Goal: Information Seeking & Learning: Learn about a topic

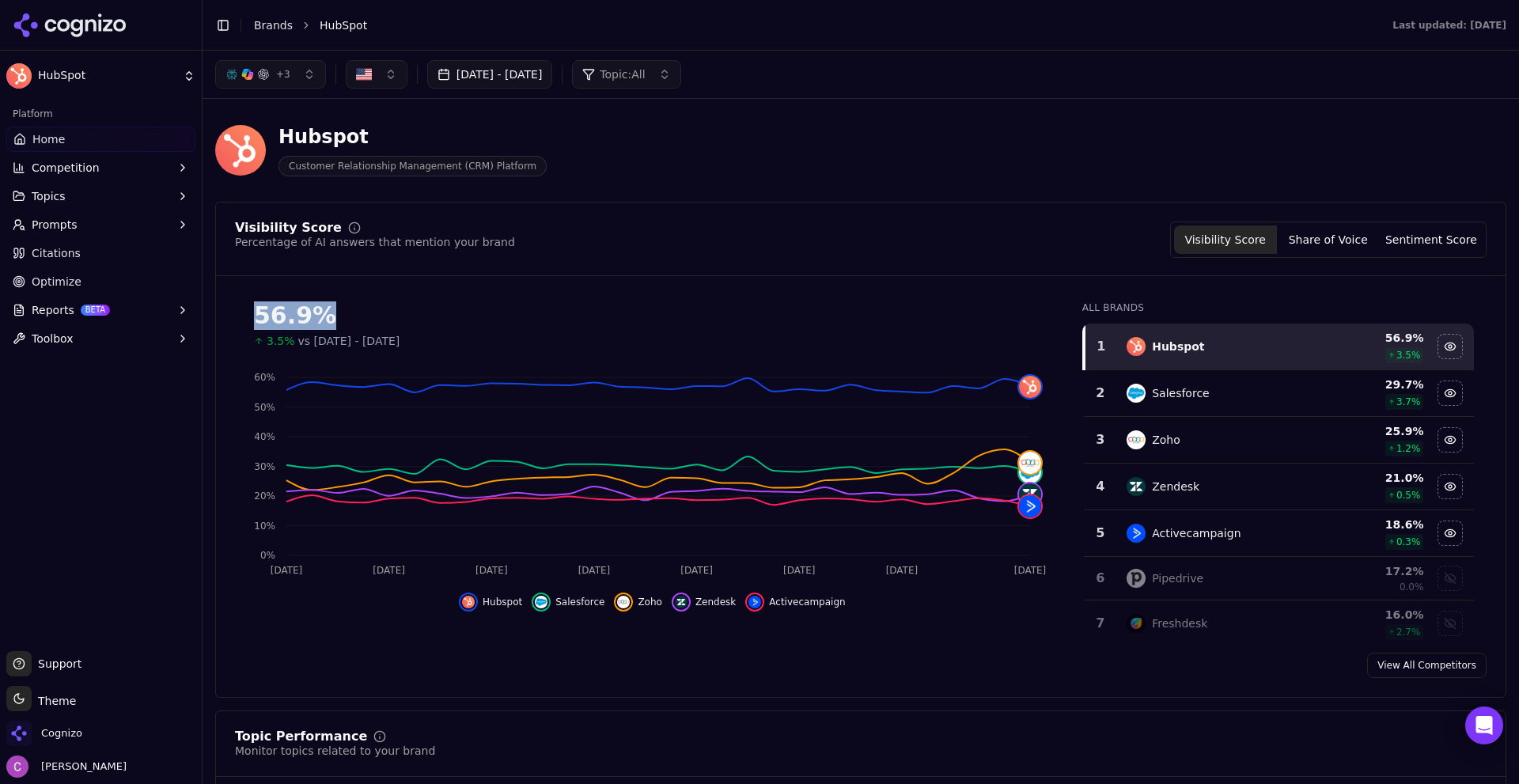
drag, startPoint x: 261, startPoint y: 318, endPoint x: 410, endPoint y: 311, distance: 149.2
click at [408, 312] on div "56.9%" at bounding box center [652, 315] width 797 height 28
click at [498, 240] on div "Visibility Score Percentage of AI answers that mention your brand Visibility Sc…" at bounding box center [860, 240] width 1252 height 36
click at [1401, 232] on button "Sentiment Score" at bounding box center [1431, 239] width 103 height 28
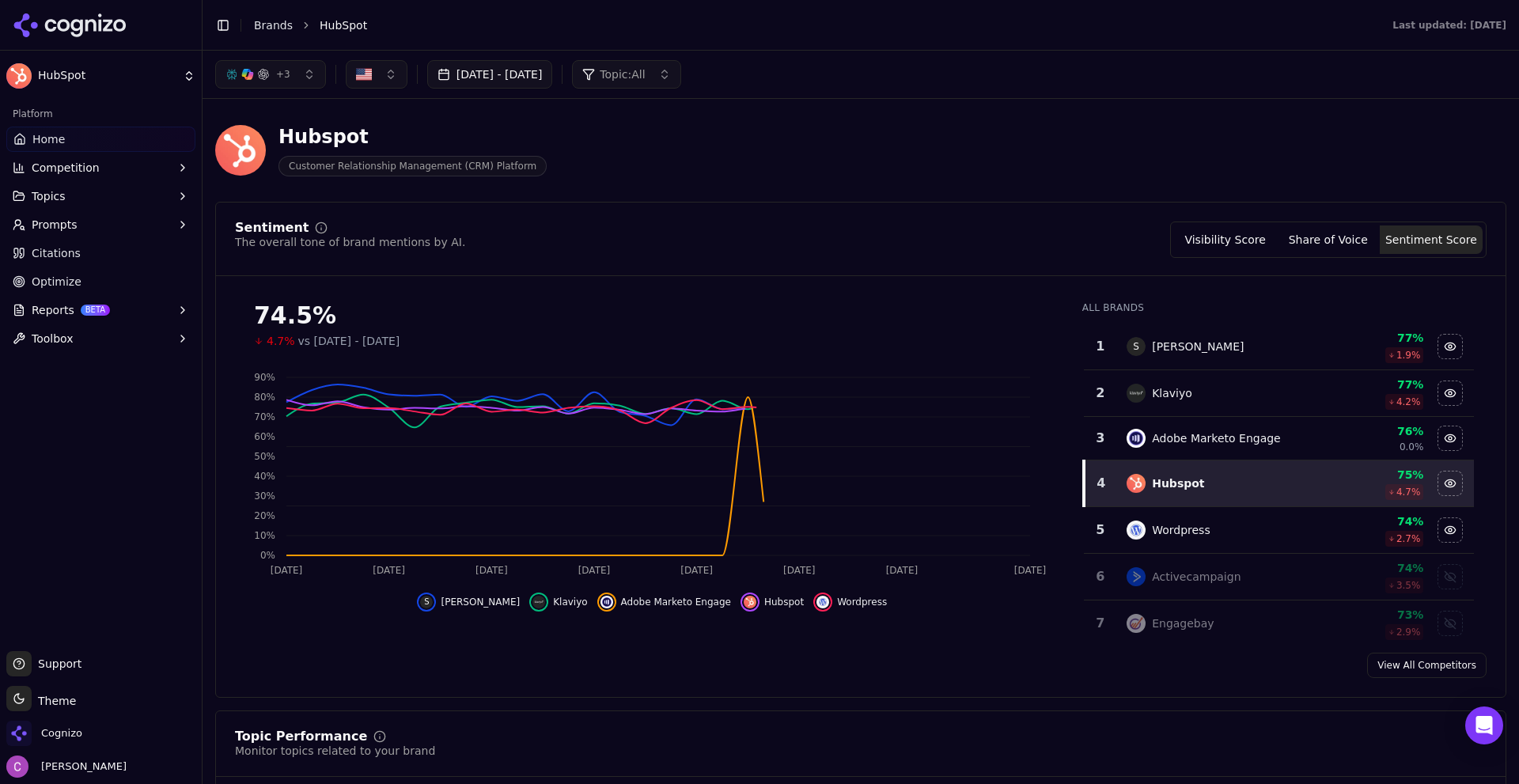
click at [1340, 244] on button "Share of Voice" at bounding box center [1328, 239] width 103 height 28
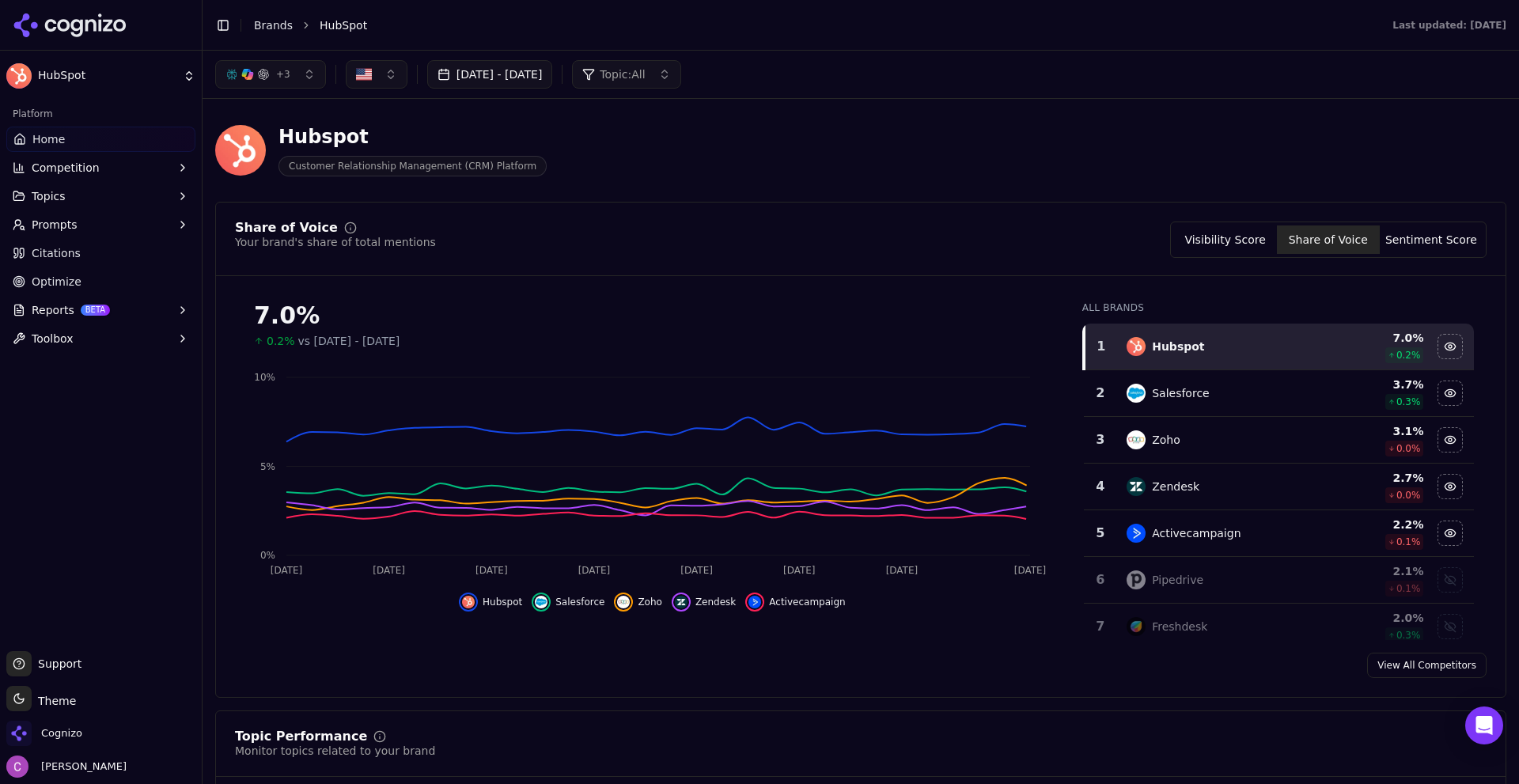
click at [1244, 234] on button "Visibility Score" at bounding box center [1225, 239] width 103 height 28
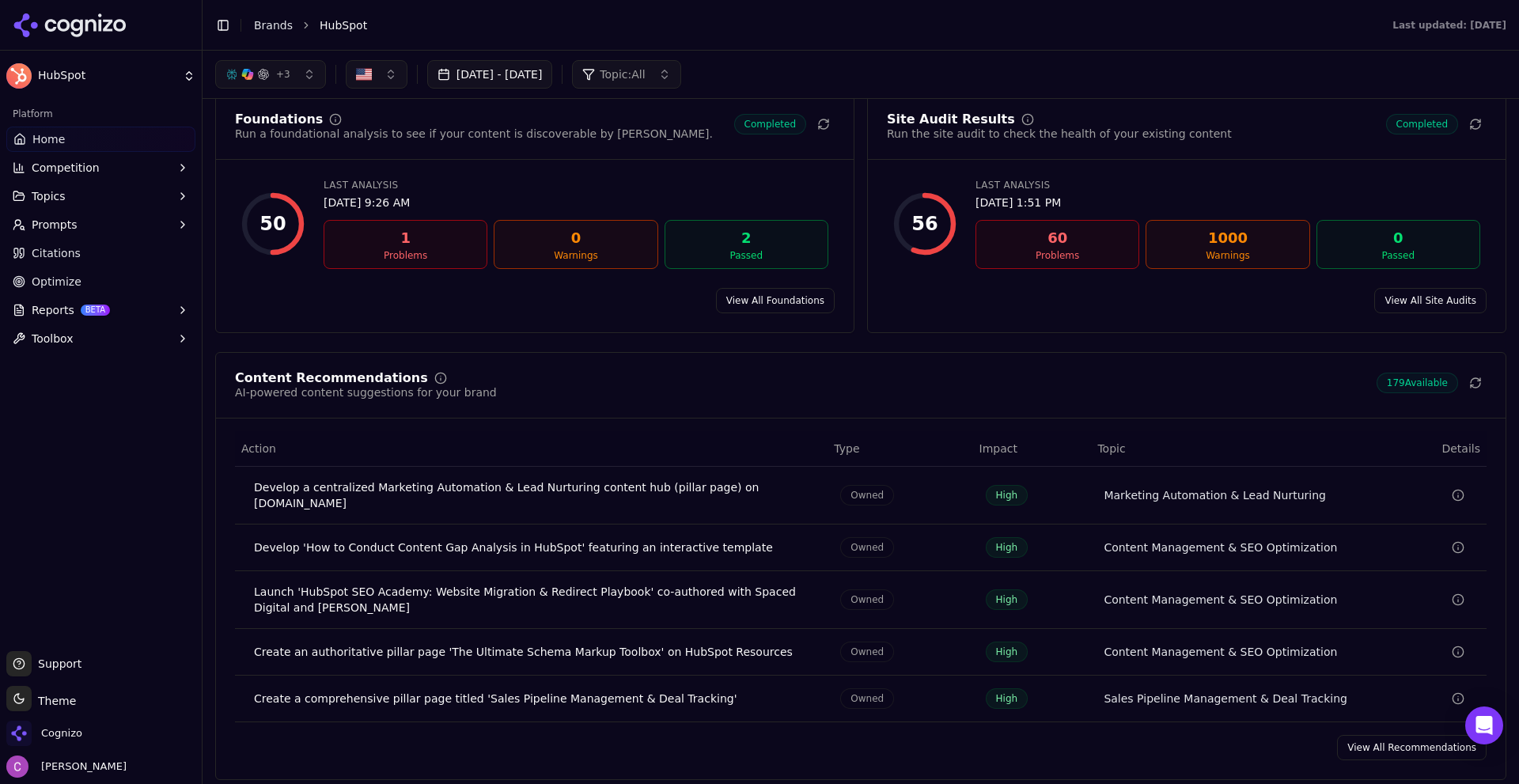
scroll to position [2057, 0]
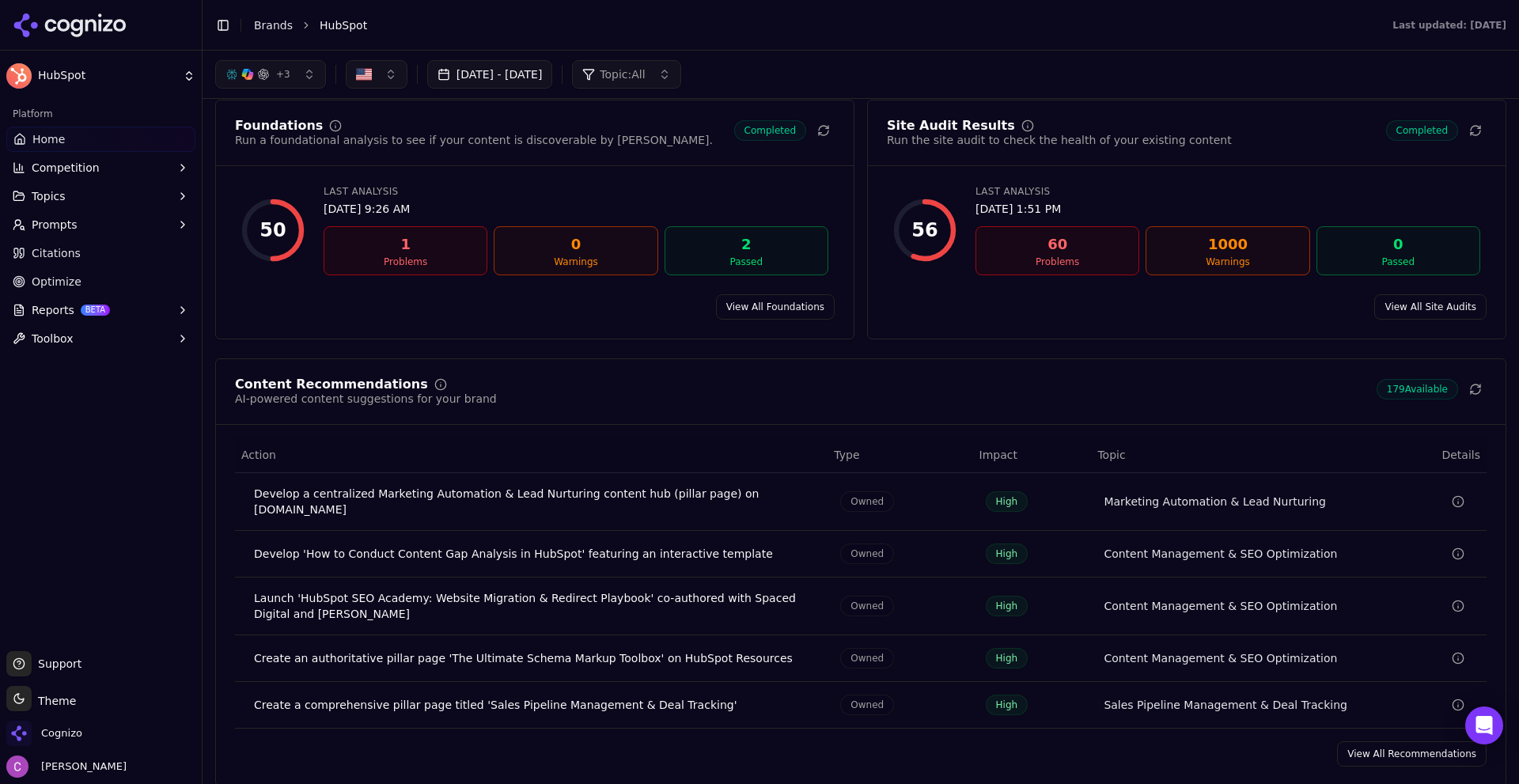
click at [89, 214] on button "Prompts" at bounding box center [101, 224] width 189 height 25
click at [109, 244] on span "Active" at bounding box center [101, 250] width 138 height 16
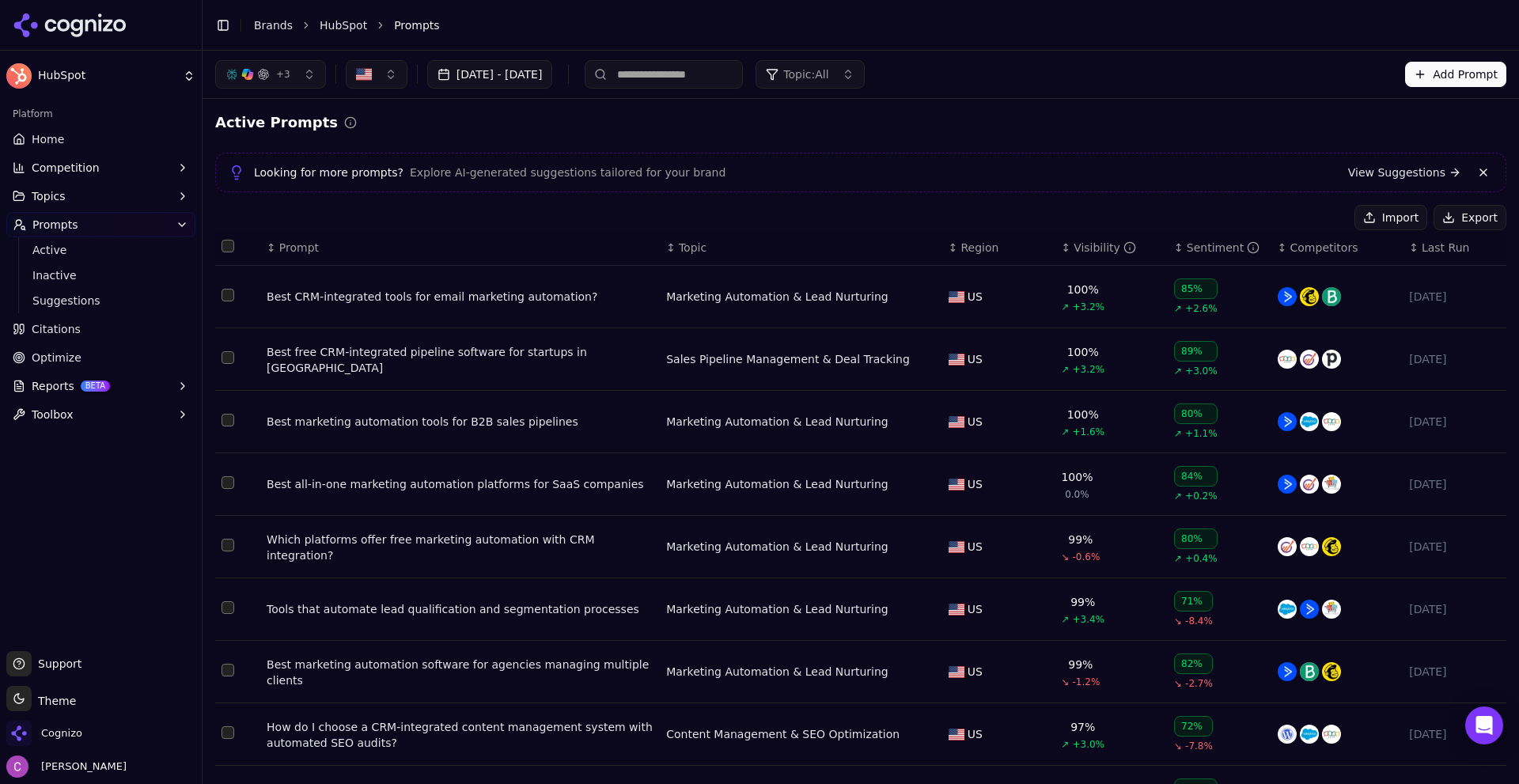
click at [44, 314] on ul "Home Competition Topics Prompts Active Inactive Suggestions Citations Optimize …" at bounding box center [101, 277] width 189 height 301
click at [47, 303] on span "Suggestions" at bounding box center [101, 301] width 138 height 16
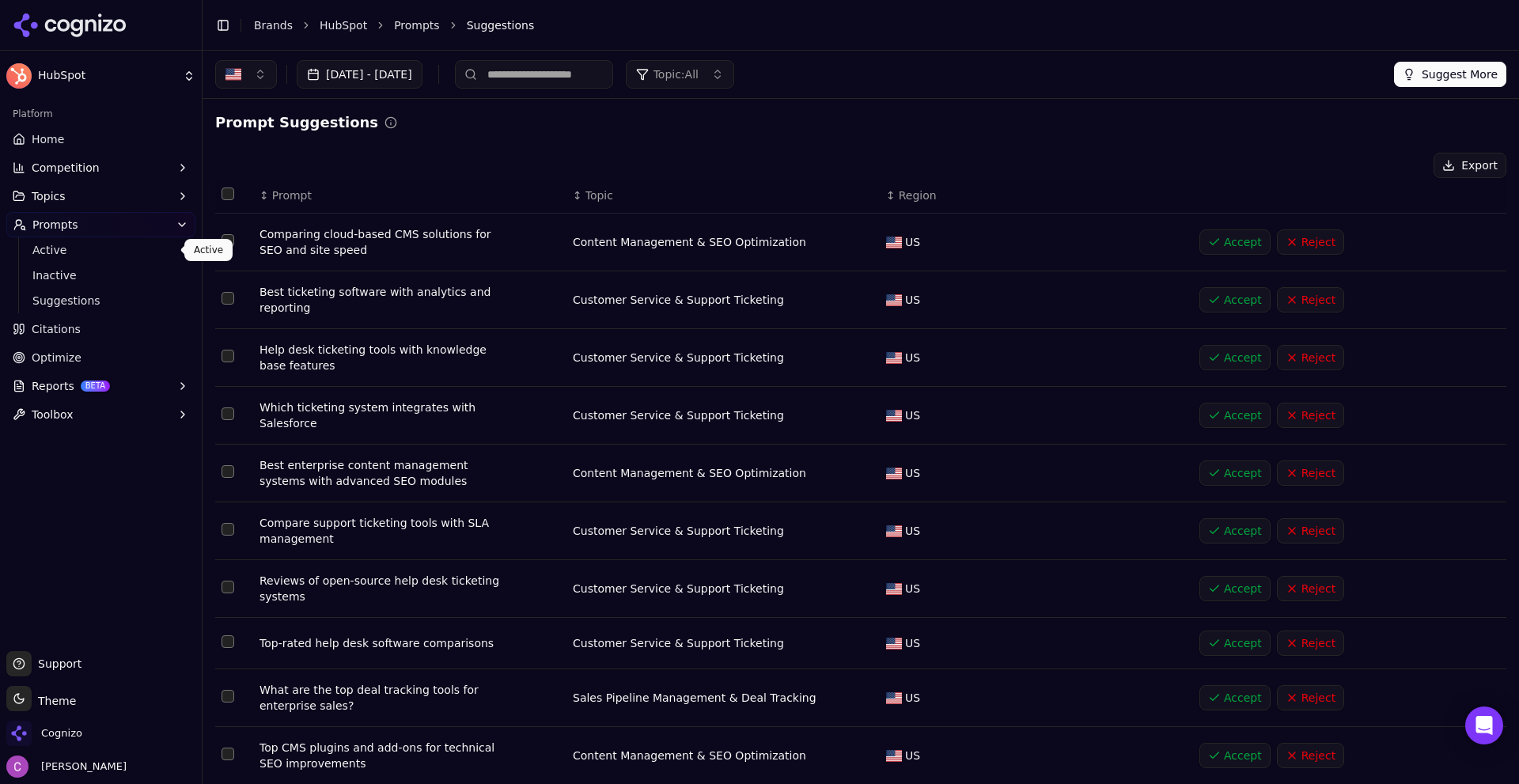
click at [106, 252] on span "Active" at bounding box center [101, 250] width 138 height 16
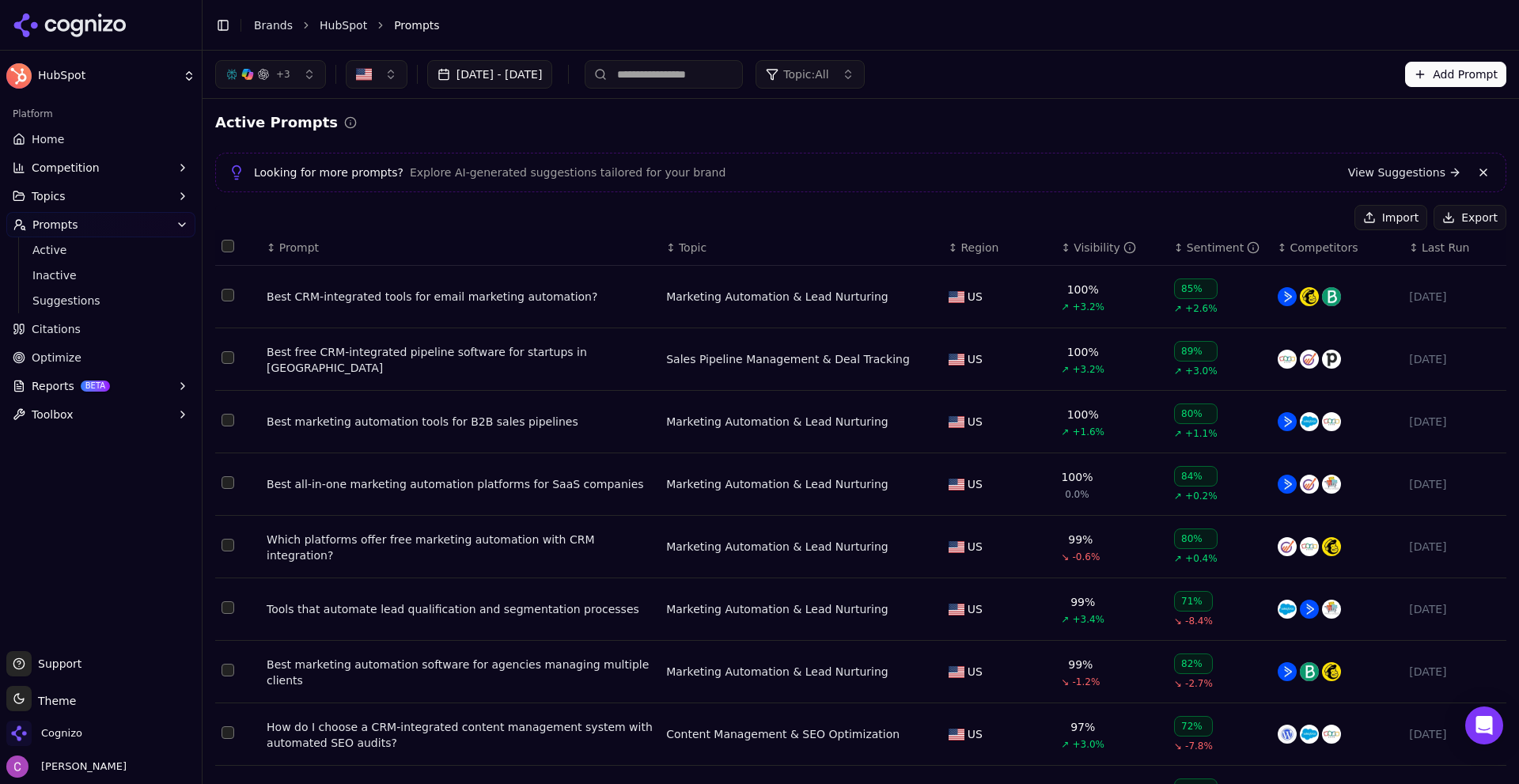
click at [1423, 71] on button "Add Prompt" at bounding box center [1455, 74] width 101 height 25
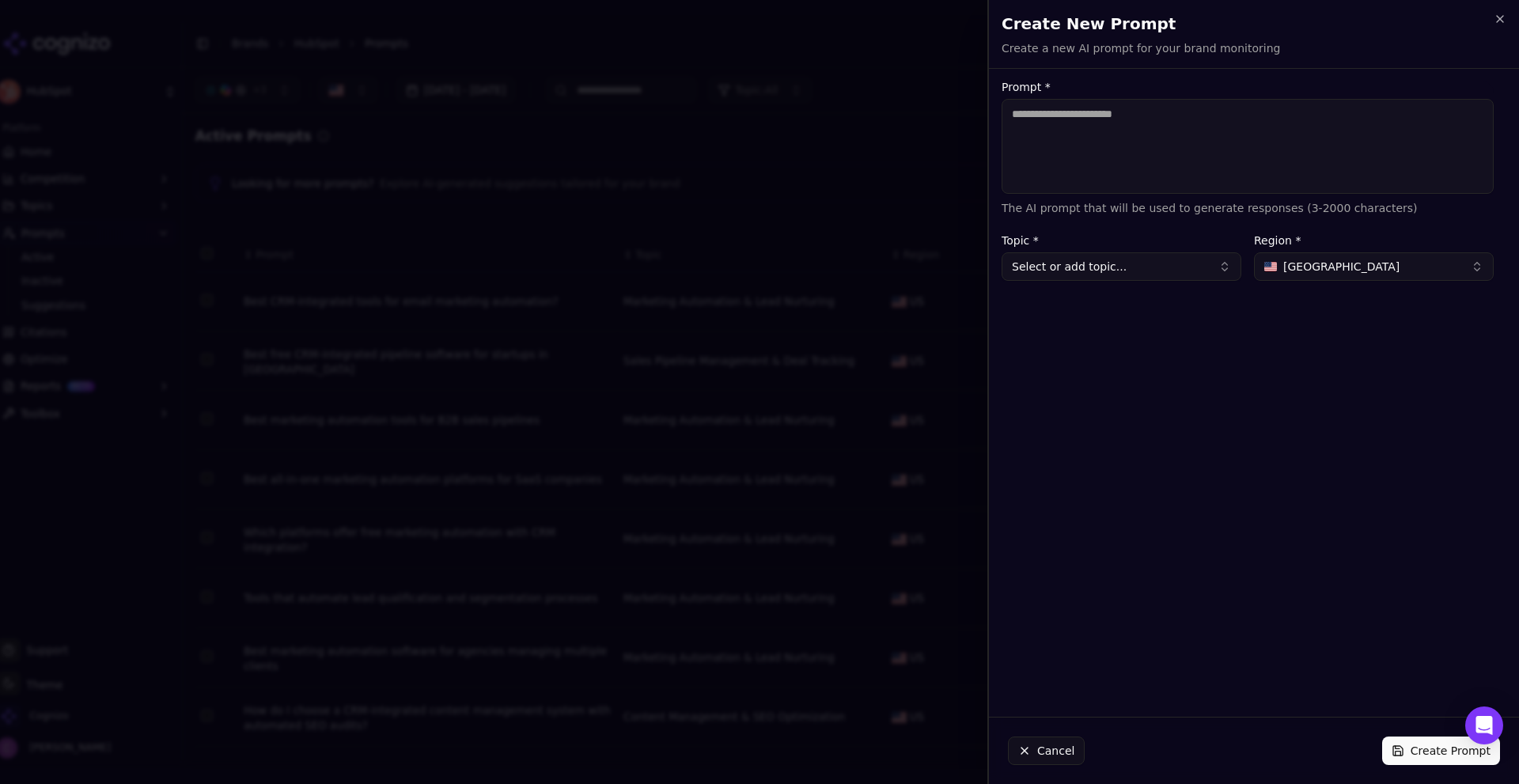
click at [1111, 172] on textarea "Prompt *" at bounding box center [1248, 146] width 492 height 95
click at [1054, 760] on button "Cancel" at bounding box center [1046, 750] width 76 height 28
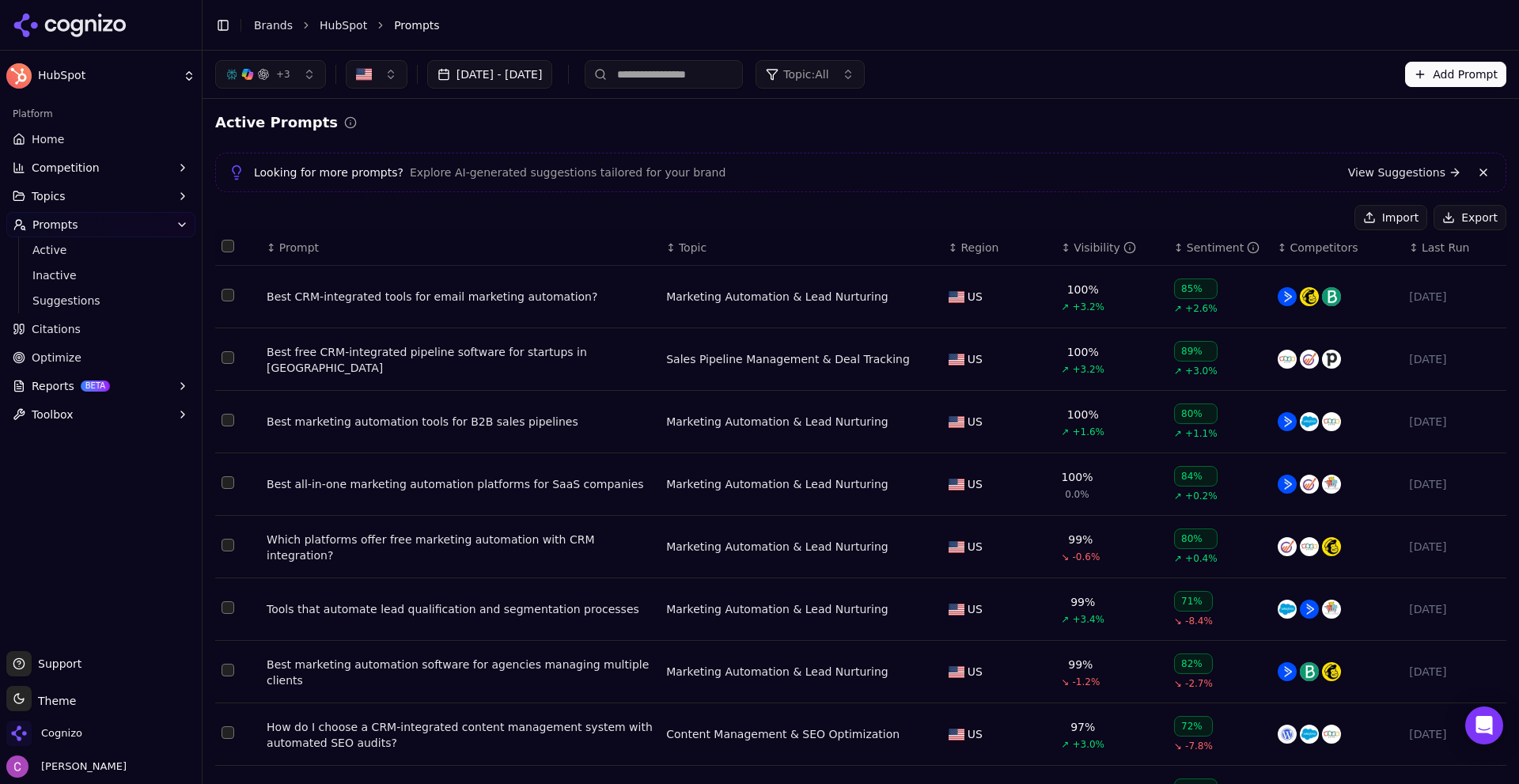
click at [860, 175] on div "Looking for more prompts? Explore AI-generated suggestions tailored for your br…" at bounding box center [860, 173] width 1264 height 19
click at [300, 252] on span "Prompt" at bounding box center [298, 248] width 39 height 16
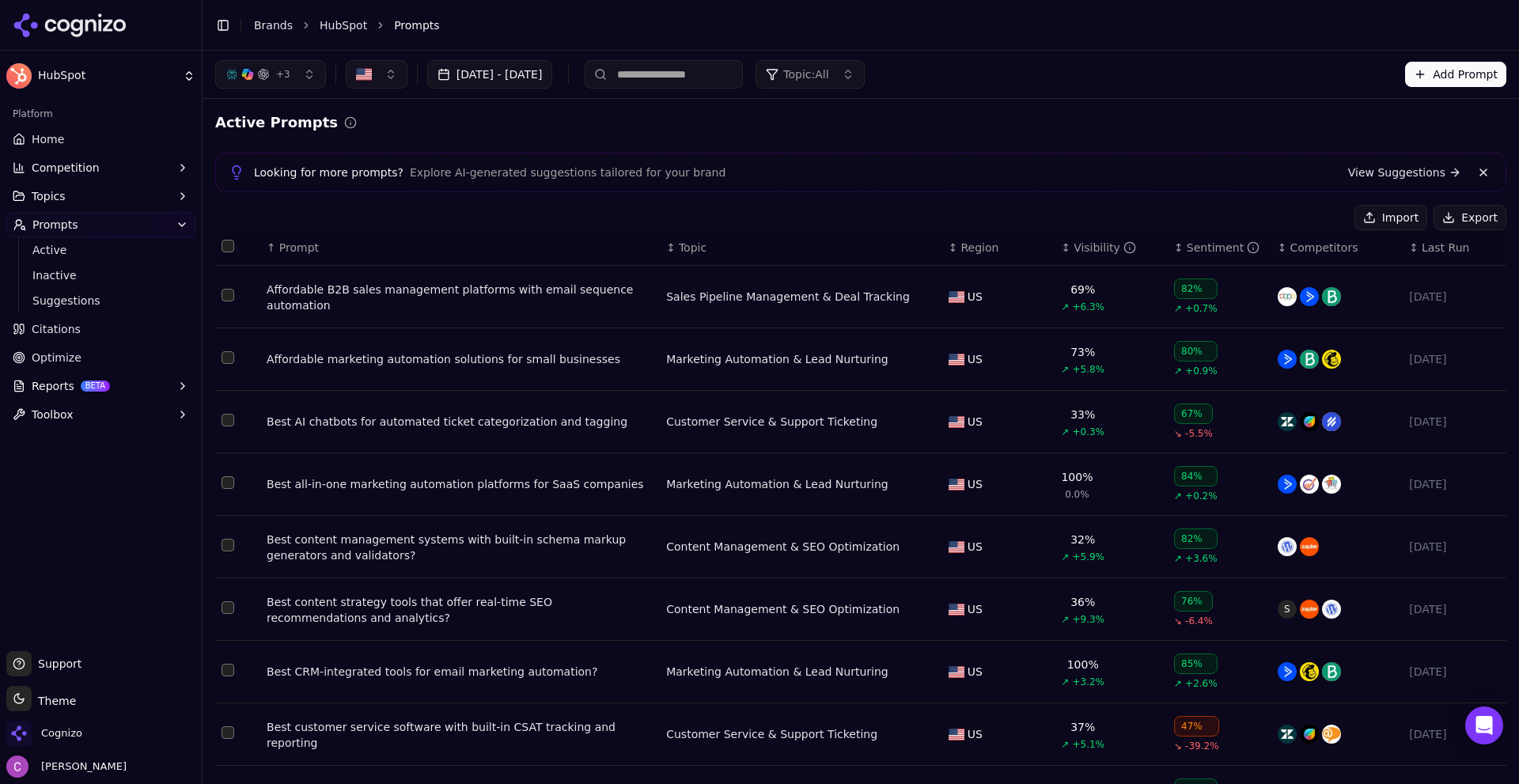
click at [335, 356] on div "Affordable marketing automation solutions for small businesses" at bounding box center [460, 359] width 387 height 16
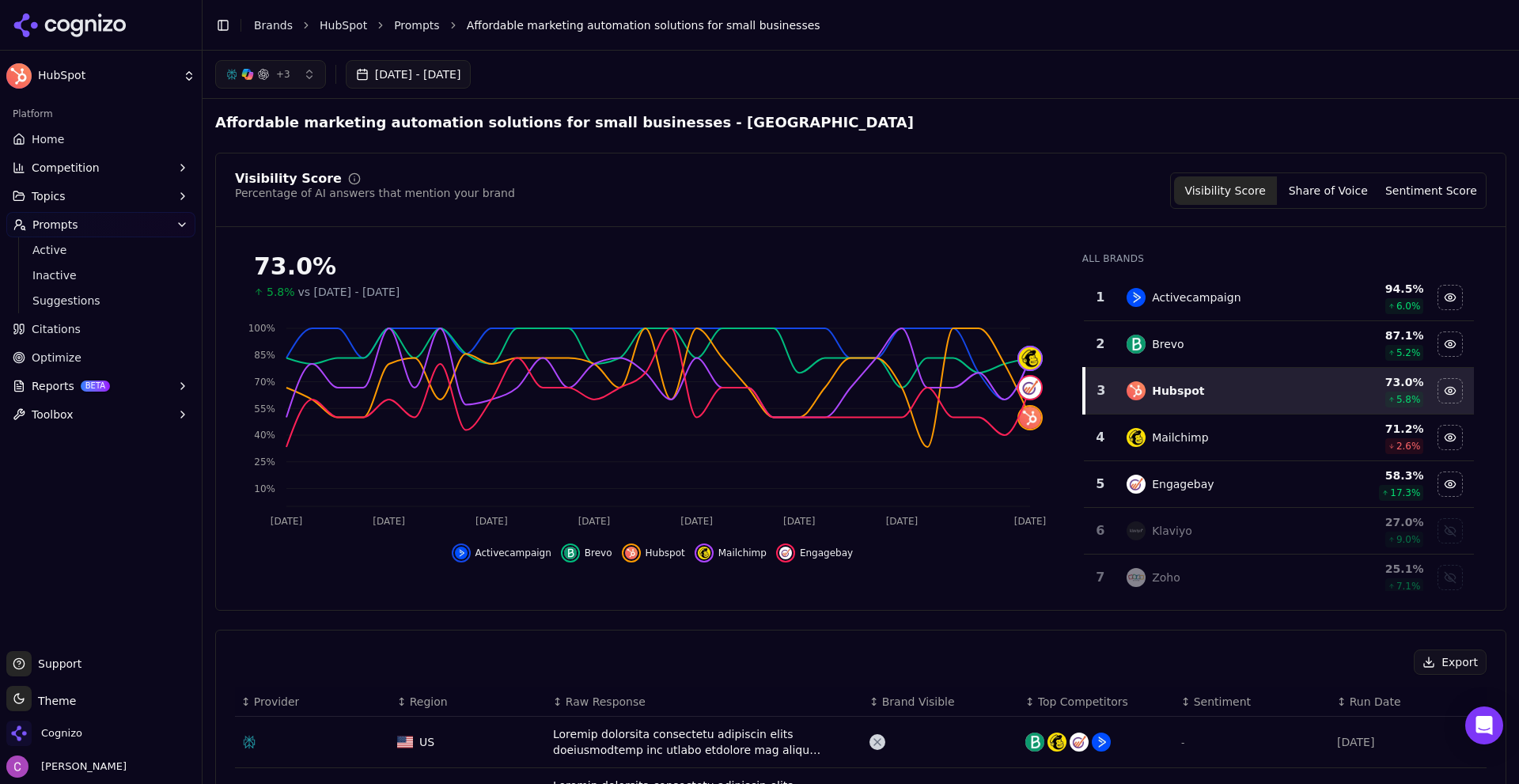
click at [964, 182] on div "Visibility Score Percentage of AI answers that mention your brand Visibility Sc…" at bounding box center [860, 190] width 1252 height 36
click at [584, 24] on span "Affordable marketing automation solutions for small businesses" at bounding box center [644, 26] width 354 height 16
click at [583, 24] on span "Affordable marketing automation solutions for small businesses" at bounding box center [644, 26] width 354 height 16
click at [807, 59] on div "+ 3 Aug 20, 2025 - Sep 19, 2025" at bounding box center [860, 74] width 1316 height 47
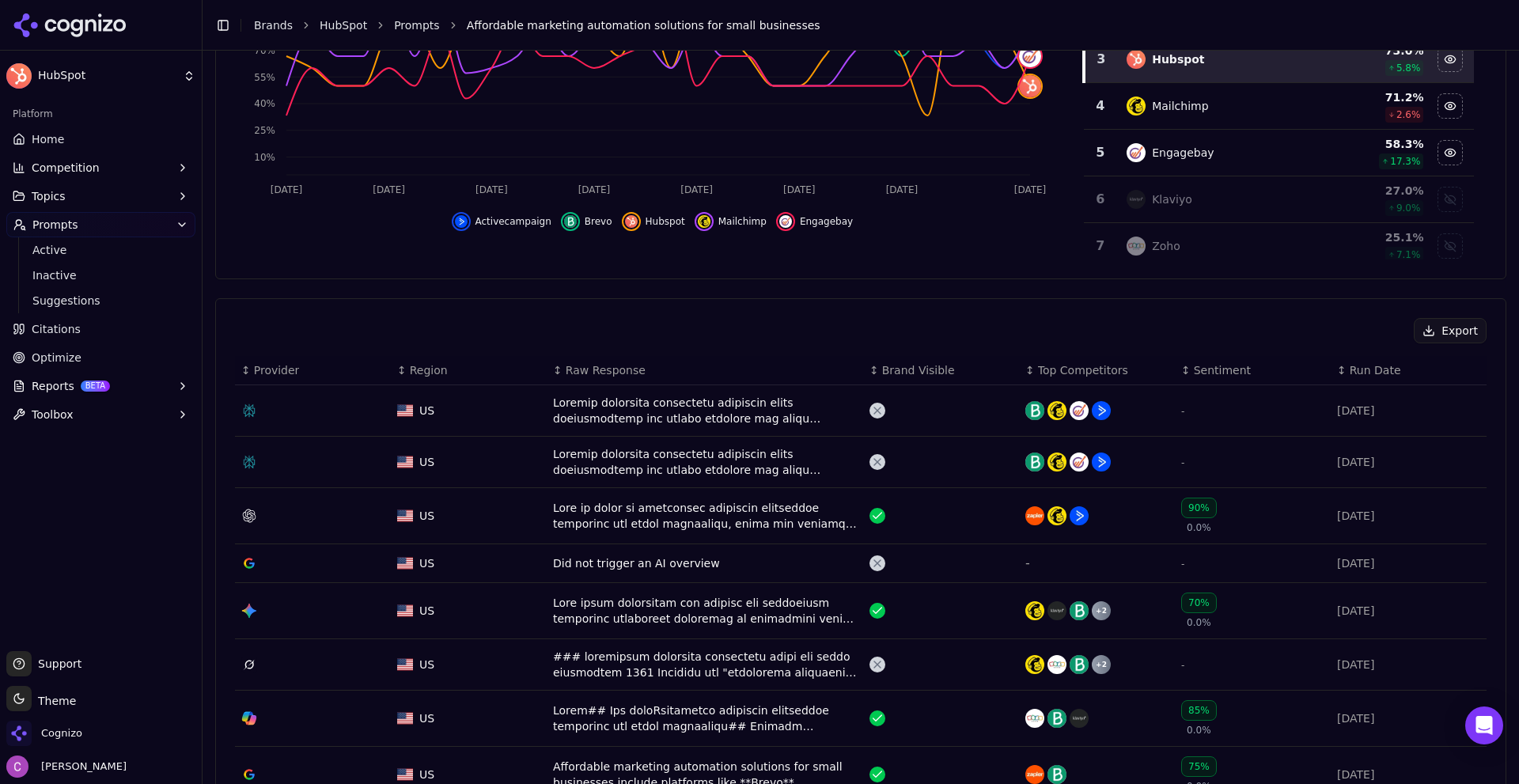
scroll to position [554, 0]
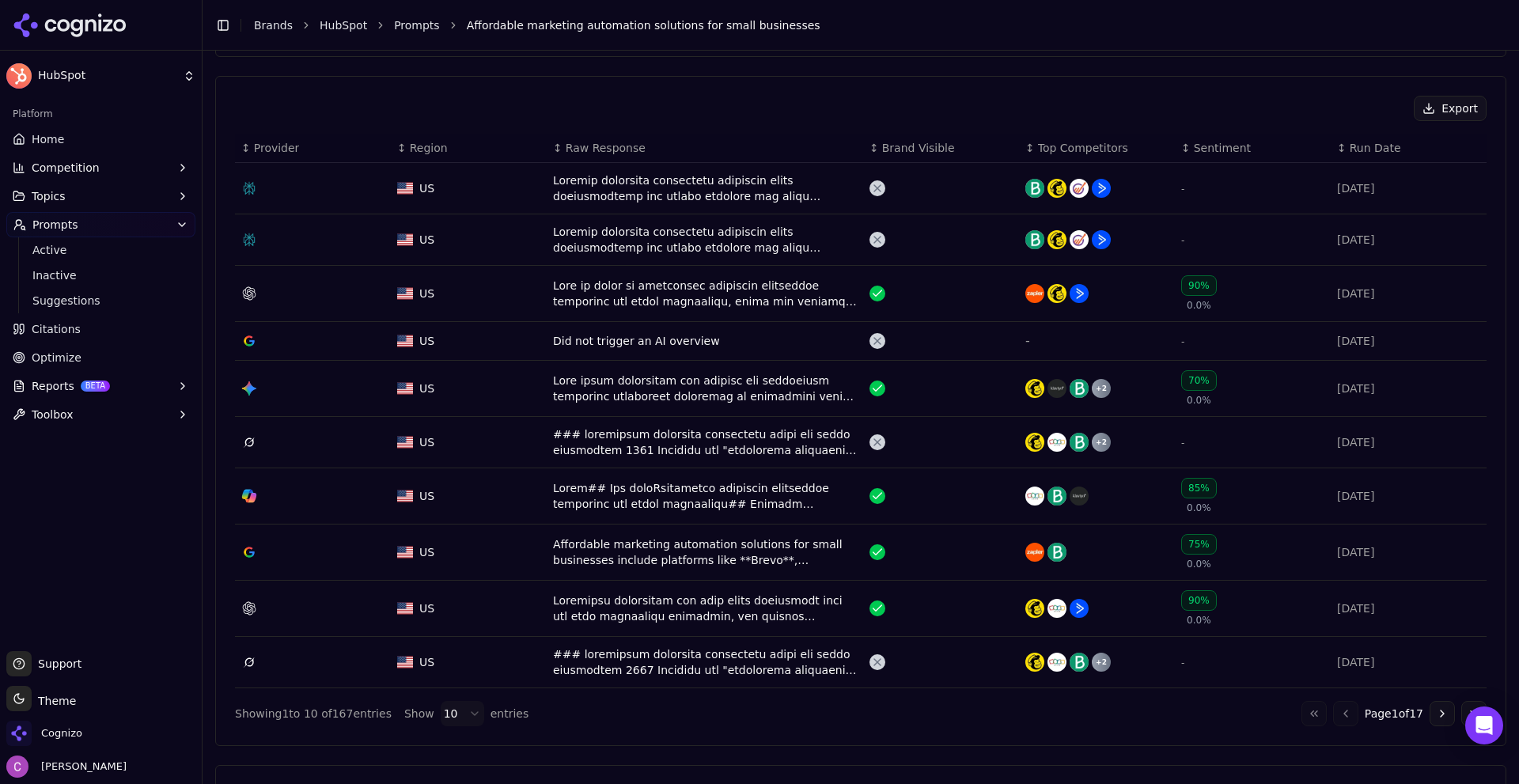
click at [600, 179] on div "Data table" at bounding box center [705, 187] width 304 height 31
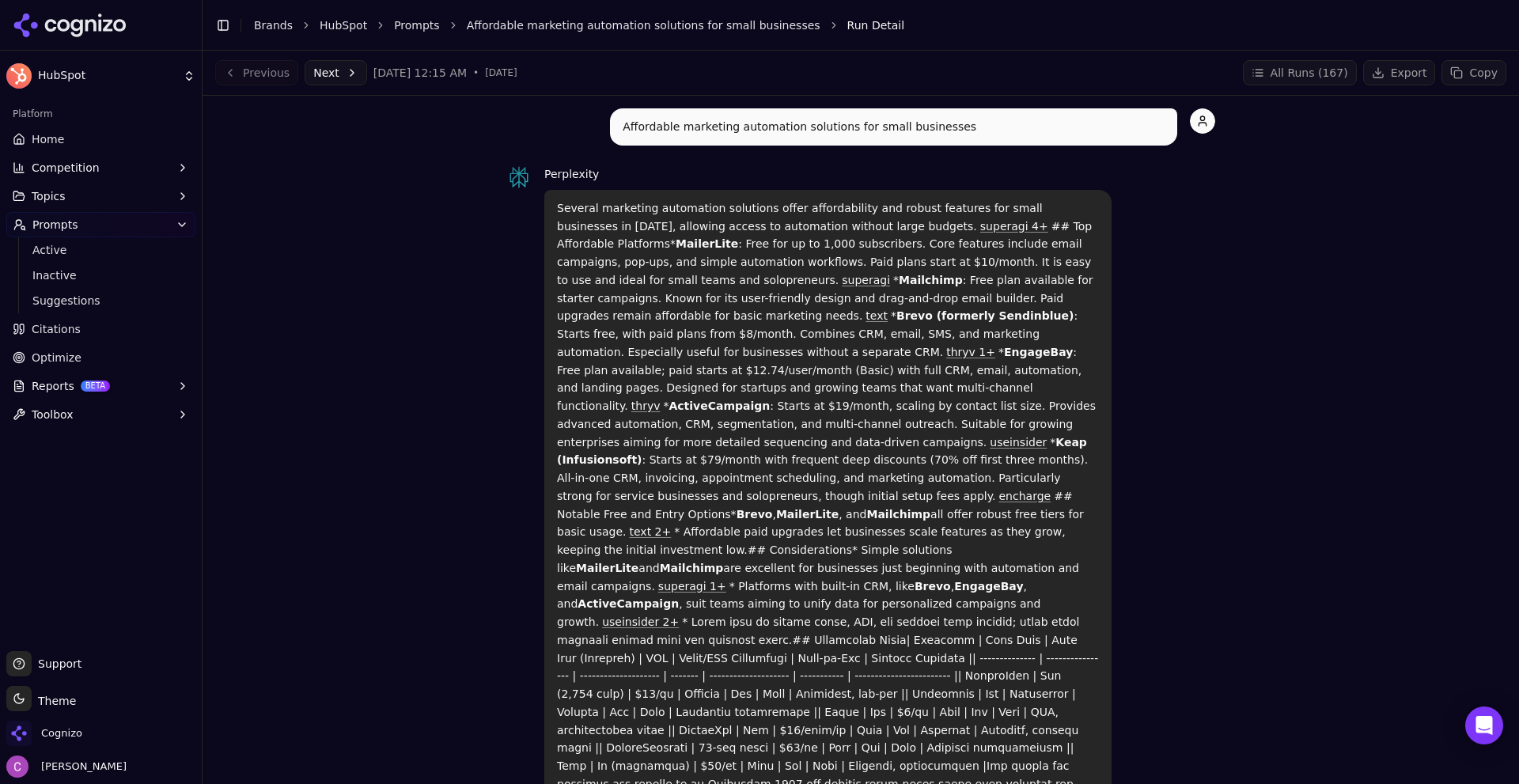
drag, startPoint x: 548, startPoint y: 209, endPoint x: 1209, endPoint y: 701, distance: 824.0
click at [1201, 709] on div "Perplexity Several marketing automation solutions offer affordability and robus…" at bounding box center [861, 493] width 709 height 657
click at [927, 454] on p "Several marketing automation solutions offer affordability and robust features …" at bounding box center [828, 506] width 542 height 613
click at [847, 439] on p "Several marketing automation solutions offer affordability and robust features …" at bounding box center [828, 506] width 542 height 613
click at [638, 162] on div "Affordable marketing automation solutions for small businesses Perplexity Sever…" at bounding box center [861, 465] width 709 height 712
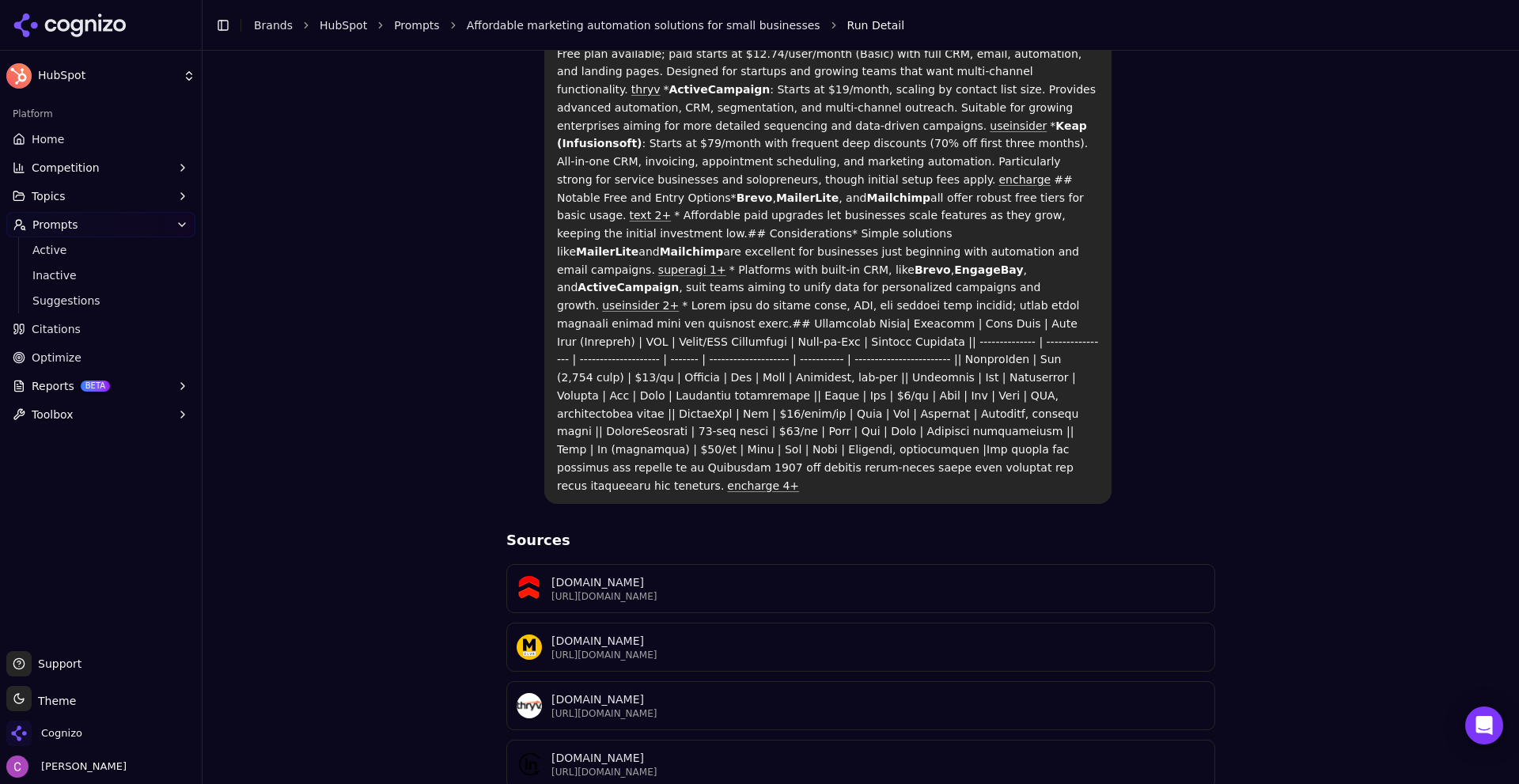
scroll to position [596, 0]
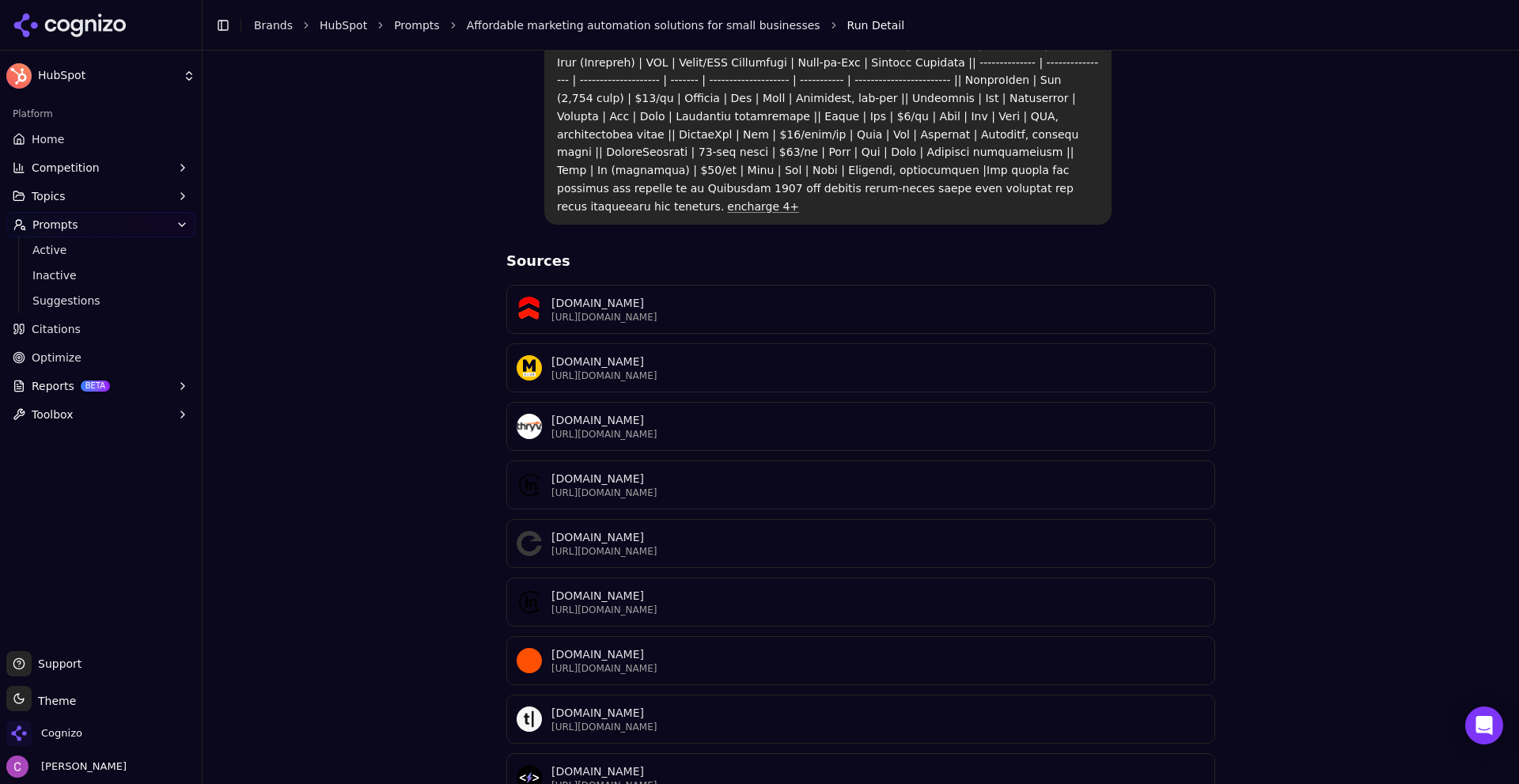
click at [408, 486] on div "Affordable marketing automation solutions for small businesses Perplexity Sever…" at bounding box center [861, 187] width 1291 height 1348
click at [416, 416] on div "Affordable marketing automation solutions for small businesses Perplexity Sever…" at bounding box center [861, 187] width 1291 height 1348
click at [144, 171] on button "Competition" at bounding box center [101, 167] width 189 height 25
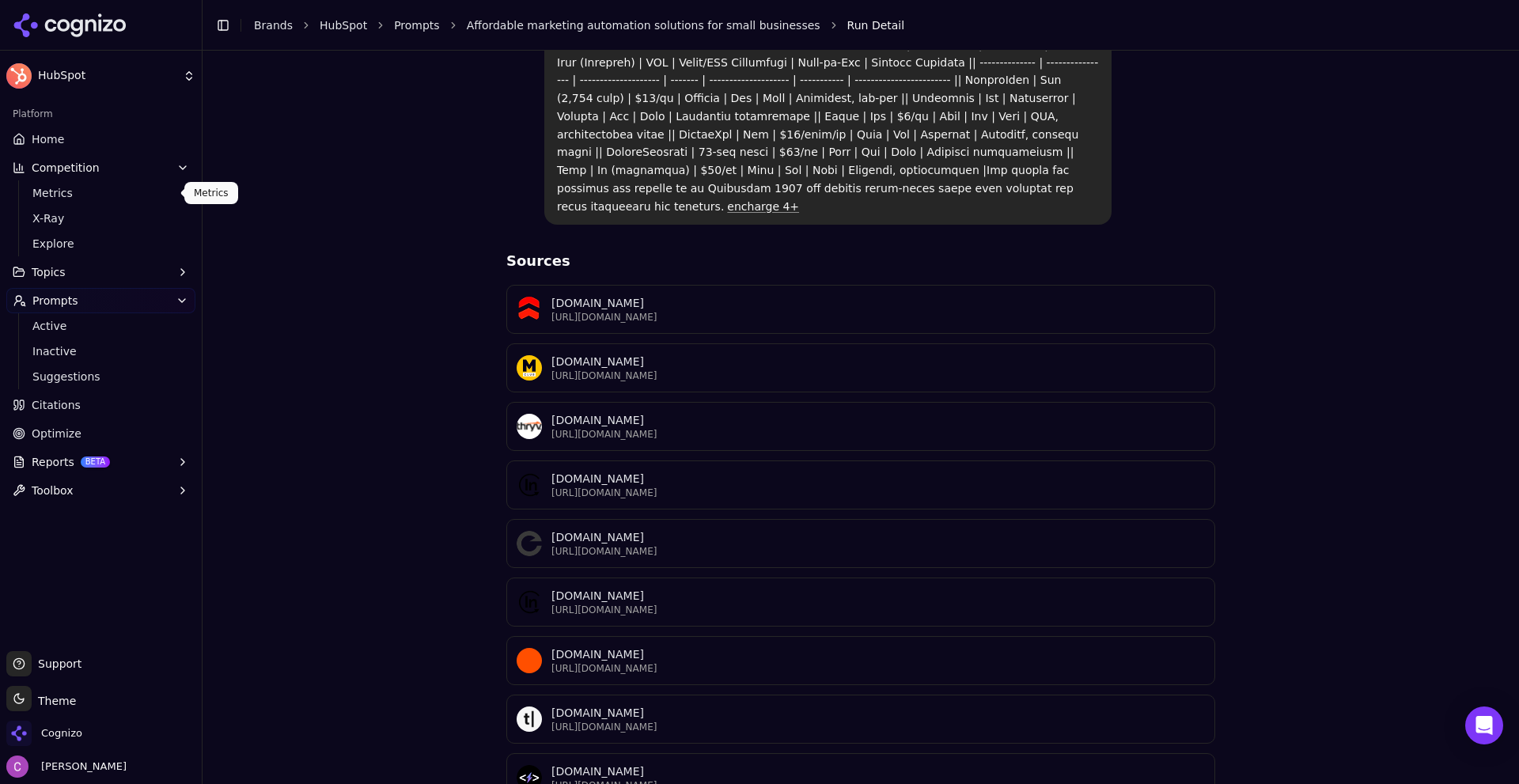
click at [109, 196] on span "Metrics" at bounding box center [101, 193] width 138 height 16
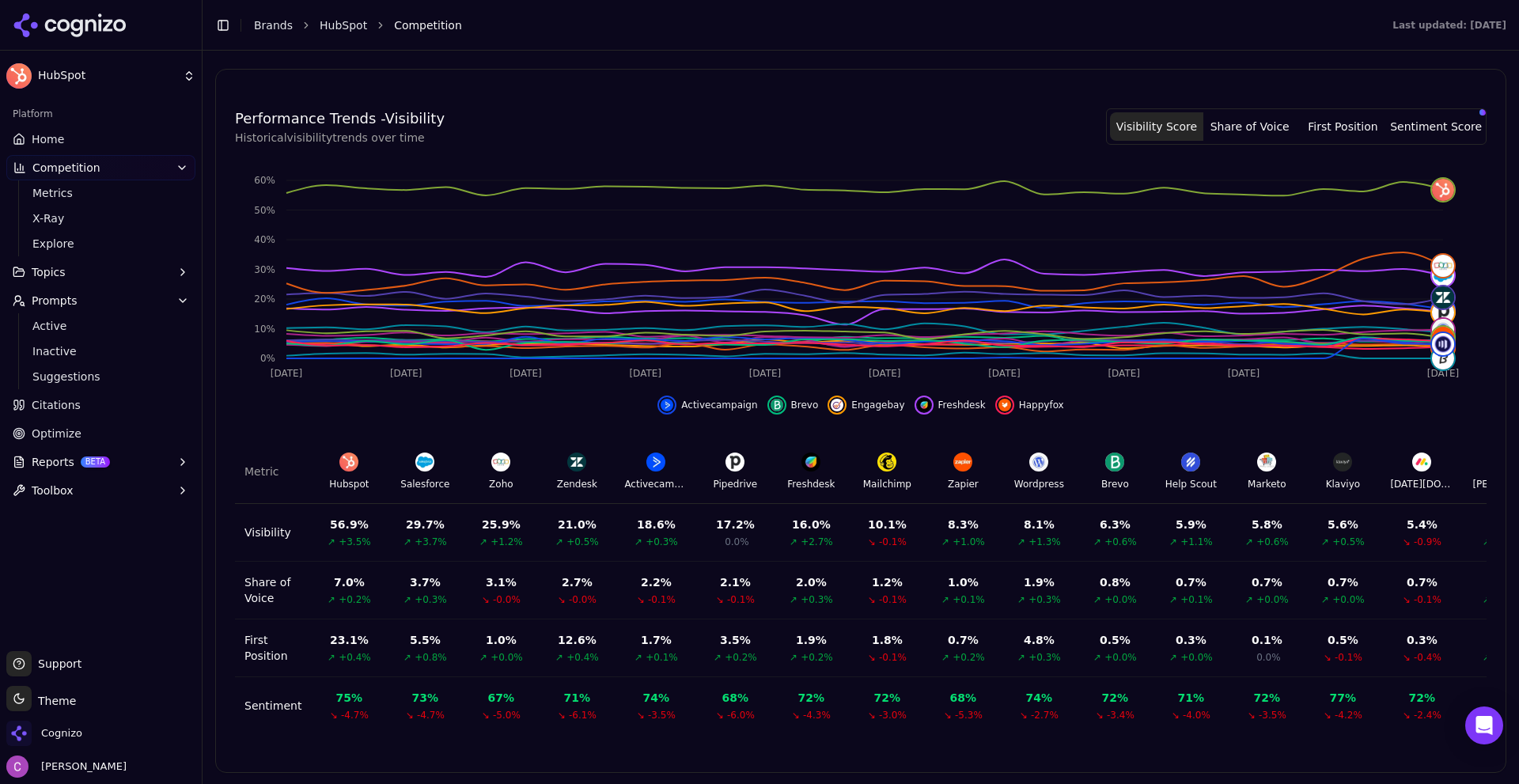
scroll to position [417, 0]
click at [35, 220] on span "X-Ray" at bounding box center [101, 219] width 138 height 16
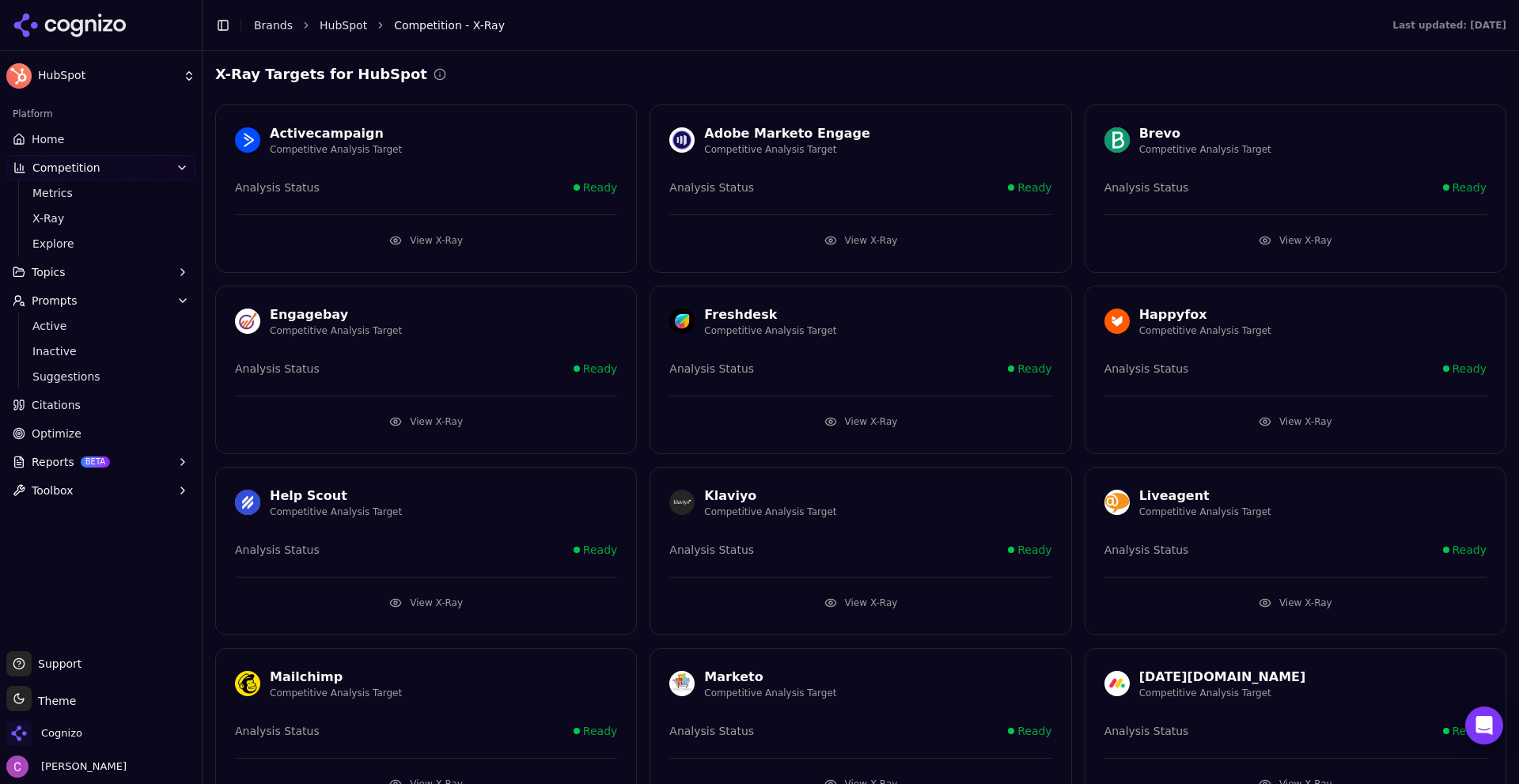
click at [462, 249] on button "View X-Ray" at bounding box center [425, 240] width 382 height 25
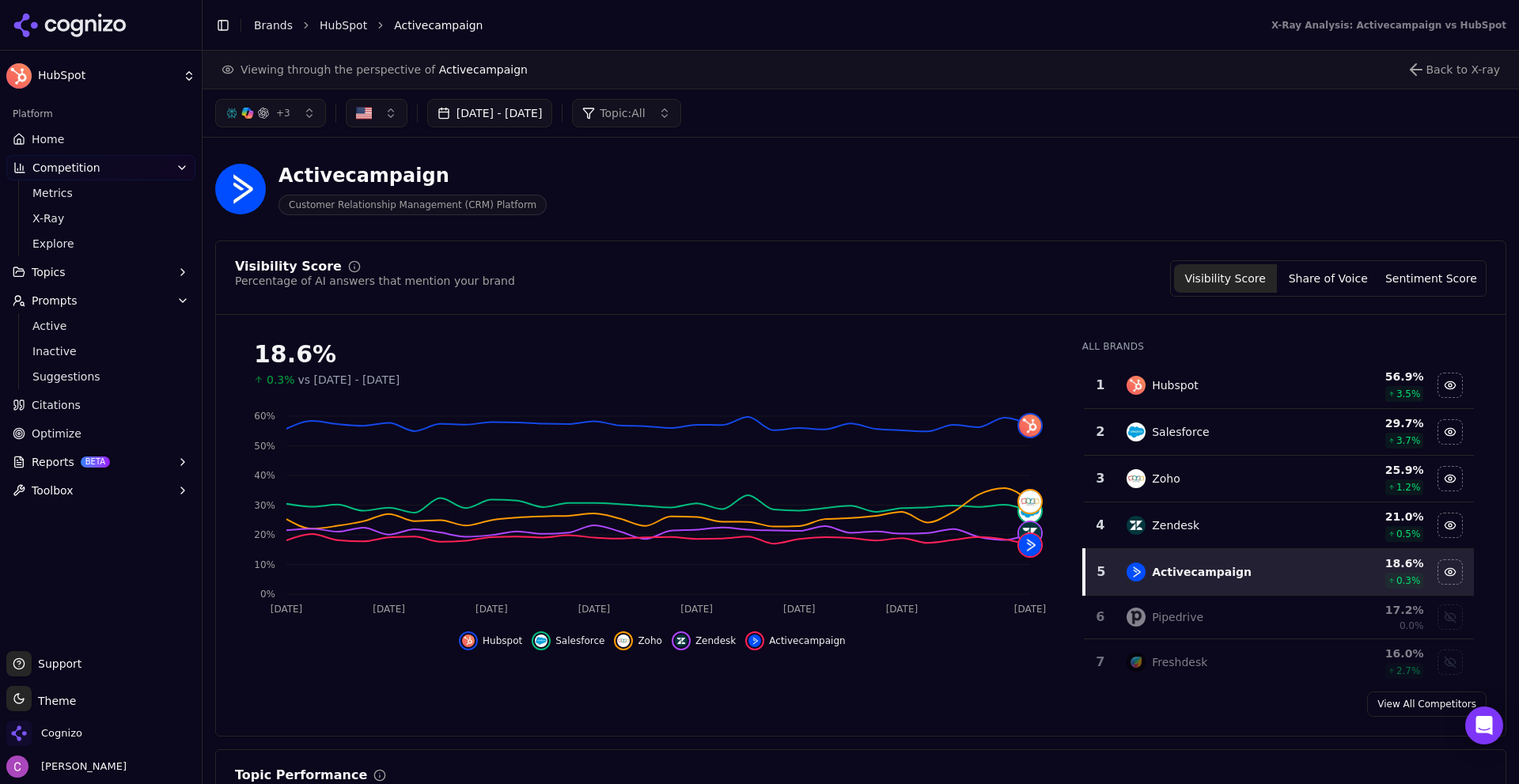
click at [899, 175] on div "Activecampaign Customer Relationship Management (CRM) Platform" at bounding box center [570, 189] width 709 height 52
click at [741, 207] on div "Activecampaign Customer Relationship Management (CRM) Platform" at bounding box center [570, 189] width 709 height 52
click at [130, 154] on ul "Home Competition Metrics X-Ray Explore Topics Prompts Active Inactive Suggestio…" at bounding box center [101, 314] width 189 height 376
click at [130, 144] on link "Home" at bounding box center [101, 138] width 189 height 25
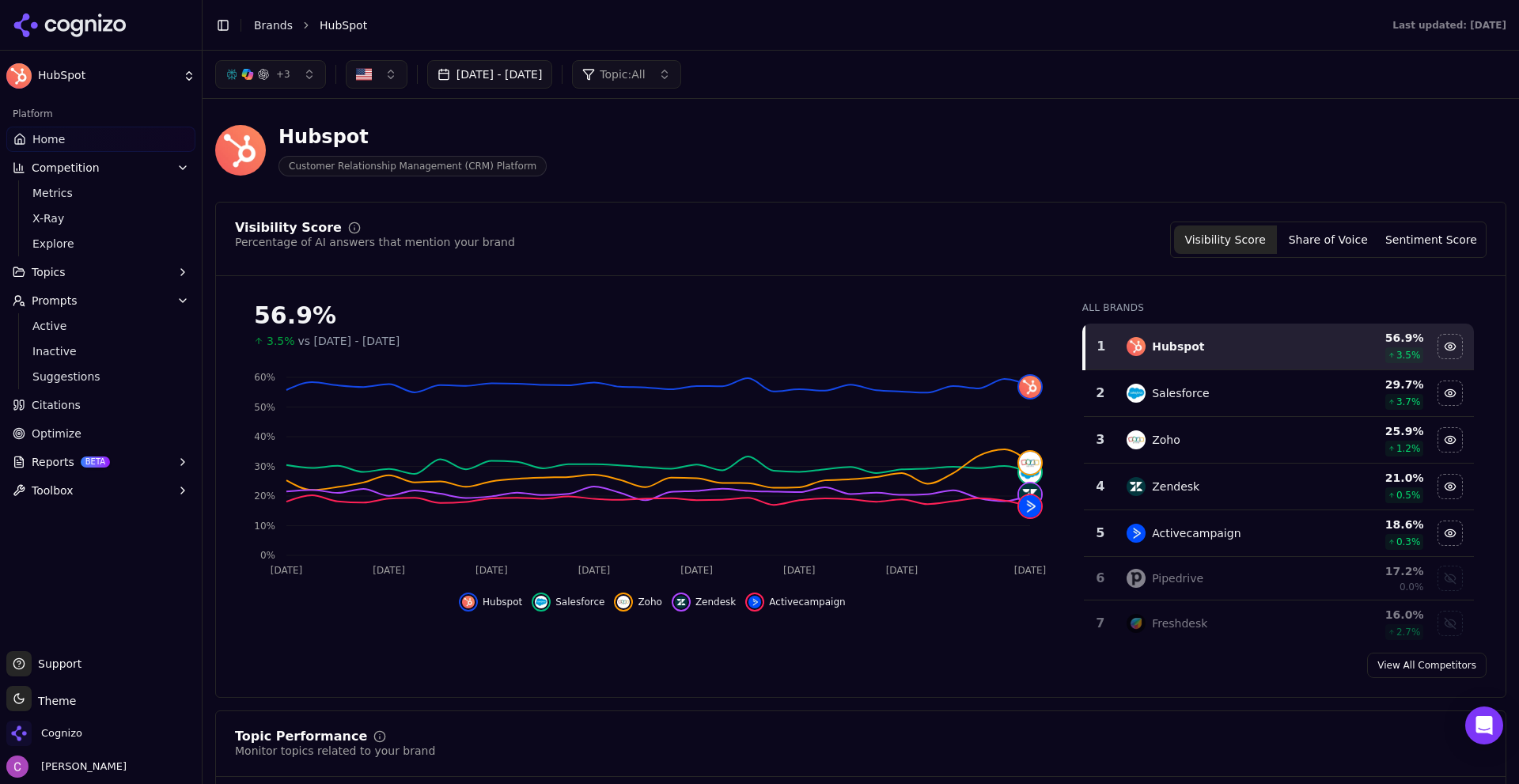
click at [101, 404] on link "Citations" at bounding box center [101, 404] width 189 height 25
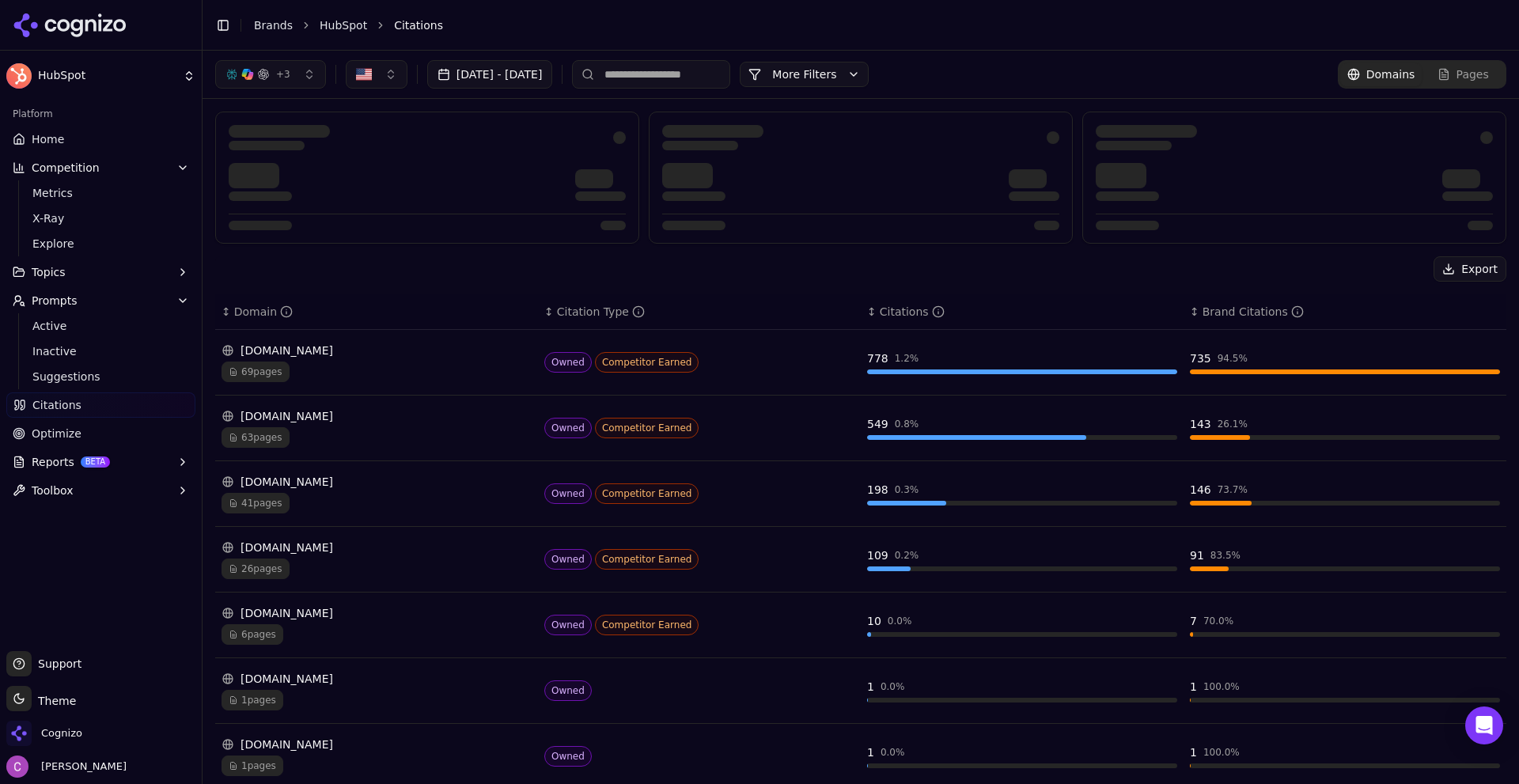
click at [759, 276] on div "Export" at bounding box center [861, 269] width 1291 height 25
click at [868, 61] on div "+ 3 Aug 20, 2025 - Sep 19, 2025 More More Filters" at bounding box center [542, 74] width 654 height 28
click at [868, 77] on button "More Filters" at bounding box center [804, 74] width 129 height 25
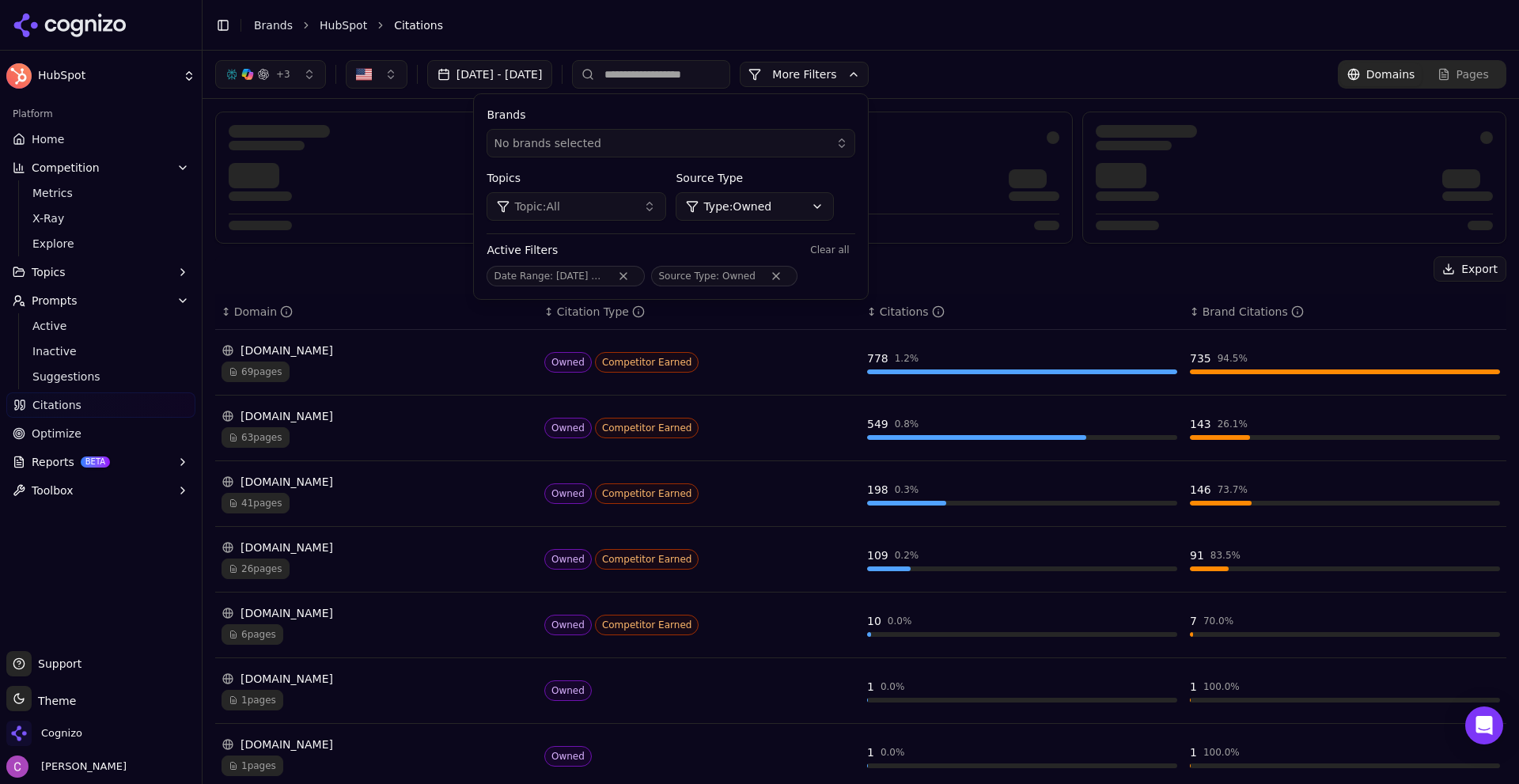
click at [826, 195] on html "HubSpot Platform Home Competition Metrics X-Ray Explore Topics Prompts Active I…" at bounding box center [759, 392] width 1519 height 784
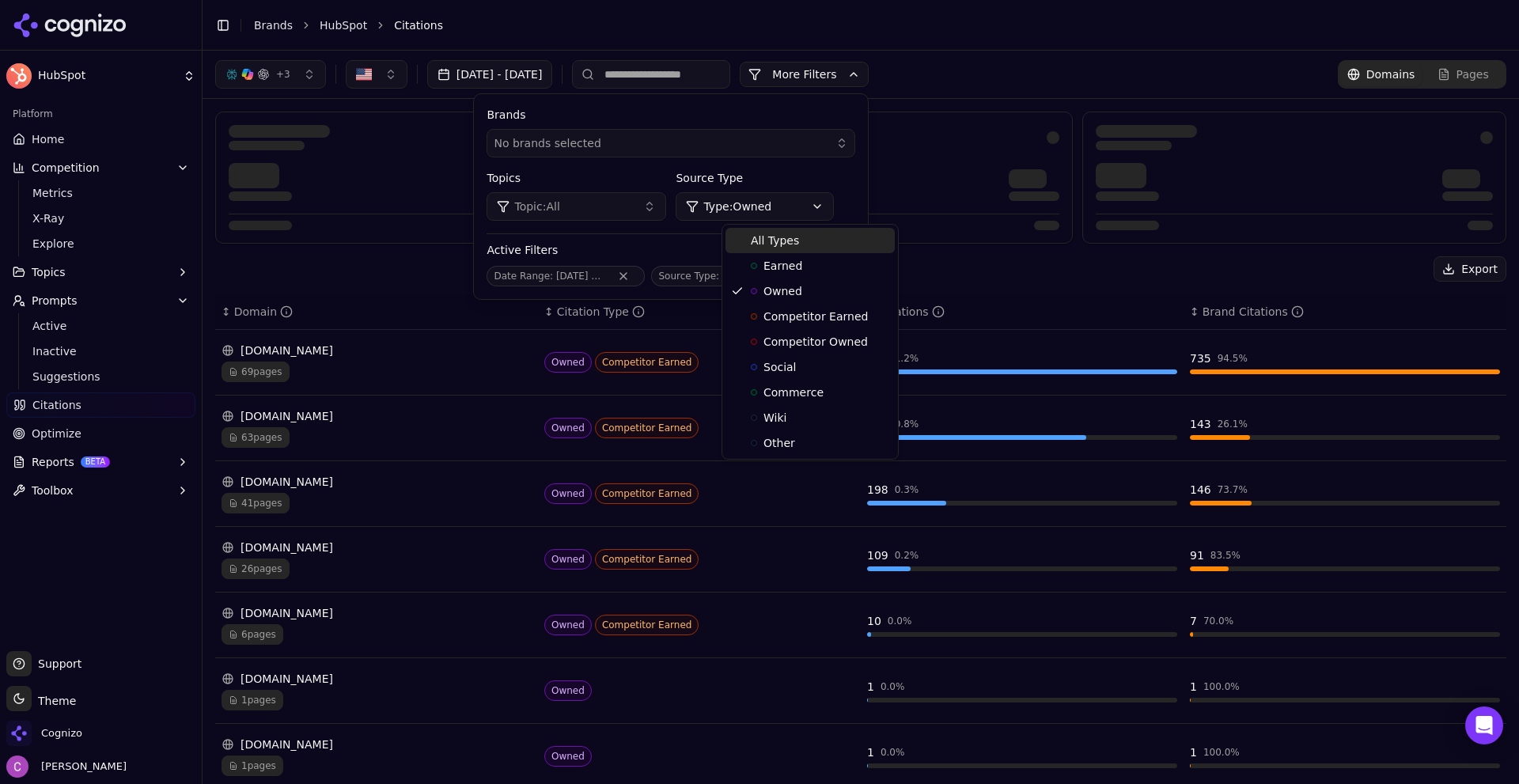
click at [786, 248] on div "All Types" at bounding box center [810, 240] width 170 height 25
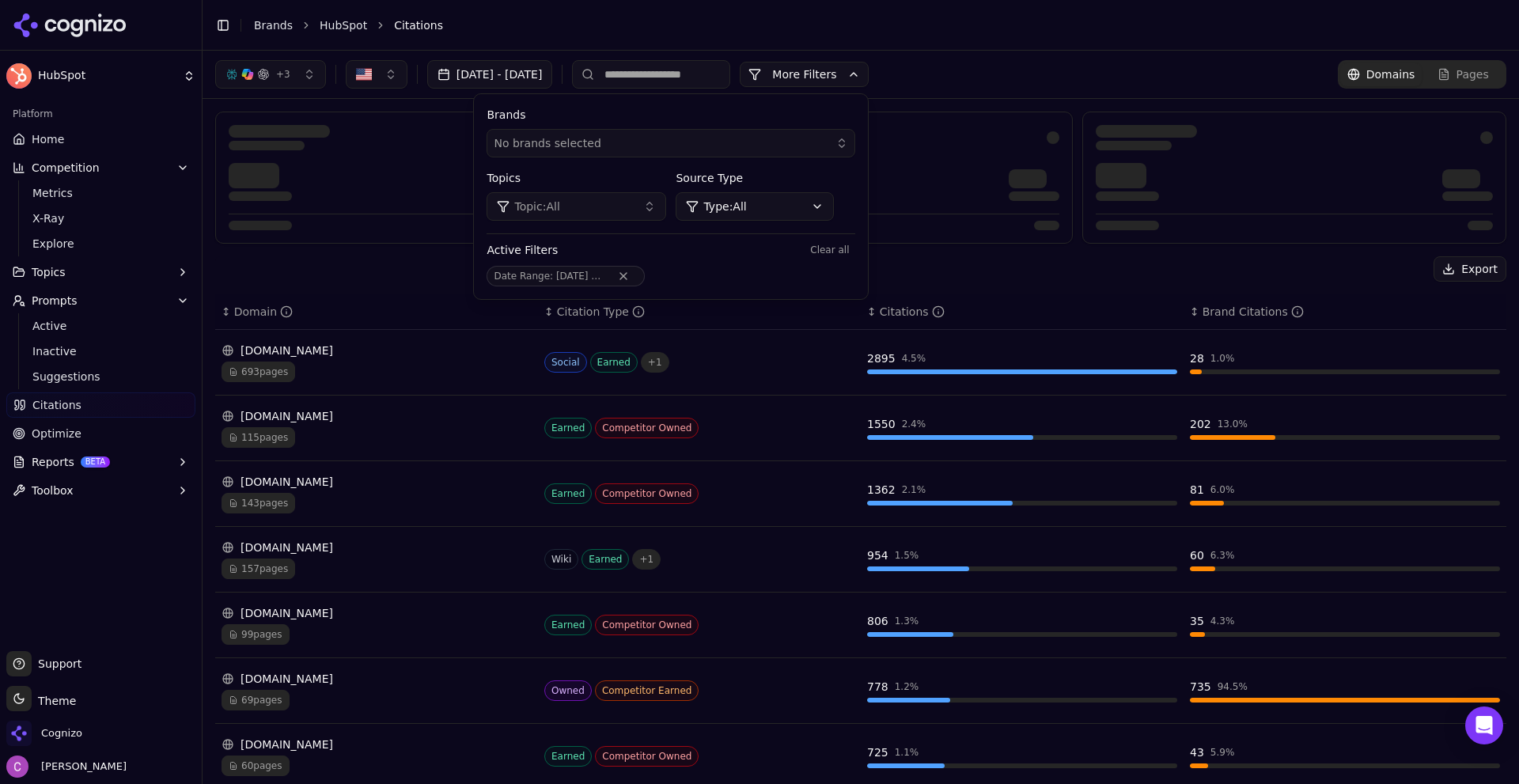
click at [1004, 297] on div "Export ↕ Domain ↕ Citation Type ↕ Citations ↕ Brand Citations reddit.com 693 pa…" at bounding box center [861, 640] width 1291 height 768
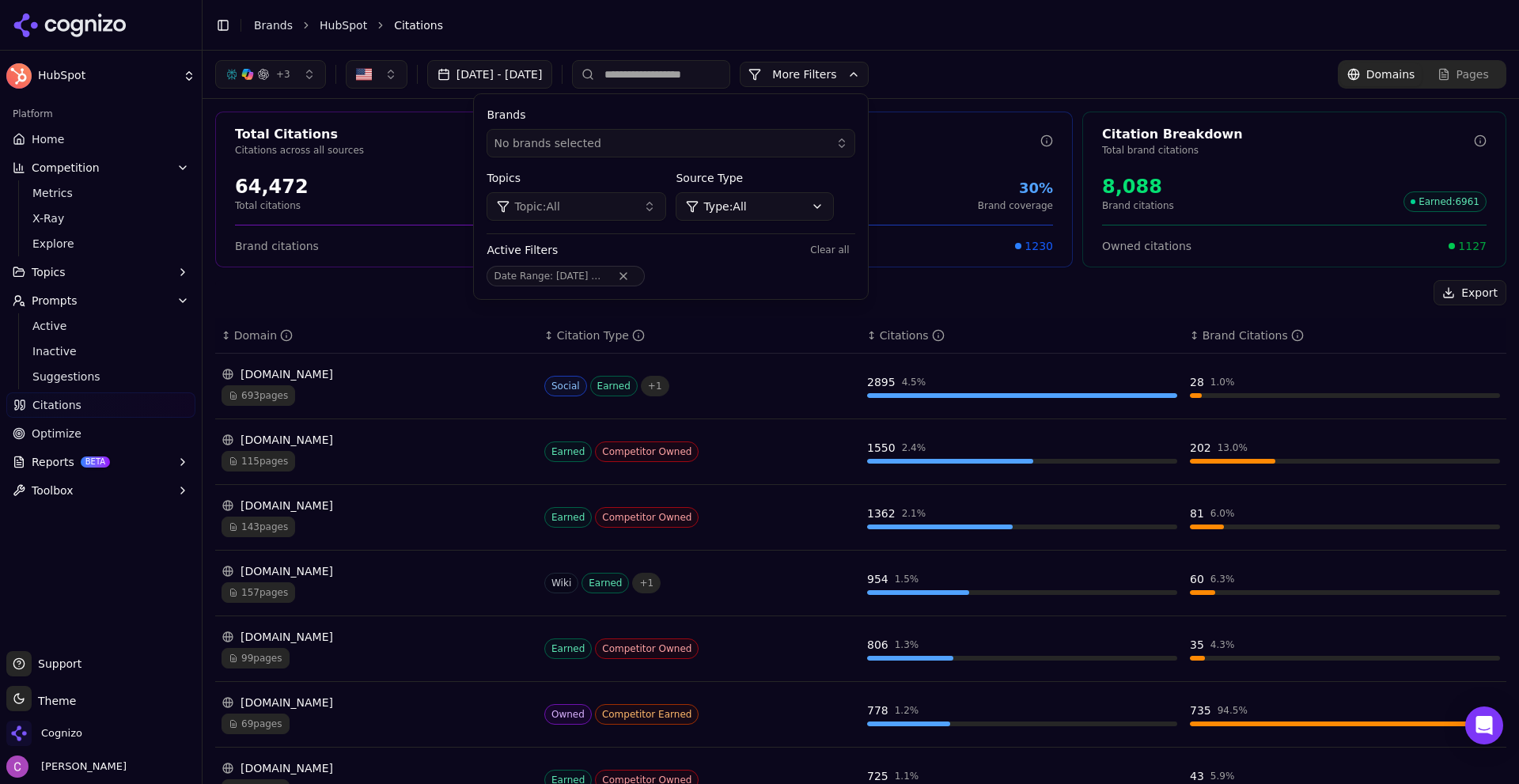
click at [998, 295] on div "Export" at bounding box center [861, 292] width 1291 height 25
click at [861, 71] on button "More Filters" at bounding box center [804, 74] width 129 height 25
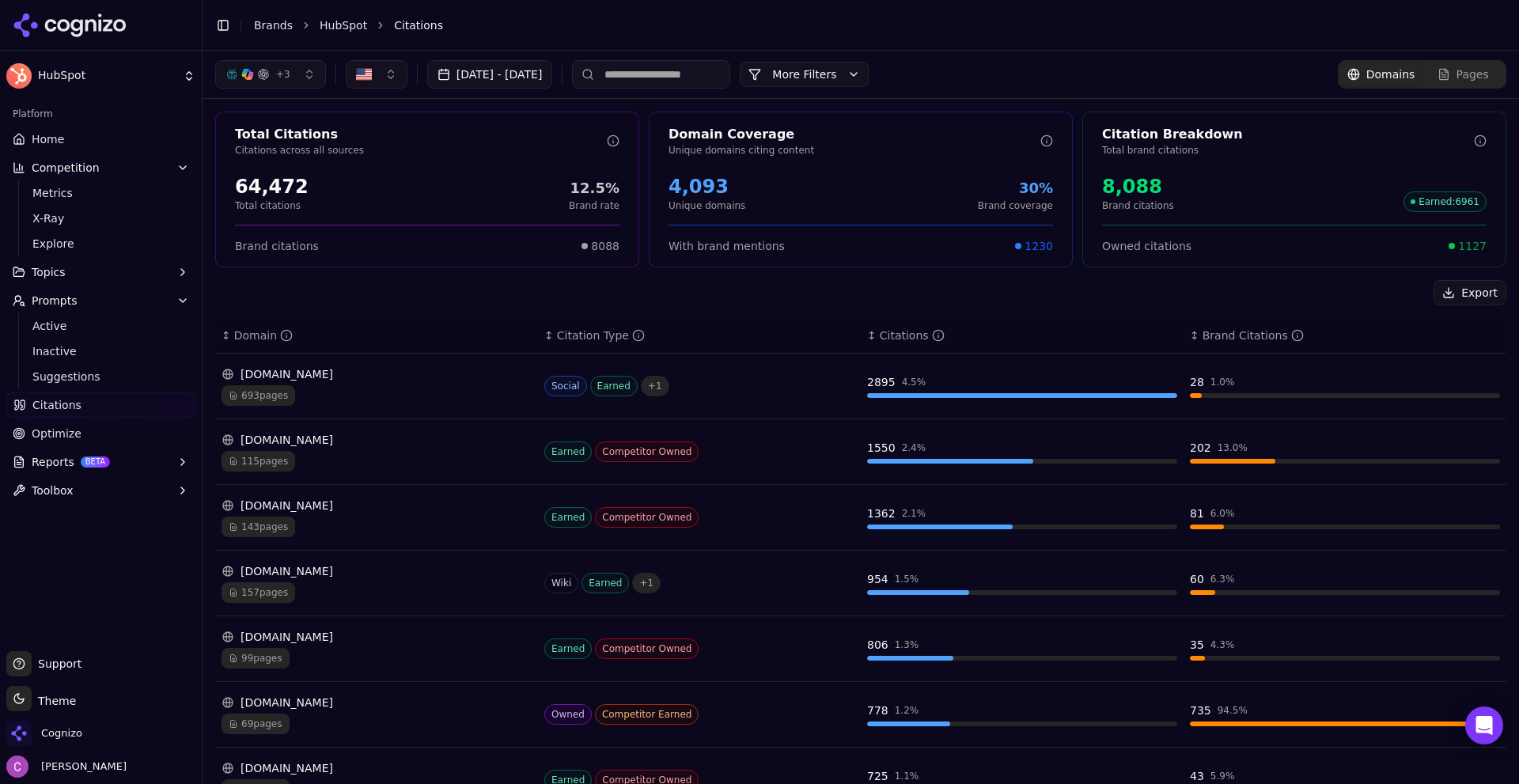
click at [1031, 283] on div "Export" at bounding box center [861, 292] width 1291 height 25
drag, startPoint x: 1445, startPoint y: 241, endPoint x: 1486, endPoint y: 245, distance: 41.2
click at [1486, 245] on div "Owned citations 1127" at bounding box center [1294, 239] width 422 height 29
click at [1487, 245] on div "Owned citations 1127" at bounding box center [1294, 239] width 422 height 29
drag, startPoint x: 1439, startPoint y: 247, endPoint x: 1481, endPoint y: 246, distance: 42.0
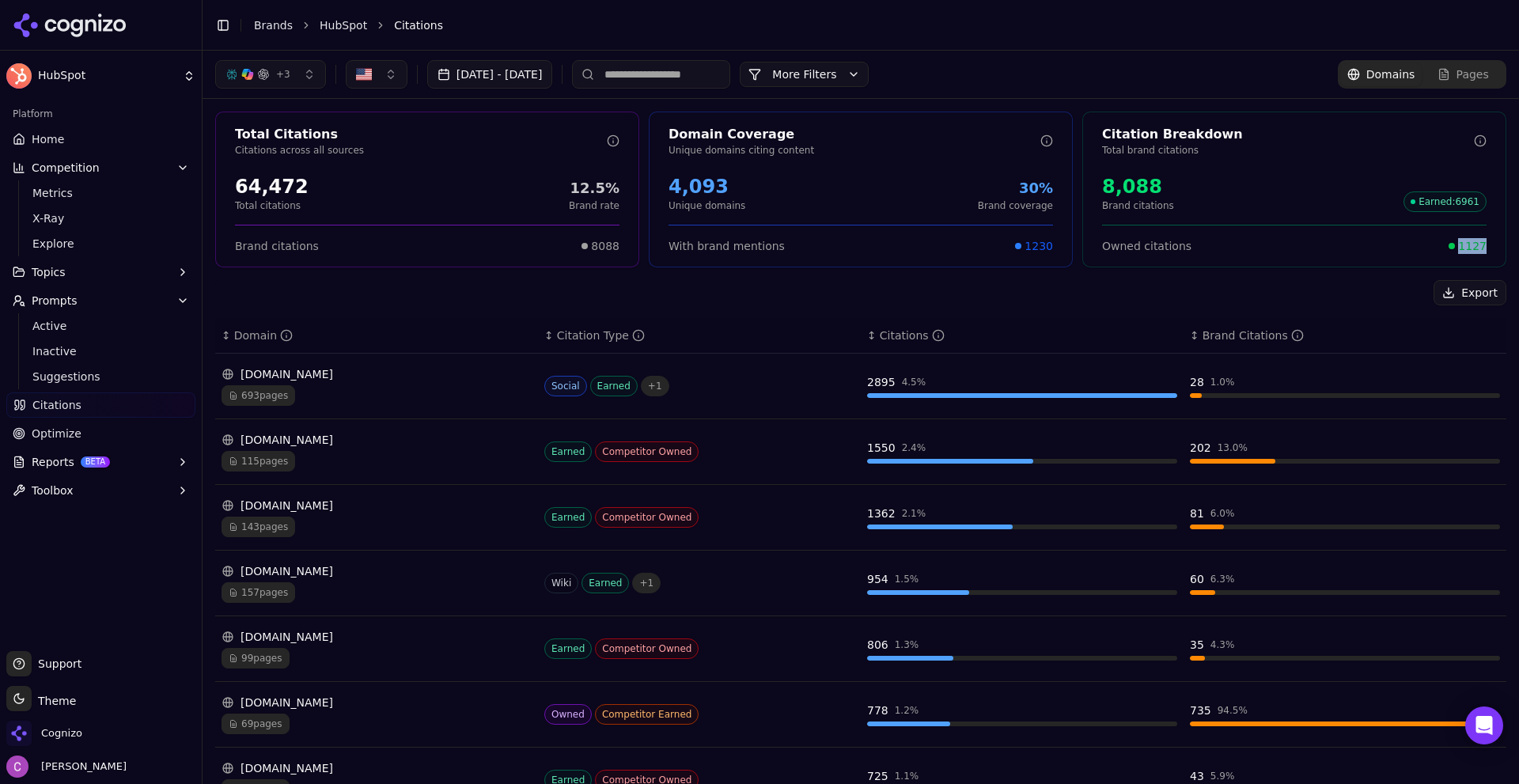
click at [1479, 246] on div "Owned citations 1127" at bounding box center [1294, 239] width 422 height 29
drag, startPoint x: 1078, startPoint y: 190, endPoint x: 1208, endPoint y: 188, distance: 130.0
click at [1206, 187] on div "8,088 Brand citations Earned : 6961" at bounding box center [1294, 193] width 422 height 51
click at [1209, 188] on div "8,088 Brand citations Earned : 6961" at bounding box center [1295, 192] width 384 height 38
drag, startPoint x: 252, startPoint y: 191, endPoint x: 356, endPoint y: 192, distance: 104.0
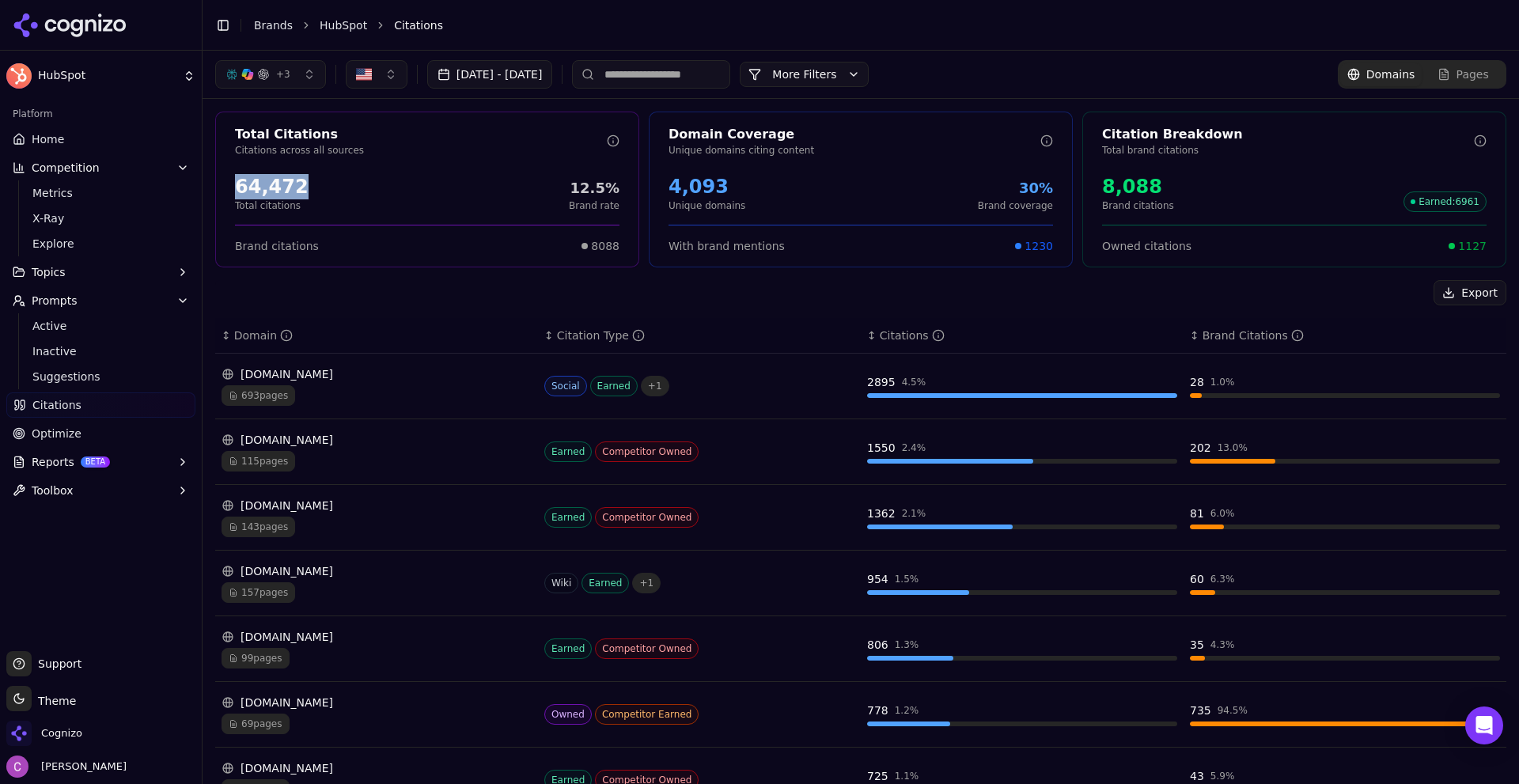
click at [353, 194] on div "64,472 Total citations 12.5% Brand rate" at bounding box center [427, 193] width 422 height 51
click at [357, 192] on div "64,472 Total citations 12.5% Brand rate" at bounding box center [427, 192] width 384 height 38
drag, startPoint x: 1451, startPoint y: 236, endPoint x: 1518, endPoint y: 258, distance: 70.5
click at [1518, 258] on div "+ 3 Aug 20, 2025 - Sep 19, 2025 More More Filters Domains Pages Total Citations…" at bounding box center [860, 417] width 1316 height 733
click at [74, 453] on button "Reports BETA" at bounding box center [101, 462] width 189 height 25
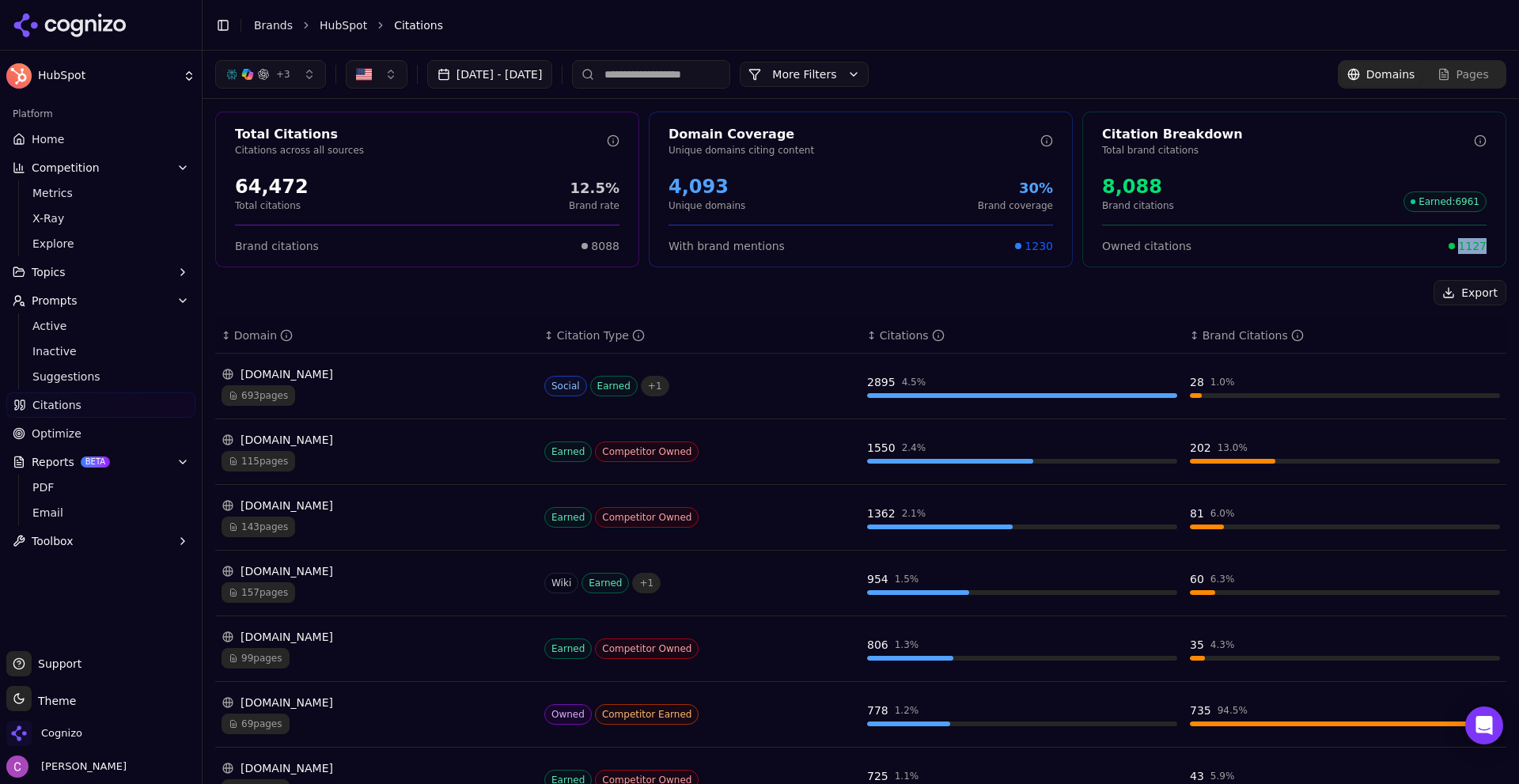
click at [70, 429] on span "Optimize" at bounding box center [56, 433] width 50 height 16
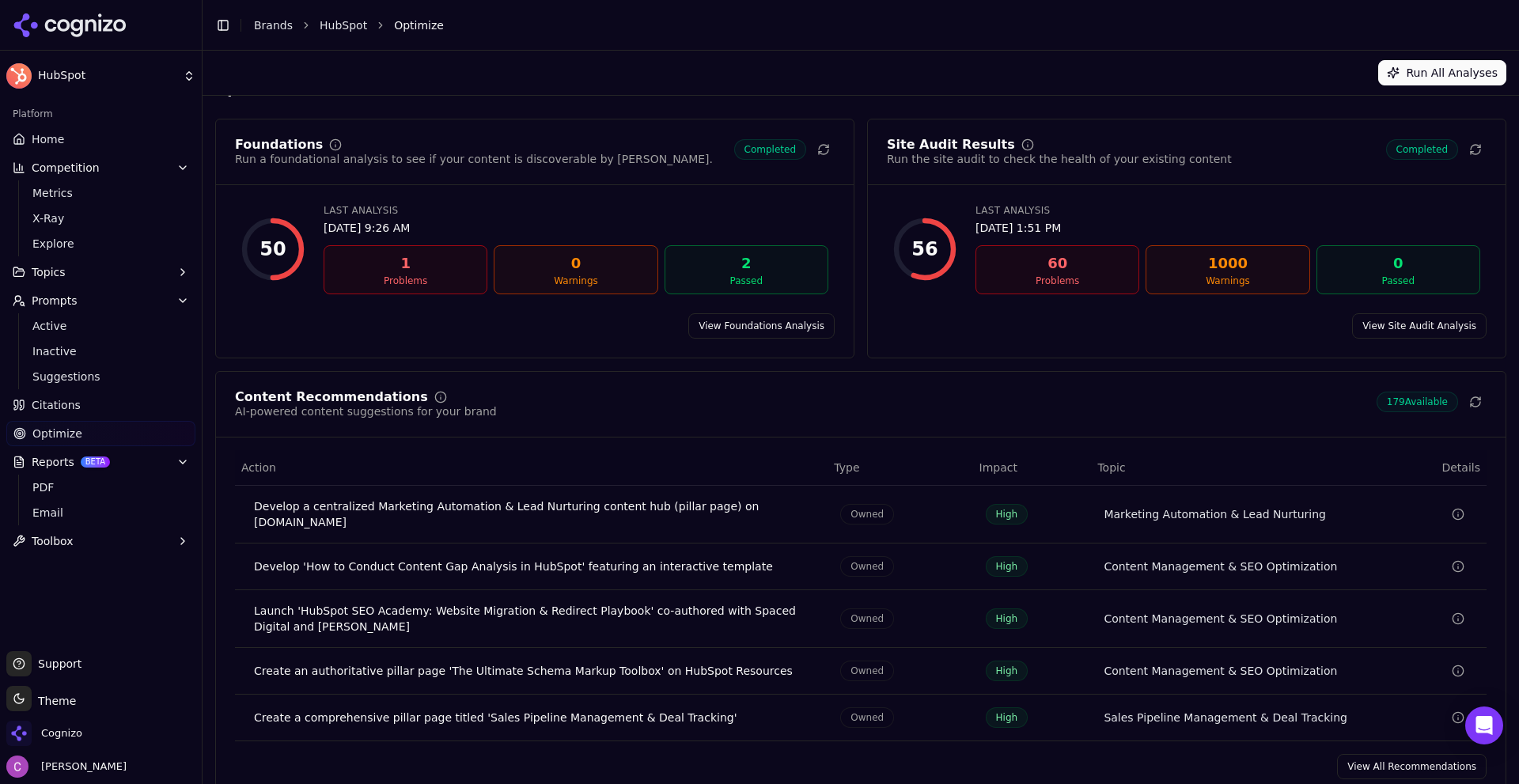
scroll to position [47, 0]
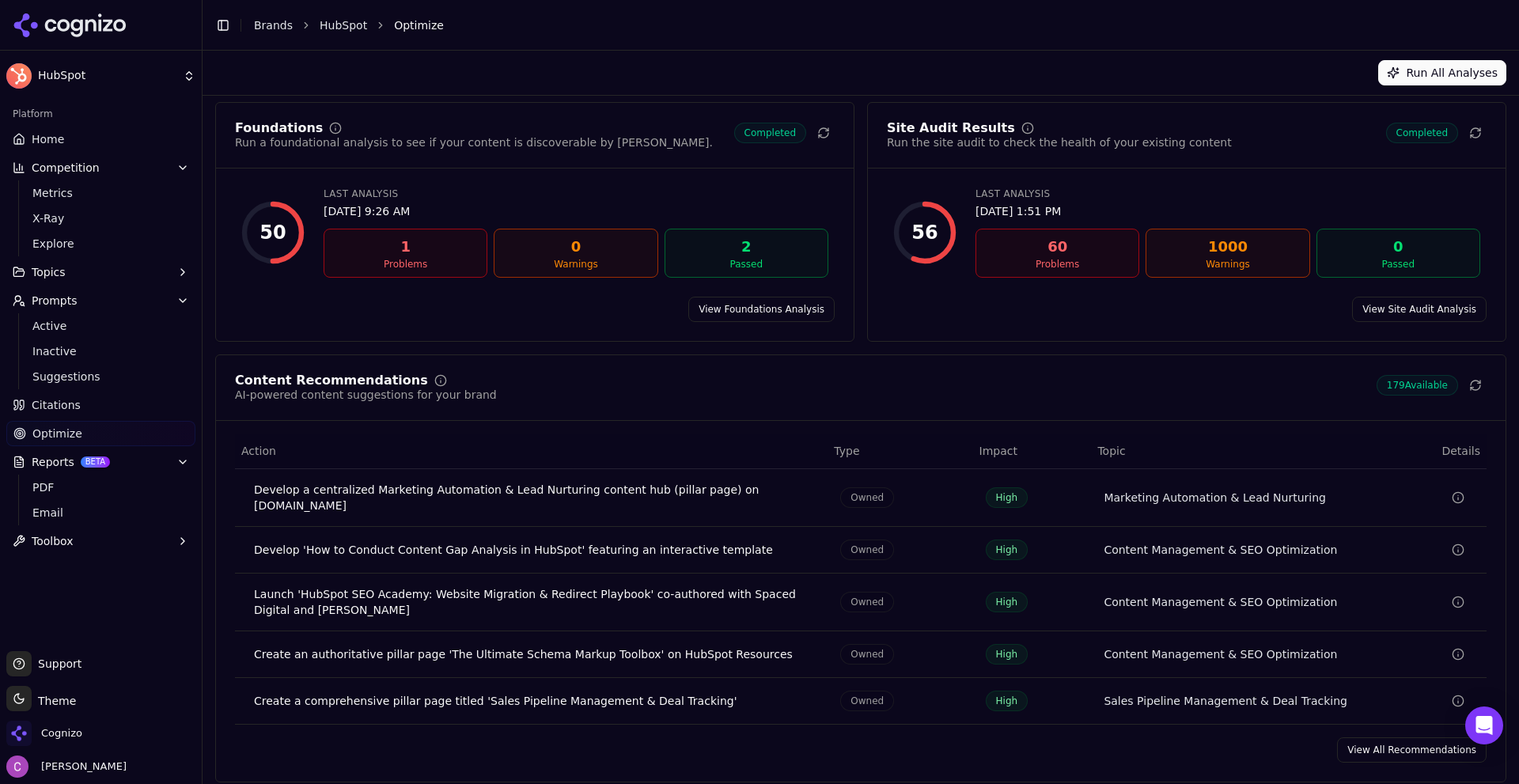
click at [1380, 745] on link "View All Recommendations" at bounding box center [1412, 749] width 150 height 25
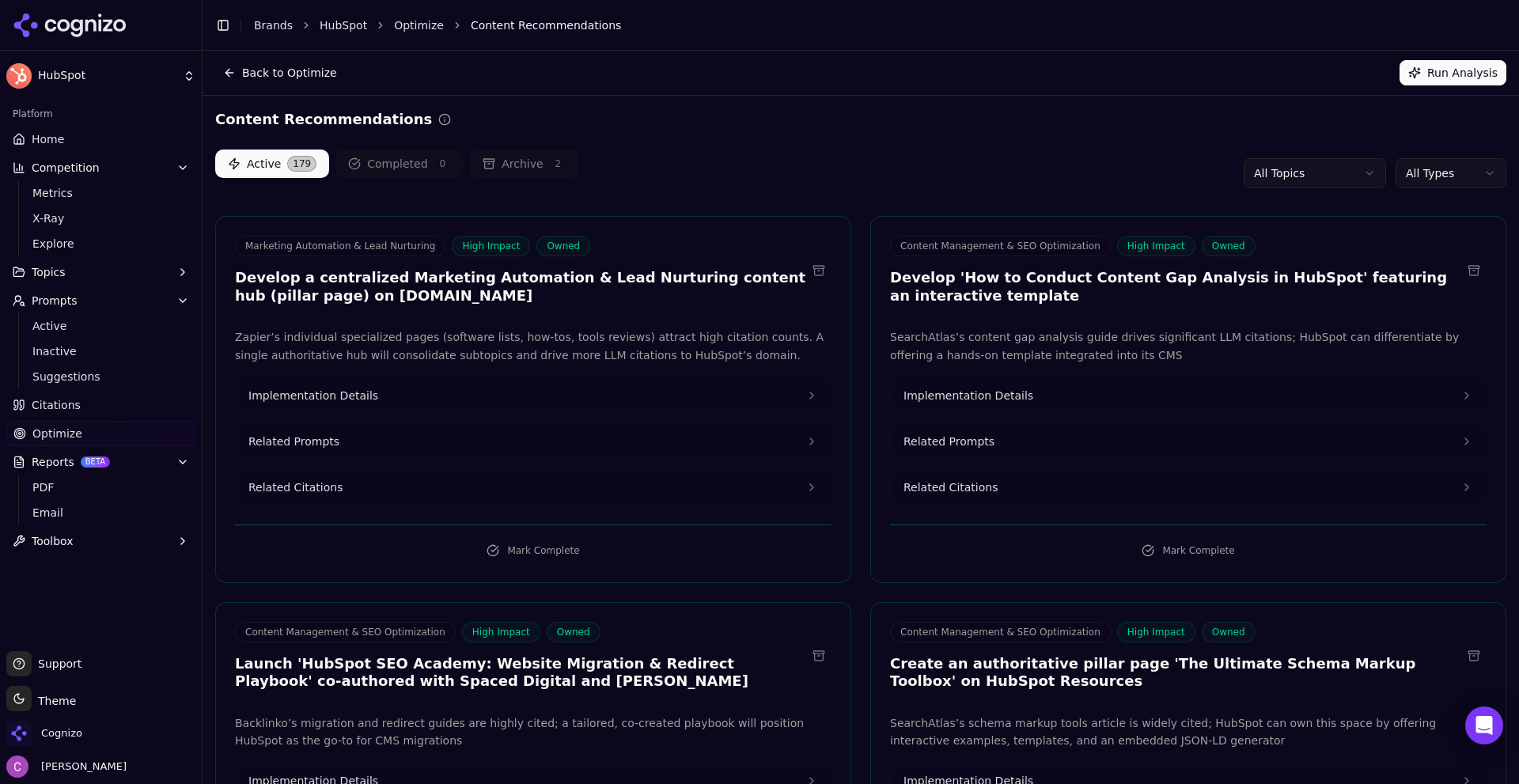
click at [1439, 179] on html "HubSpot Platform Home Competition Metrics X-Ray Explore Topics Prompts Active I…" at bounding box center [759, 392] width 1519 height 784
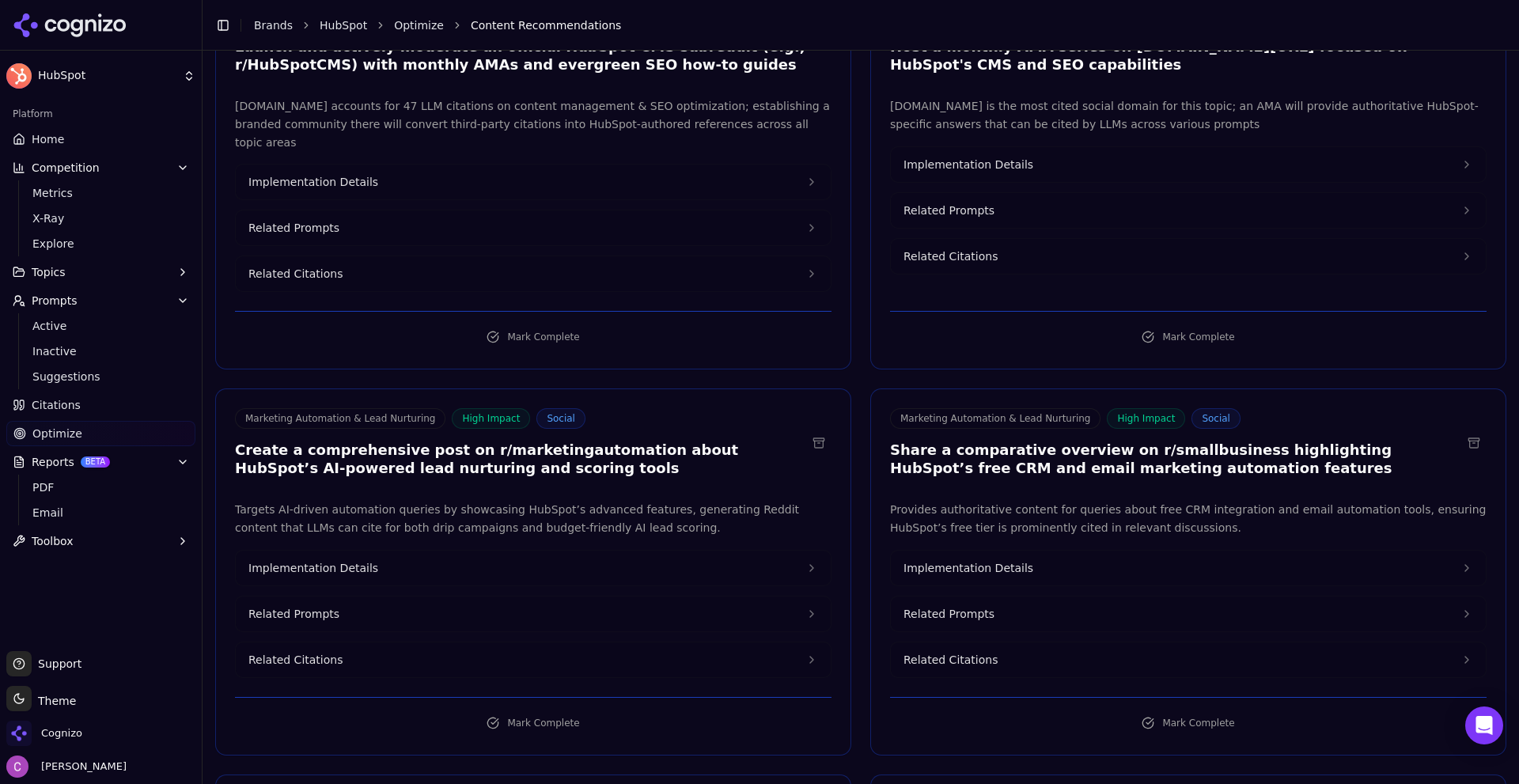
scroll to position [237, 0]
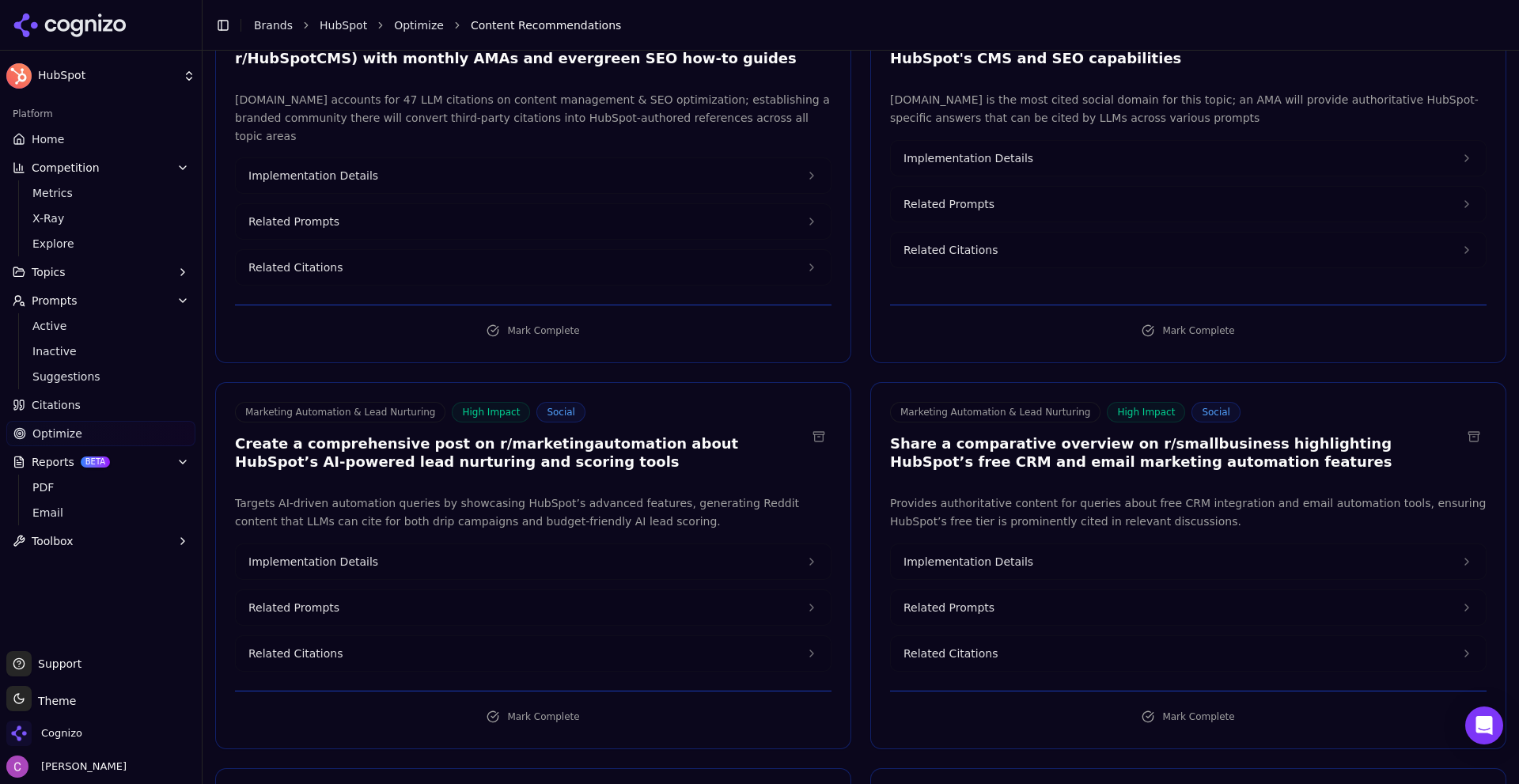
click at [512, 435] on h3 "Create a comprehensive post on r/marketingautomation about HubSpot’s AI-powered…" at bounding box center [520, 453] width 571 height 35
click at [511, 417] on div "Marketing Automation & Lead Nurturing High Impact Social Create a comprehensive…" at bounding box center [520, 437] width 571 height 69
click at [518, 435] on h3 "Create a comprehensive post on r/marketingautomation about HubSpot’s AI-powered…" at bounding box center [520, 453] width 571 height 35
click at [517, 435] on h3 "Create a comprehensive post on r/marketingautomation about HubSpot’s AI-powered…" at bounding box center [520, 453] width 571 height 35
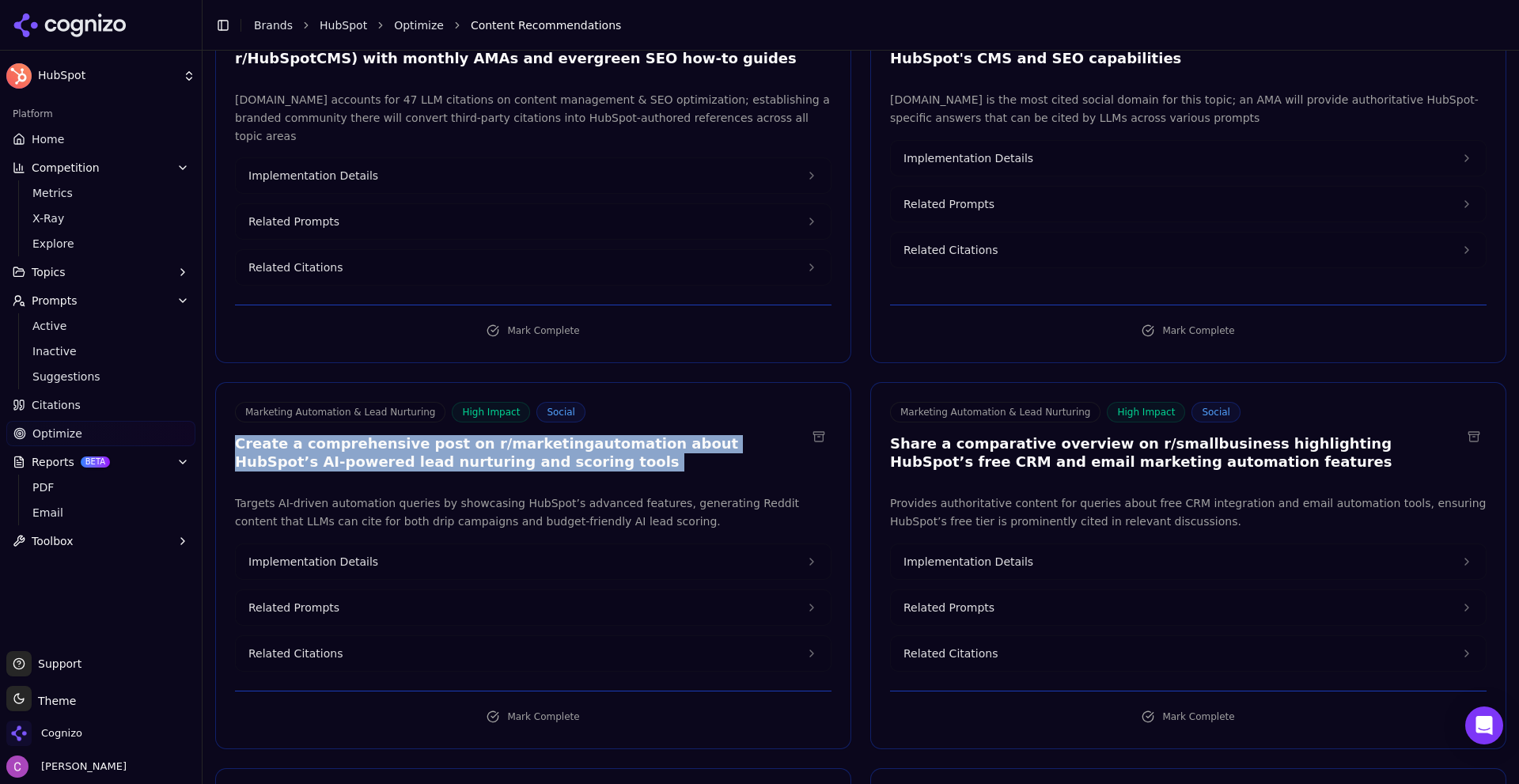
click at [517, 435] on h3 "Create a comprehensive post on r/marketingautomation about HubSpot’s AI-powered…" at bounding box center [520, 453] width 571 height 35
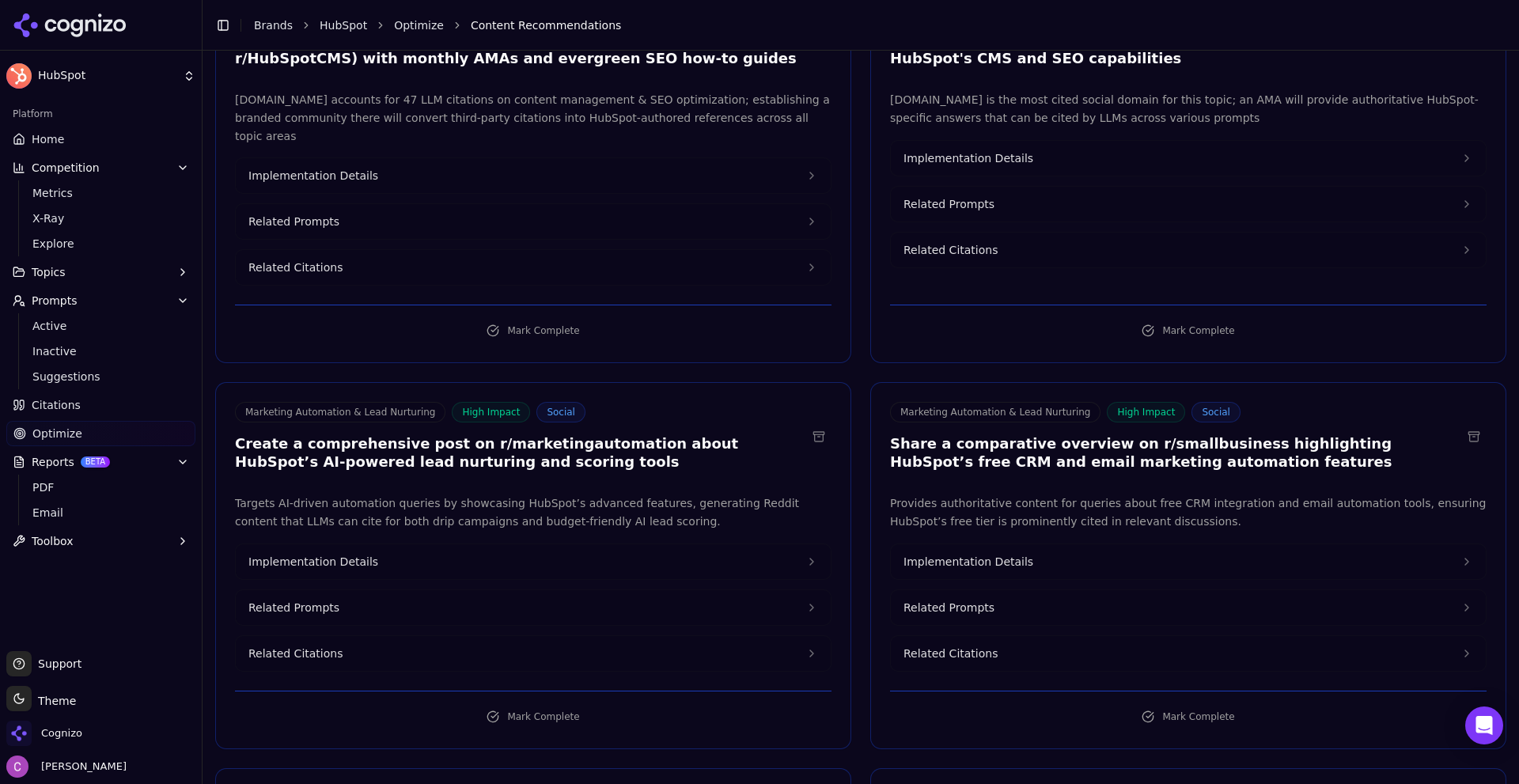
click at [1234, 435] on h3 "Share a comparative overview on r/smallbusiness highlighting HubSpot’s free CRM…" at bounding box center [1176, 453] width 571 height 35
click at [1231, 435] on h3 "Share a comparative overview on r/smallbusiness highlighting HubSpot’s free CRM…" at bounding box center [1176, 453] width 571 height 35
click at [1156, 435] on h3 "Share a comparative overview on r/smallbusiness highlighting HubSpot’s free CRM…" at bounding box center [1176, 453] width 571 height 35
click at [1156, 435] on h3 "Share a comparative overview on r/smallbusiness highlighting HubSpot’s free CRM…" at bounding box center [1176, 453] width 571 height 35
click at [361, 590] on button "Related Prompts" at bounding box center [533, 607] width 595 height 35
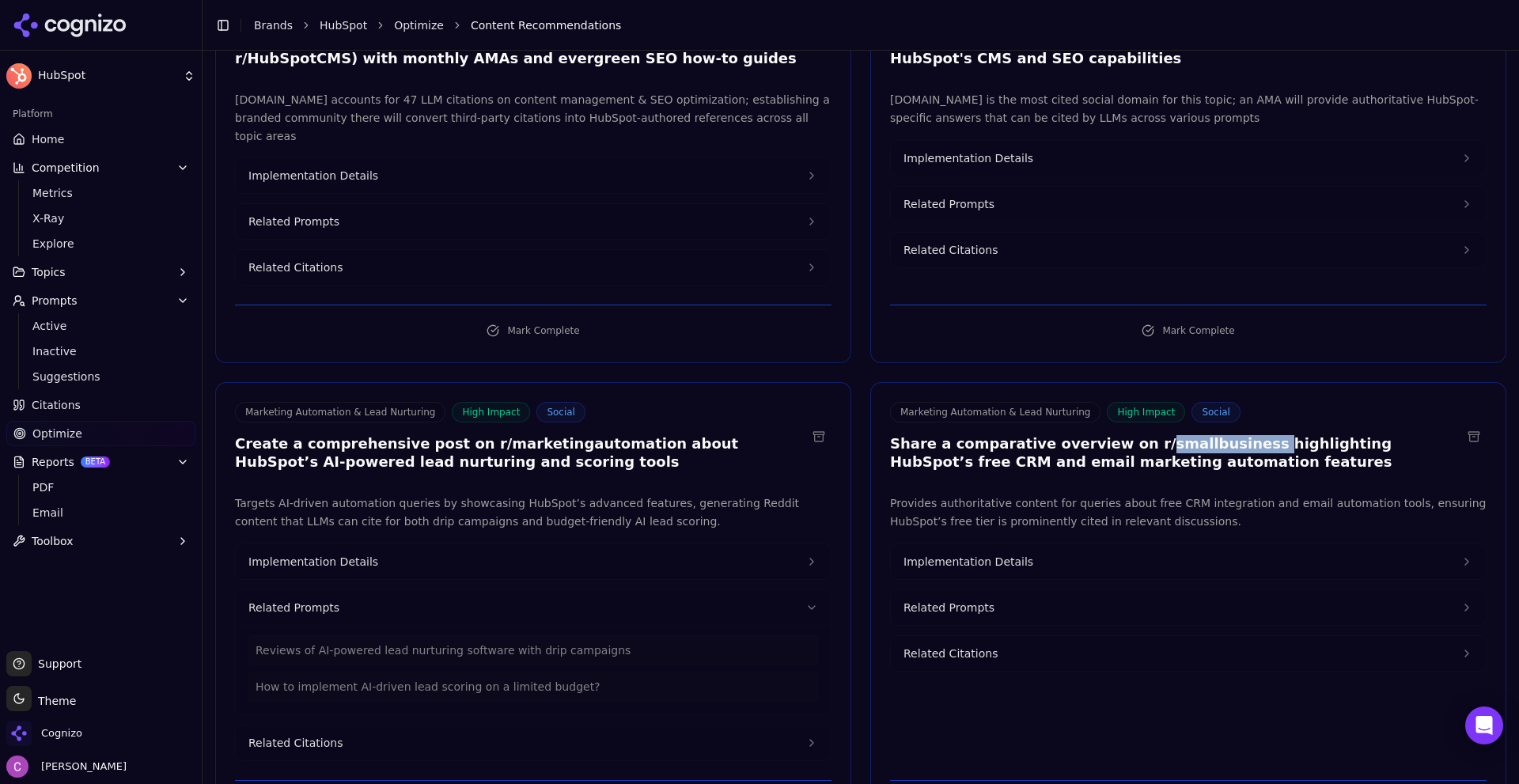
click at [1029, 590] on button "Related Prompts" at bounding box center [1189, 607] width 595 height 35
click at [1028, 544] on button "Implementation Details" at bounding box center [1189, 561] width 595 height 35
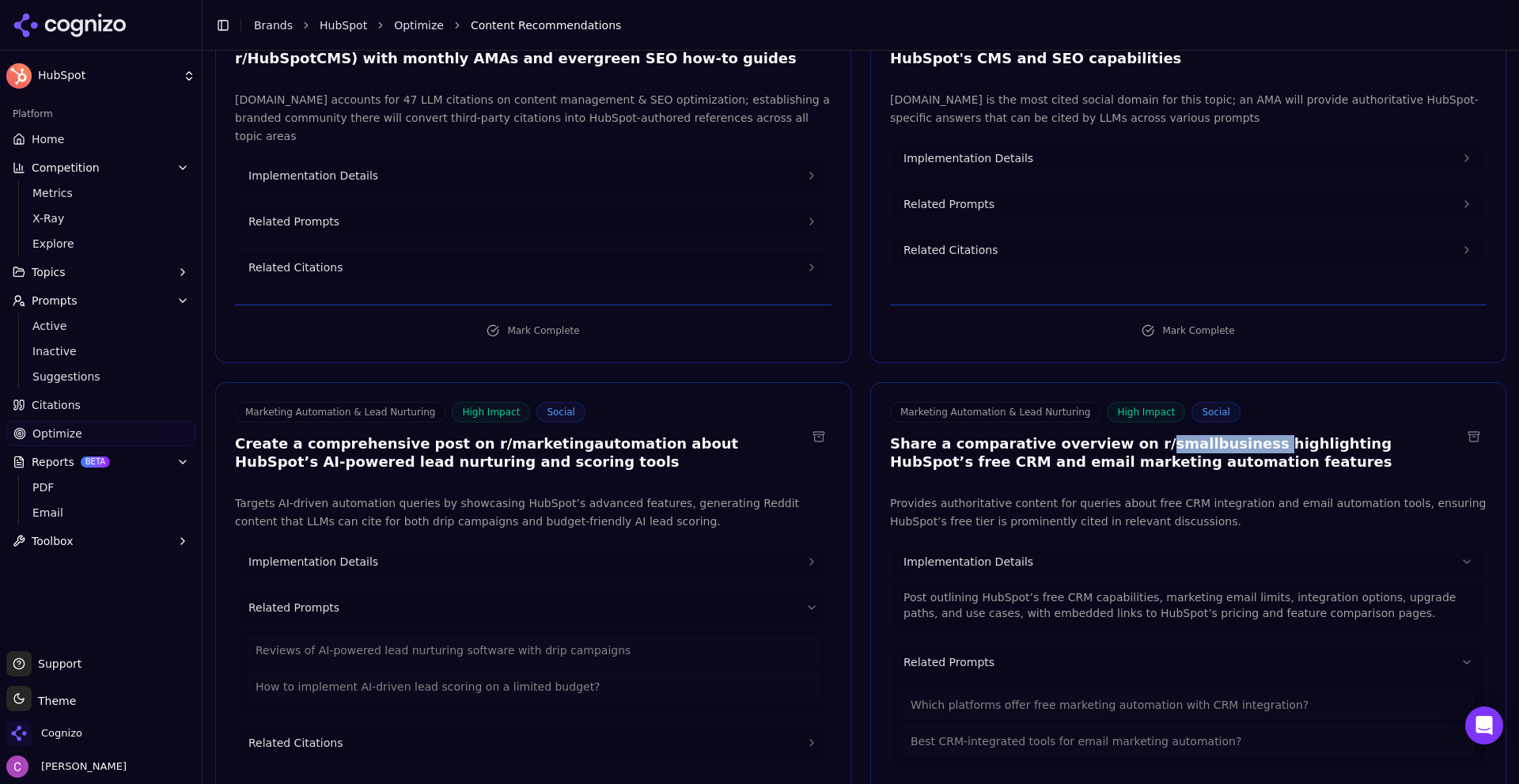
click at [599, 544] on button "Implementation Details" at bounding box center [533, 561] width 595 height 35
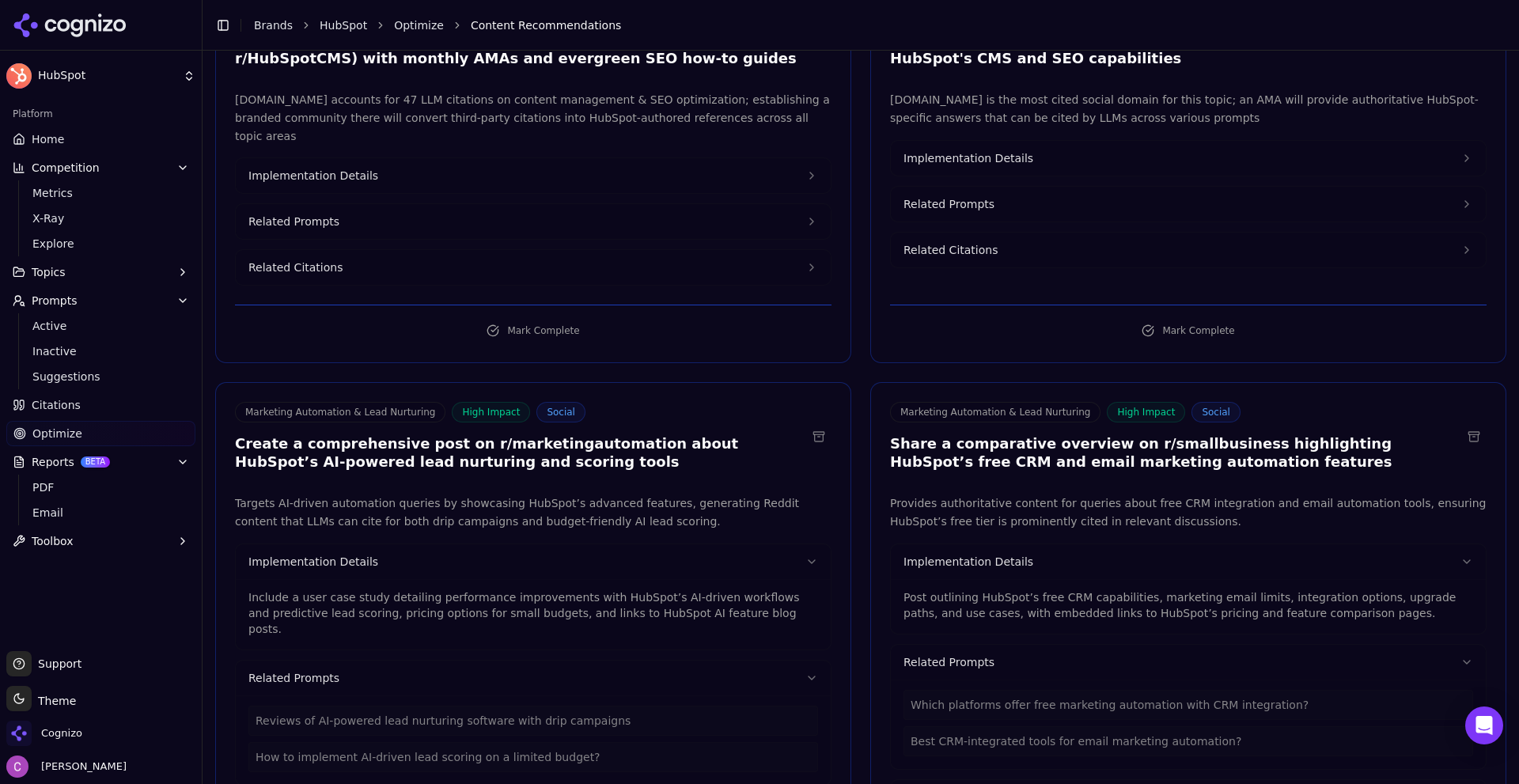
click at [290, 589] on p "Include a user case study detailing performance improvements with HubSpot’s AI-…" at bounding box center [533, 613] width 569 height 47
click at [289, 589] on p "Include a user case study detailing performance improvements with HubSpot’s AI-…" at bounding box center [533, 613] width 569 height 47
click at [289, 589] on p "Include a user case study detailing performance improvements with HubSpot’s AI-…" at bounding box center [533, 613] width 569 height 47
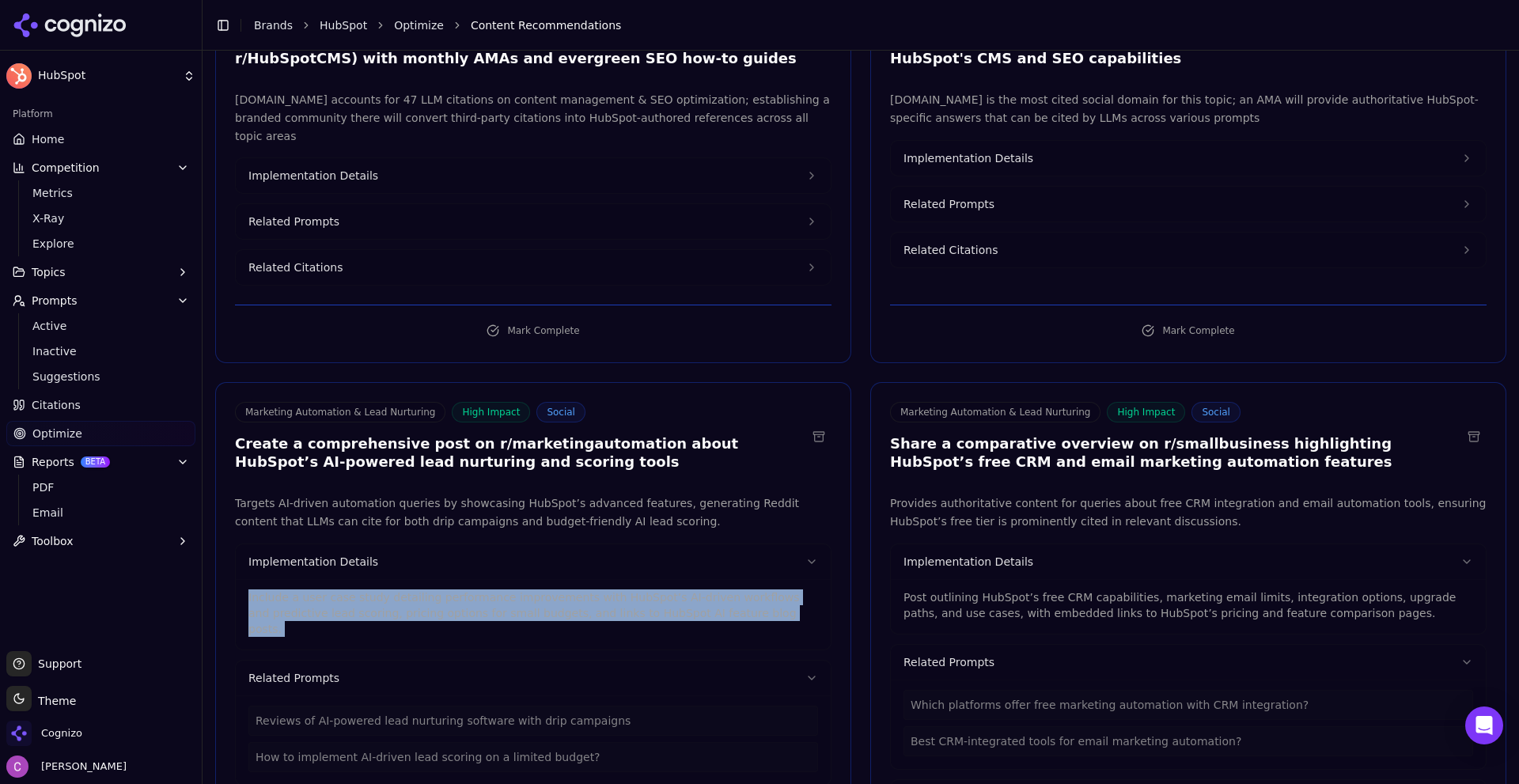
drag, startPoint x: 289, startPoint y: 573, endPoint x: 301, endPoint y: 572, distance: 12.0
click at [298, 589] on p "Include a user case study detailing performance improvements with HubSpot’s AI-…" at bounding box center [533, 613] width 569 height 47
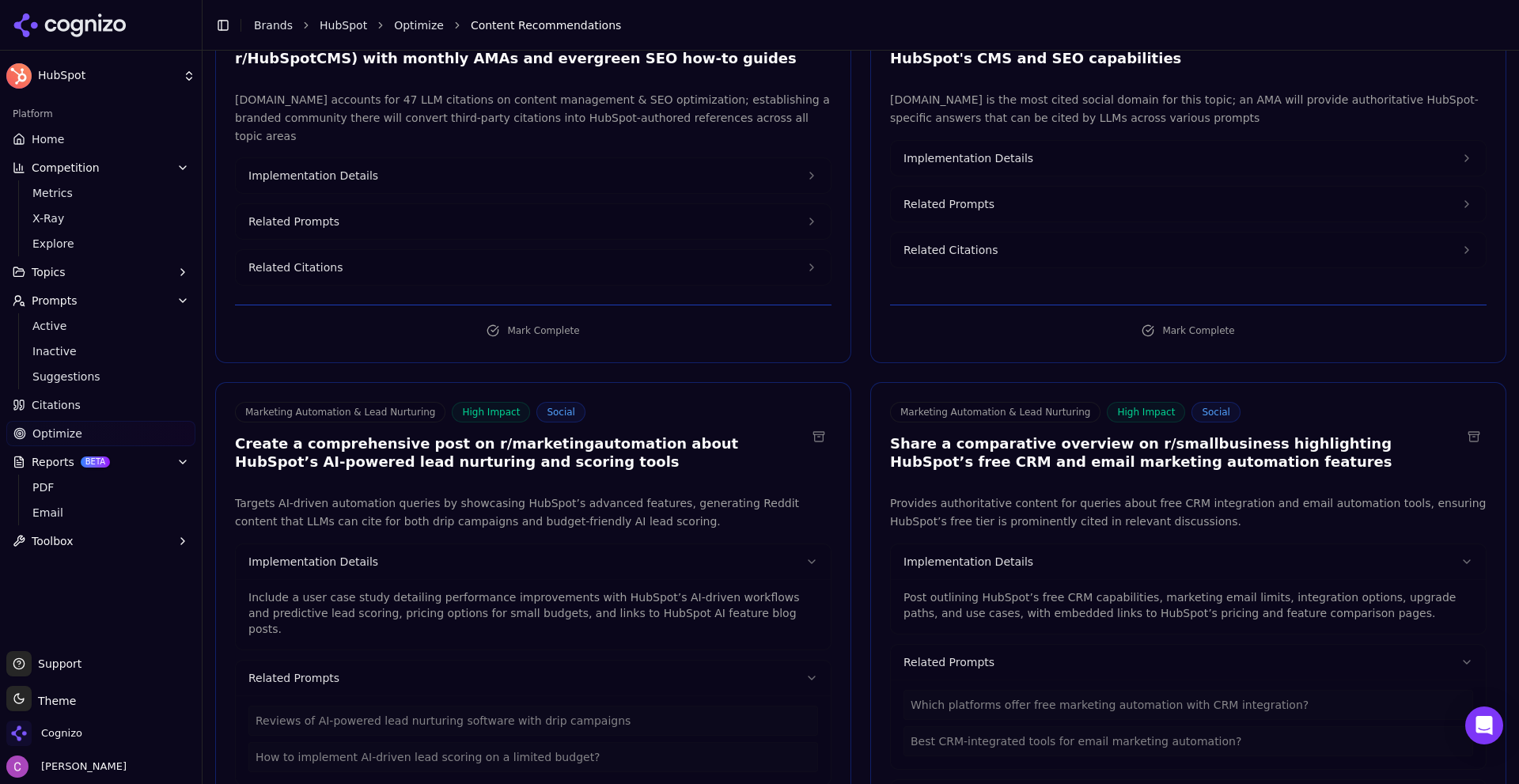
click at [963, 589] on p "Post outlining HubSpot’s free CRM capabilities, marketing email limits, integra…" at bounding box center [1189, 605] width 569 height 31
click at [960, 589] on p "Post outlining HubSpot’s free CRM capabilities, marketing email limits, integra…" at bounding box center [1189, 605] width 569 height 31
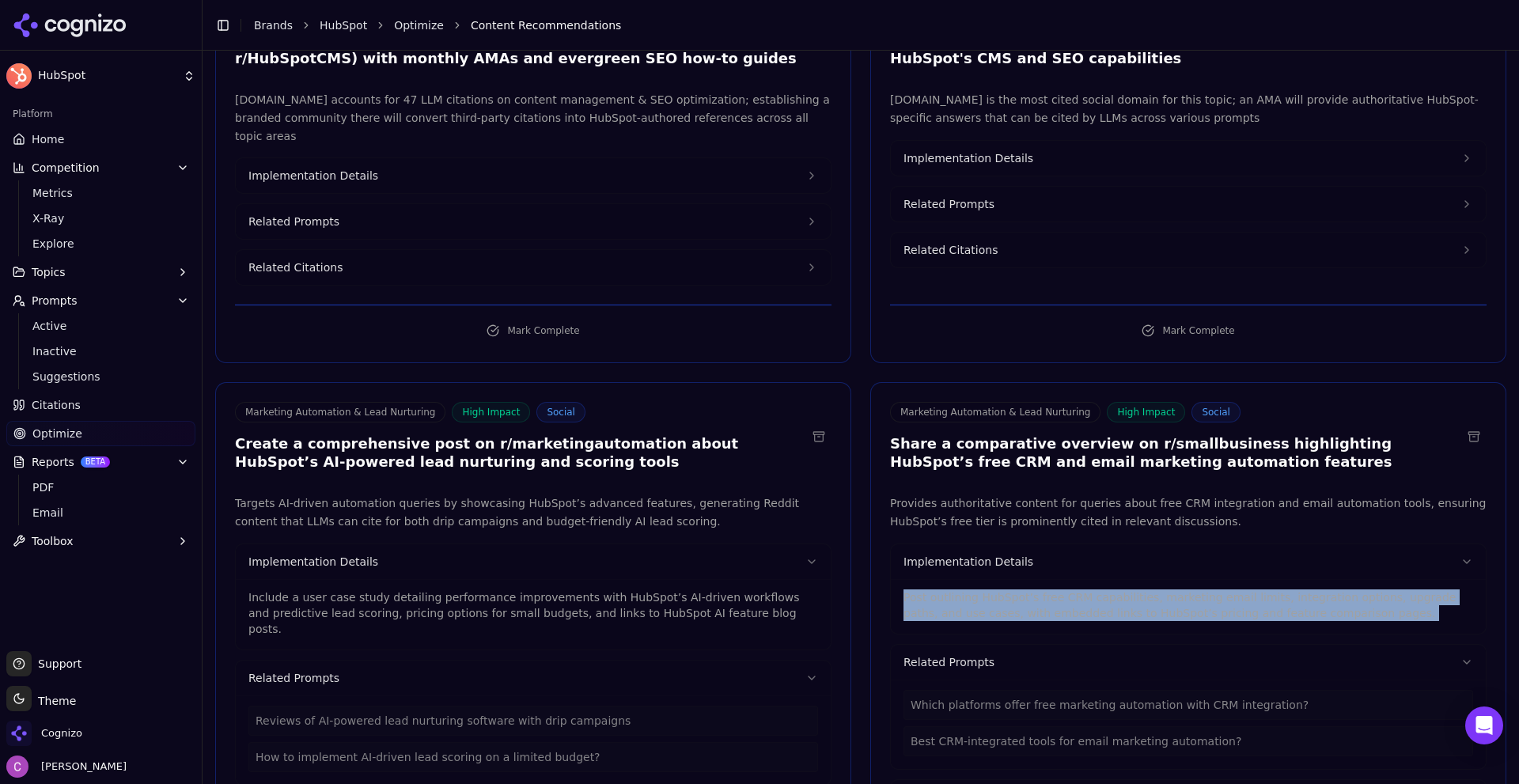
click at [960, 589] on p "Post outlining HubSpot’s free CRM capabilities, marketing email limits, integra…" at bounding box center [1189, 605] width 569 height 31
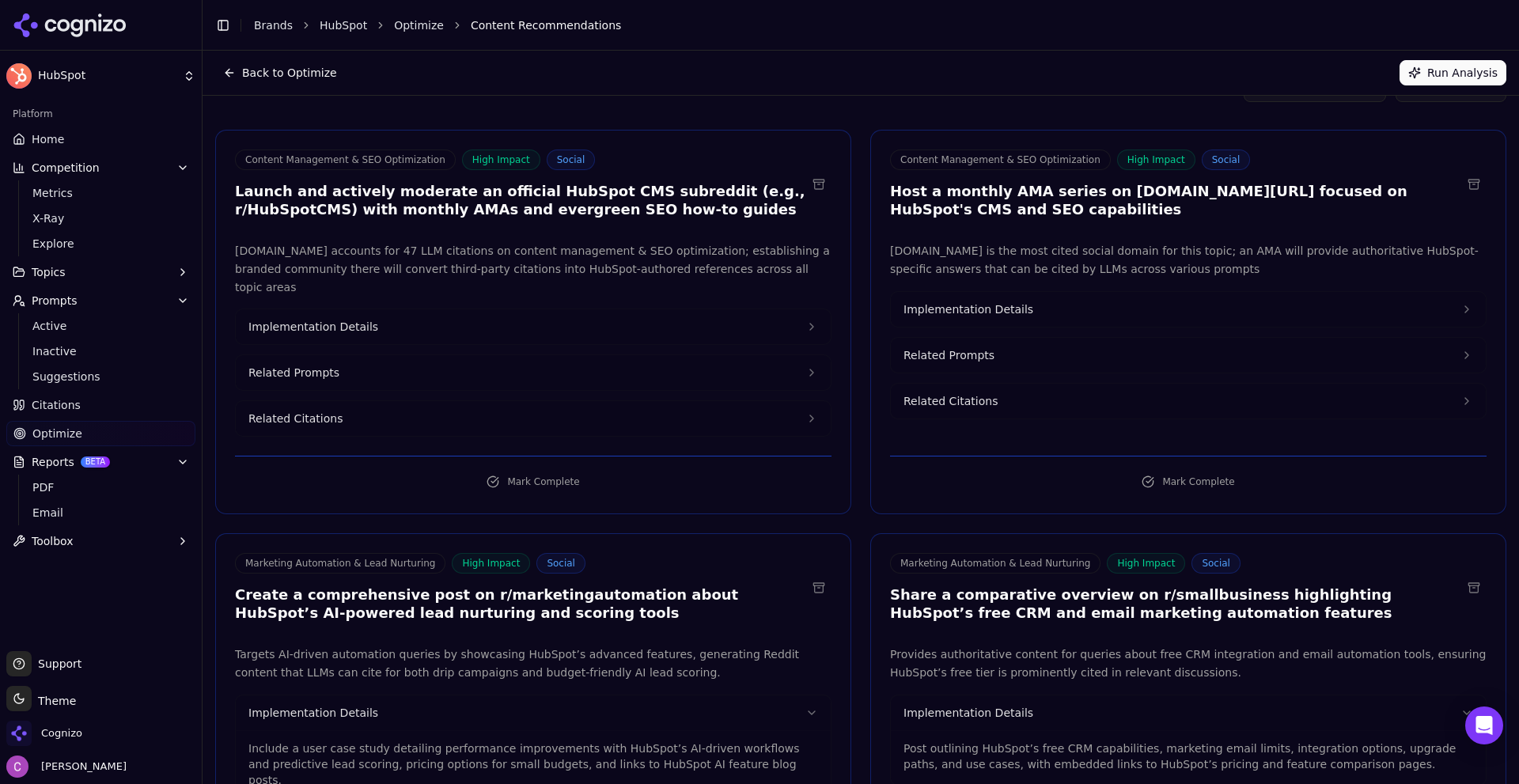
scroll to position [0, 0]
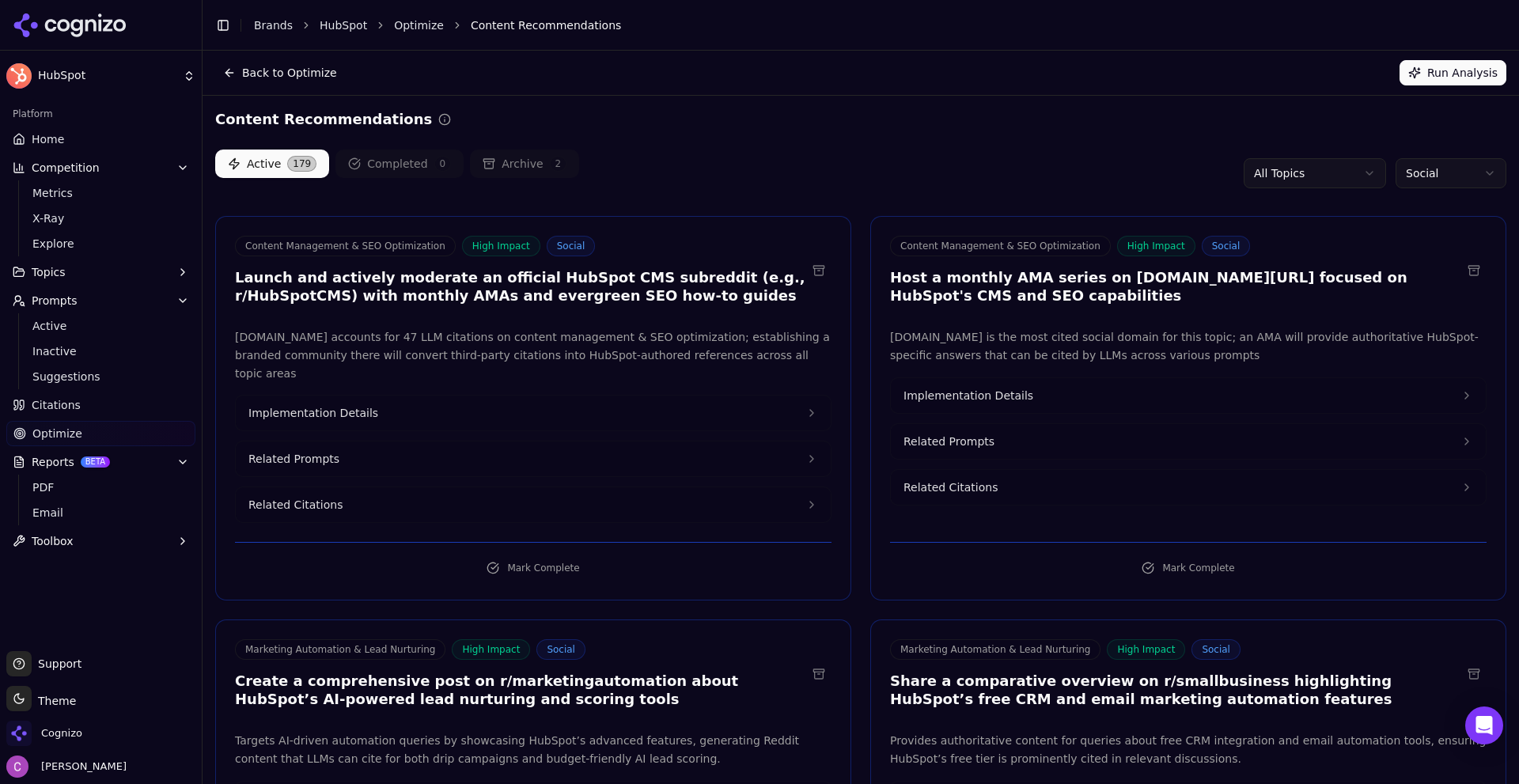
click at [1417, 180] on html "HubSpot Platform Home Competition Metrics X-Ray Explore Topics Prompts Active I…" at bounding box center [759, 392] width 1519 height 784
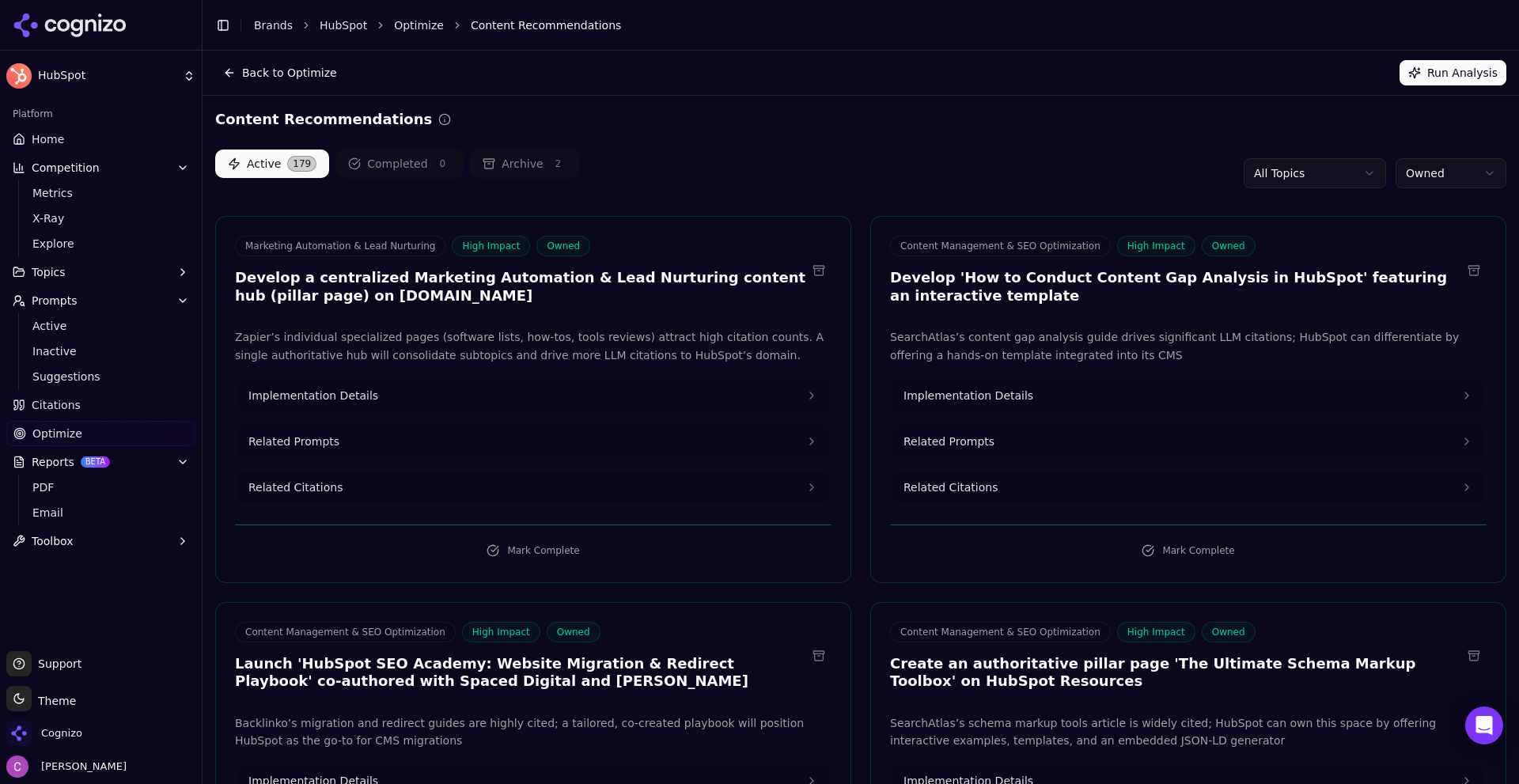
click at [822, 191] on div "Active 179 Completed 0 Archive 2 All Topics Owned" at bounding box center [861, 173] width 1291 height 47
click at [384, 446] on button "Related Prompts" at bounding box center [533, 441] width 595 height 35
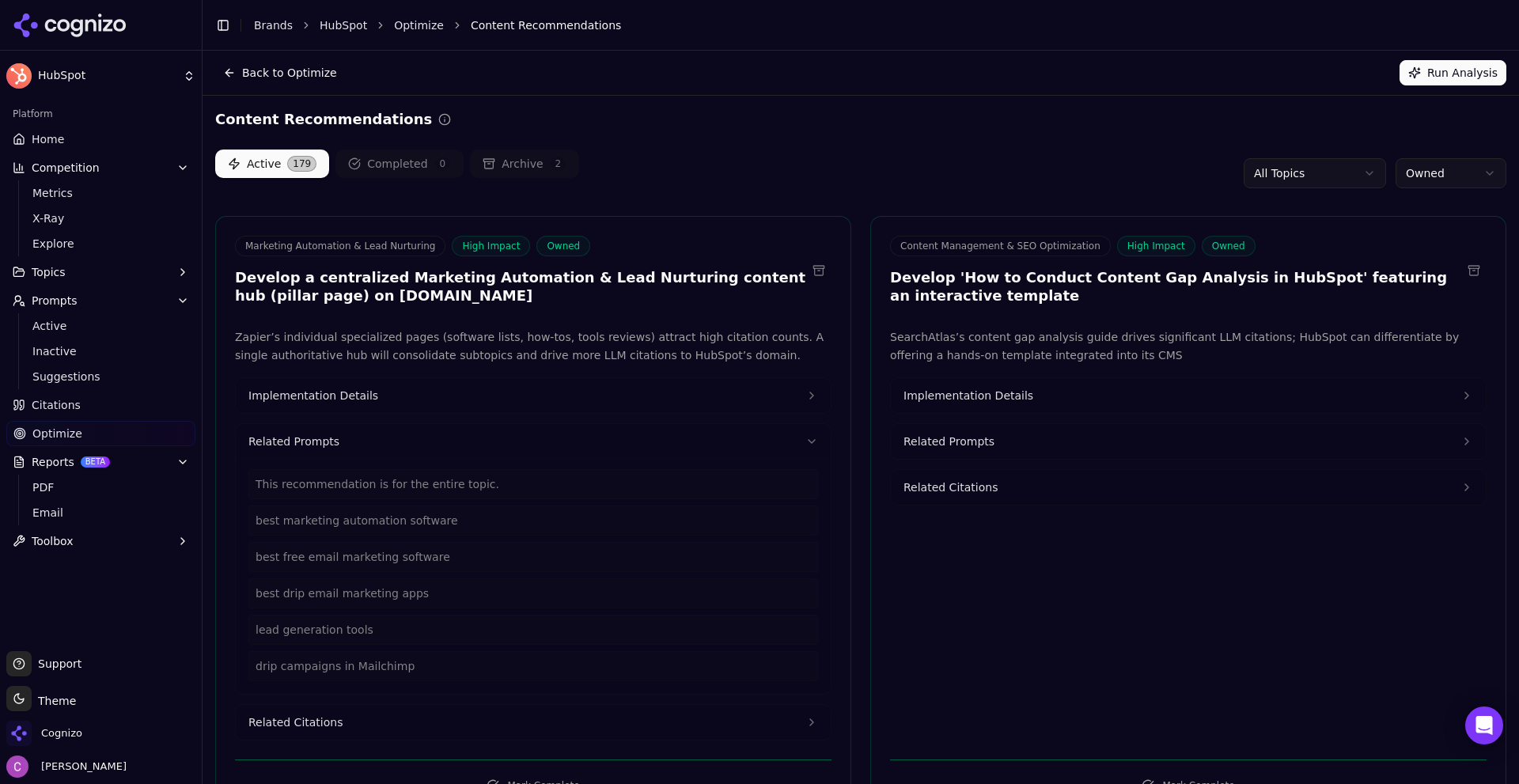
scroll to position [79, 0]
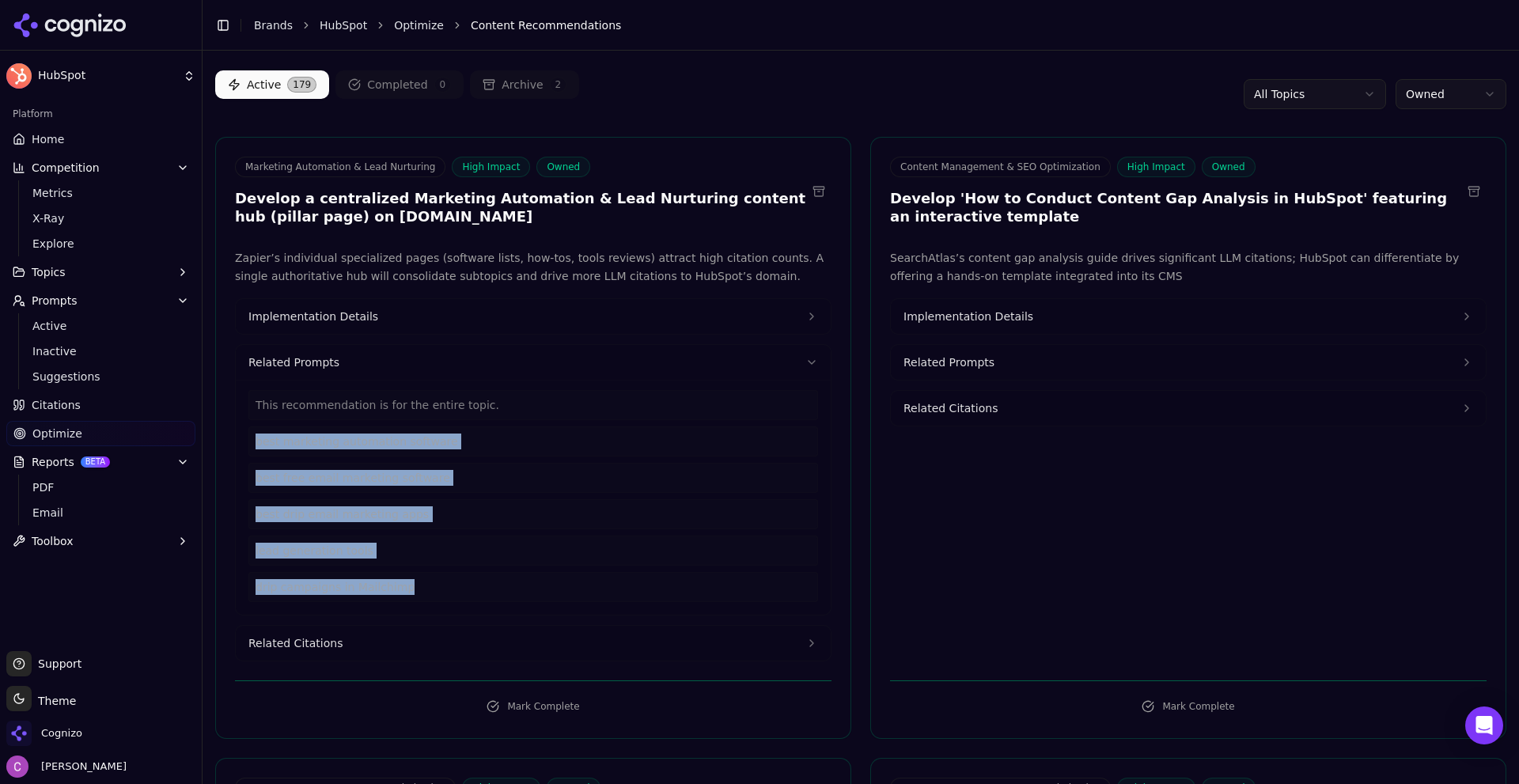
drag, startPoint x: 416, startPoint y: 587, endPoint x: 275, endPoint y: 450, distance: 196.6
click at [247, 438] on div "This recommendation is for the entire topic. best marketing automation software…" at bounding box center [533, 497] width 595 height 235
click at [384, 630] on button "Related Citations" at bounding box center [533, 642] width 595 height 35
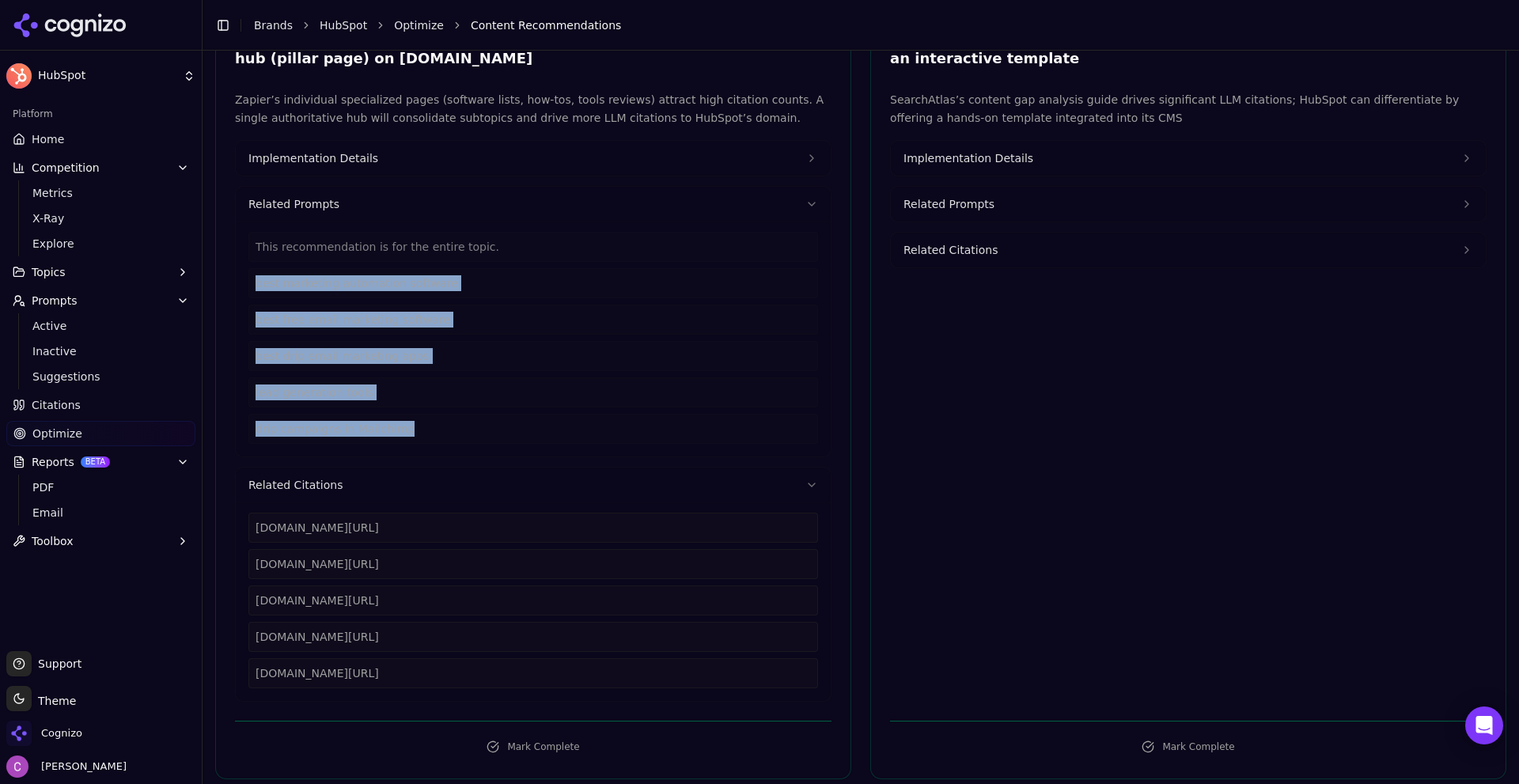
drag, startPoint x: 508, startPoint y: 677, endPoint x: 216, endPoint y: 526, distance: 328.7
click at [216, 526] on div "Marketing Automation & Lead Nurturing High Impact Owned Develop a centralized M…" at bounding box center [533, 379] width 636 height 801
click at [399, 160] on button "Implementation Details" at bounding box center [533, 158] width 595 height 35
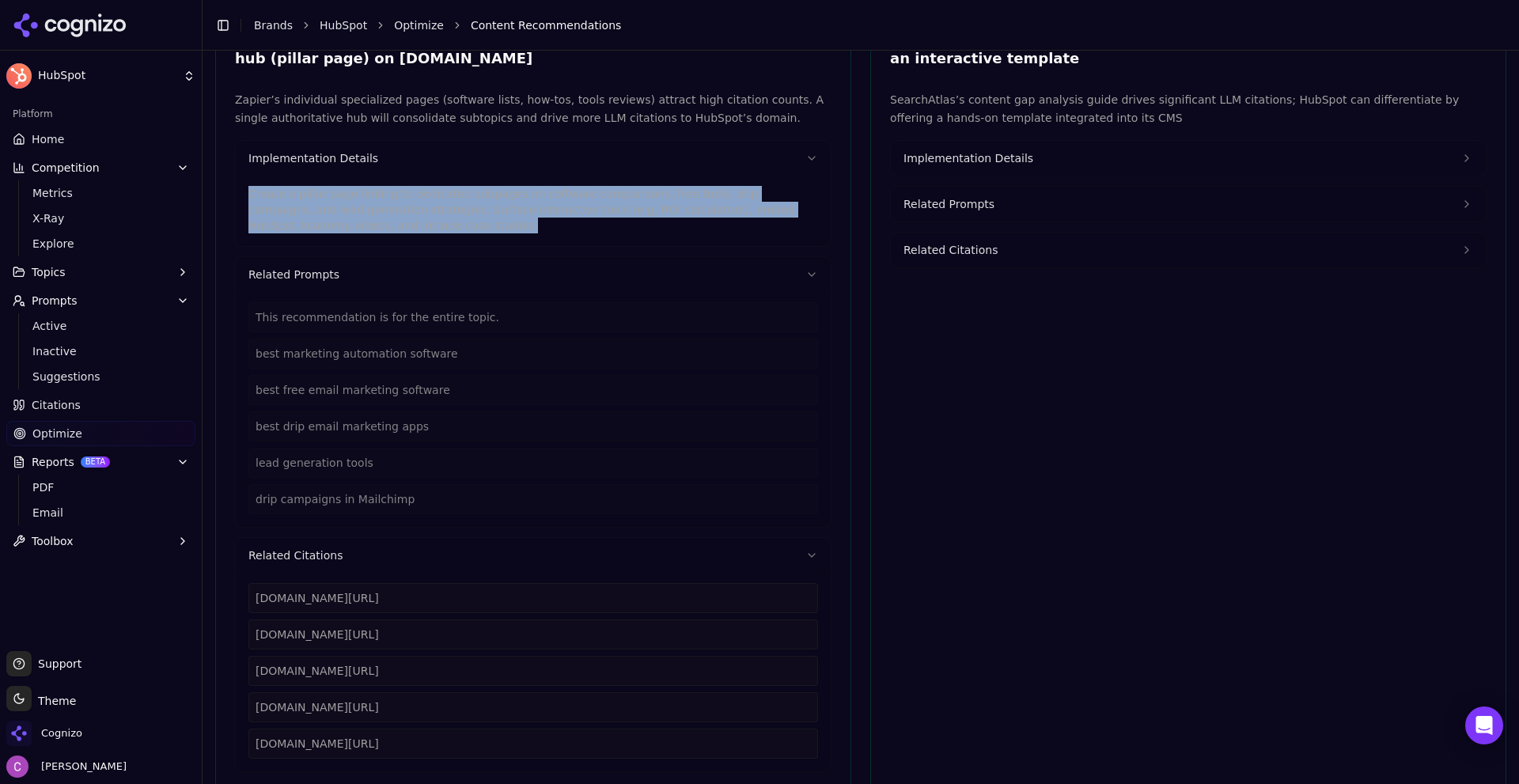
drag, startPoint x: 366, startPoint y: 229, endPoint x: 244, endPoint y: 196, distance: 126.4
click at [244, 196] on div "Create a pillar page linking to dedicated subpages on software comparisons, fre…" at bounding box center [533, 211] width 595 height 71
click at [1049, 154] on button "Implementation Details" at bounding box center [1189, 158] width 595 height 35
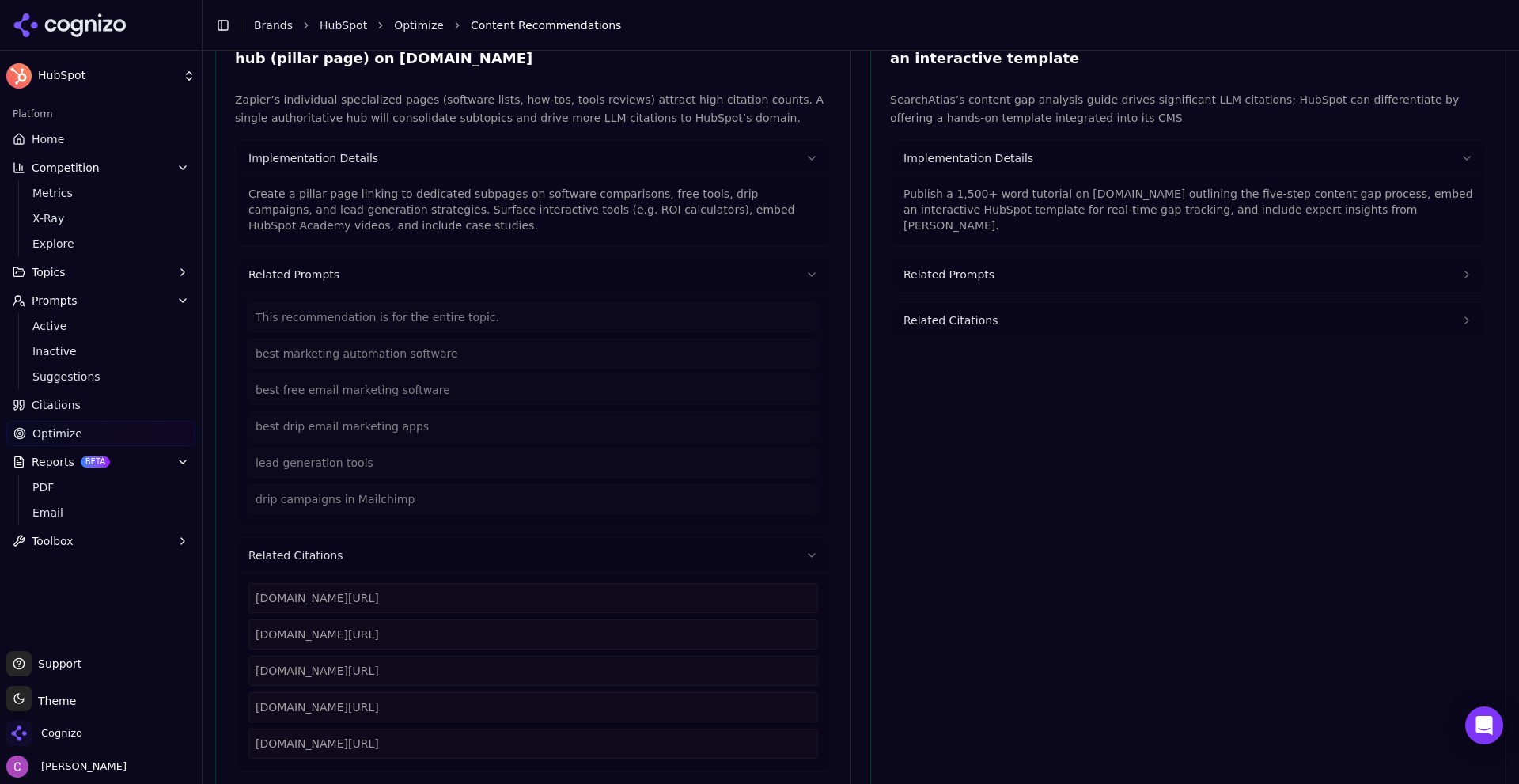
click at [979, 188] on p "Publish a 1,500+ word tutorial on blog.hubspot.com outlining the five-step cont…" at bounding box center [1189, 209] width 569 height 47
click at [979, 188] on p "Publish a 1,500+ word tutorial on blog.hubspot.com outlining the five-step cont…" at bounding box center [1189, 209] width 569 height 47
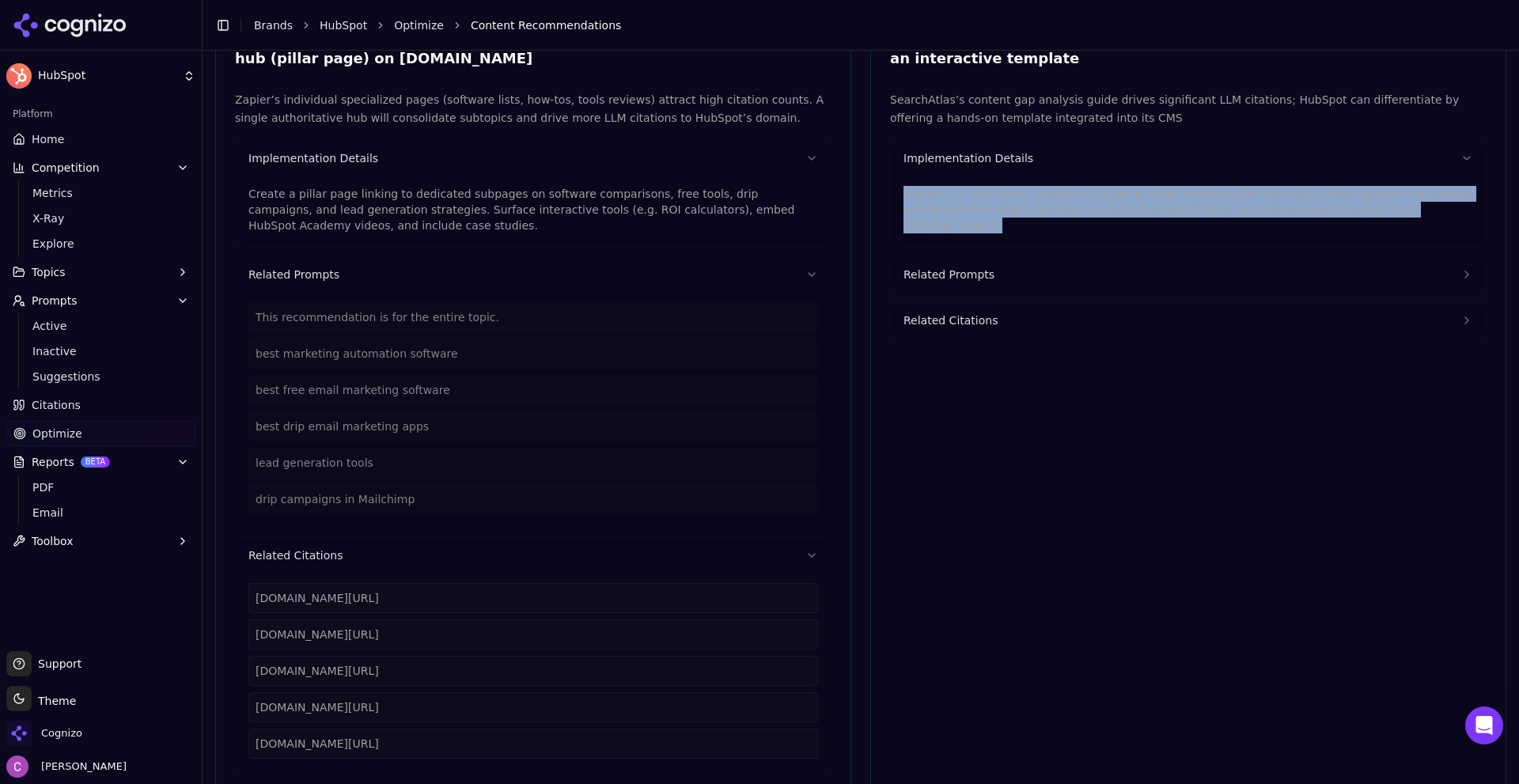
click at [979, 186] on p "Publish a 1,500+ word tutorial on blog.hubspot.com outlining the five-step cont…" at bounding box center [1189, 209] width 569 height 47
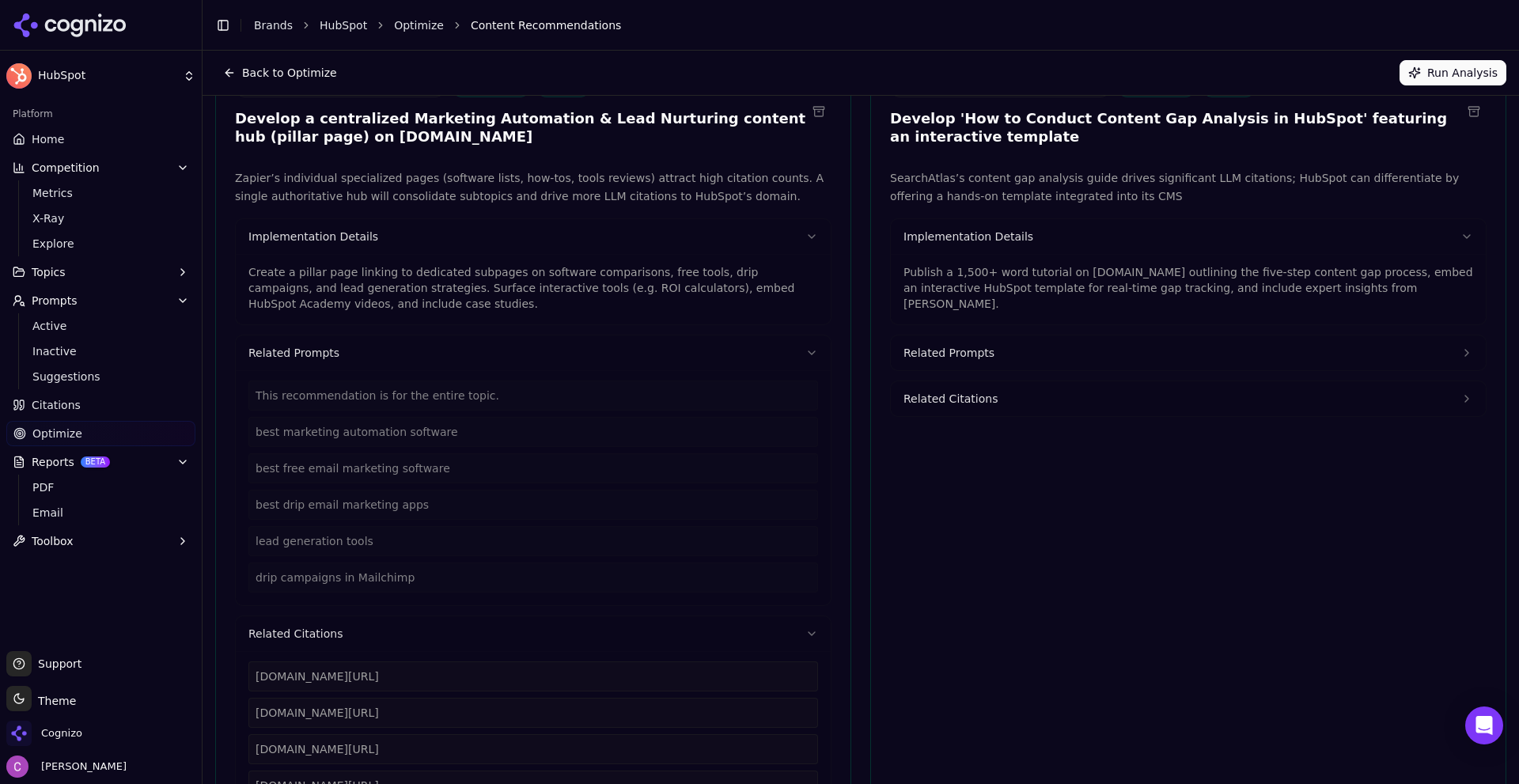
scroll to position [158, 0]
click at [344, 286] on p "Create a pillar page linking to dedicated subpages on software comparisons, fre…" at bounding box center [533, 289] width 569 height 47
click at [344, 285] on p "Create a pillar page linking to dedicated subpages on software comparisons, fre…" at bounding box center [533, 289] width 569 height 47
click at [345, 284] on p "Create a pillar page linking to dedicated subpages on software comparisons, fre…" at bounding box center [533, 289] width 569 height 47
click at [346, 284] on p "Create a pillar page linking to dedicated subpages on software comparisons, fre…" at bounding box center [533, 289] width 569 height 47
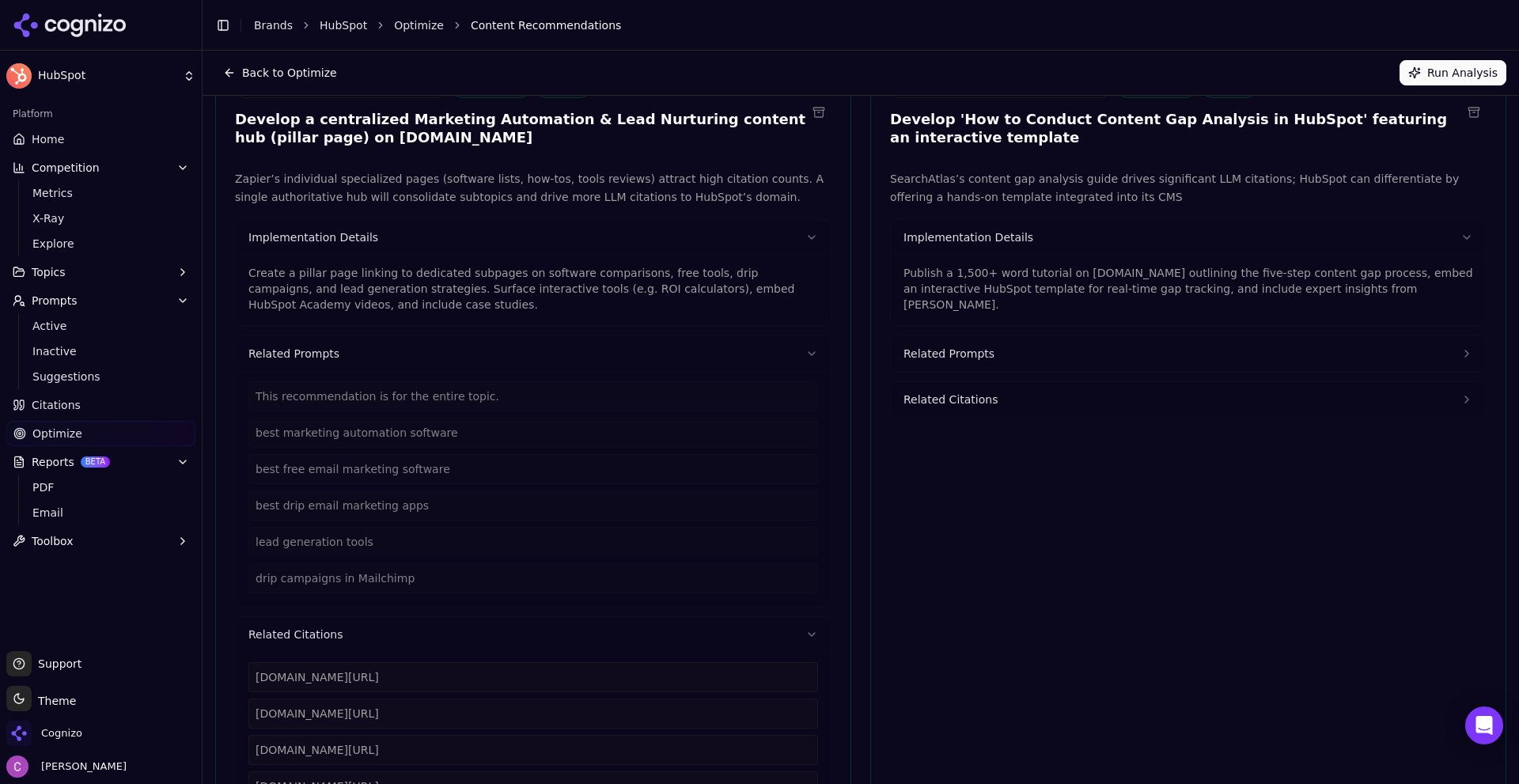
click at [384, 286] on p "Create a pillar page linking to dedicated subpages on software comparisons, fre…" at bounding box center [533, 289] width 569 height 47
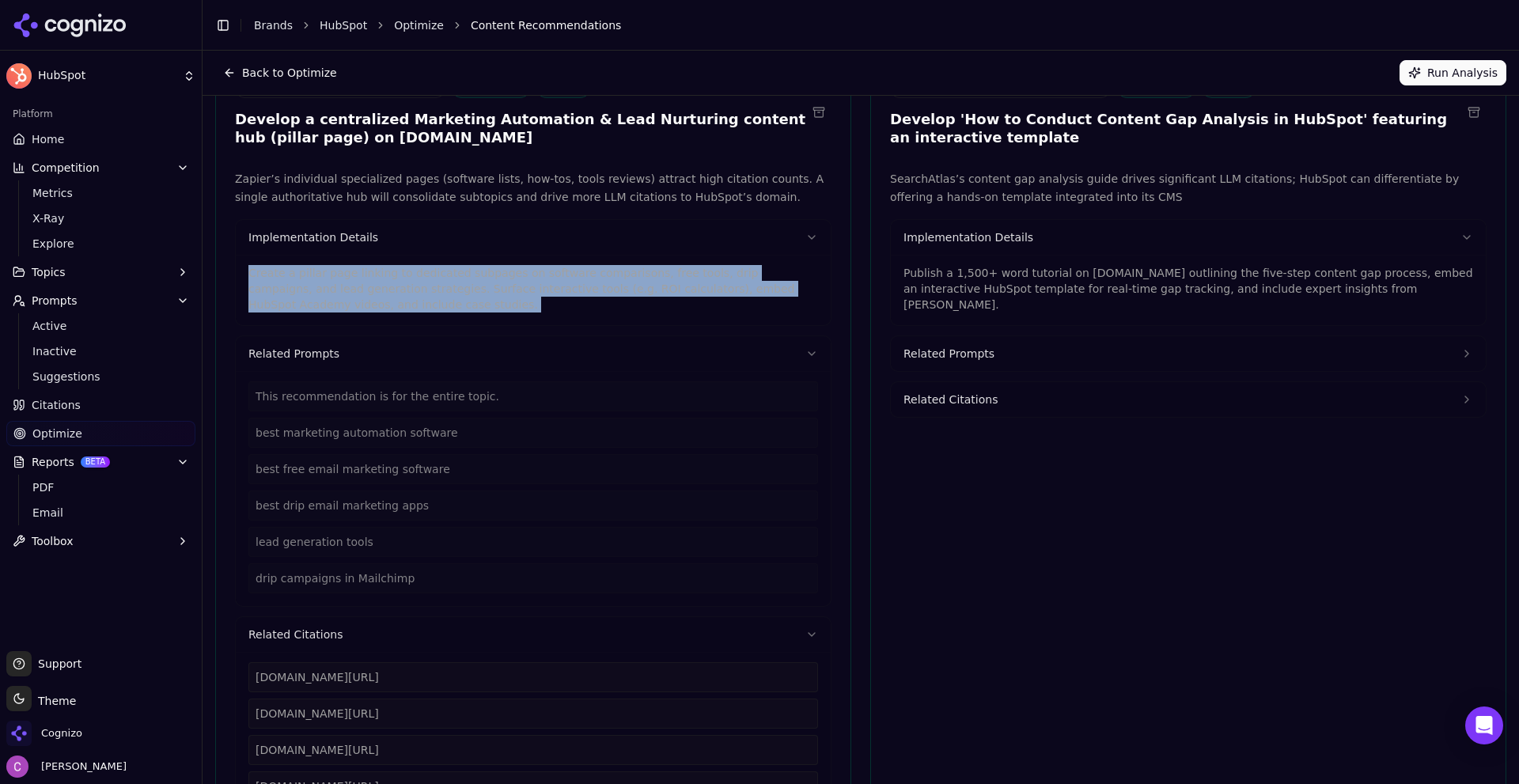
click at [384, 286] on p "Create a pillar page linking to dedicated subpages on software comparisons, fre…" at bounding box center [533, 289] width 569 height 47
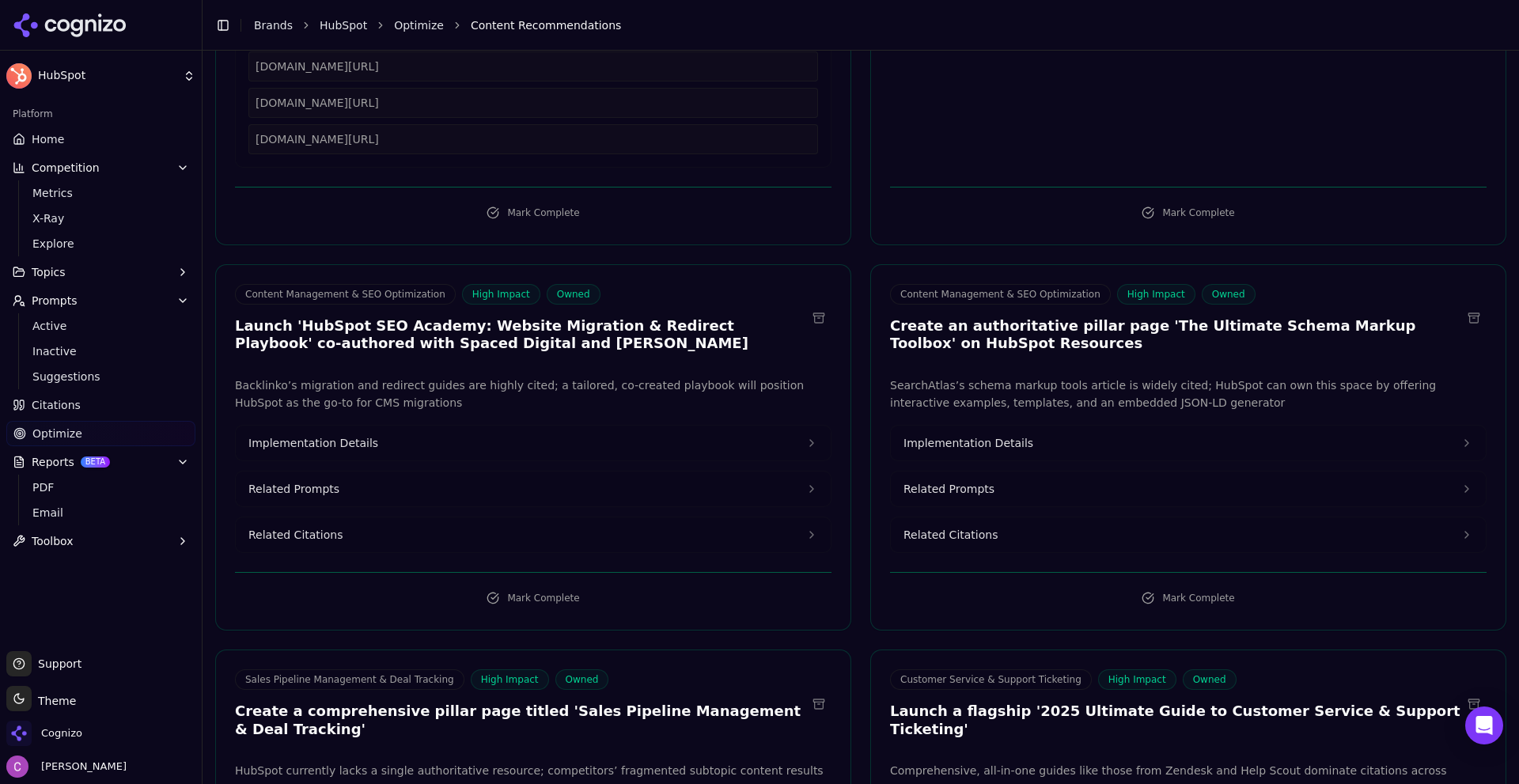
scroll to position [870, 0]
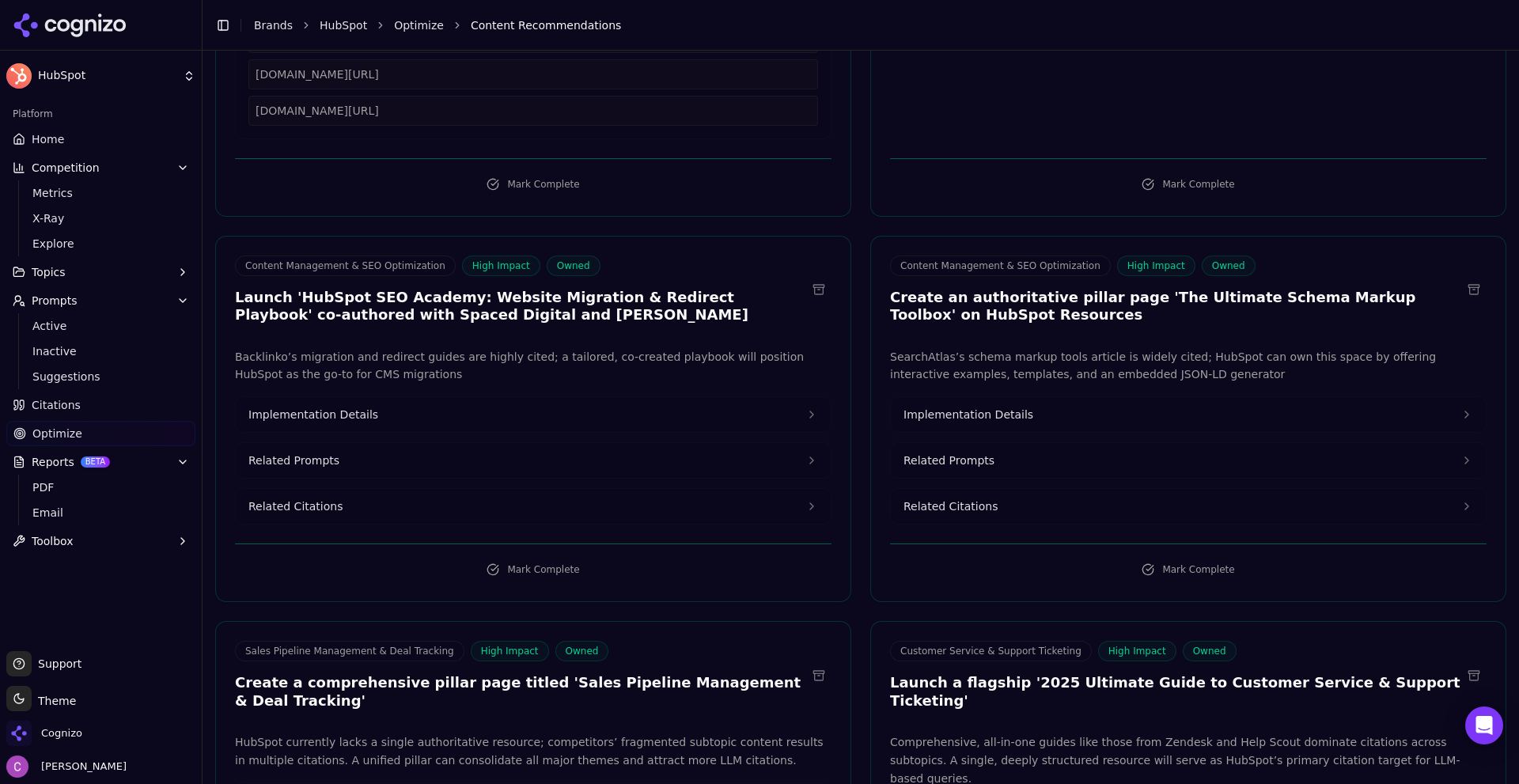
click at [368, 415] on button "Implementation Details" at bounding box center [533, 414] width 595 height 35
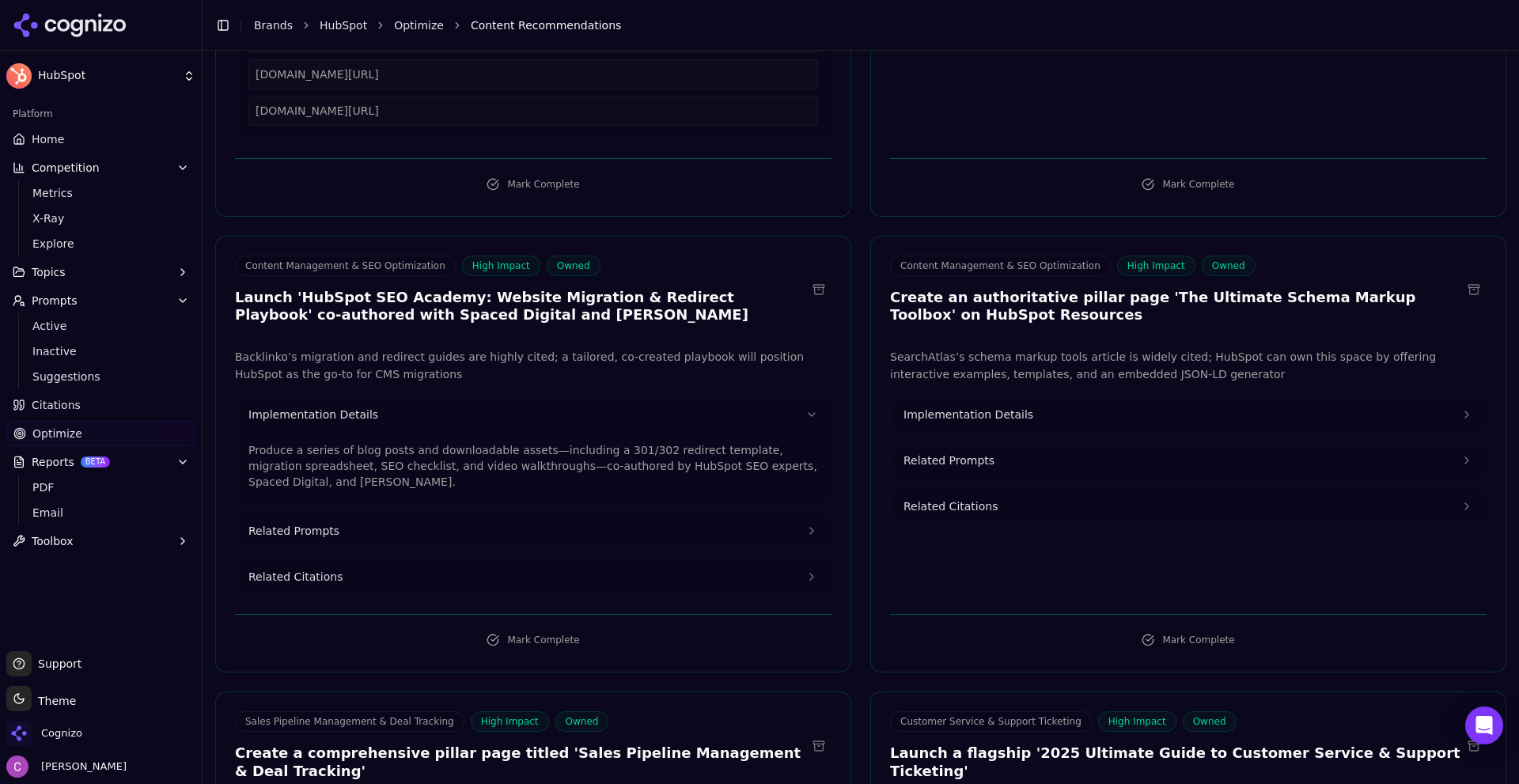
drag, startPoint x: 955, startPoint y: 404, endPoint x: 925, endPoint y: 404, distance: 30.0
click at [956, 404] on button "Implementation Details" at bounding box center [1189, 414] width 595 height 35
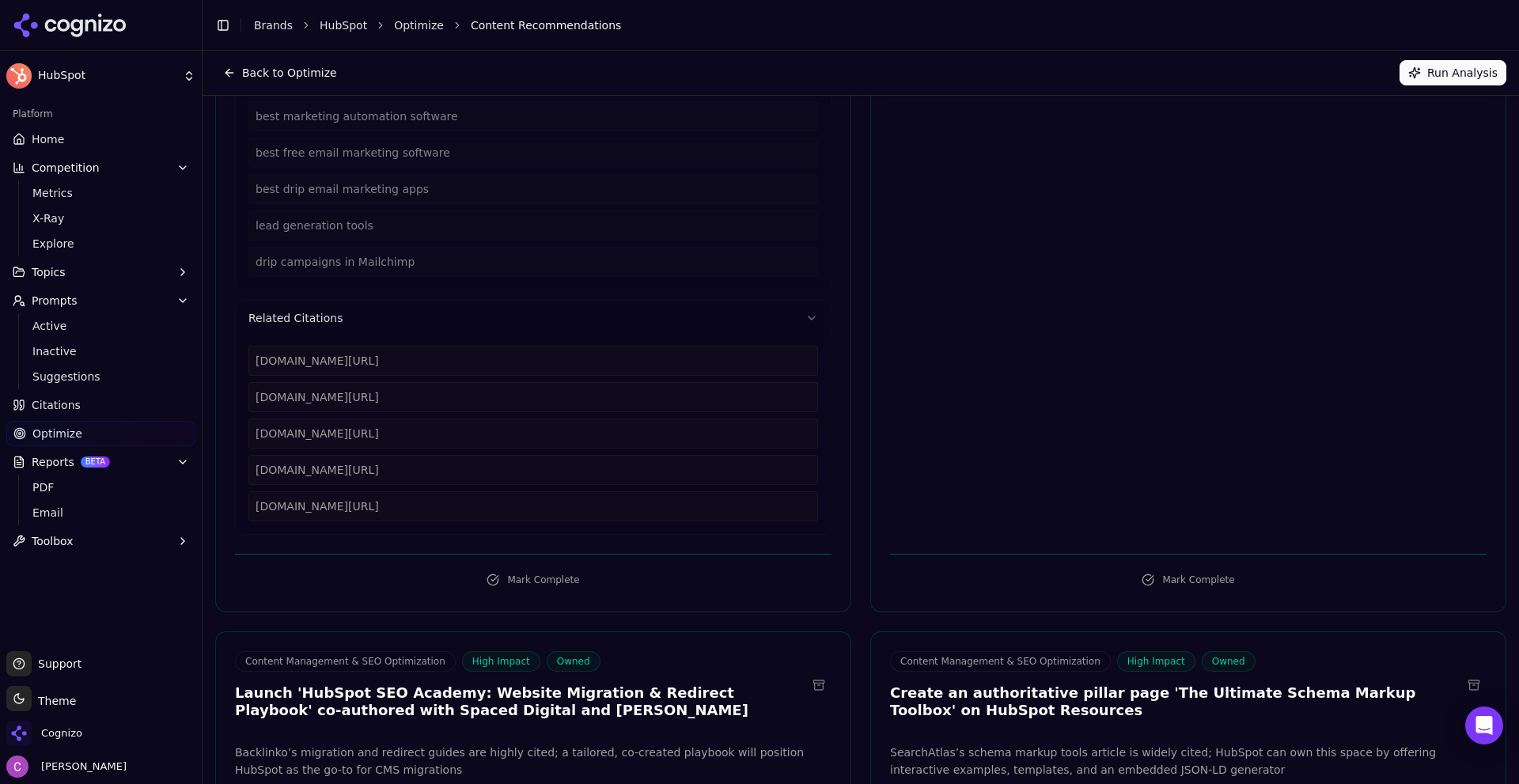
scroll to position [0, 0]
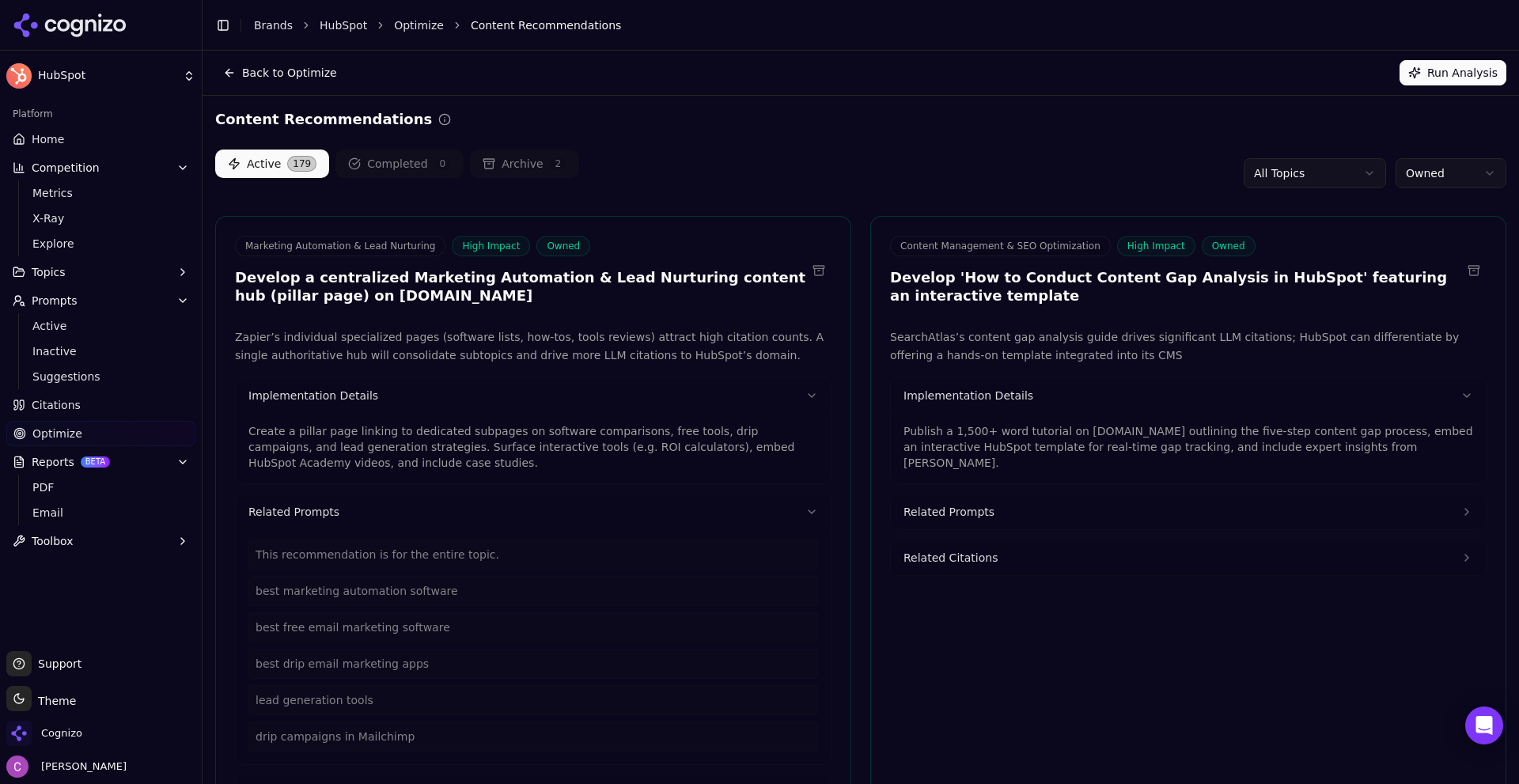
click at [109, 141] on link "Home" at bounding box center [101, 138] width 189 height 25
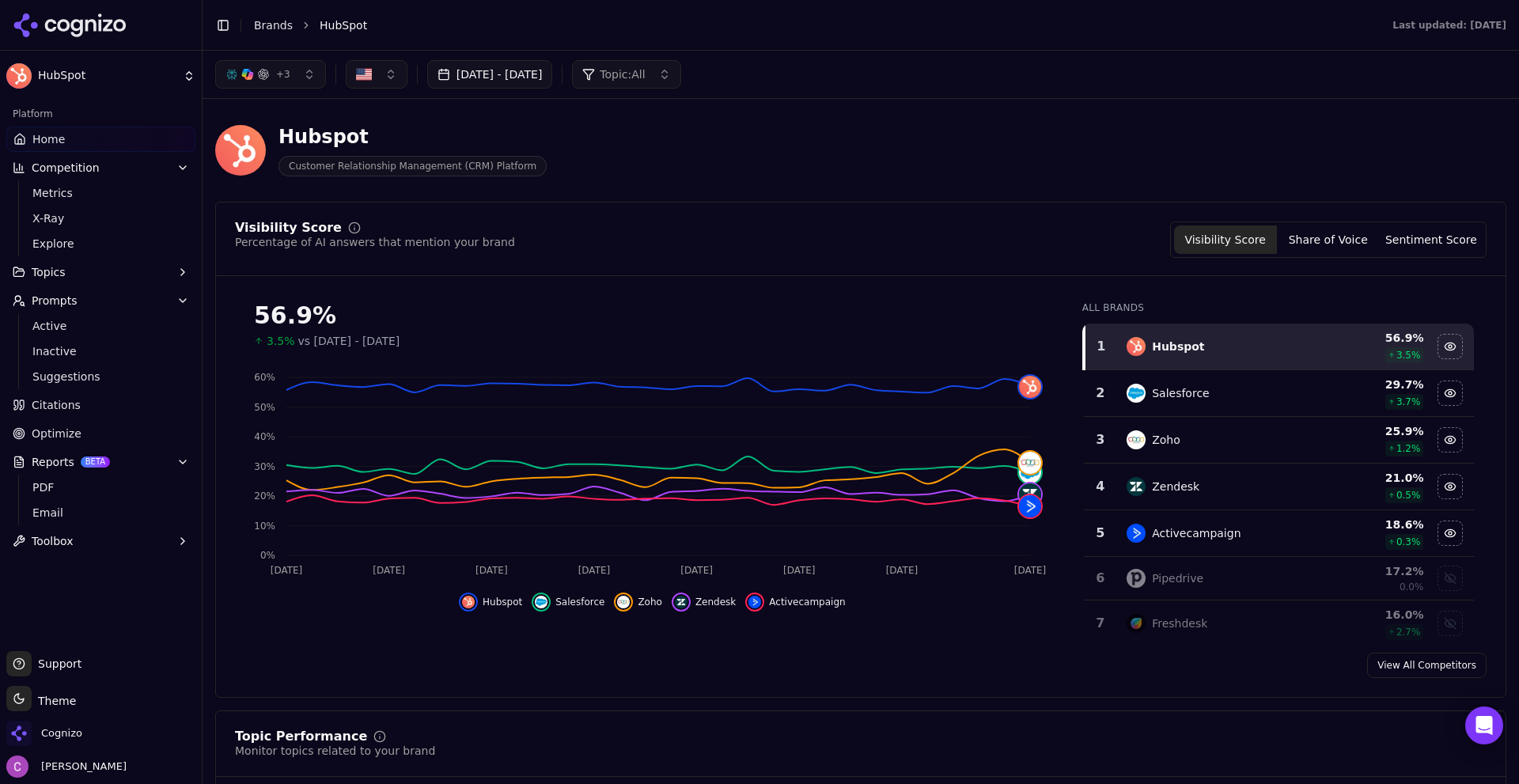
drag, startPoint x: 91, startPoint y: 409, endPoint x: 82, endPoint y: 408, distance: 9.1
click at [90, 408] on link "Citations" at bounding box center [101, 404] width 189 height 25
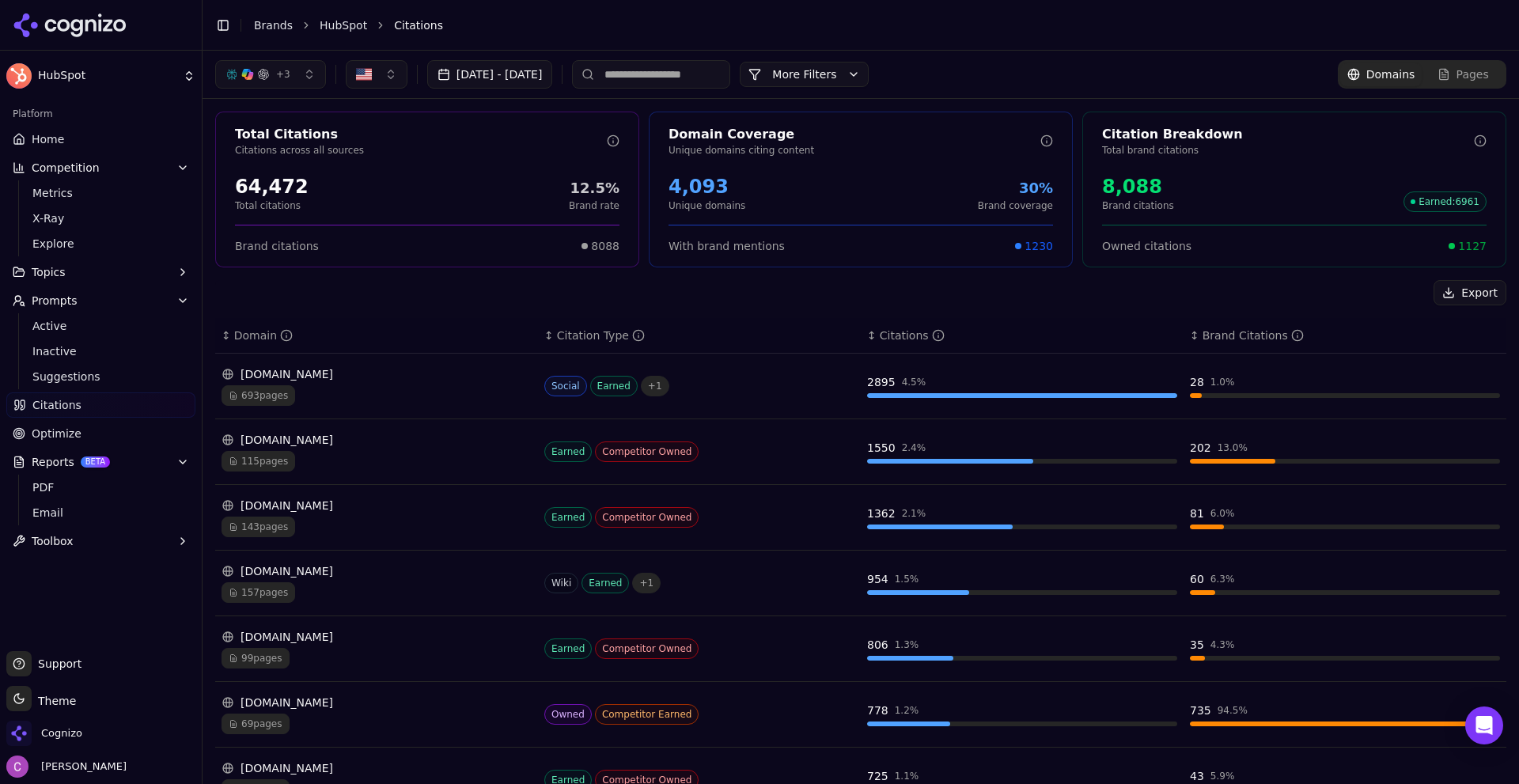
click at [427, 381] on div "reddit.com 693 pages" at bounding box center [377, 386] width 310 height 39
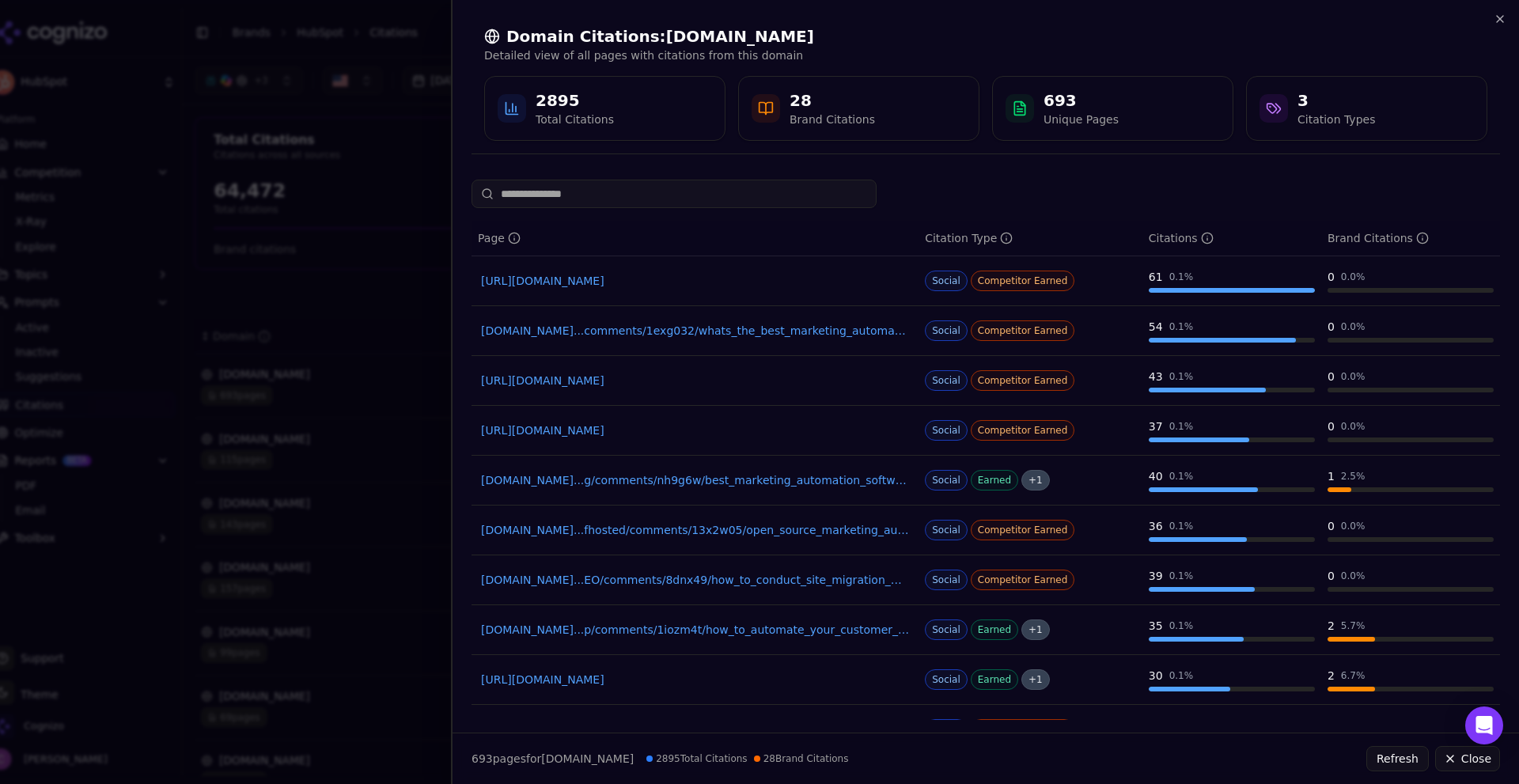
click at [748, 336] on link "reddit.com...comments/1exg032/whats_the_best_marketing_automation_tool_out_there" at bounding box center [695, 330] width 428 height 16
drag, startPoint x: 1322, startPoint y: 320, endPoint x: 1500, endPoint y: 339, distance: 179.0
click at [1470, 339] on div "0 0.0 %" at bounding box center [1410, 331] width 166 height 24
drag, startPoint x: 1143, startPoint y: 329, endPoint x: 1217, endPoint y: 334, distance: 74.2
click at [1217, 334] on tr "reddit.com...comments/1exg032/whats_the_best_marketing_automation_tool_out_ther…" at bounding box center [985, 331] width 1028 height 50
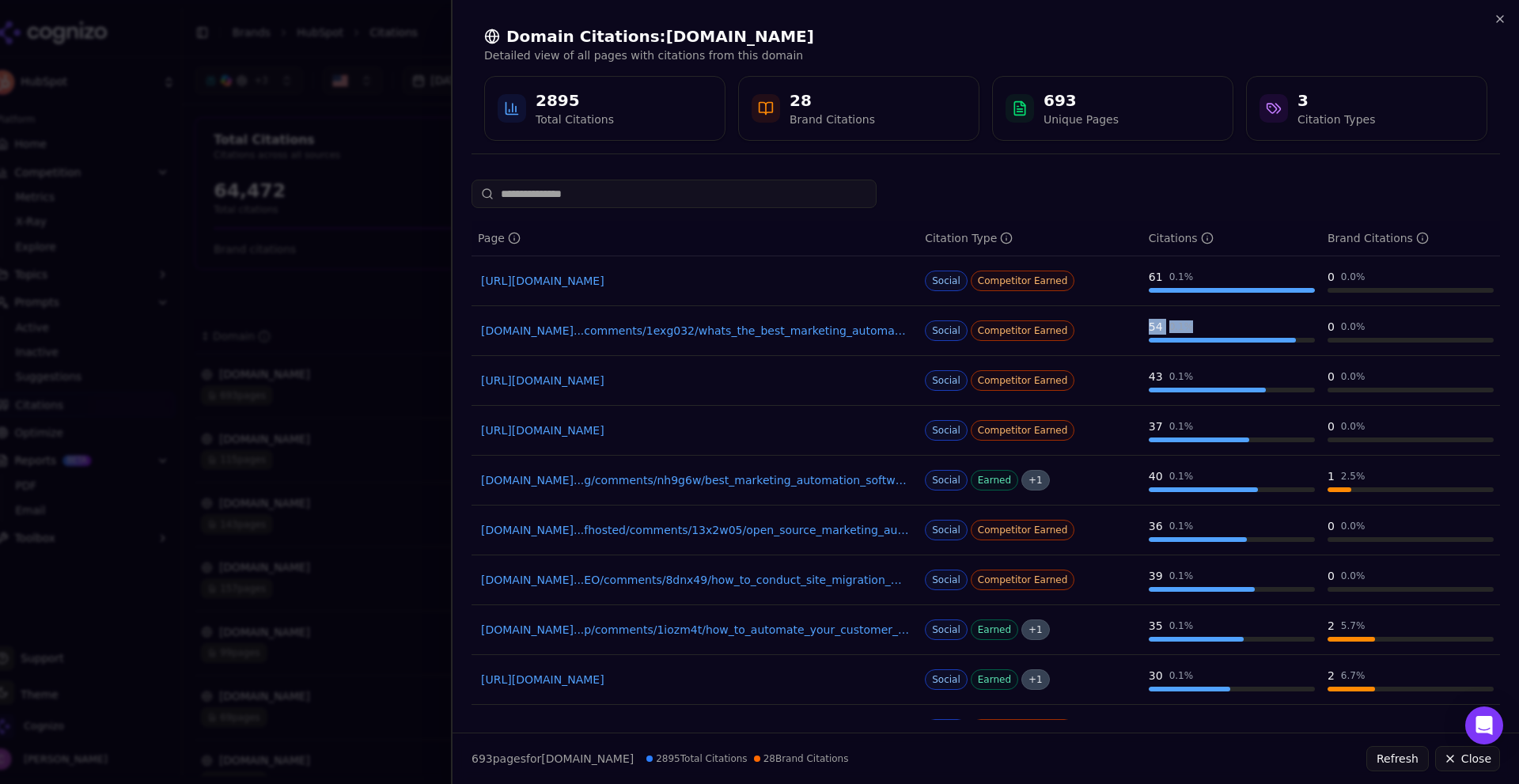
click at [1217, 322] on div "54 0.1 %" at bounding box center [1232, 327] width 166 height 16
click at [1166, 314] on td "54 0.1 %" at bounding box center [1232, 331] width 179 height 50
click at [1153, 321] on div "54" at bounding box center [1156, 327] width 14 height 16
click at [734, 377] on link "https://reddit.com/r/TechSEO/comments/1gib0vr/best_aipowered_seo_content_optimi…" at bounding box center [695, 380] width 428 height 16
drag, startPoint x: 1500, startPoint y: 11, endPoint x: 1500, endPoint y: 0, distance: 11.0
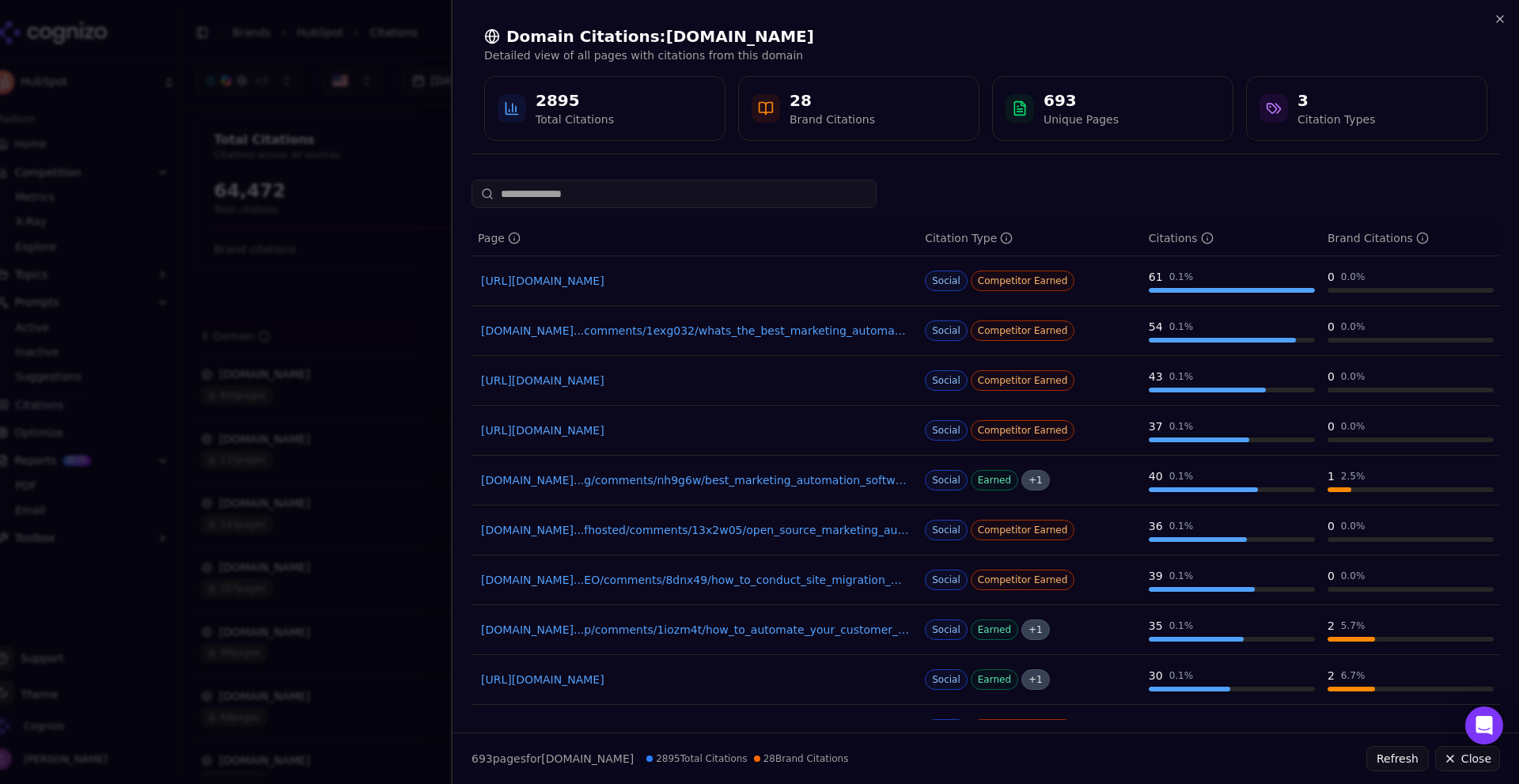
click at [1500, 1] on div "Domain Citations: reddit.com Detailed view of all pages with citations from thi…" at bounding box center [986, 84] width 1066 height 167
click at [1495, 18] on icon "button" at bounding box center [1501, 19] width 13 height 13
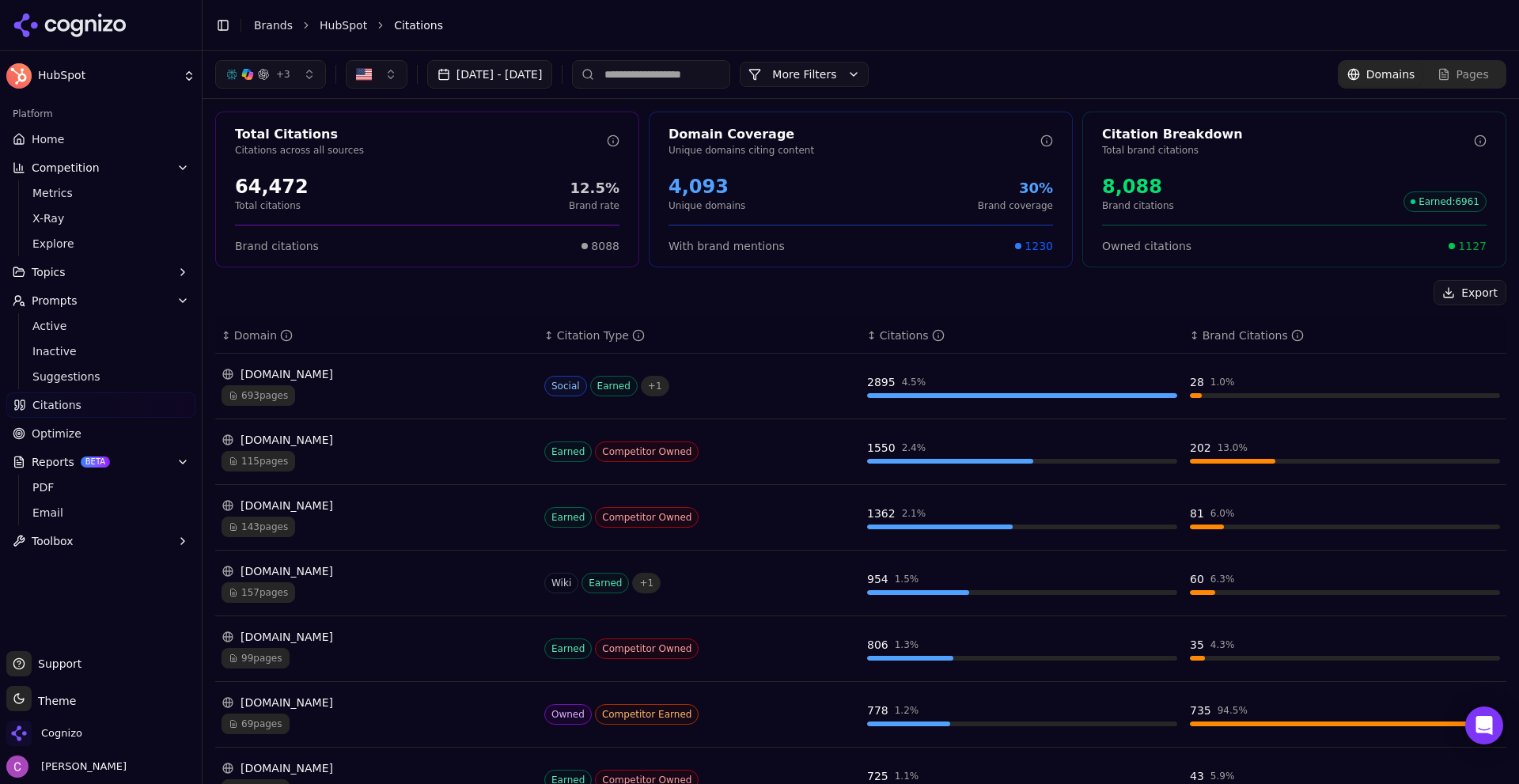
click at [399, 525] on div "143 pages" at bounding box center [377, 527] width 310 height 21
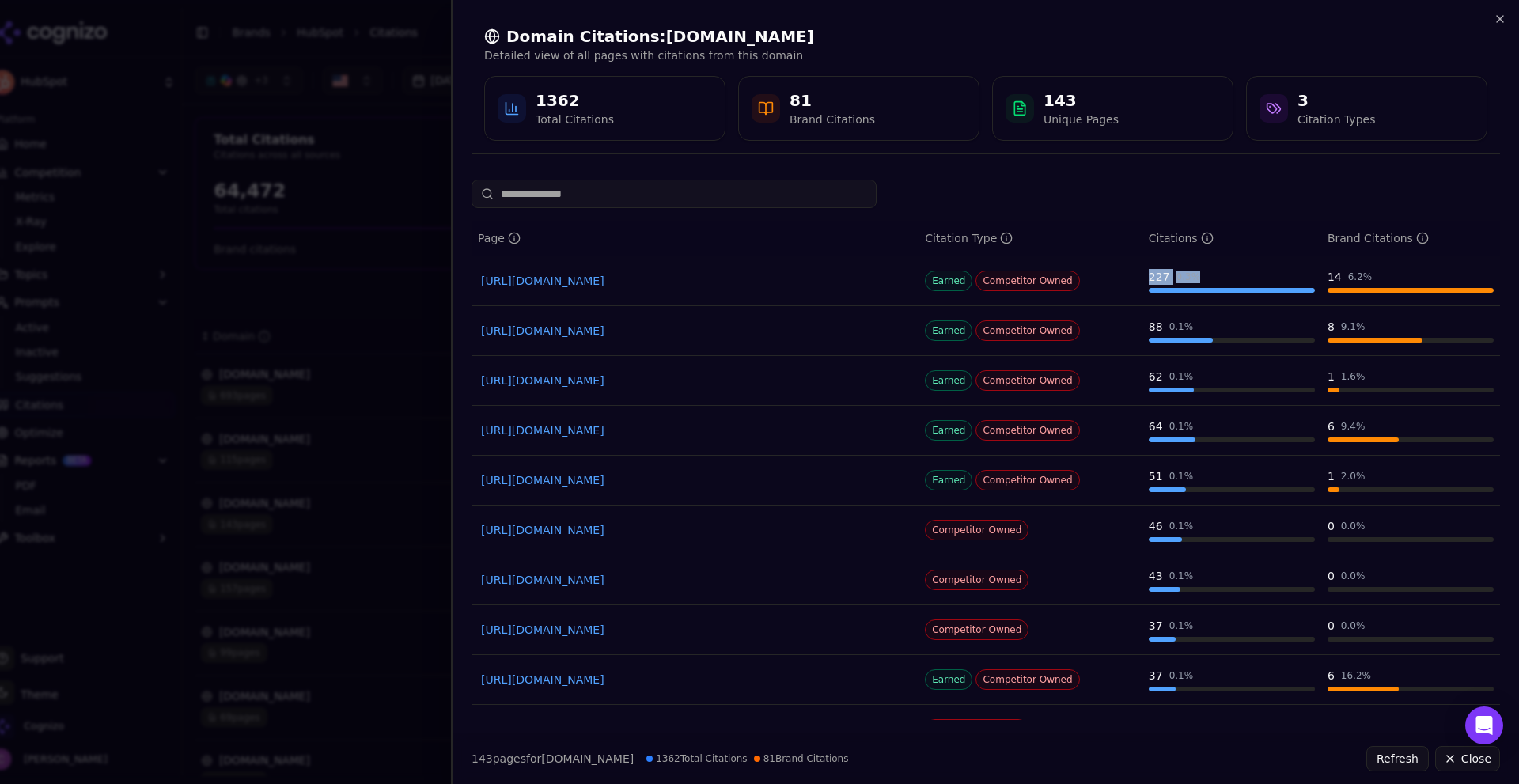
drag, startPoint x: 1136, startPoint y: 281, endPoint x: 1198, endPoint y: 277, distance: 62.1
click at [1195, 277] on td "227 0.3 %" at bounding box center [1232, 281] width 179 height 50
click at [1205, 276] on div "227 0.3 %" at bounding box center [1232, 277] width 166 height 16
drag, startPoint x: 1132, startPoint y: 324, endPoint x: 1231, endPoint y: 327, distance: 99.0
click at [1231, 327] on tr "https://zendesk.com/service/help-center/customer-self-service Earned Competitor…" at bounding box center [985, 331] width 1028 height 50
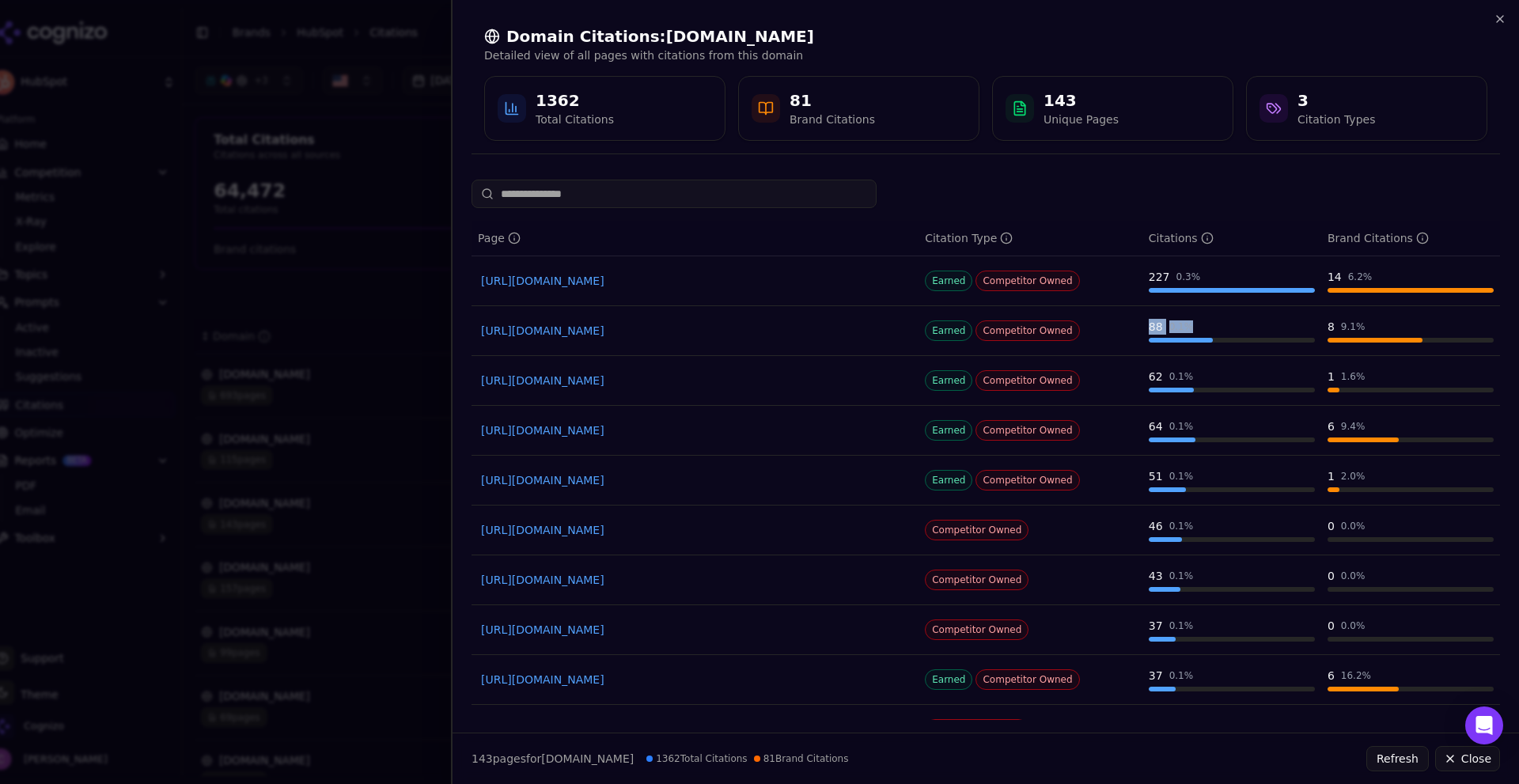
click at [1215, 329] on div "88 0.1 %" at bounding box center [1232, 327] width 166 height 16
click at [1260, 189] on div at bounding box center [985, 193] width 1028 height 28
click at [1493, 23] on div "Domain Citations: zendesk.com Detailed view of all pages with citations from th…" at bounding box center [985, 83] width 1028 height 141
click at [1502, 15] on icon "button" at bounding box center [1501, 19] width 13 height 13
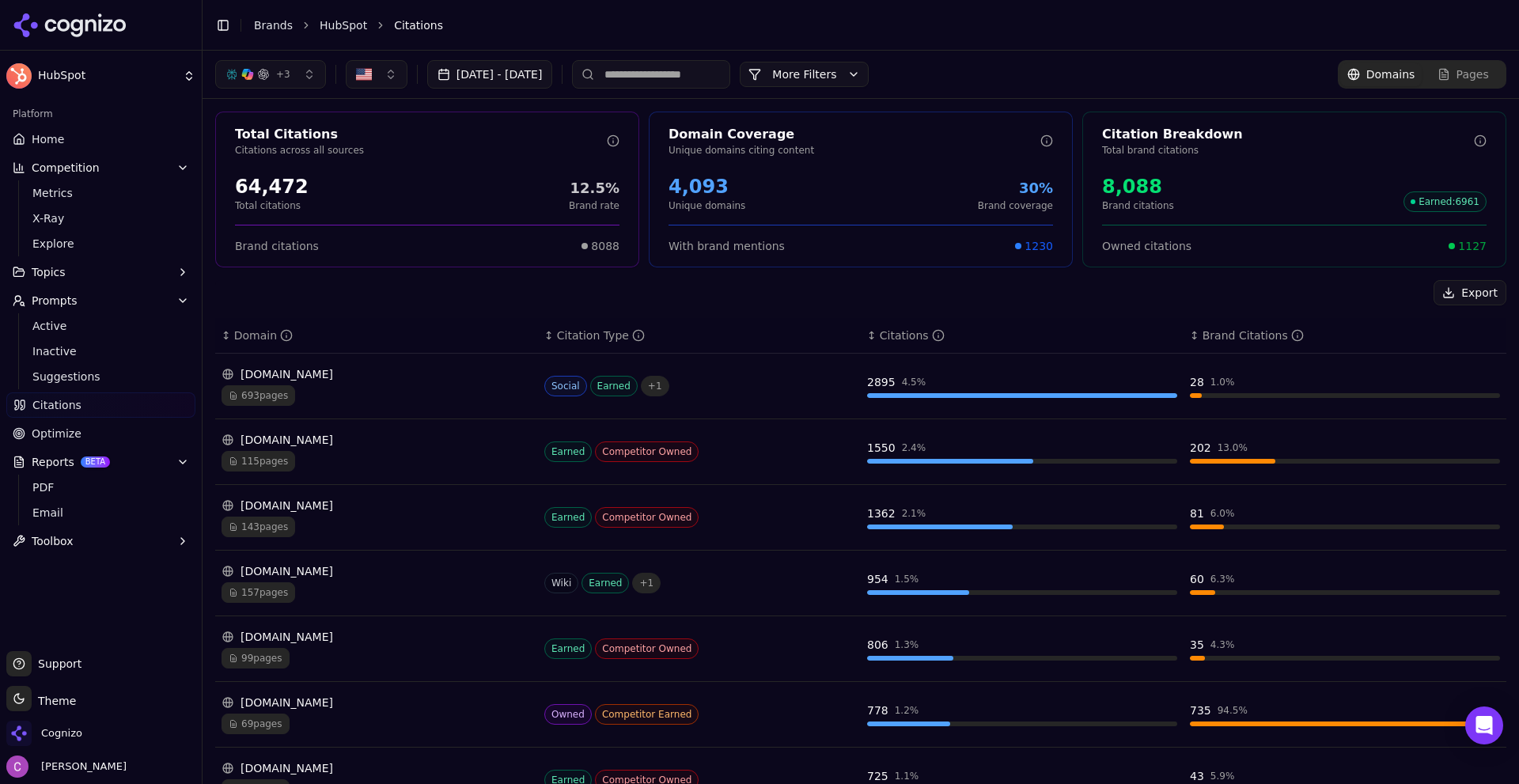
click at [328, 396] on div "693 pages" at bounding box center [377, 396] width 310 height 21
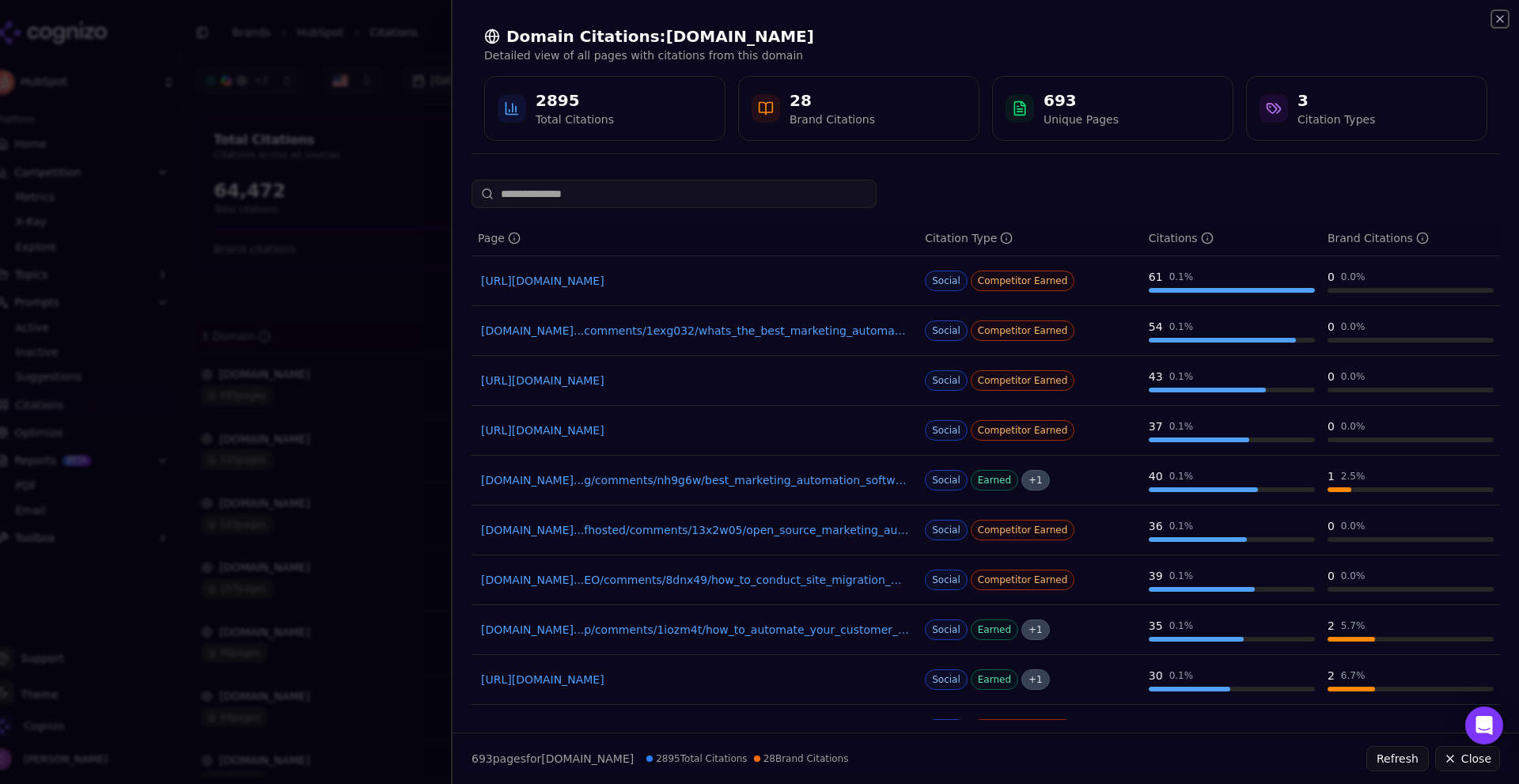
click at [1505, 18] on icon "button" at bounding box center [1501, 19] width 13 height 13
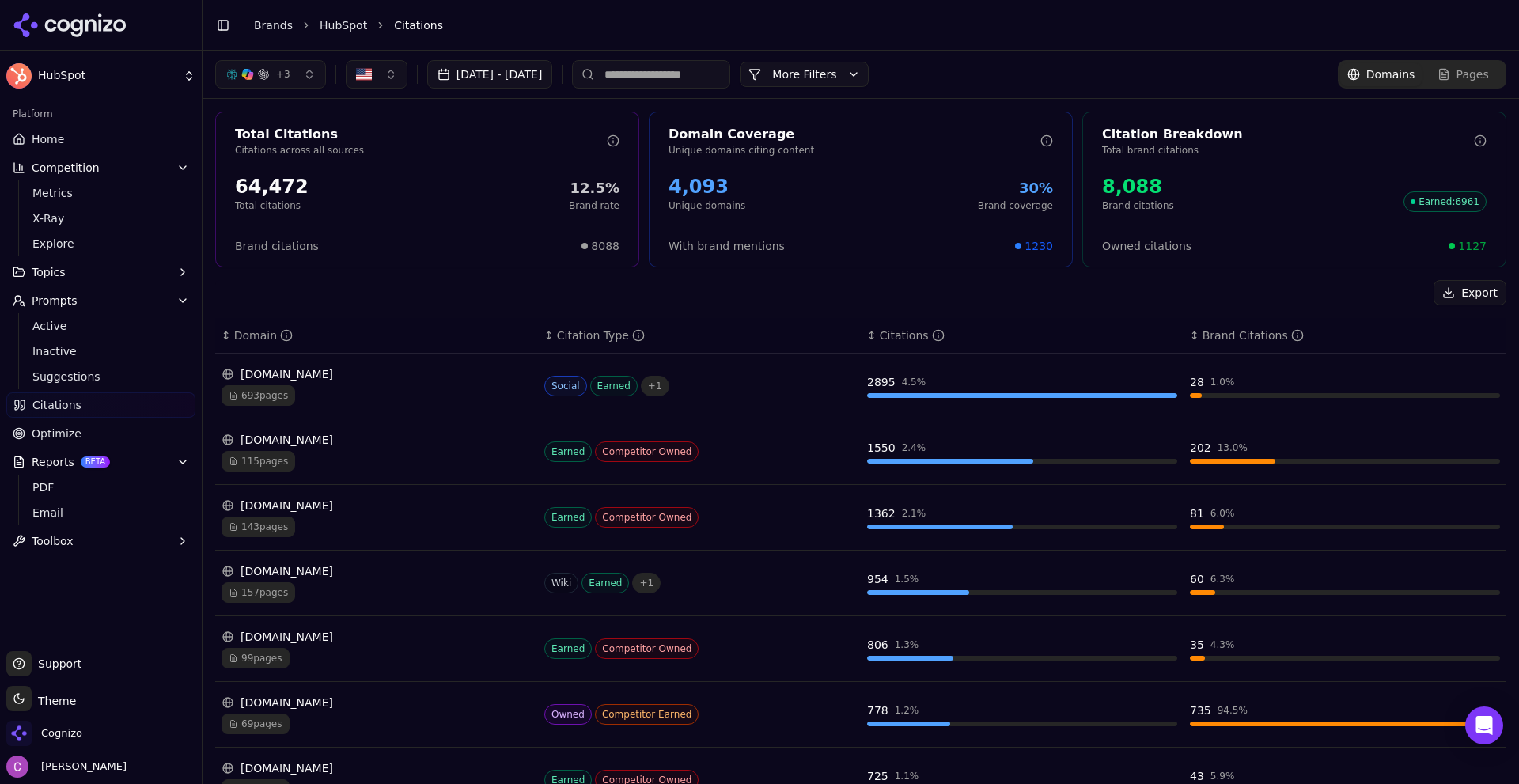
click at [533, 291] on div "Export" at bounding box center [861, 292] width 1291 height 25
click at [45, 442] on link "Optimize" at bounding box center [101, 433] width 189 height 25
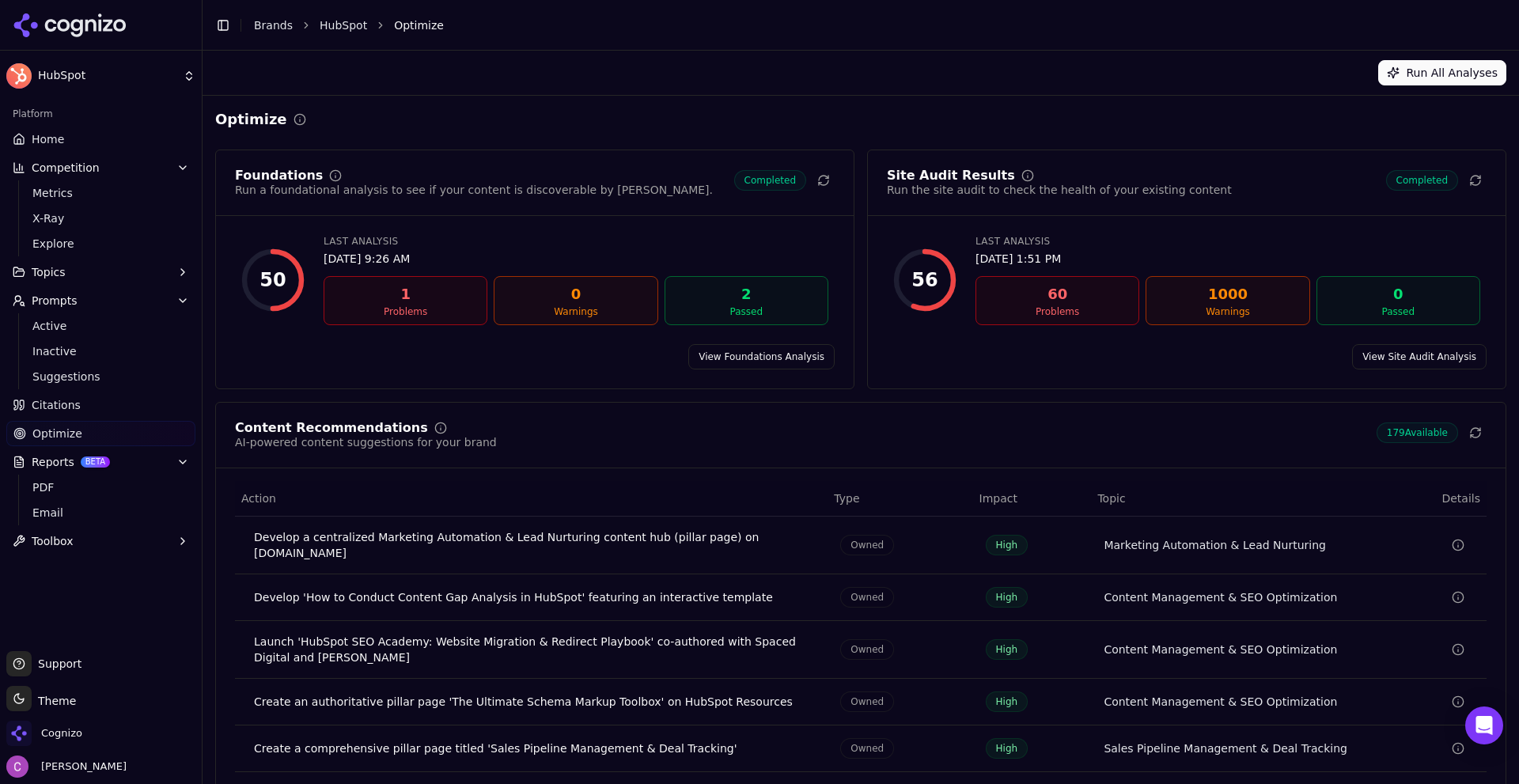
click at [592, 361] on div "View Foundations Analysis" at bounding box center [535, 356] width 638 height 25
click at [699, 349] on link "View Foundations Analysis" at bounding box center [762, 356] width 146 height 25
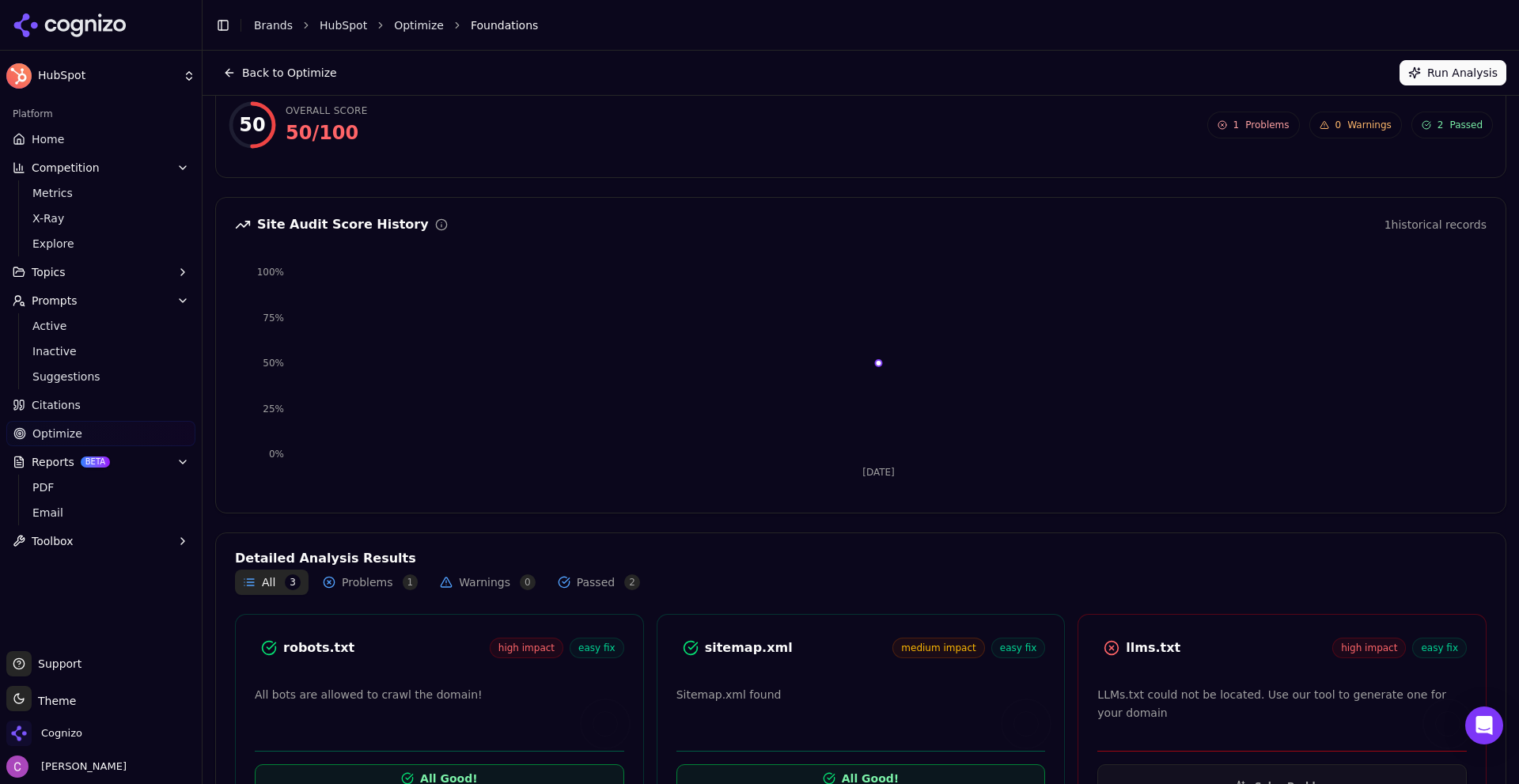
scroll to position [145, 0]
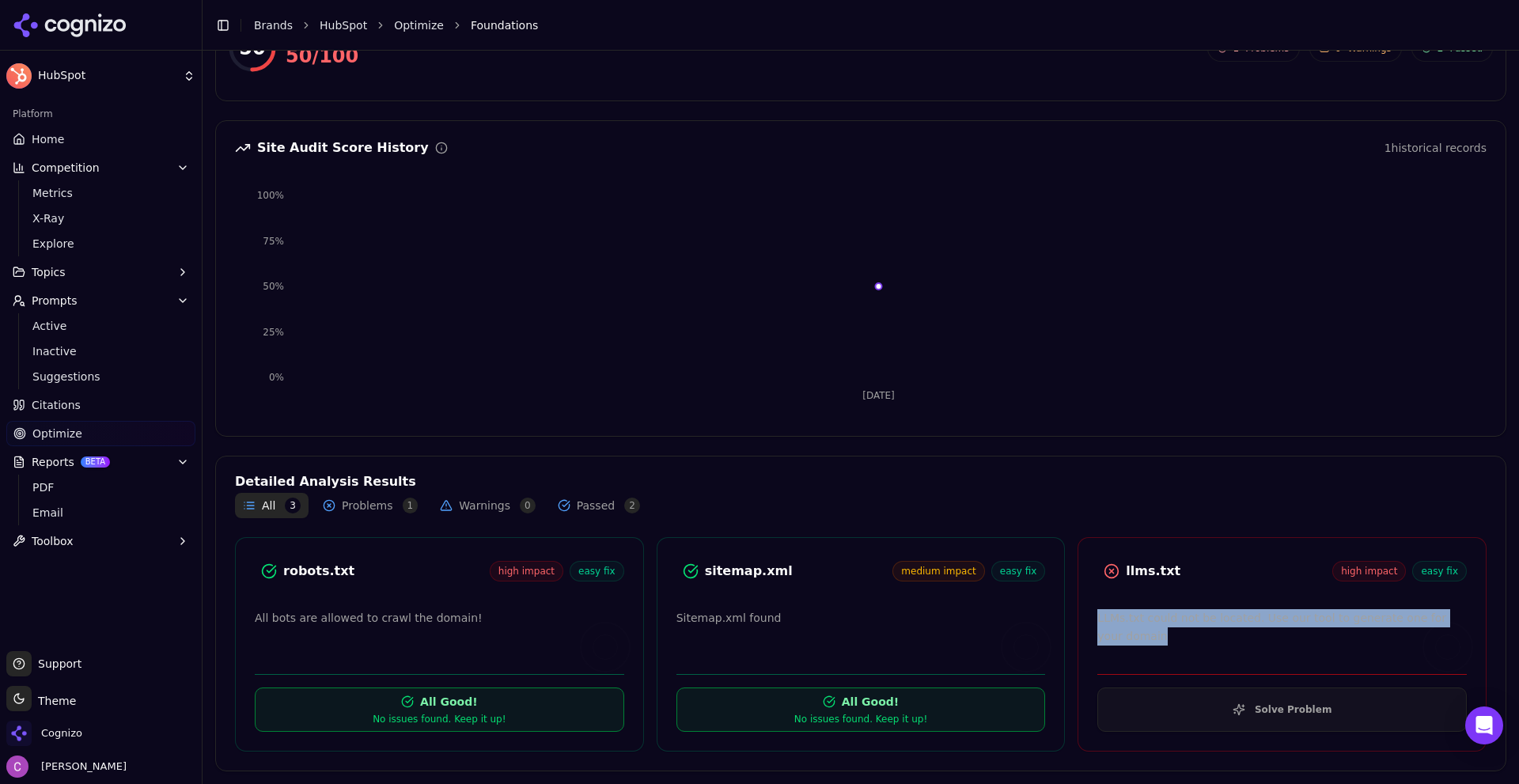
drag, startPoint x: 1085, startPoint y: 618, endPoint x: 1410, endPoint y: 641, distance: 325.8
click at [1442, 630] on div "LLMs.txt could not be located. Use our tool to generate one for your domain" at bounding box center [1282, 627] width 369 height 36
click at [1410, 641] on p "LLMs.txt could not be located. Use our tool to generate one for your domain" at bounding box center [1282, 627] width 369 height 36
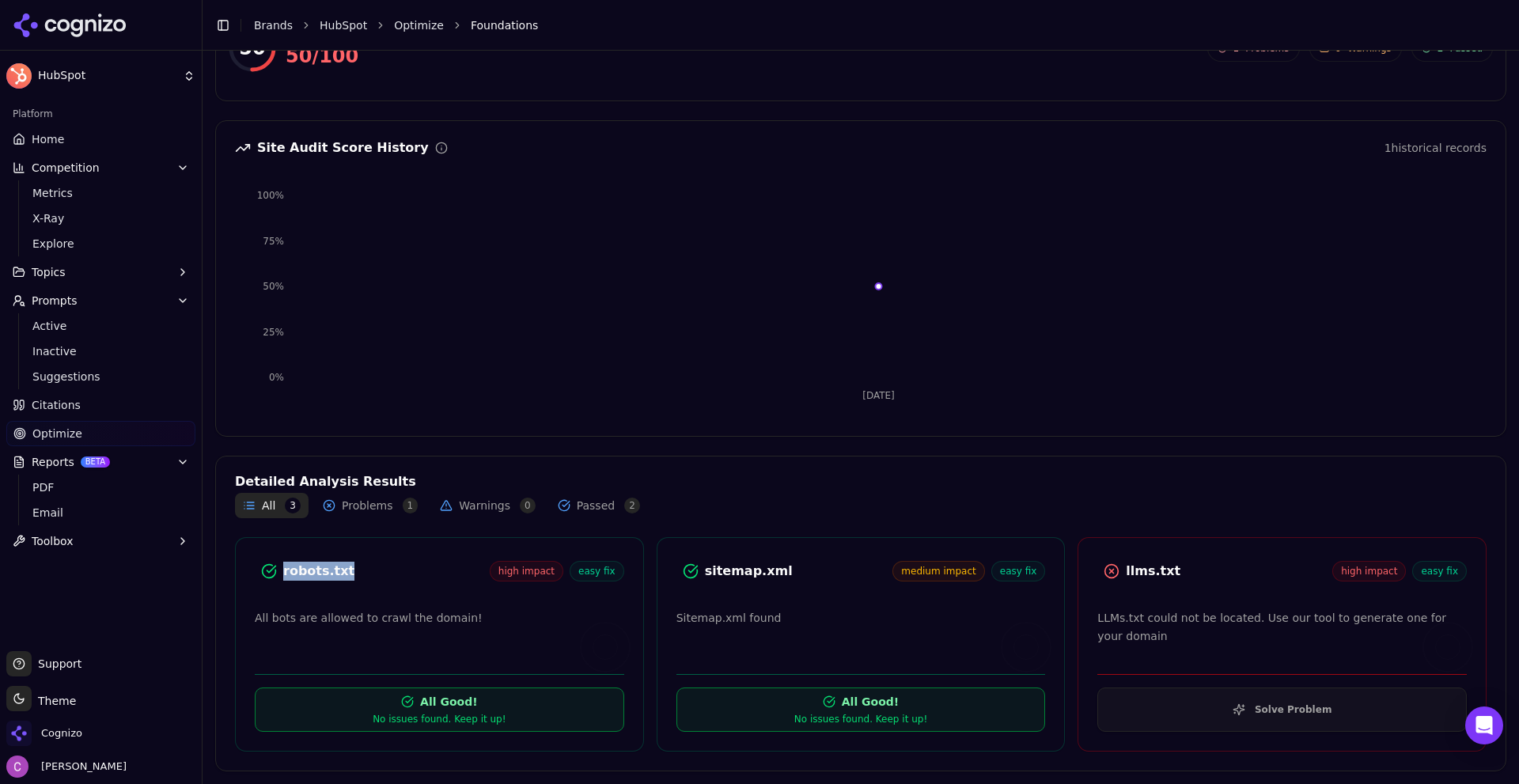
drag, startPoint x: 277, startPoint y: 573, endPoint x: 398, endPoint y: 566, distance: 121.2
click at [392, 566] on div "robots.txt high impact easy fix" at bounding box center [439, 571] width 369 height 28
drag, startPoint x: 398, startPoint y: 566, endPoint x: 569, endPoint y: 599, distance: 174.2
click at [397, 566] on div "robots.txt" at bounding box center [386, 572] width 207 height 19
click at [1299, 710] on button "Solve Problem" at bounding box center [1282, 709] width 369 height 44
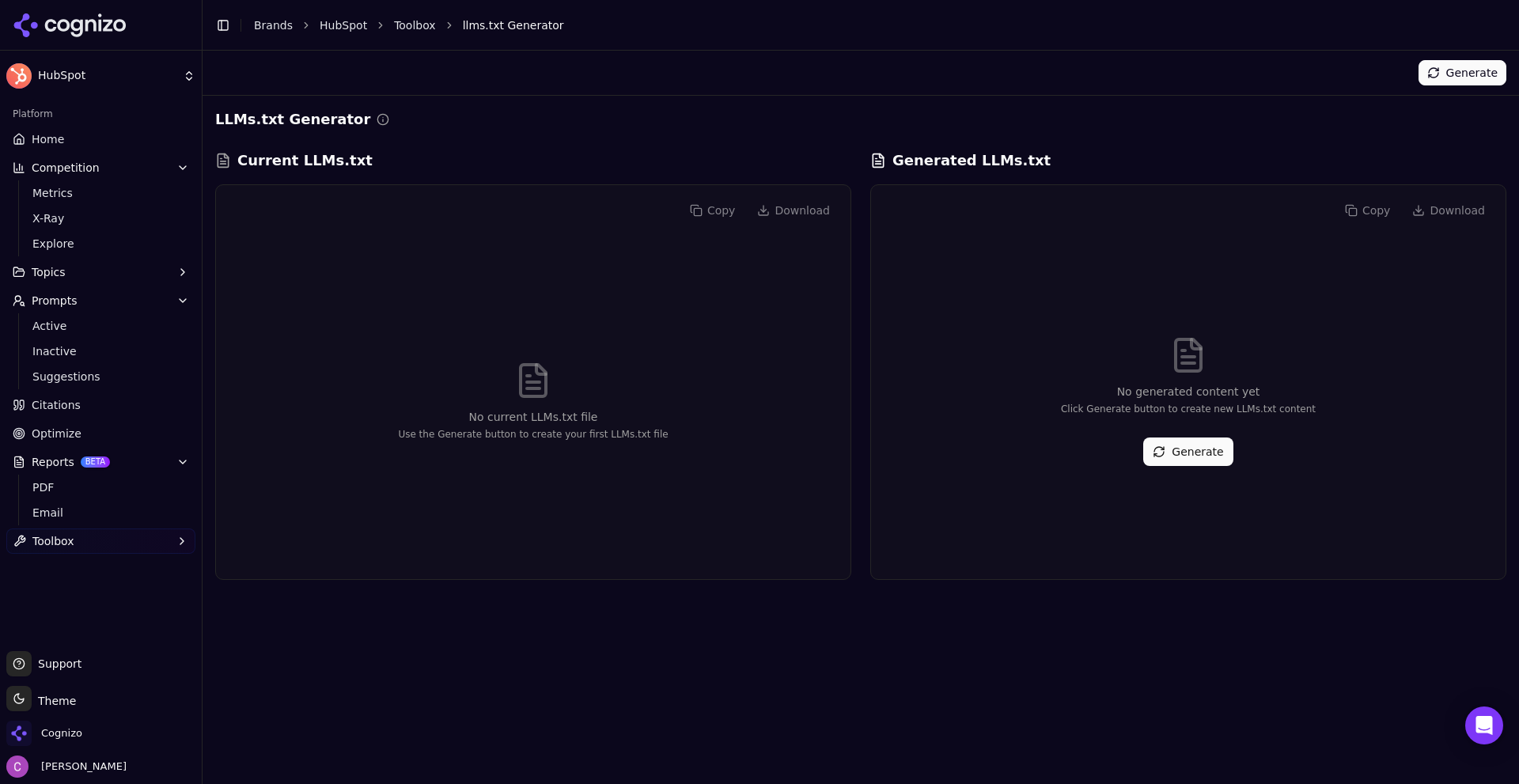
click at [1186, 452] on button "Generate" at bounding box center [1188, 451] width 89 height 28
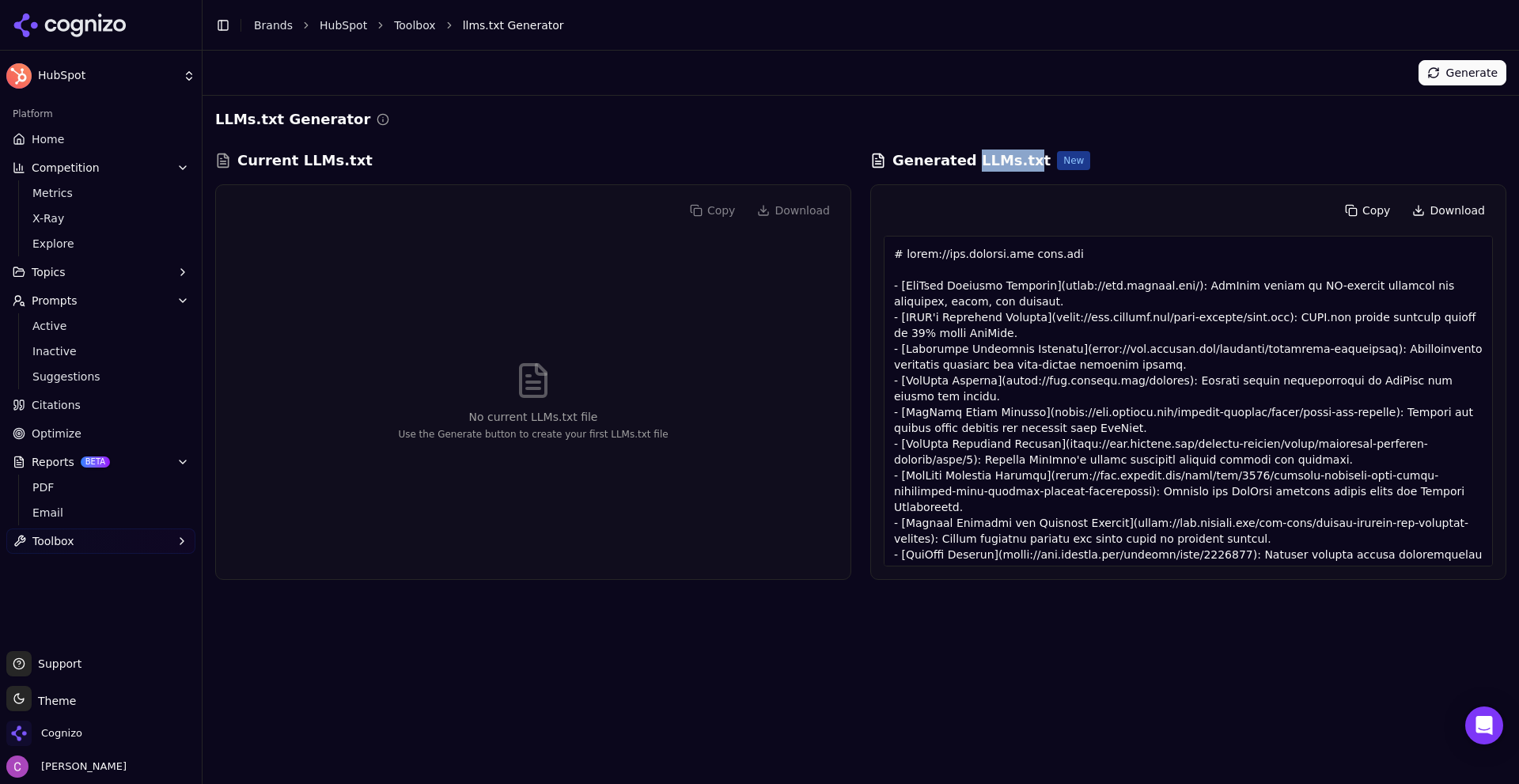
drag, startPoint x: 965, startPoint y: 161, endPoint x: 1045, endPoint y: 155, distance: 80.2
click at [1018, 156] on div "Generated LLMs.txt New" at bounding box center [1188, 161] width 636 height 23
click at [1123, 155] on div "Generated LLMs.txt New" at bounding box center [1188, 161] width 636 height 23
click at [976, 164] on h3 "Generated LLMs.txt" at bounding box center [971, 161] width 158 height 23
click at [975, 164] on h3 "Generated LLMs.txt" at bounding box center [971, 161] width 158 height 23
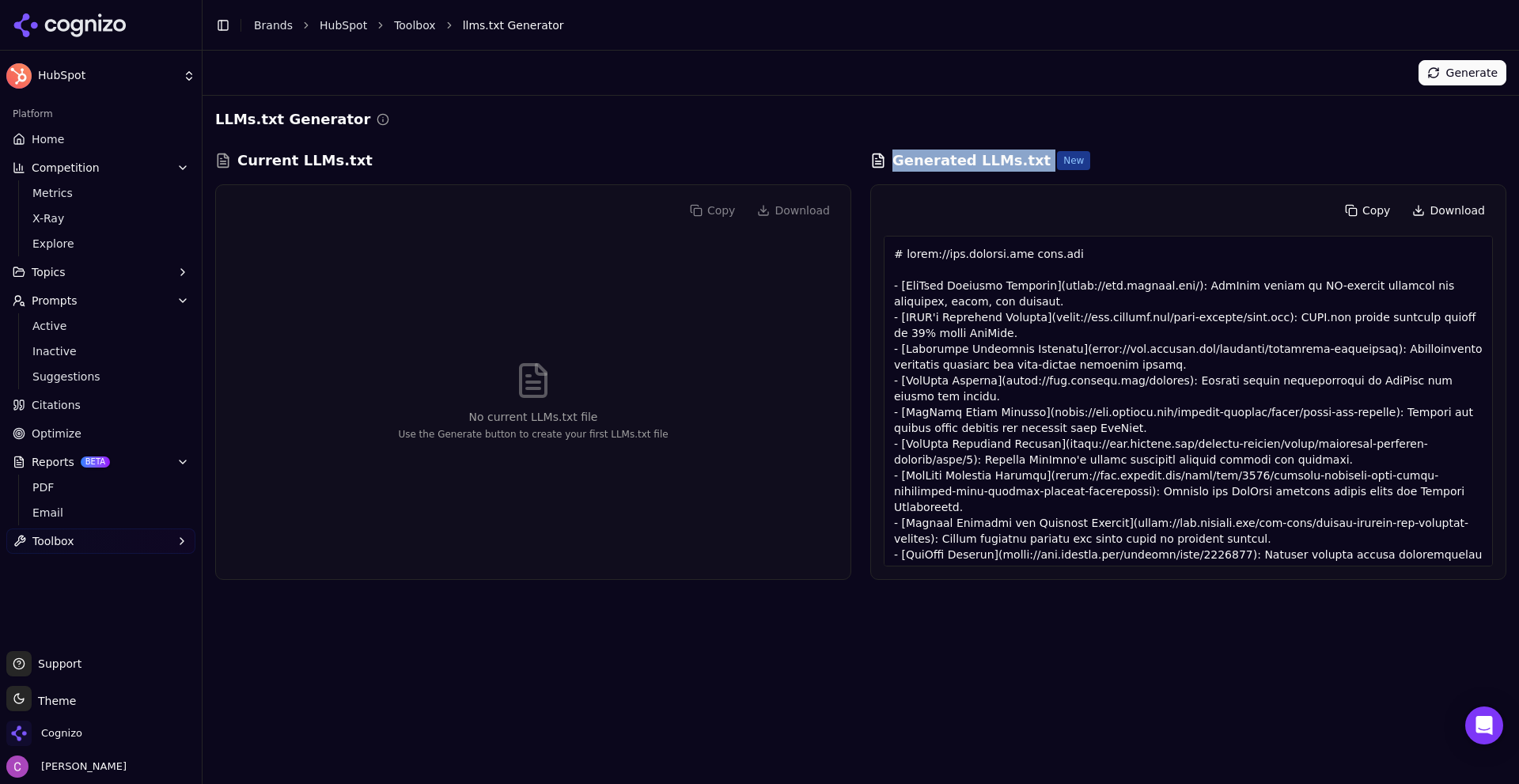
click at [975, 164] on h3 "Generated LLMs.txt" at bounding box center [971, 161] width 158 height 23
click at [989, 158] on h3 "Generated LLMs.txt" at bounding box center [971, 161] width 158 height 23
click at [1162, 162] on div "Generated LLMs.txt New" at bounding box center [1188, 161] width 636 height 23
click at [405, 25] on link "Toolbox" at bounding box center [415, 26] width 42 height 16
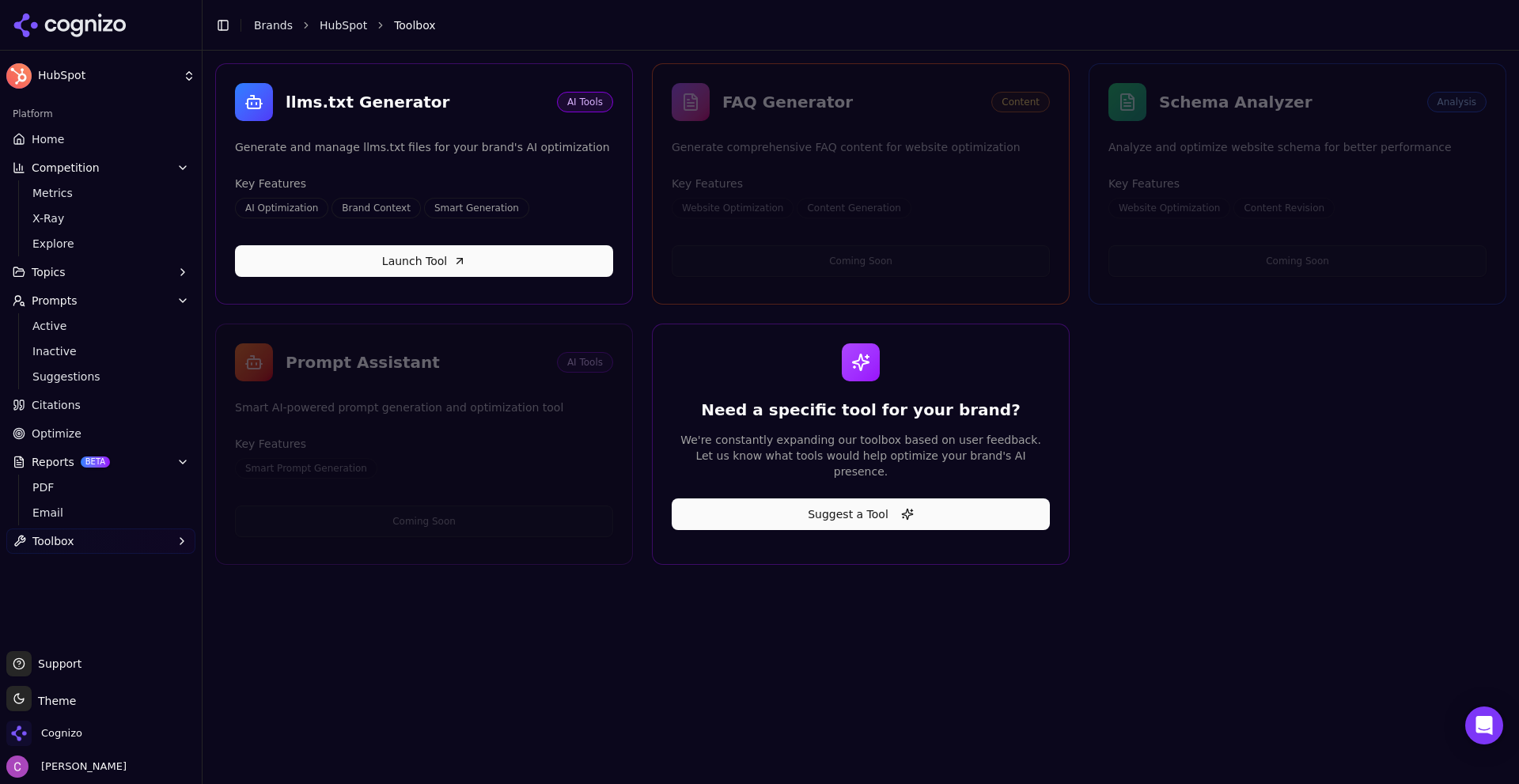
click at [71, 437] on span "Optimize" at bounding box center [56, 433] width 50 height 16
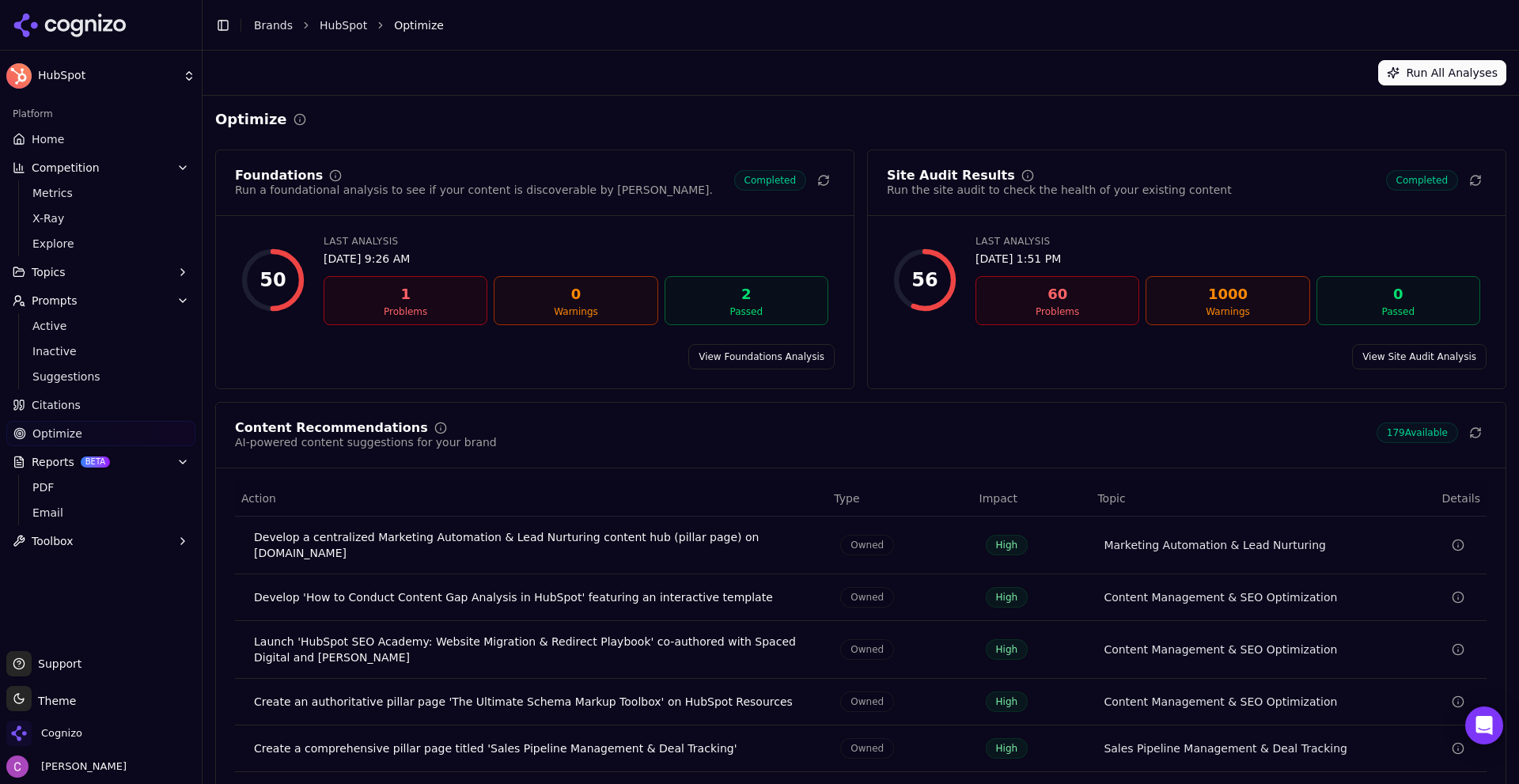
click at [990, 361] on div "View Site Audit Analysis" at bounding box center [1186, 356] width 638 height 25
click at [116, 724] on div "Cognizo" at bounding box center [101, 736] width 189 height 31
click at [54, 729] on span "Cognizo" at bounding box center [61, 733] width 41 height 14
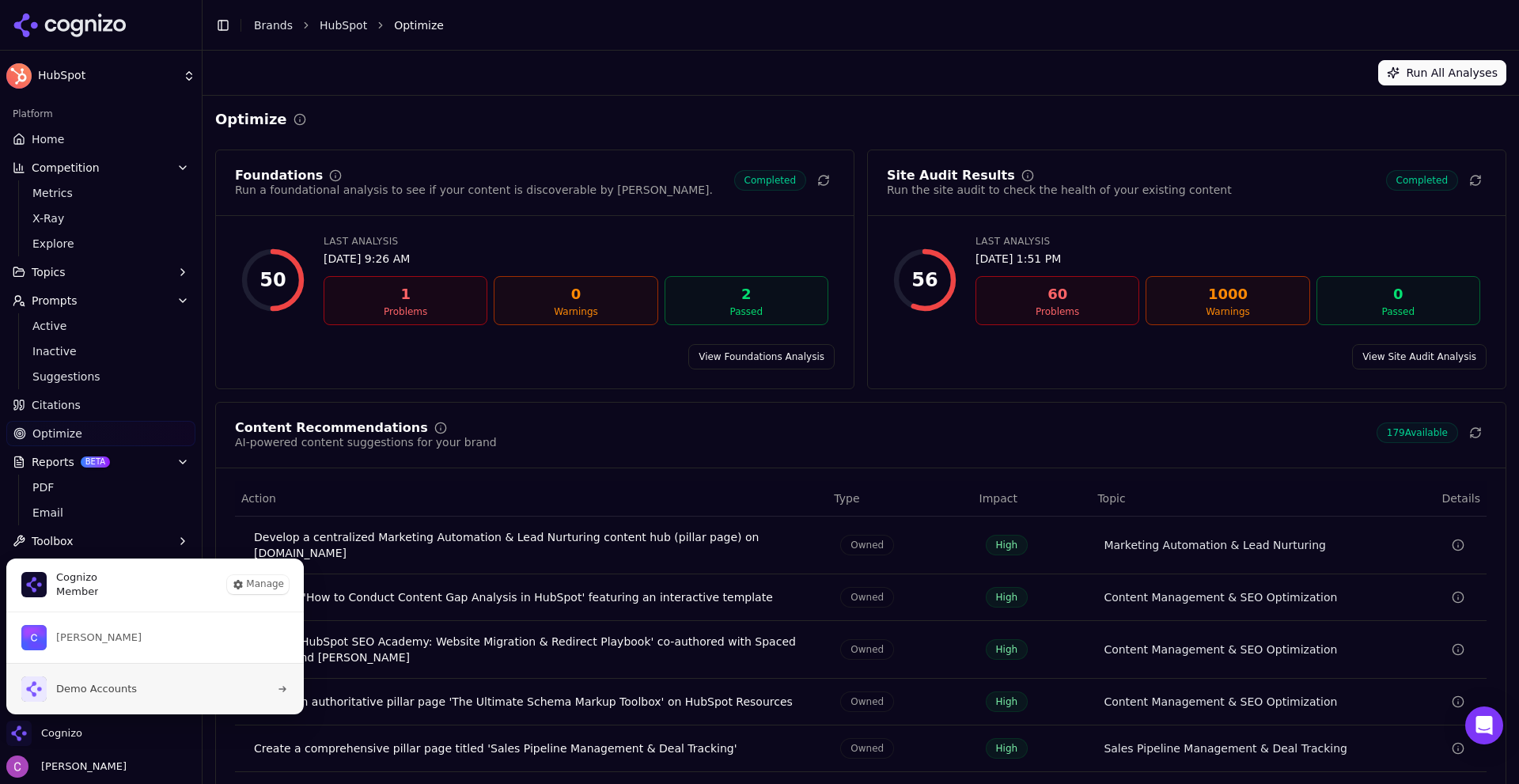
click at [60, 682] on span "Demo Accounts" at bounding box center [96, 689] width 80 height 14
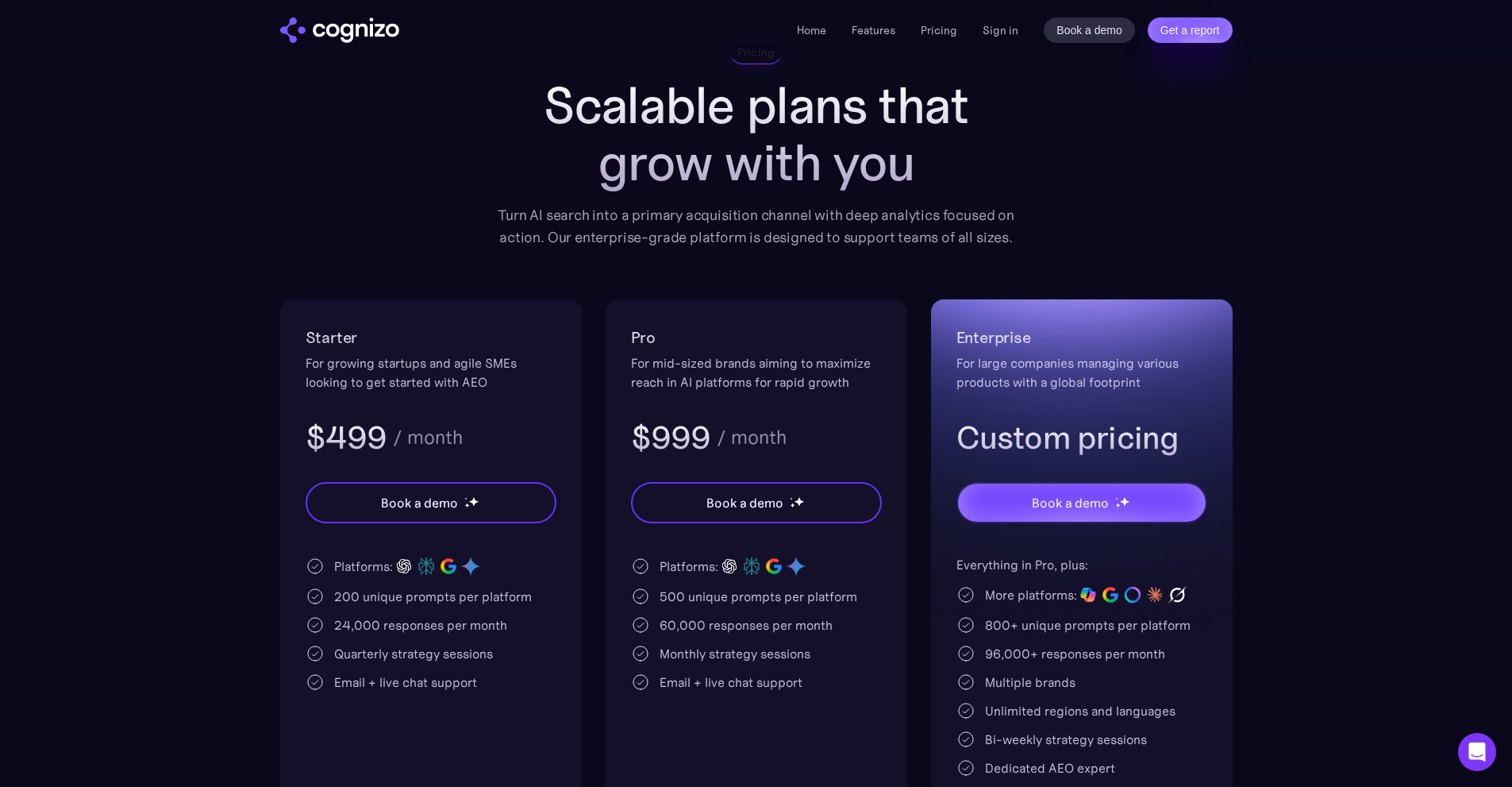
scroll to position [159, 0]
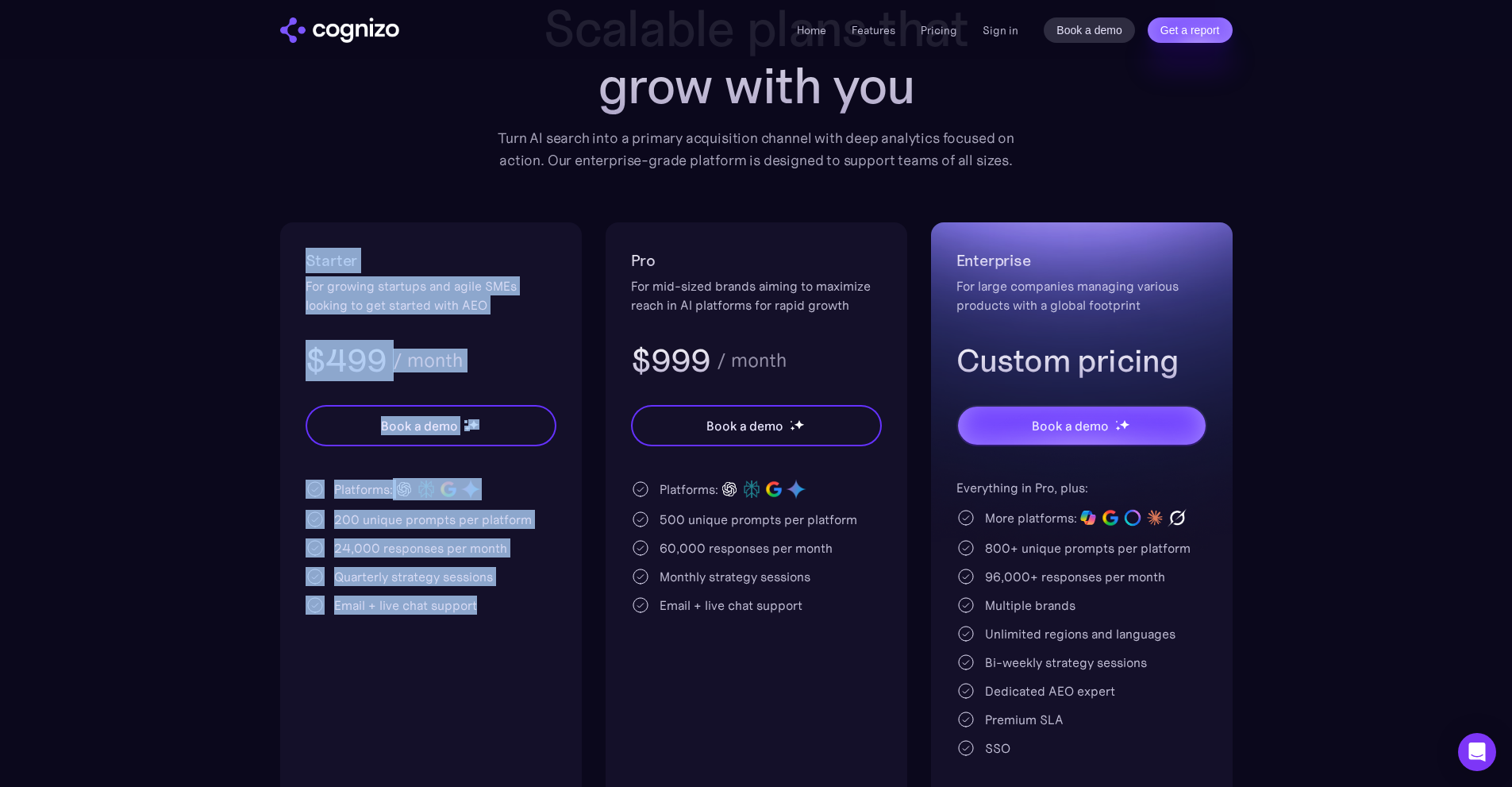
drag, startPoint x: 269, startPoint y: 224, endPoint x: 530, endPoint y: 608, distance: 464.3
click at [533, 610] on section "Pricing Scalable plans that grow with you Turn AI search into a primary acquisi…" at bounding box center [756, 384] width 1512 height 842
click at [544, 604] on div "Email + live chat support" at bounding box center [431, 605] width 251 height 19
click at [453, 574] on div "Quarterly strategy sessions" at bounding box center [413, 577] width 159 height 19
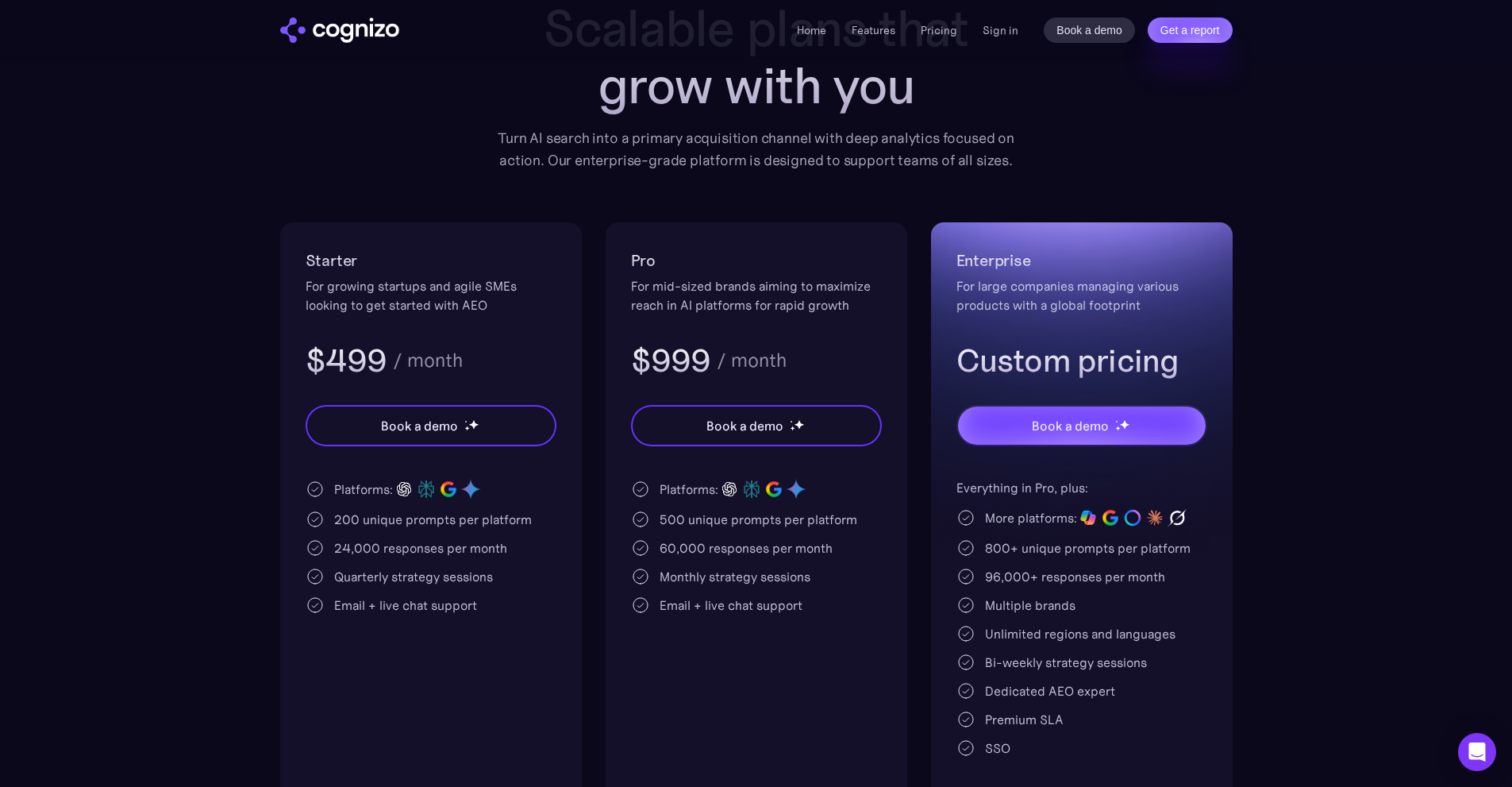
click at [341, 519] on div "200 unique prompts per platform" at bounding box center [432, 520] width 198 height 19
click at [340, 520] on div "200 unique prompts per platform" at bounding box center [432, 520] width 198 height 19
click at [525, 594] on div "Platforms: 200 unique prompts per platform 24,000 responses per month Quarterly…" at bounding box center [431, 546] width 251 height 136
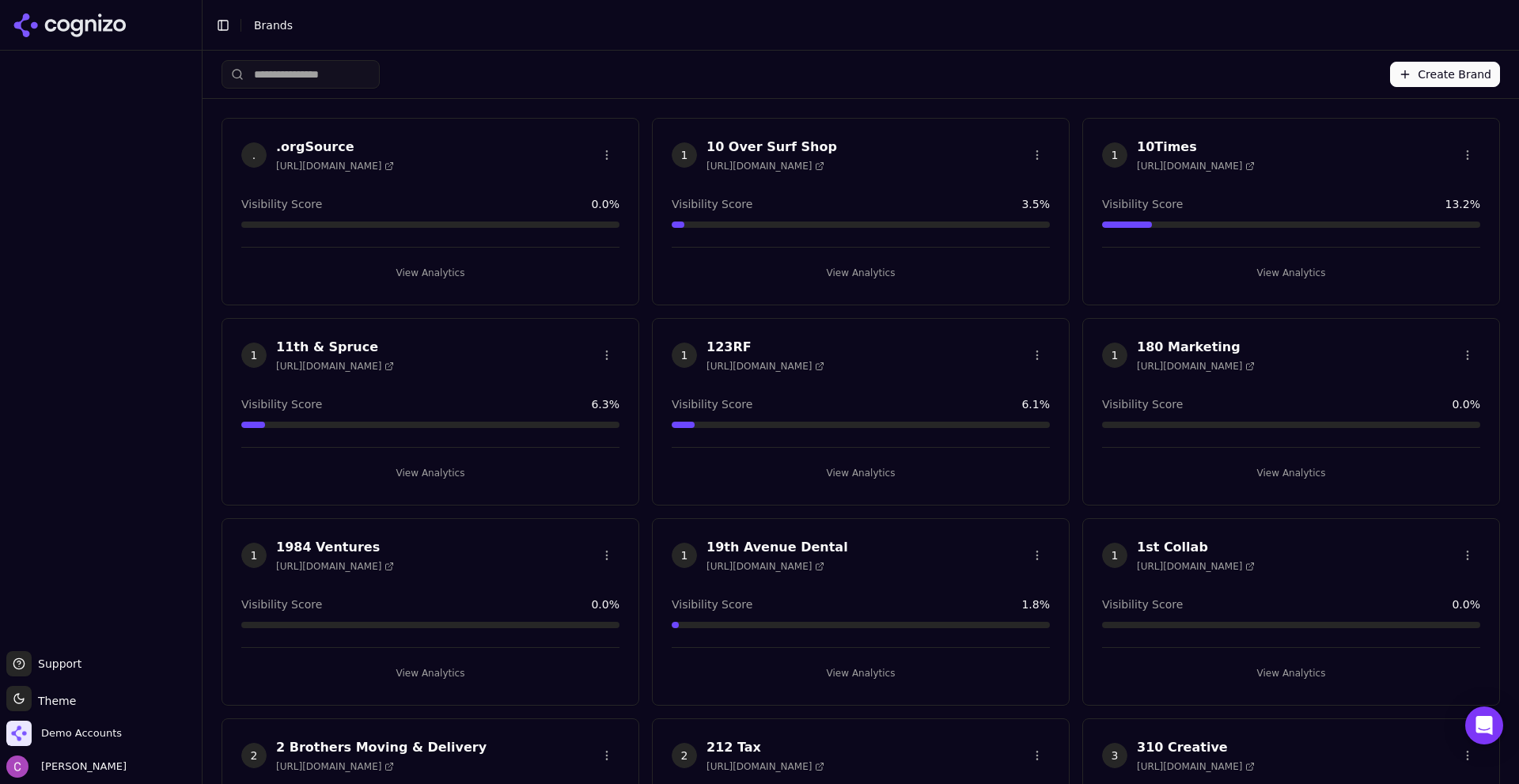
click at [1318, 72] on div "Create Brand" at bounding box center [861, 74] width 1279 height 47
click at [321, 69] on input "search" at bounding box center [301, 74] width 158 height 28
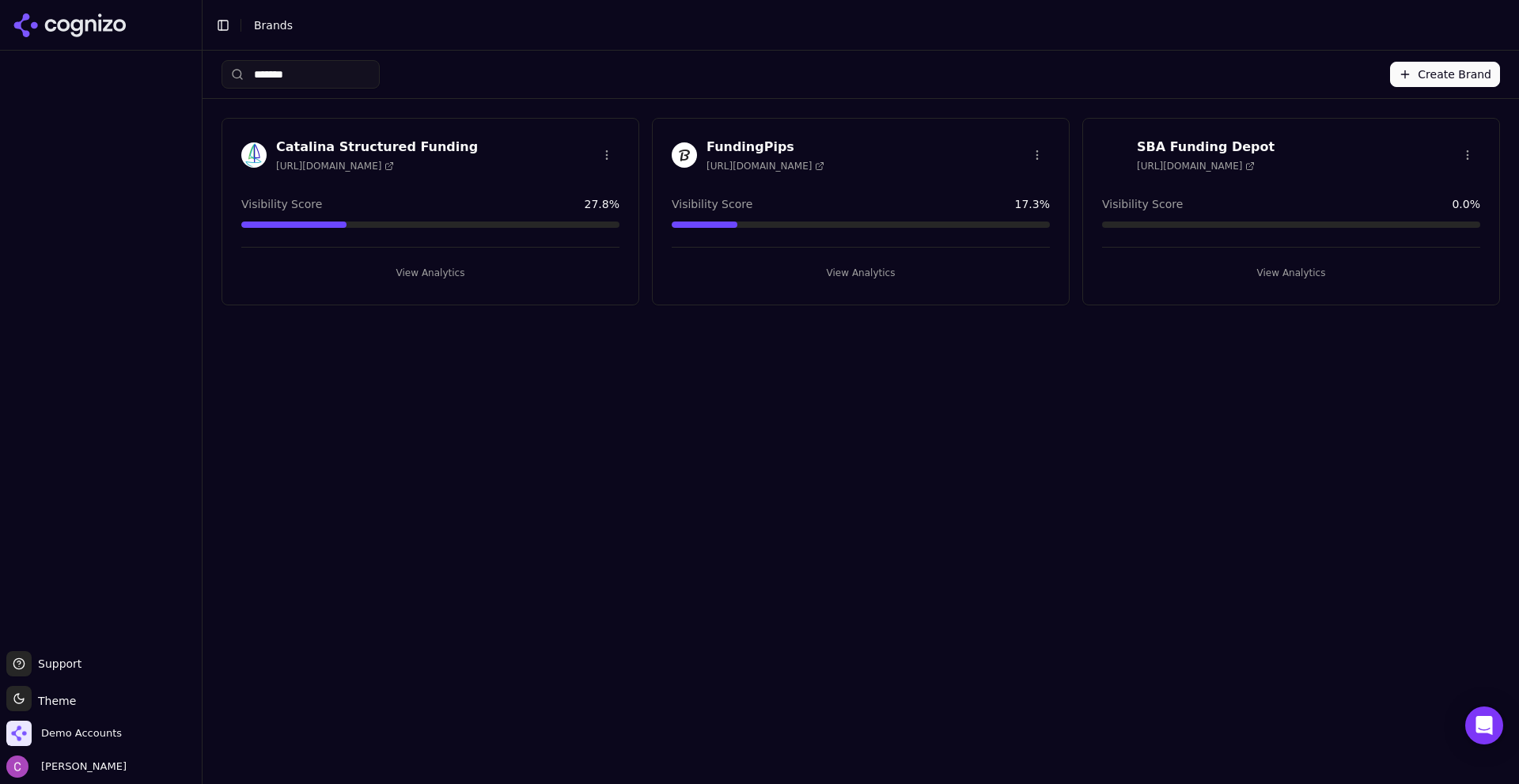
type input "*******"
click at [859, 284] on div "FundingPips https://fundingpips.com Visibility Score 17.3 % View Analytics" at bounding box center [861, 211] width 418 height 187
click at [870, 268] on button "View Analytics" at bounding box center [860, 273] width 378 height 25
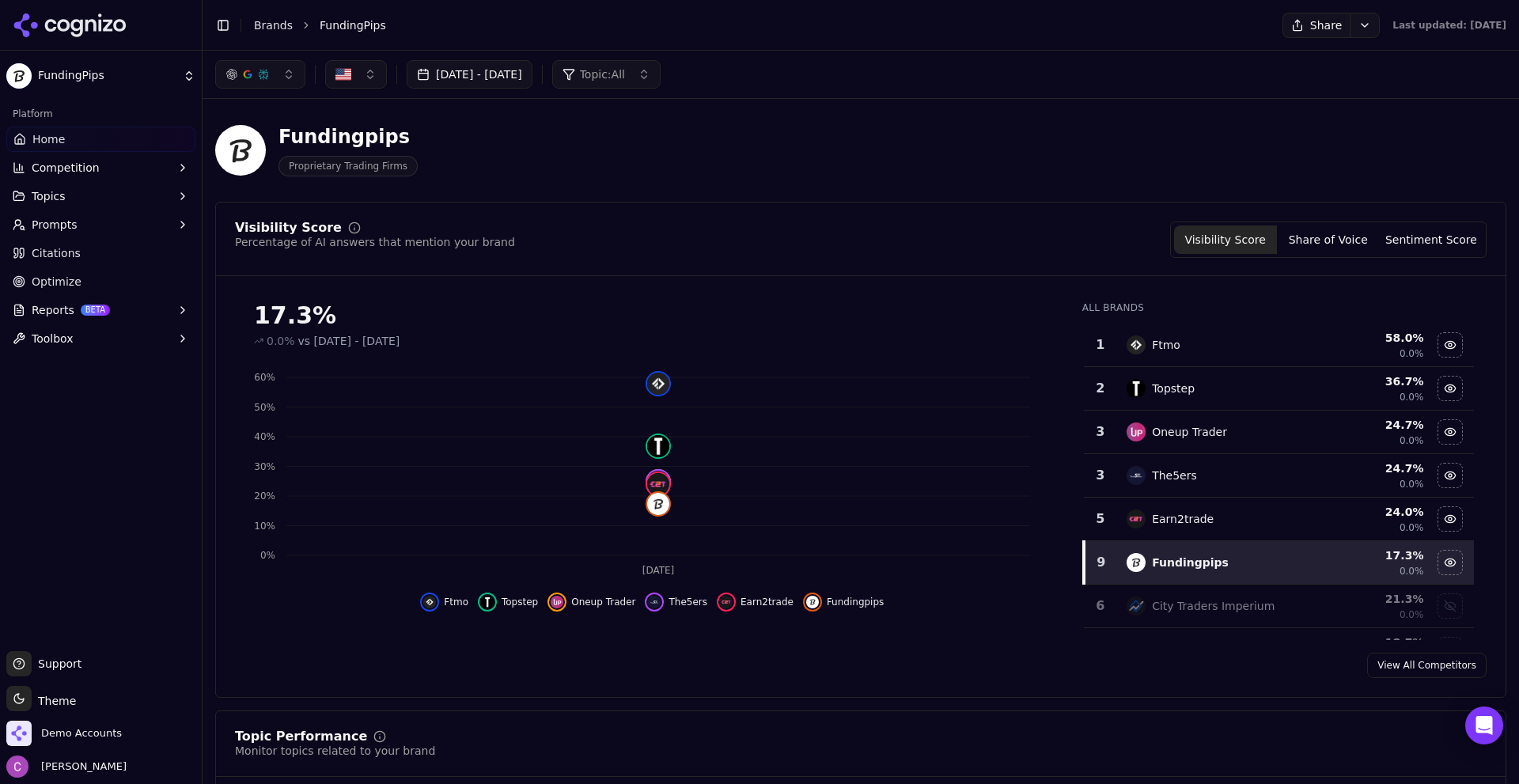
click at [1003, 183] on div "Fundingpips Proprietary Trading Firms" at bounding box center [861, 150] width 1291 height 77
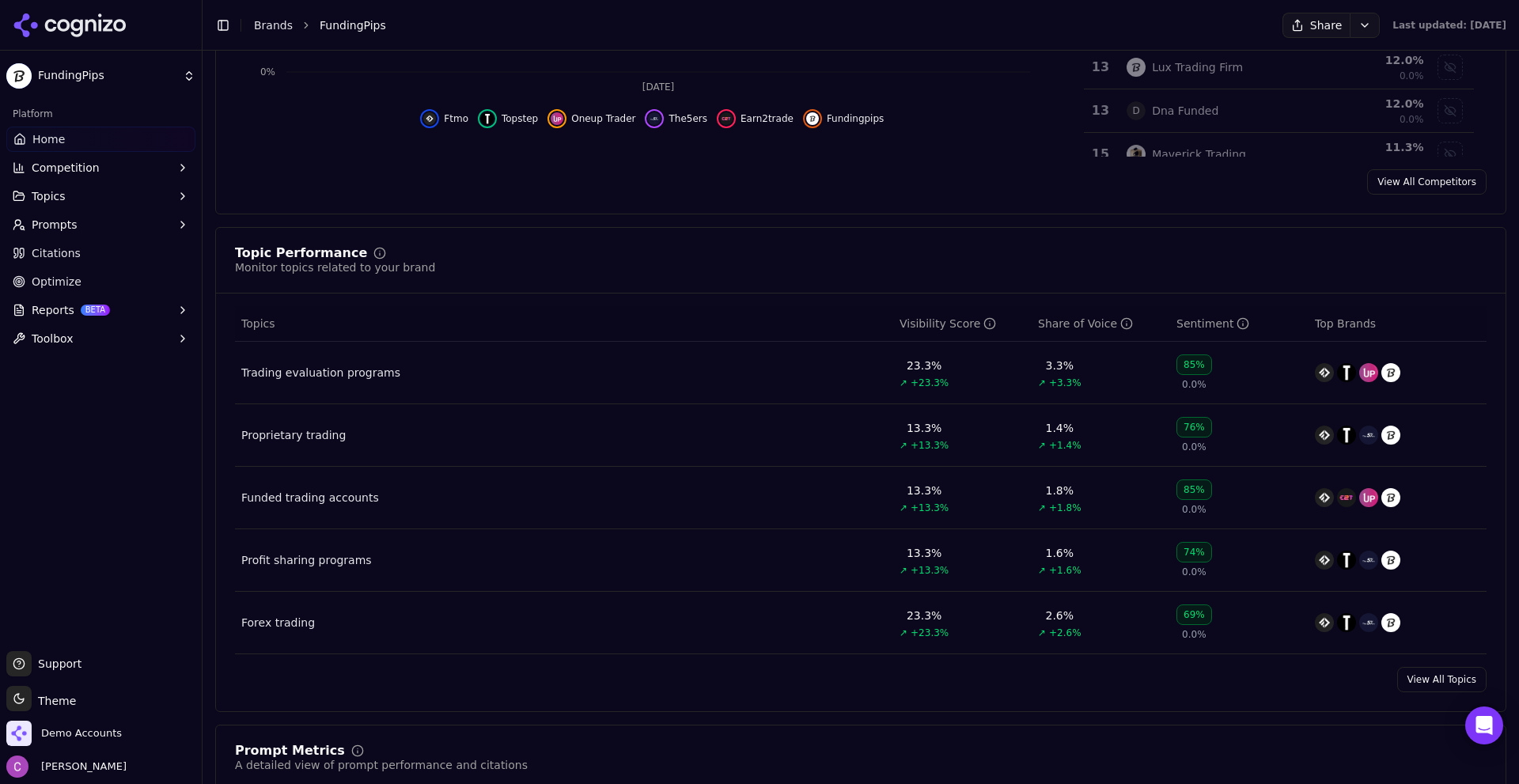
scroll to position [554, 0]
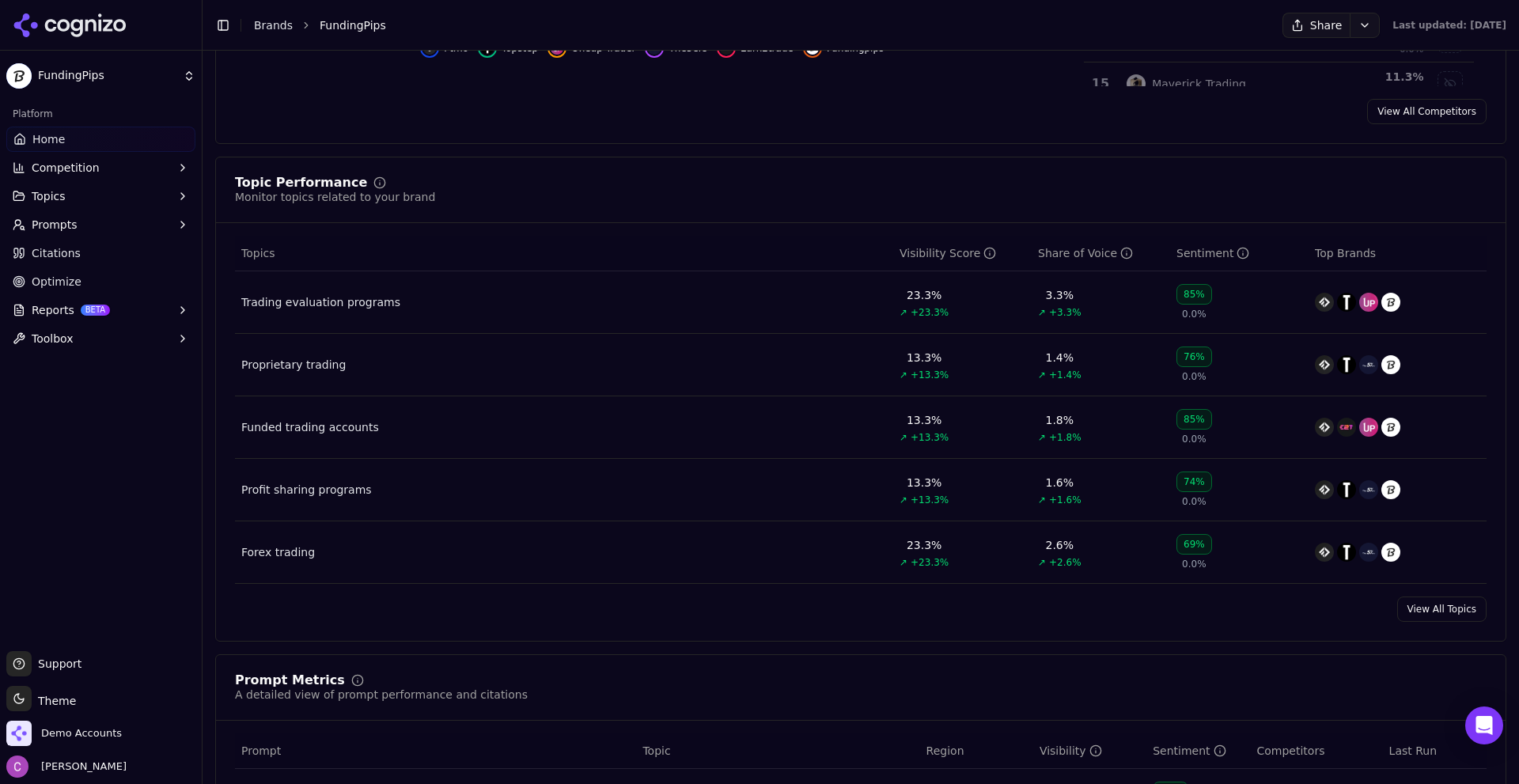
click at [571, 620] on div "View All Topics" at bounding box center [861, 609] width 1290 height 25
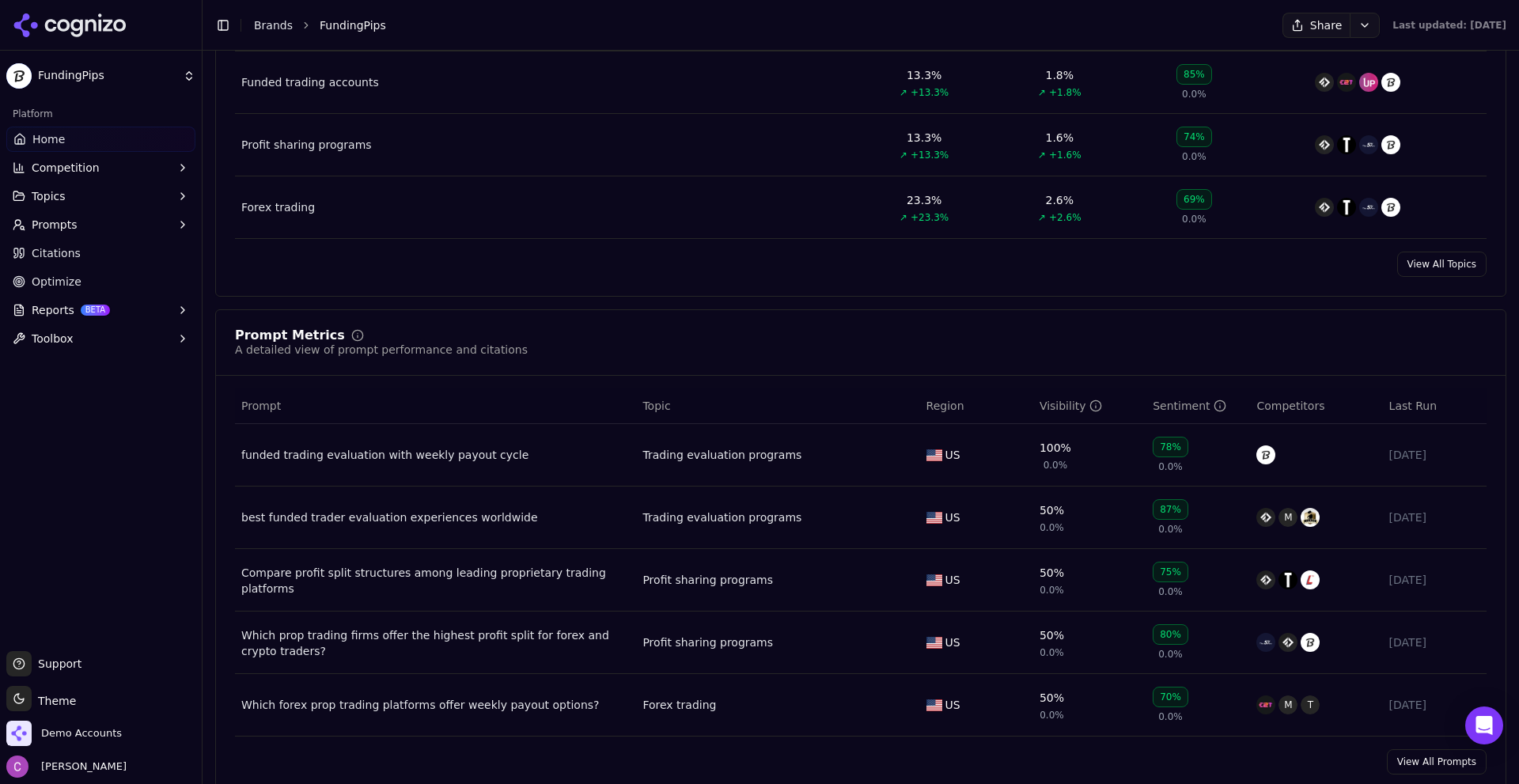
scroll to position [1108, 0]
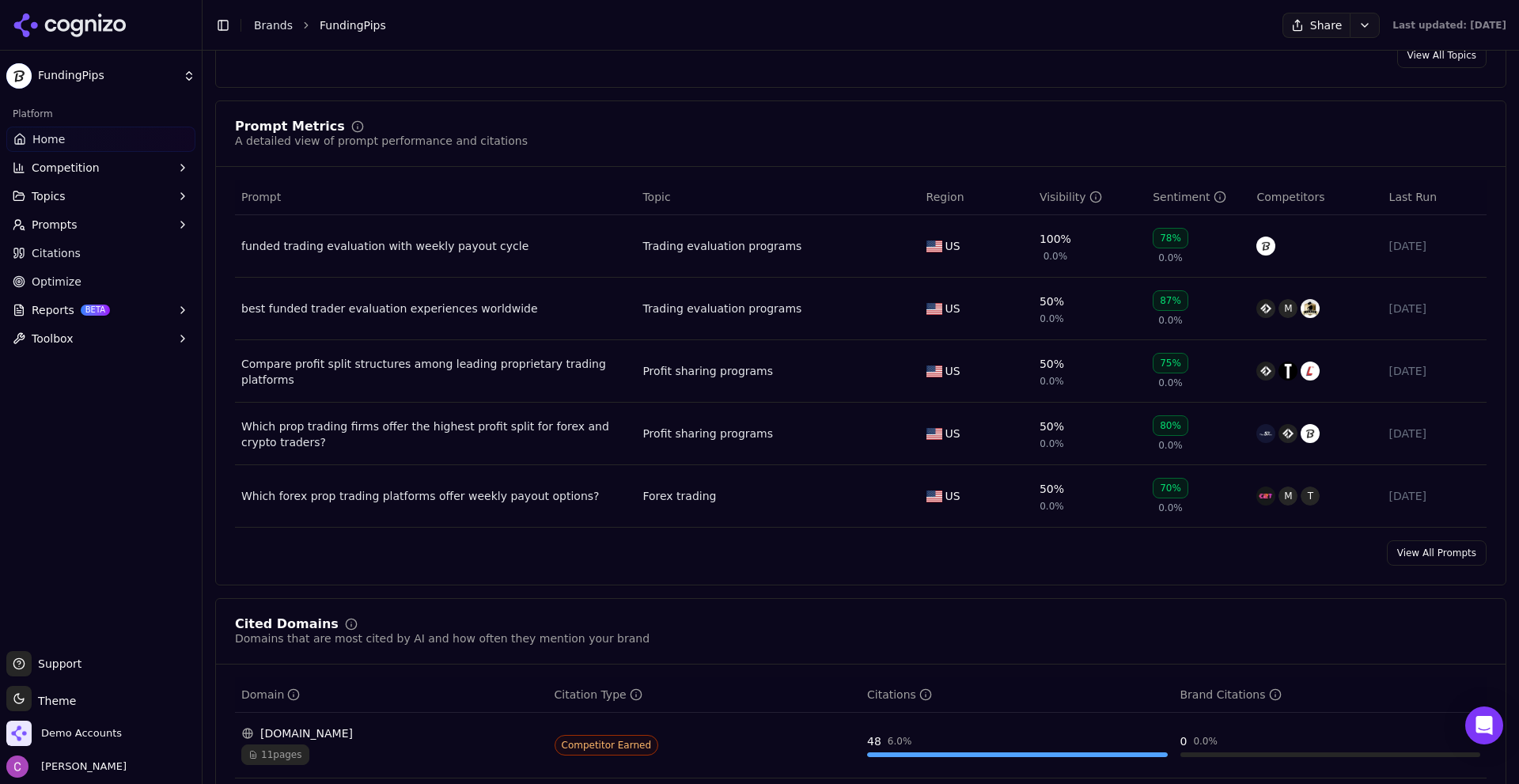
click at [1399, 552] on link "View All Prompts" at bounding box center [1437, 552] width 100 height 25
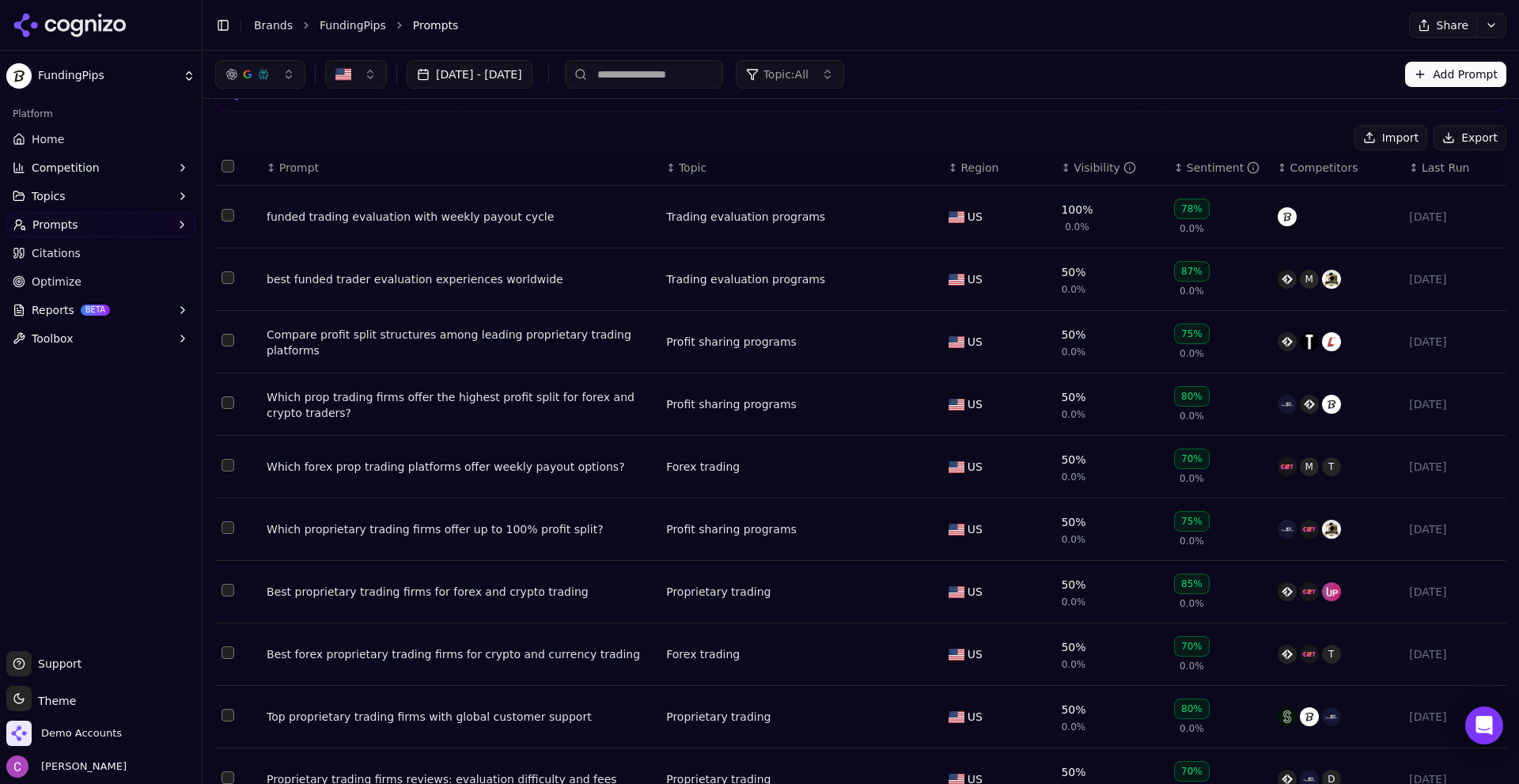
scroll to position [158, 0]
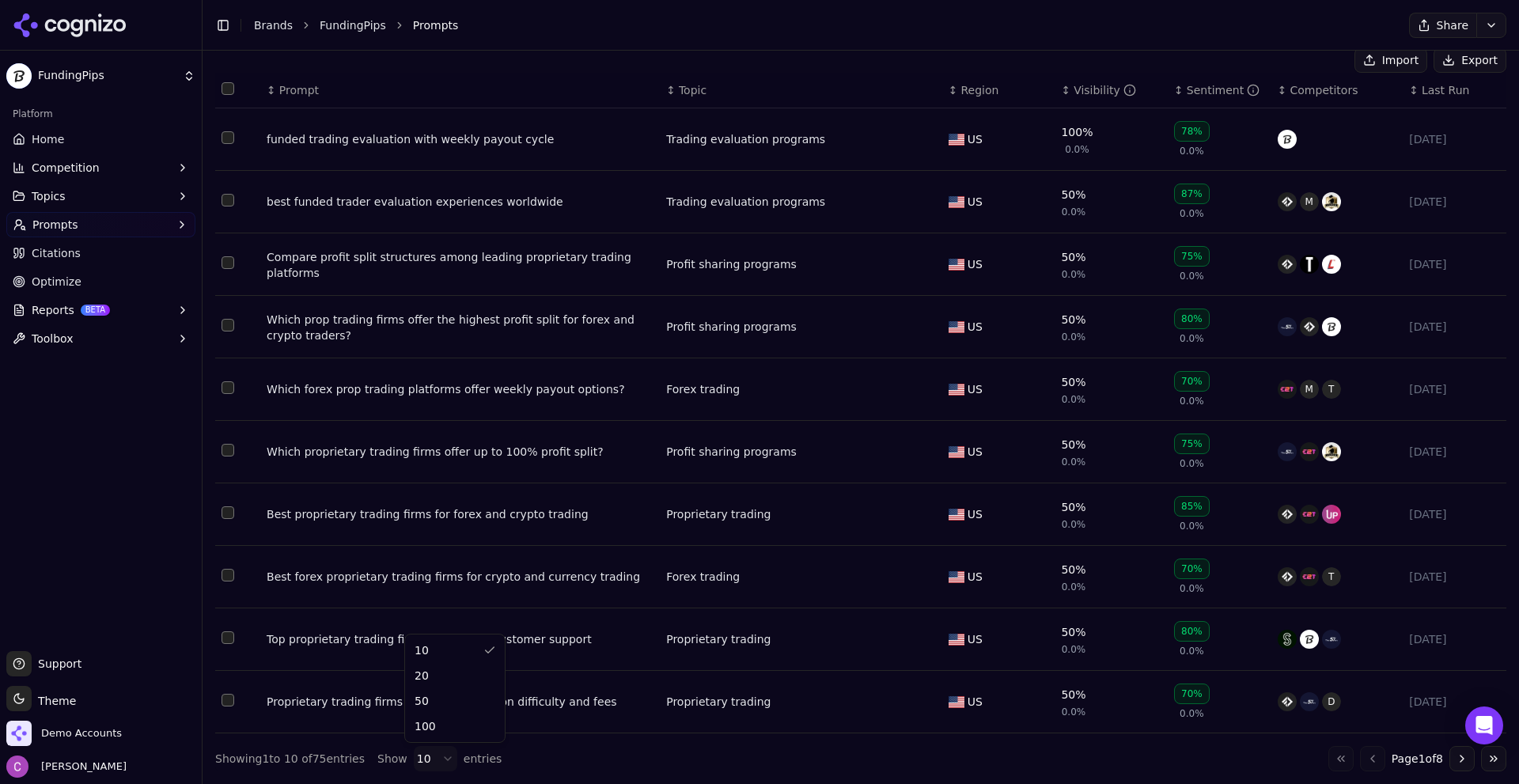
click at [439, 758] on html "FundingPips Platform Home Competition Topics Prompts Citations Optimize Reports…" at bounding box center [759, 392] width 1519 height 784
drag, startPoint x: 459, startPoint y: 721, endPoint x: 749, endPoint y: 479, distance: 377.7
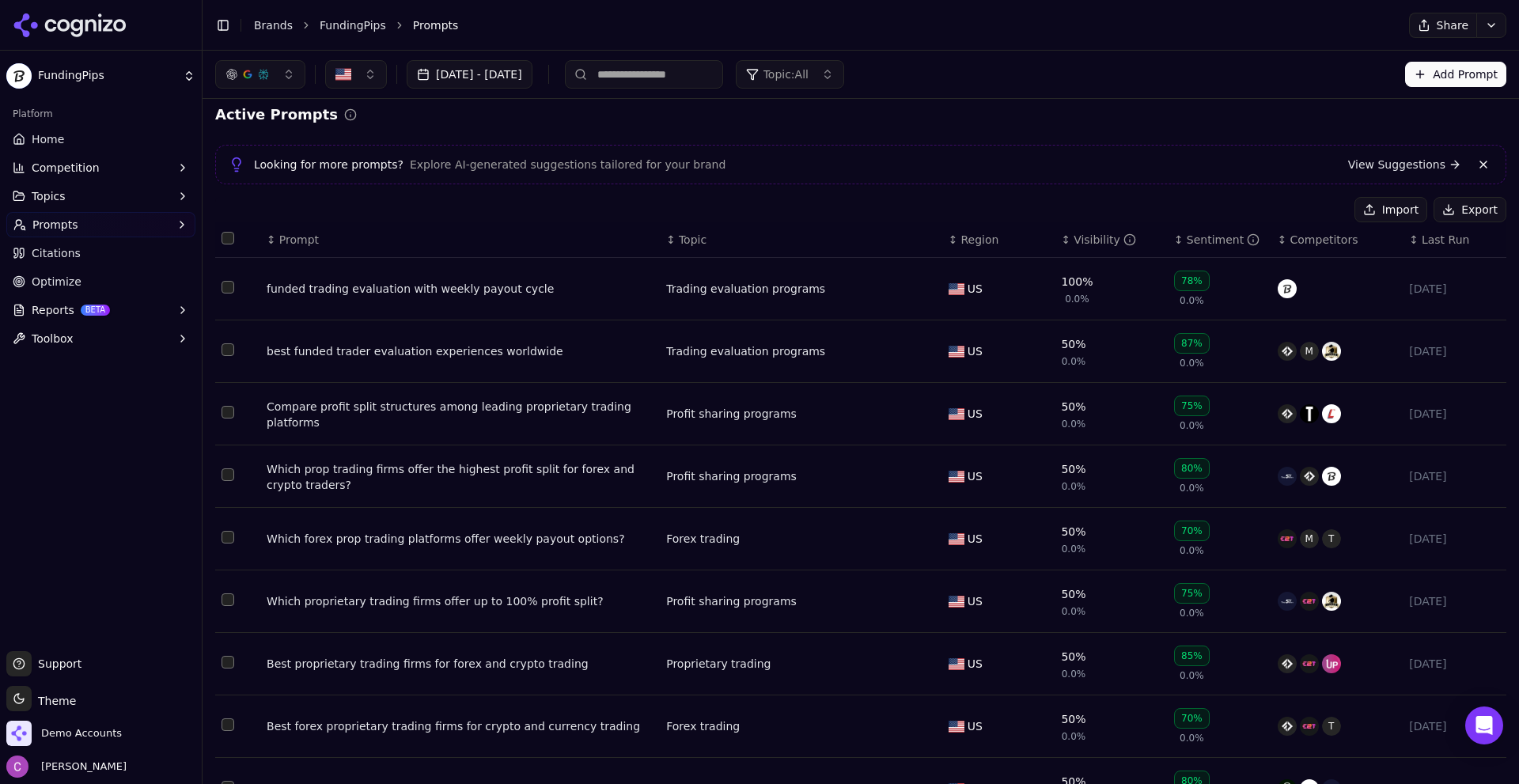
scroll to position [0, 0]
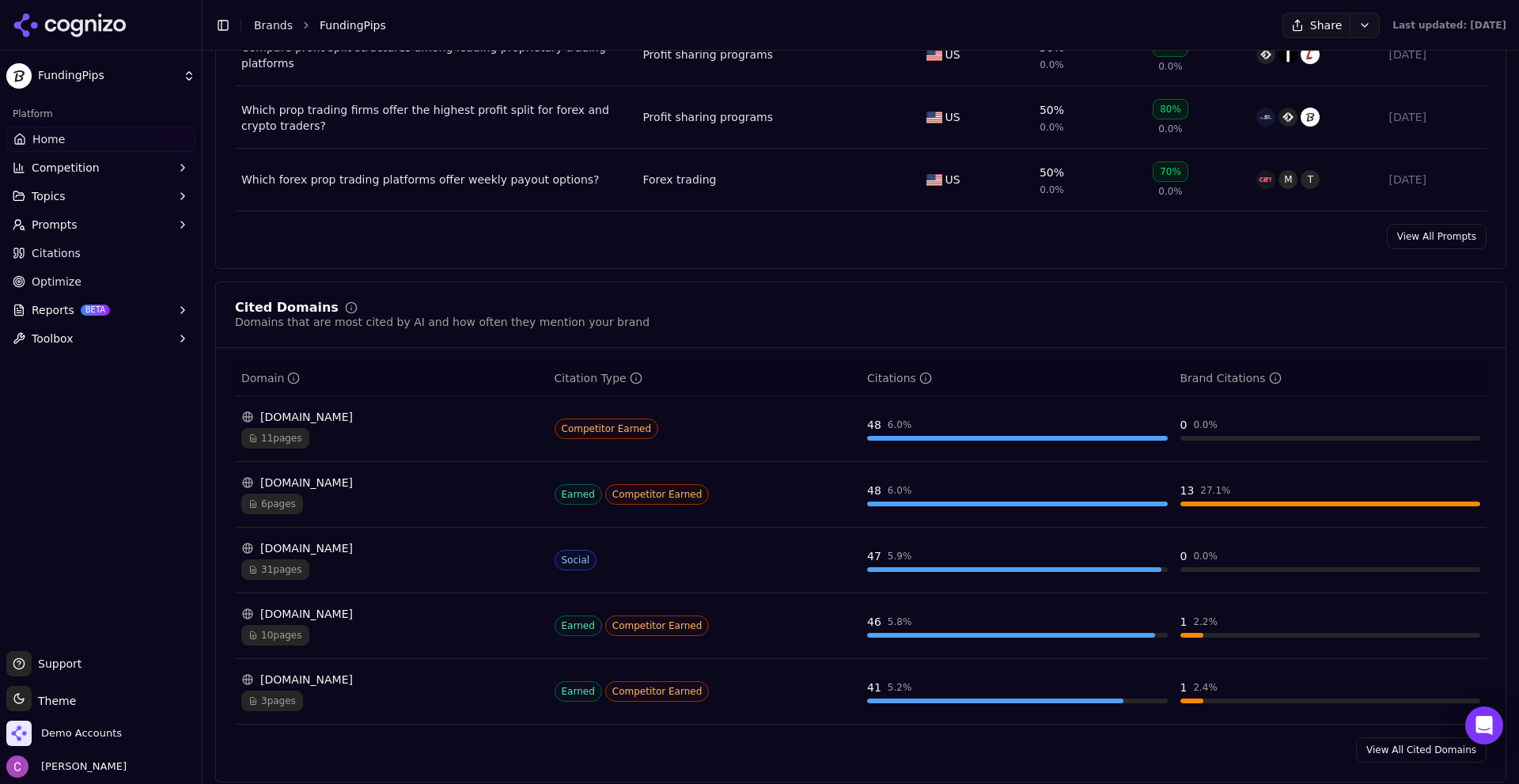
scroll to position [1503, 0]
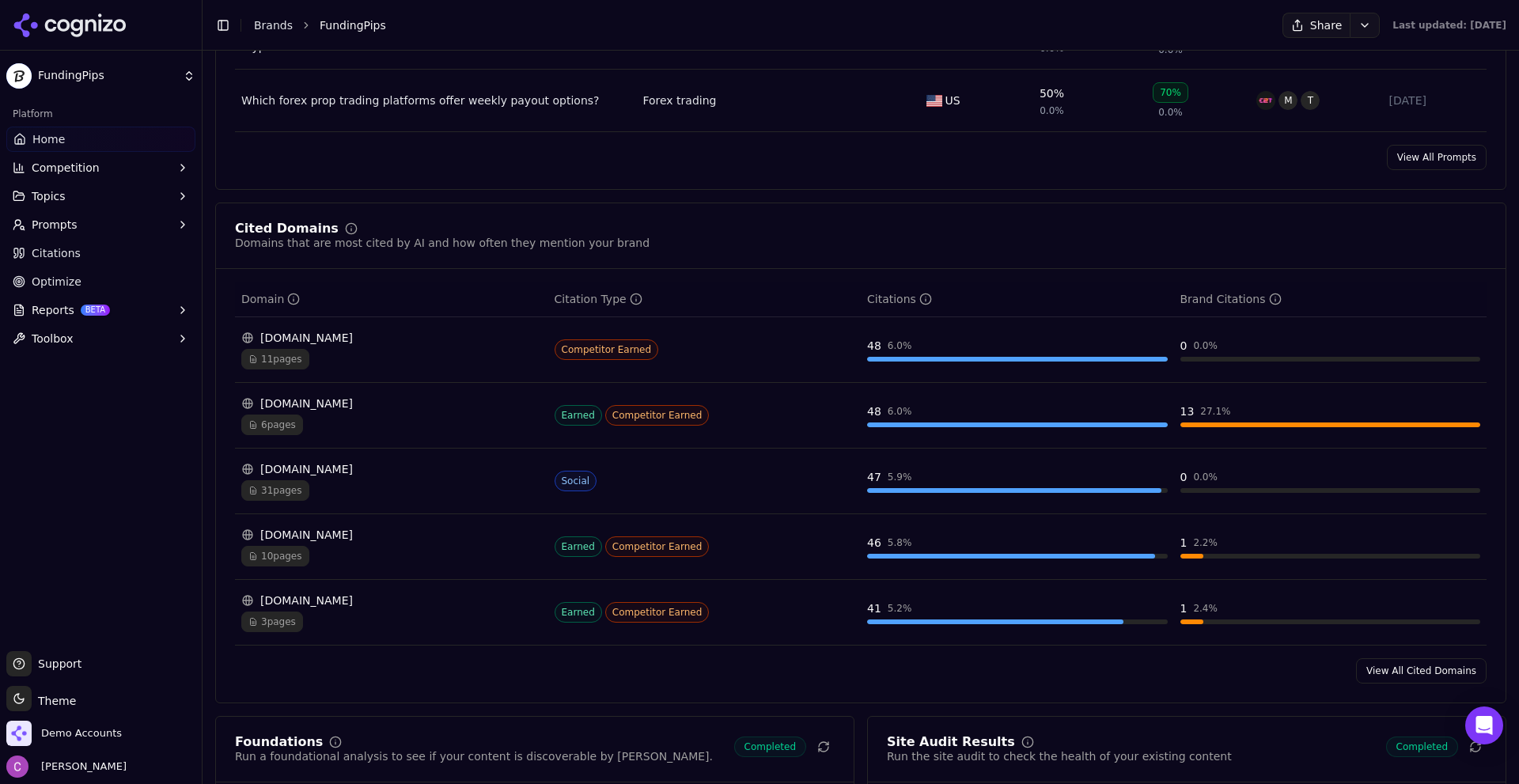
click at [1386, 671] on link "View All Cited Domains" at bounding box center [1421, 671] width 130 height 25
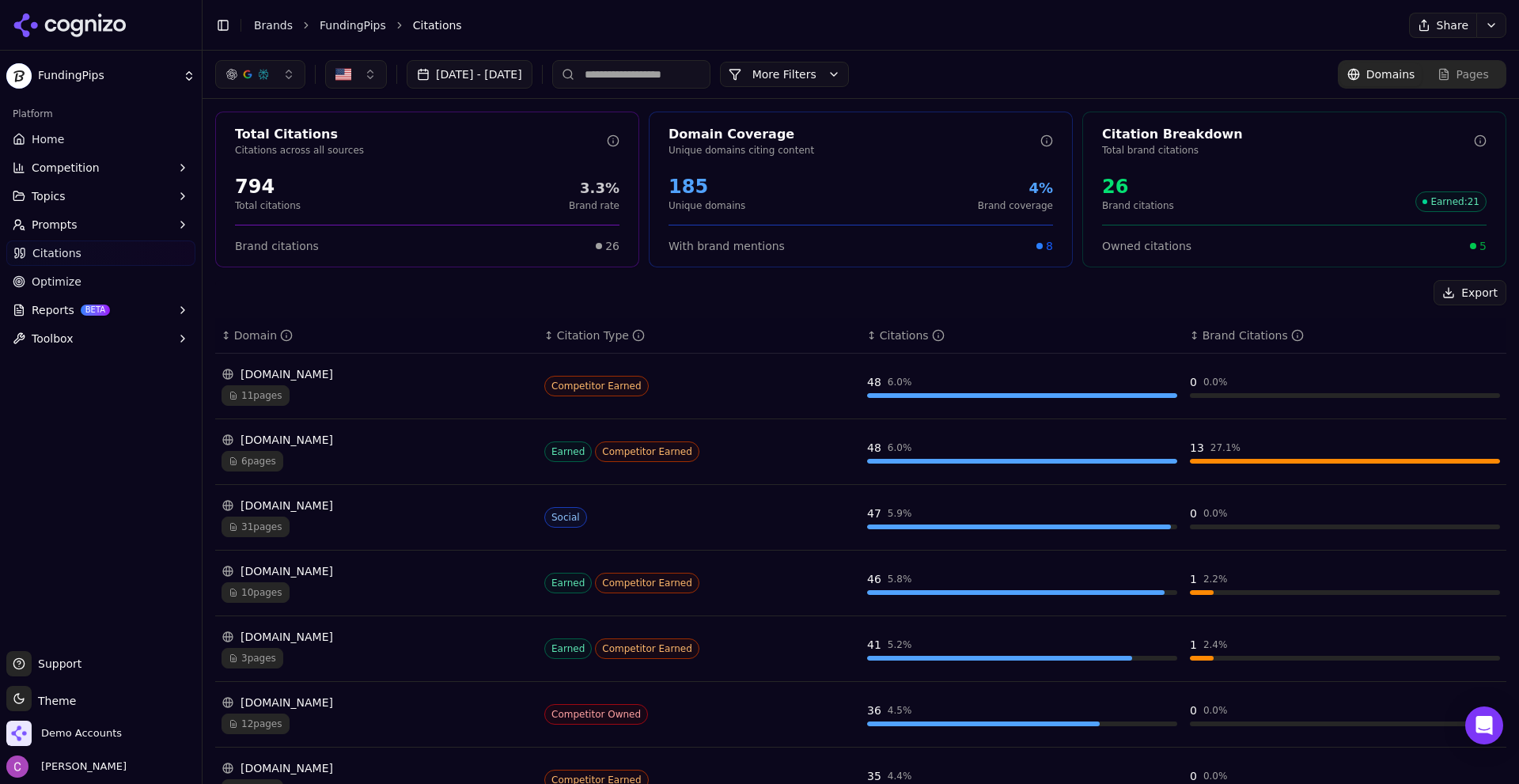
click at [362, 389] on div "11 pages" at bounding box center [377, 396] width 310 height 21
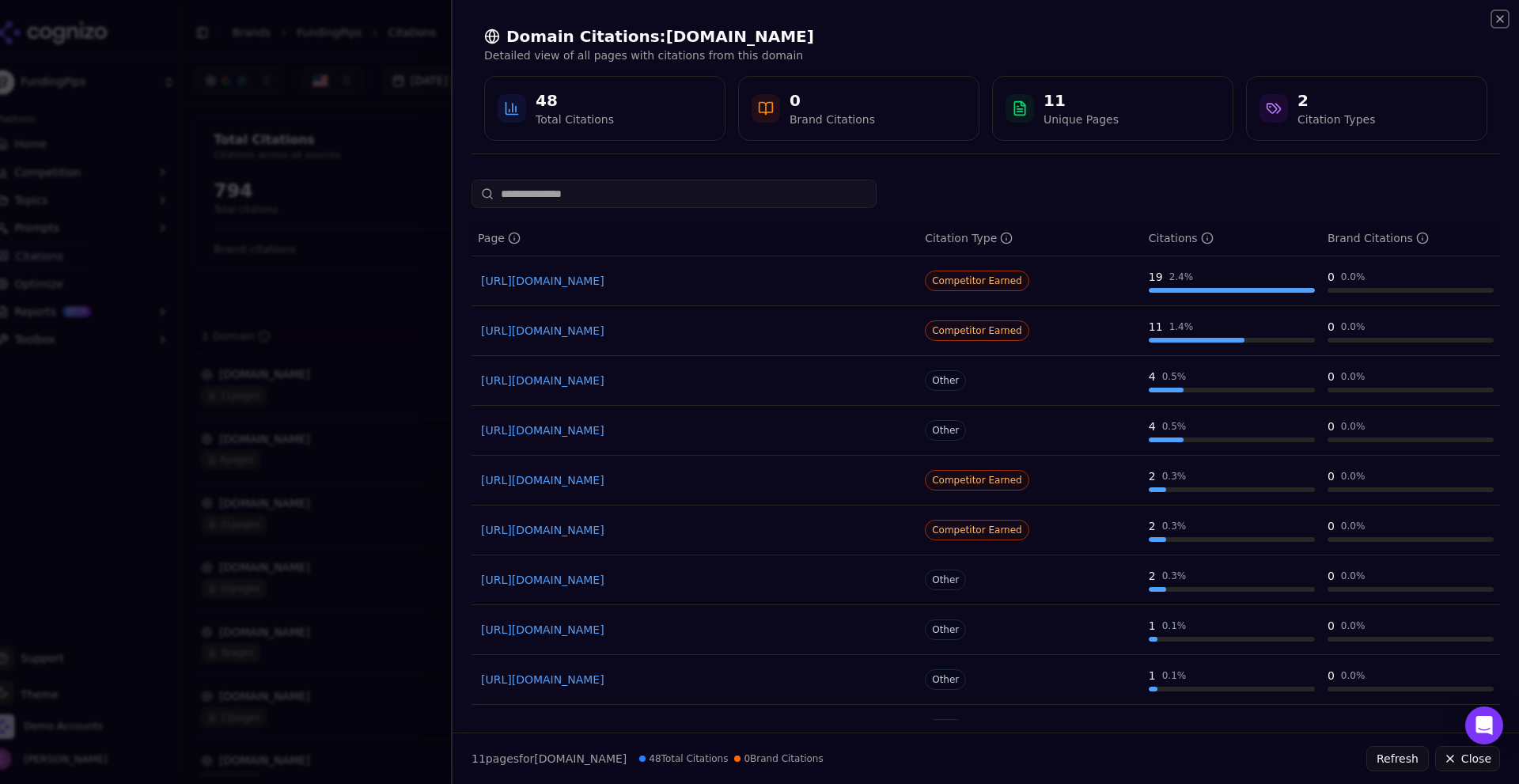
click at [1500, 23] on icon "button" at bounding box center [1501, 19] width 13 height 13
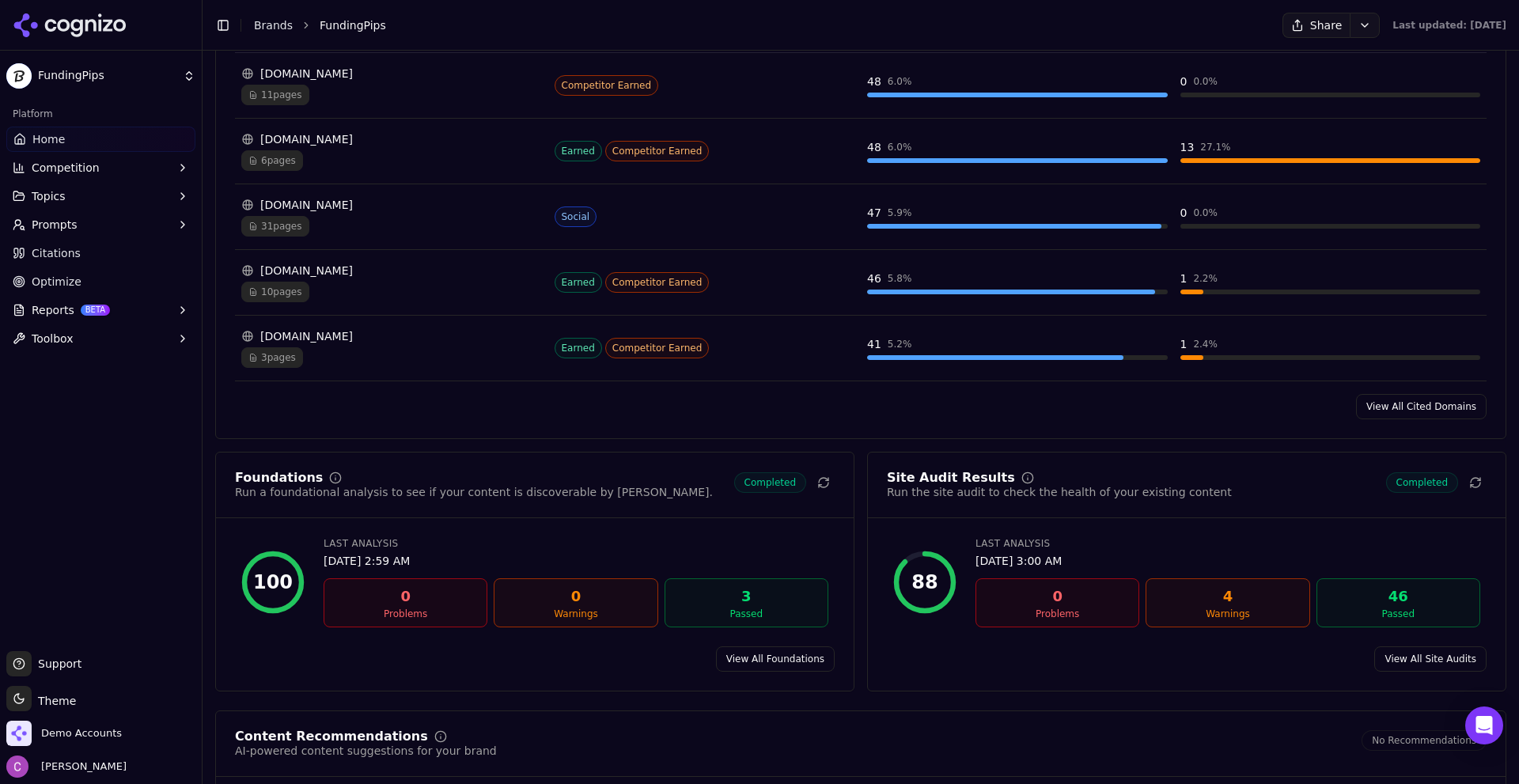
scroll to position [1898, 0]
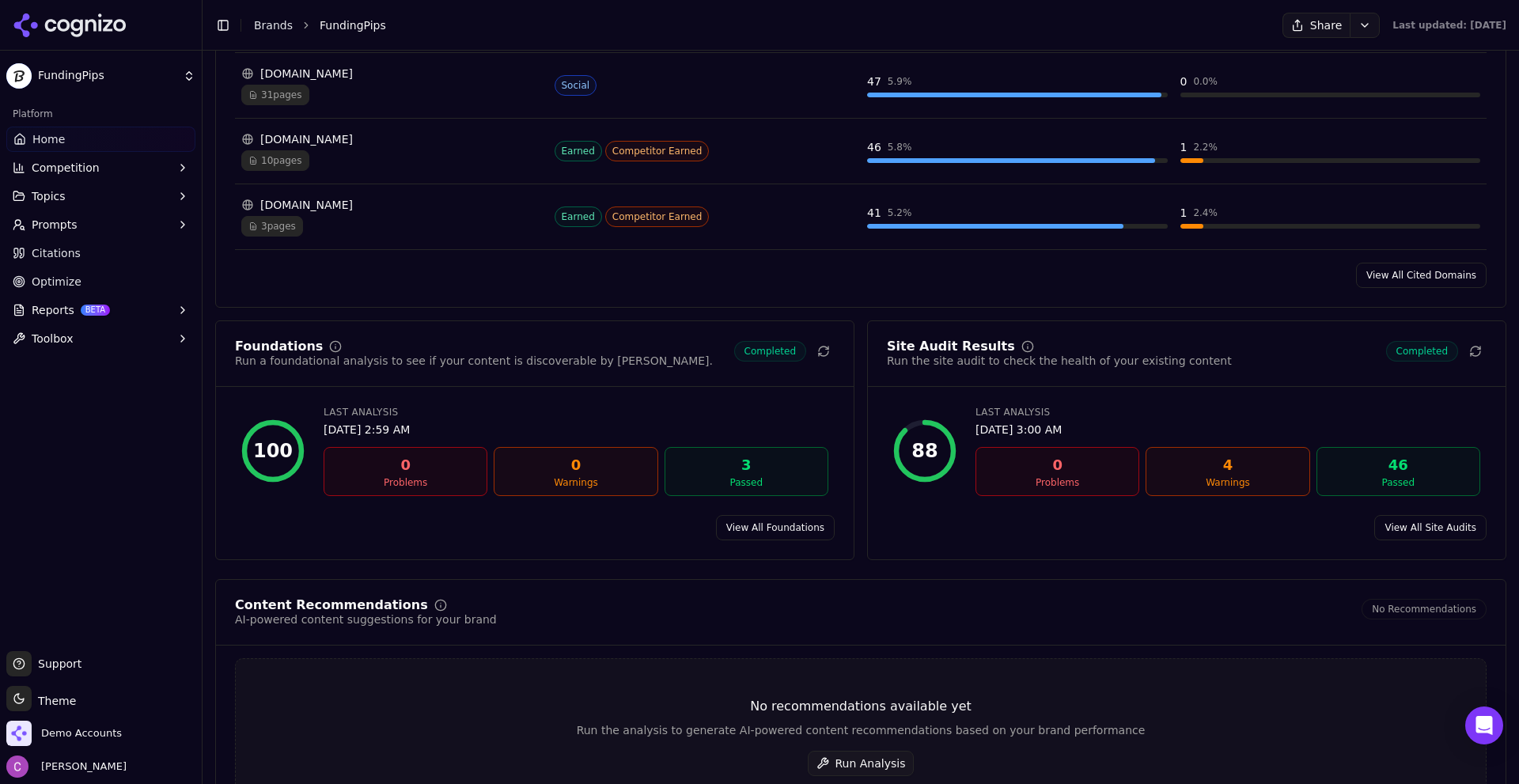
click at [768, 532] on link "View All Foundations" at bounding box center [775, 527] width 119 height 25
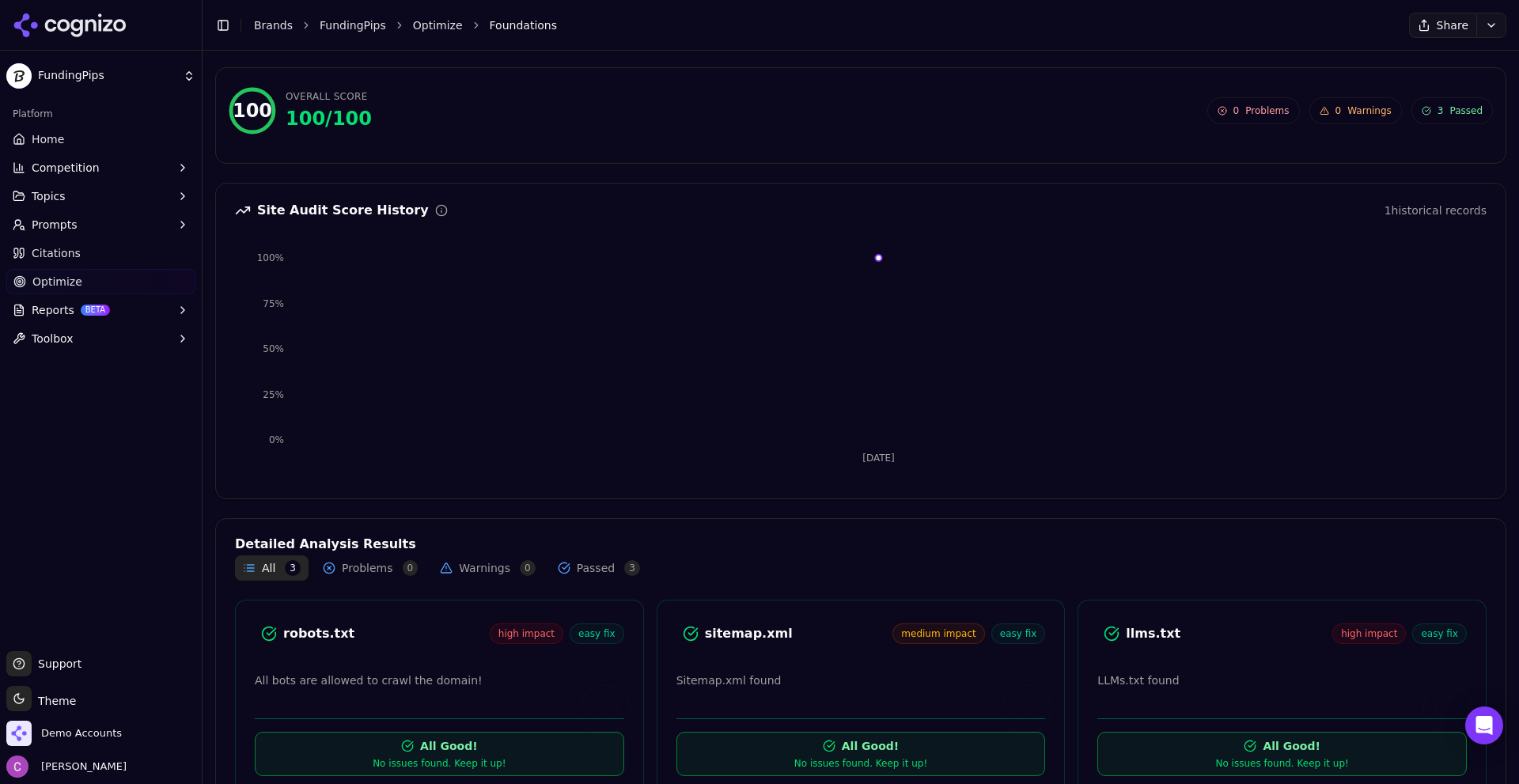
scroll to position [126, 0]
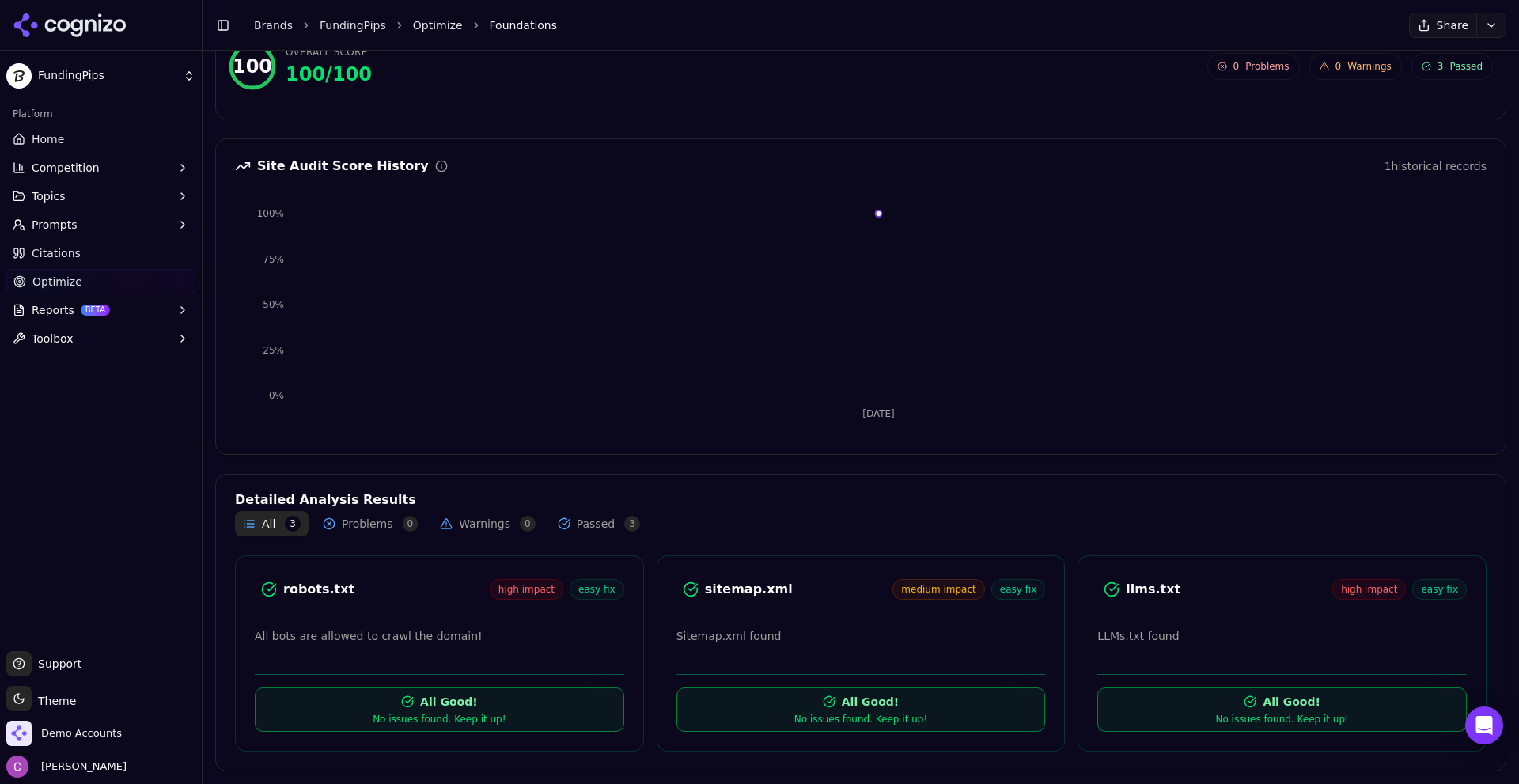
click at [1142, 589] on div "llms.txt" at bounding box center [1229, 589] width 207 height 19
click at [1142, 588] on div "llms.txt" at bounding box center [1229, 589] width 207 height 19
click at [1262, 585] on div "llms.txt" at bounding box center [1229, 589] width 207 height 19
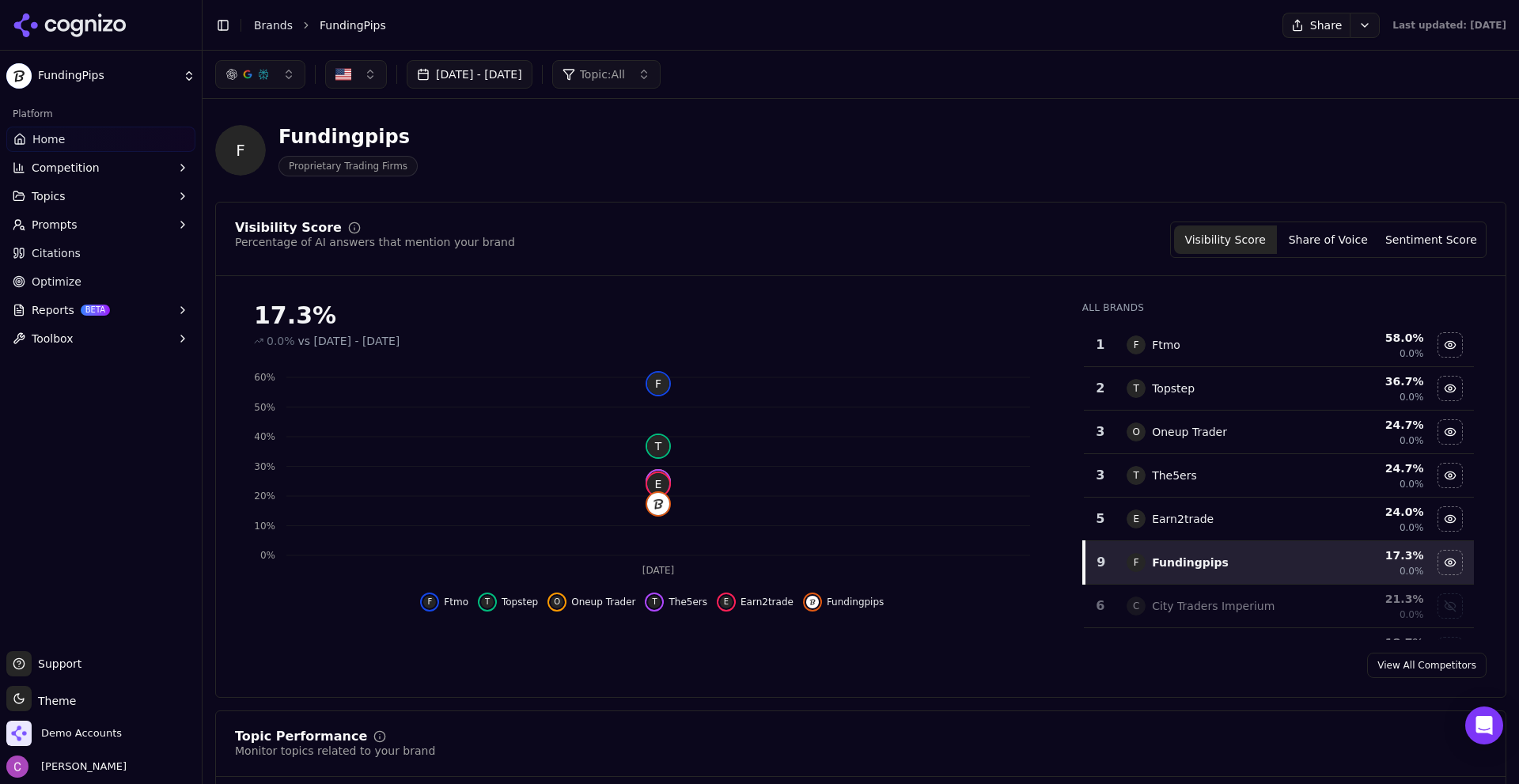
click at [1398, 244] on button "Sentiment Score" at bounding box center [1431, 239] width 103 height 28
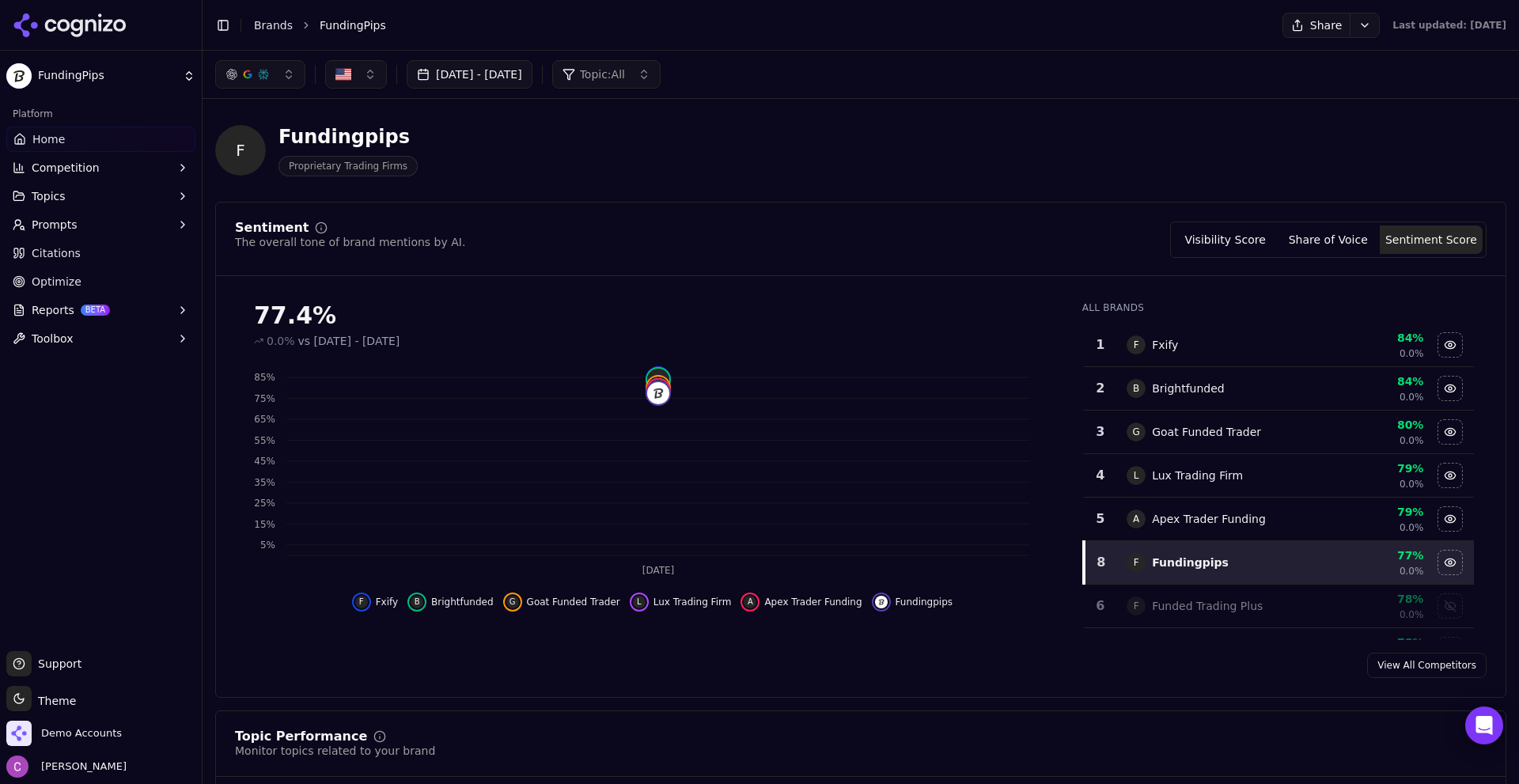
click at [1245, 243] on button "Visibility Score" at bounding box center [1225, 239] width 103 height 28
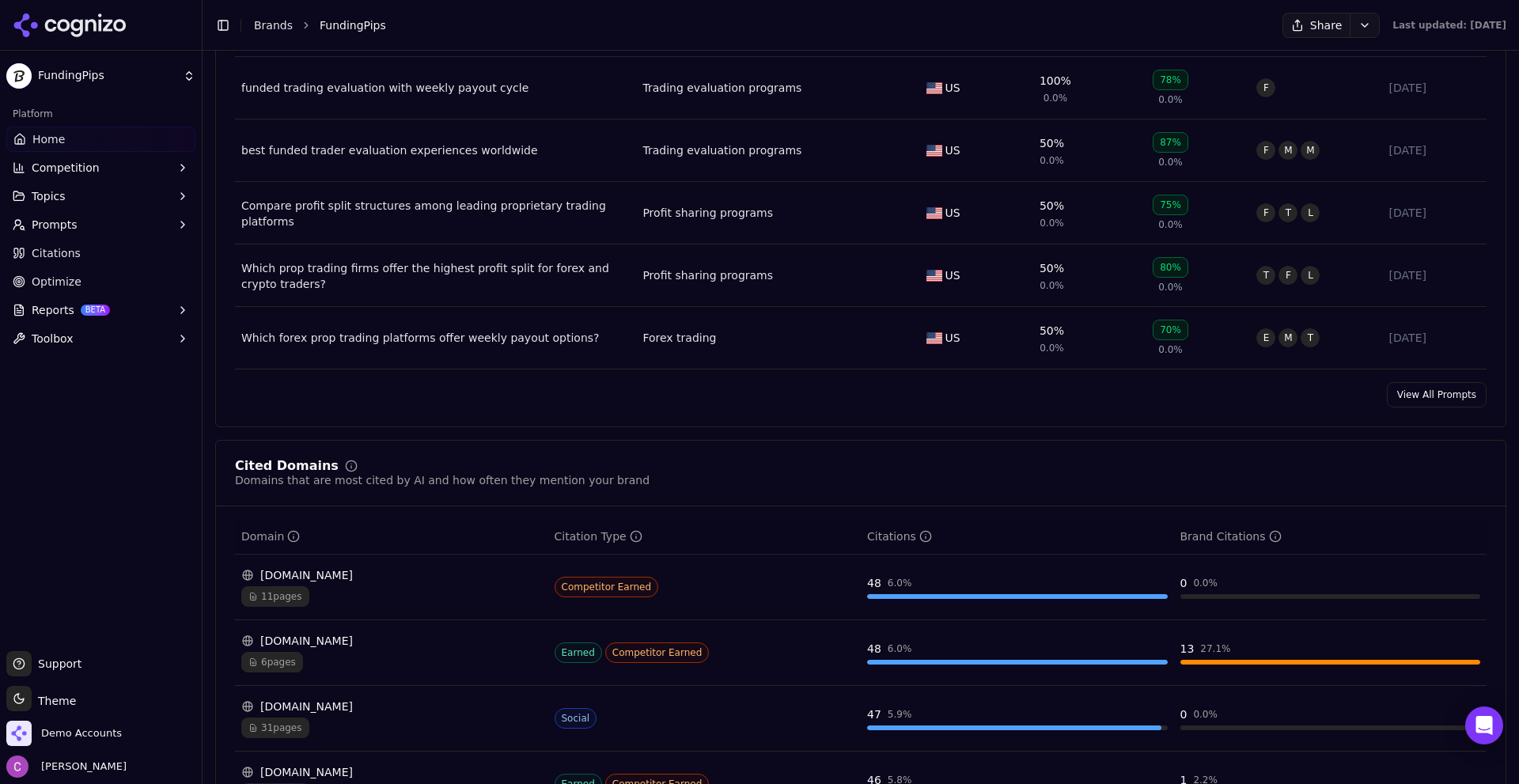
scroll to position [1424, 0]
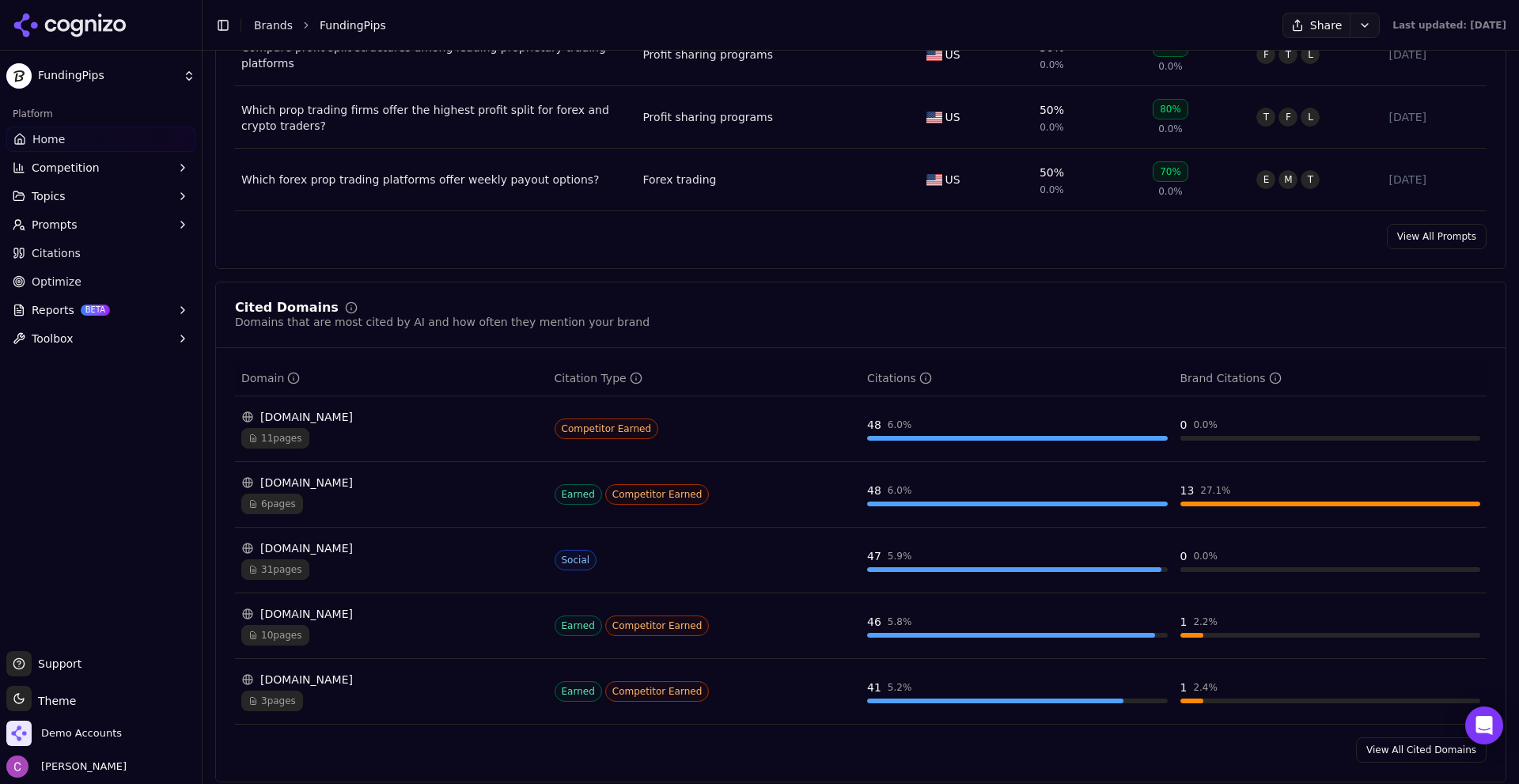
click at [1380, 762] on div "Cited Domains Domains that are most cited by AI and how often they mention your…" at bounding box center [861, 532] width 1291 height 501
click at [1381, 761] on link "View All Cited Domains" at bounding box center [1421, 749] width 130 height 25
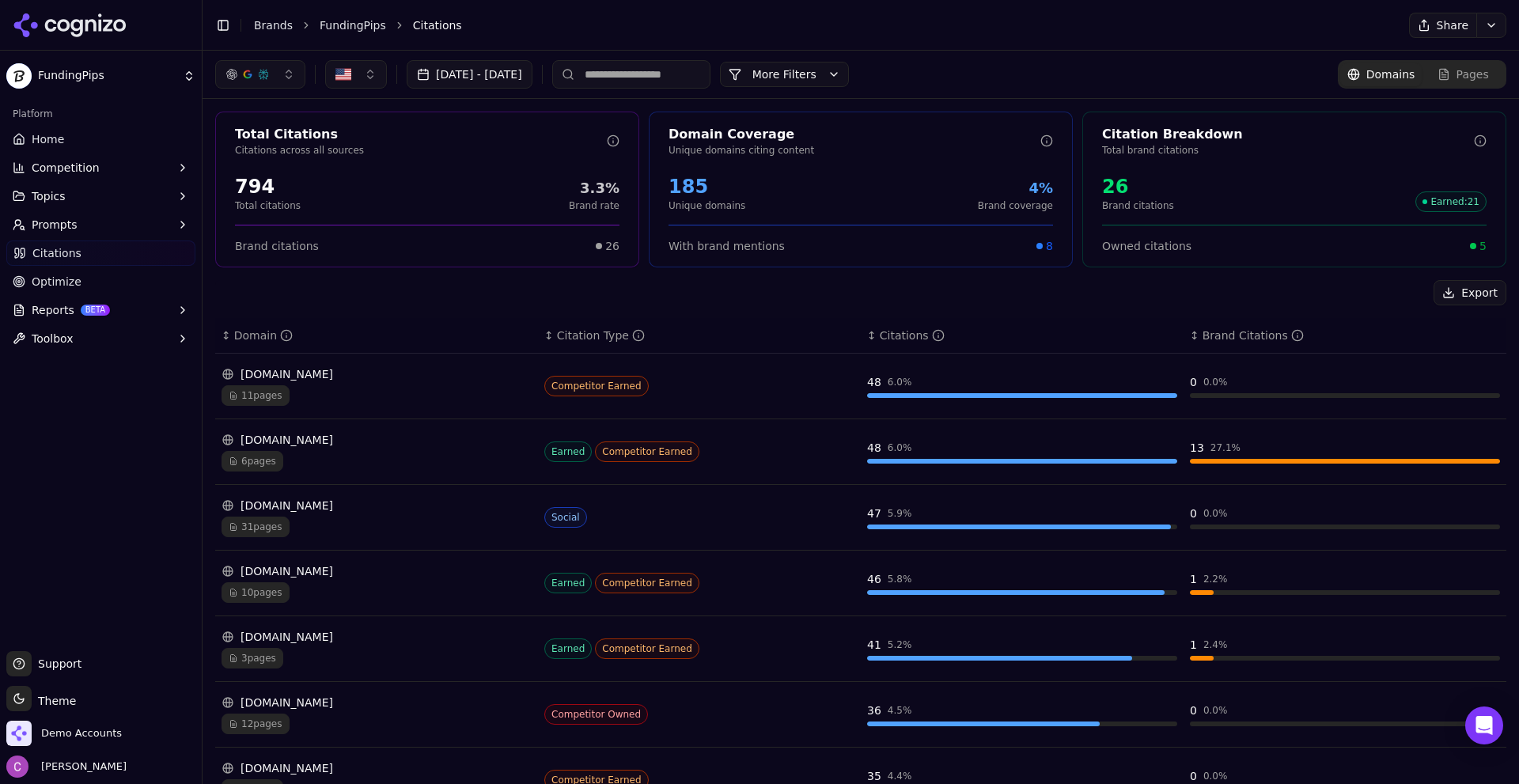
click at [845, 75] on button "More Filters" at bounding box center [784, 74] width 129 height 25
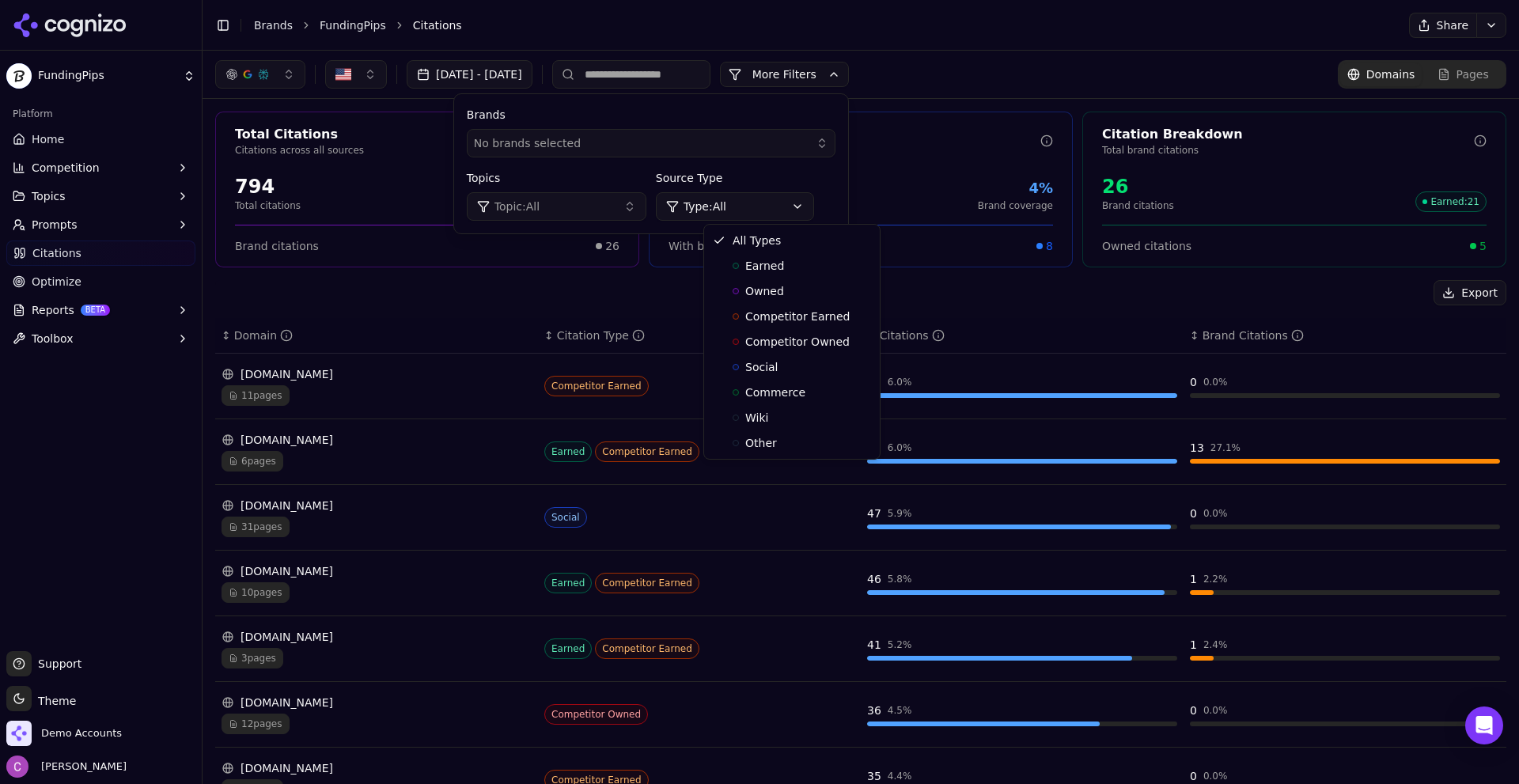
click at [779, 206] on html "FundingPips Platform Home Competition Topics Prompts Citations Optimize Reports…" at bounding box center [759, 392] width 1519 height 784
click at [783, 295] on div "Owned" at bounding box center [792, 290] width 170 height 25
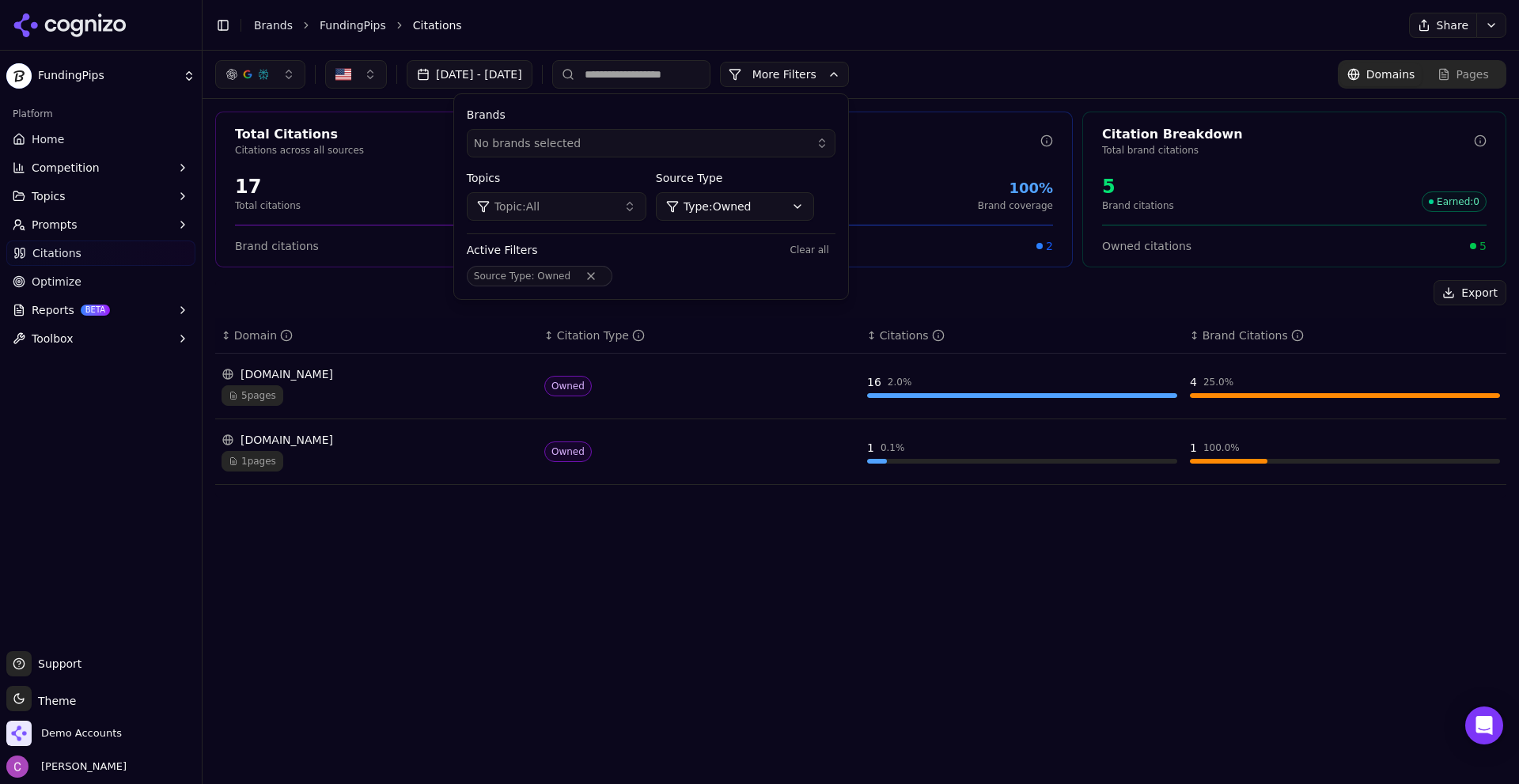
click at [1010, 298] on div "Export" at bounding box center [861, 292] width 1291 height 25
click at [849, 70] on button "More Filters" at bounding box center [784, 74] width 129 height 25
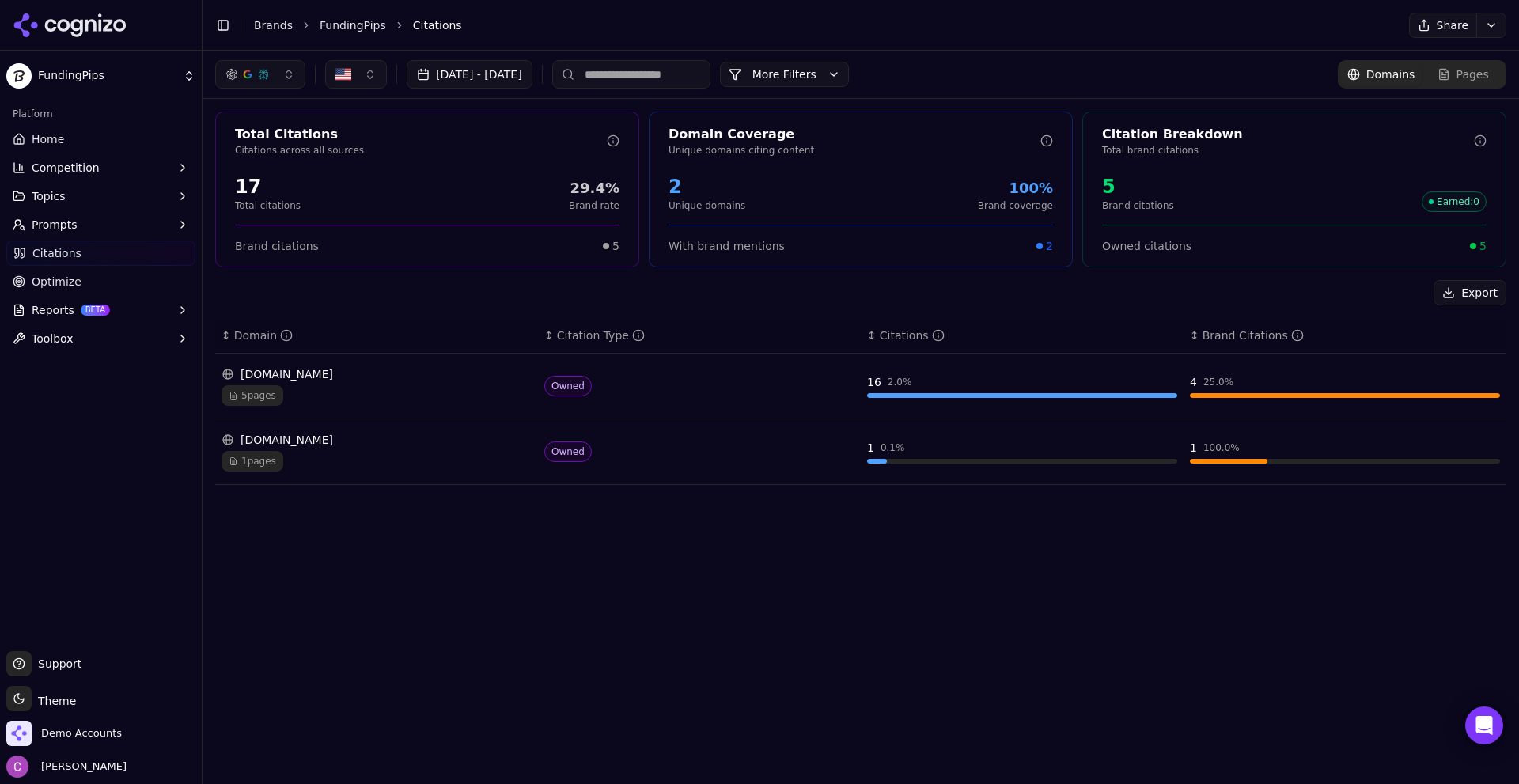
click at [356, 386] on div "5 pages" at bounding box center [377, 396] width 310 height 21
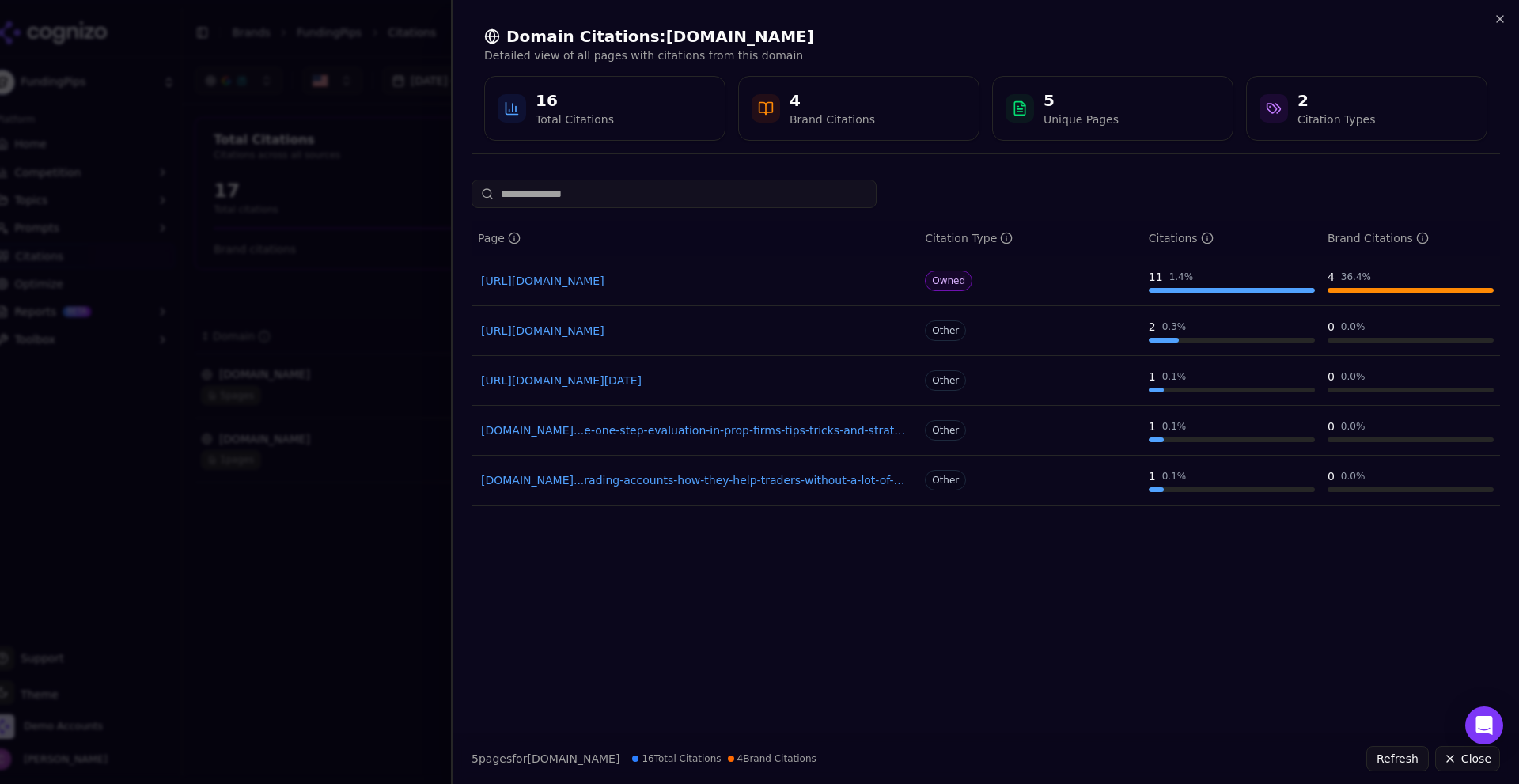
click at [1478, 759] on button "Close" at bounding box center [1468, 758] width 65 height 25
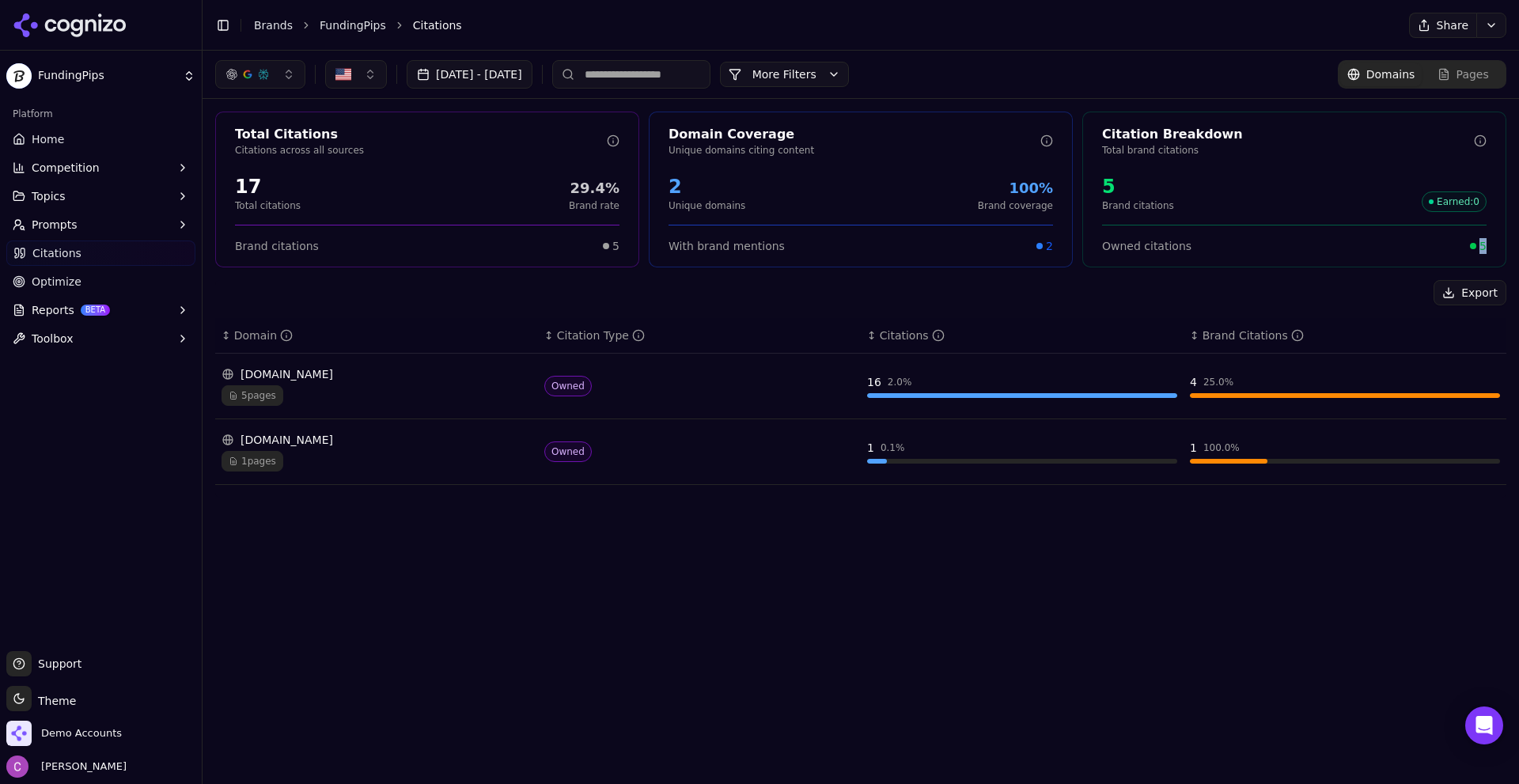
drag, startPoint x: 1472, startPoint y: 244, endPoint x: 1518, endPoint y: 244, distance: 46.0
click at [1518, 244] on div "Total Citations Citations across all sources 17 Total citations 29.4% Brand rat…" at bounding box center [860, 305] width 1316 height 412
click at [1382, 232] on div "Owned citations 5" at bounding box center [1295, 239] width 384 height 29
click at [840, 63] on button "More Filters" at bounding box center [784, 74] width 129 height 25
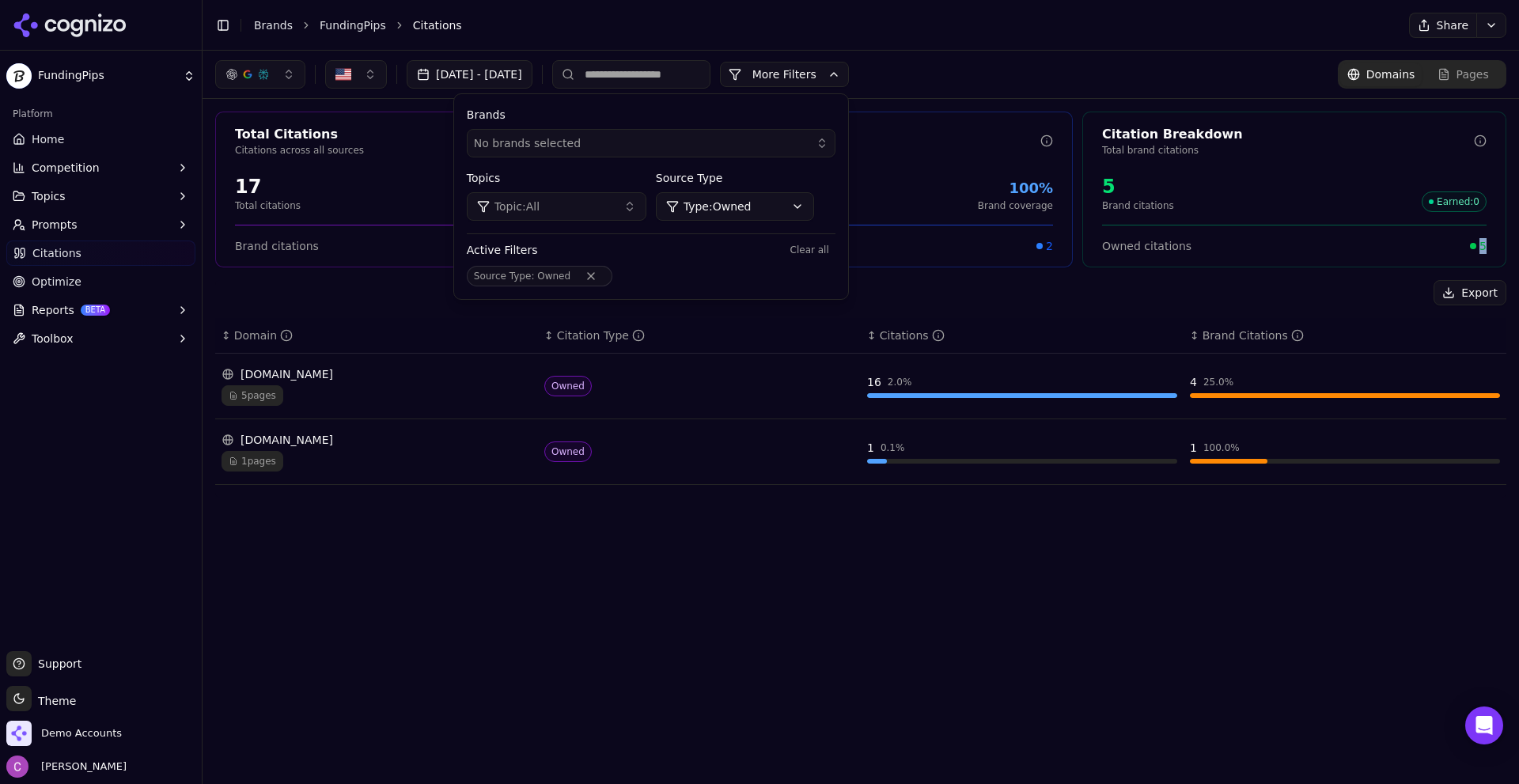
click at [742, 204] on html "FundingPips Platform Home Competition Topics Prompts Citations Optimize Reports…" at bounding box center [759, 392] width 1519 height 784
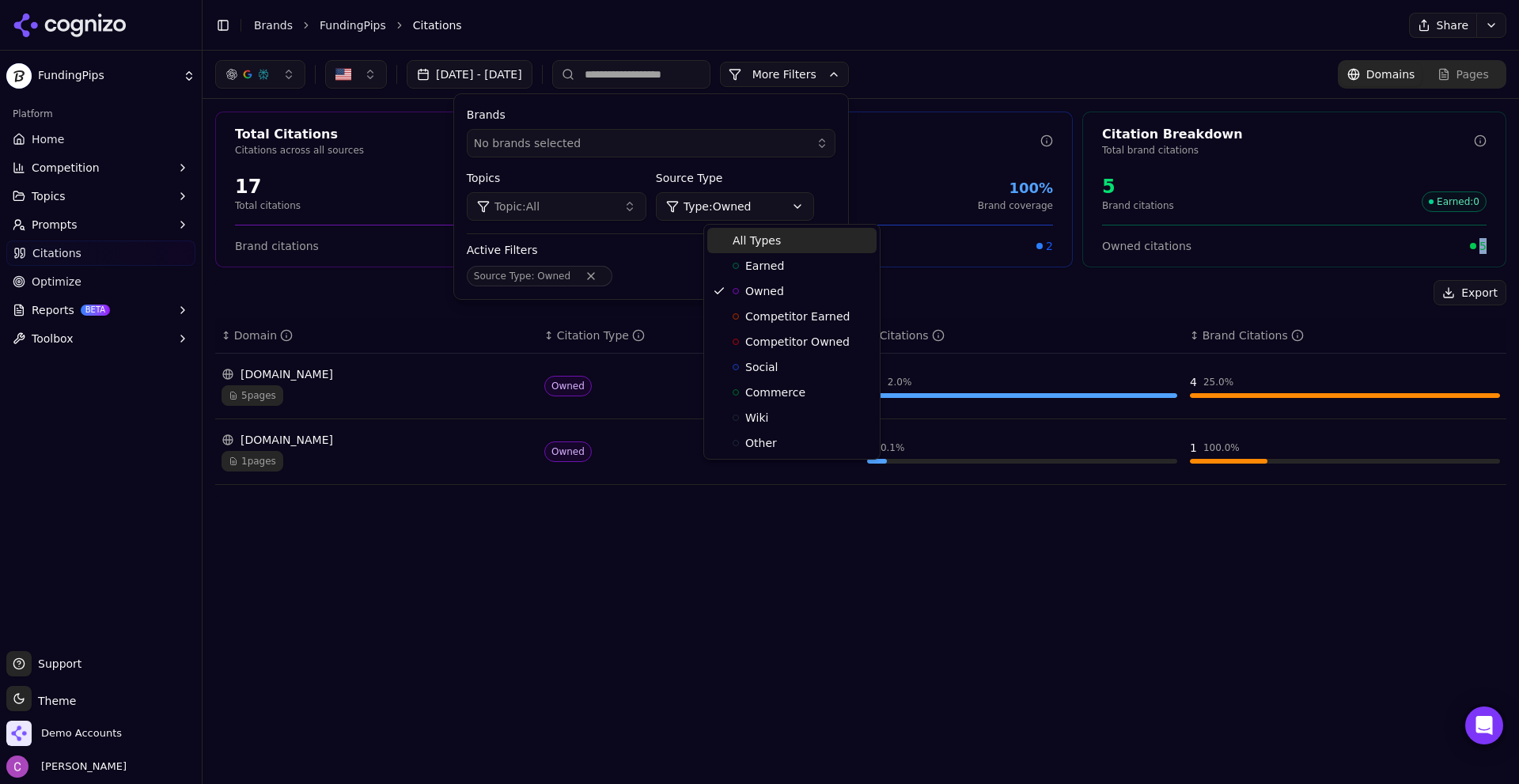
click at [745, 246] on span "All Types" at bounding box center [757, 240] width 48 height 16
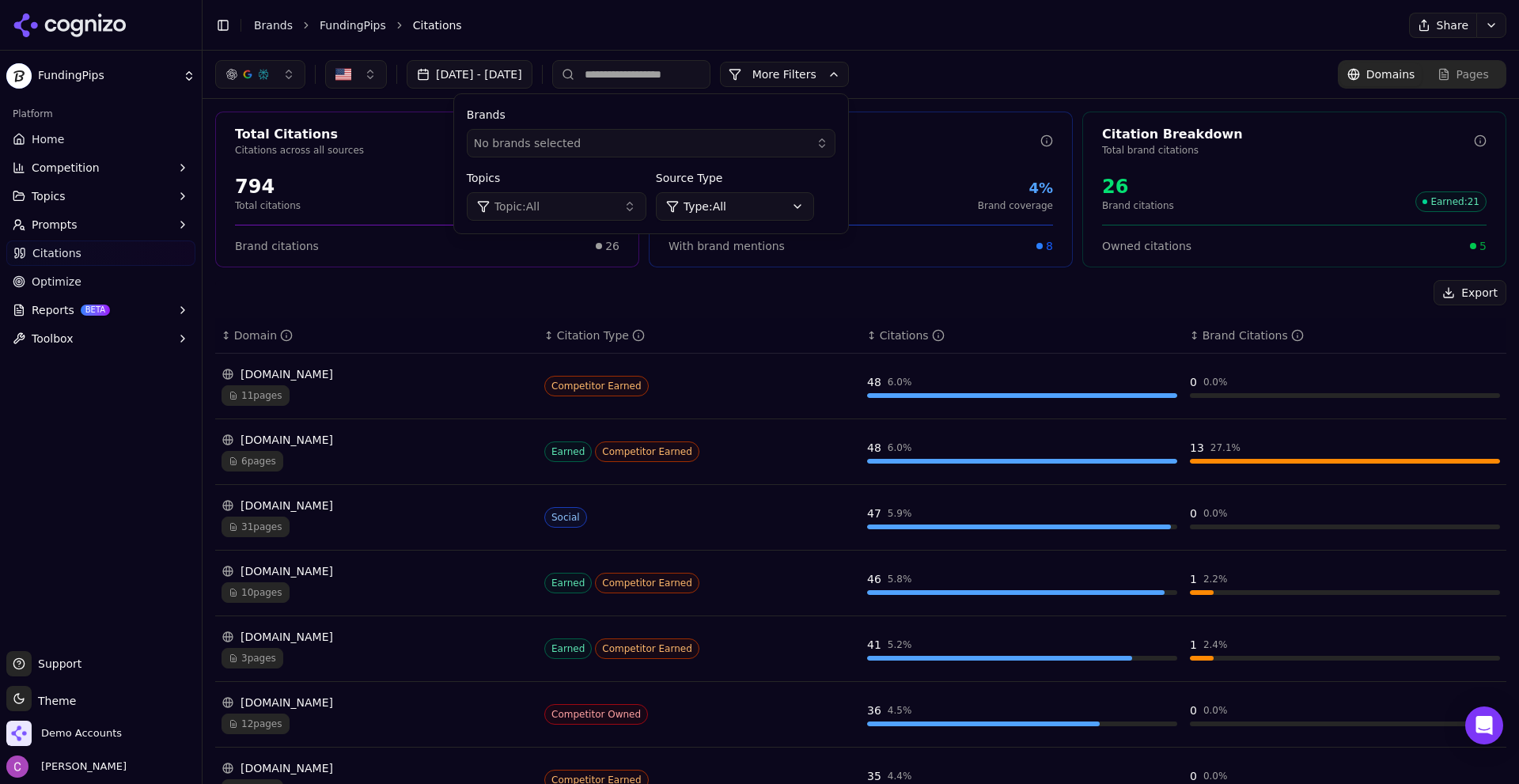
click at [1095, 47] on header "Toggle Sidebar Brands FundingPips Citations Share" at bounding box center [860, 25] width 1316 height 51
click at [839, 72] on button "More Filters" at bounding box center [784, 74] width 129 height 25
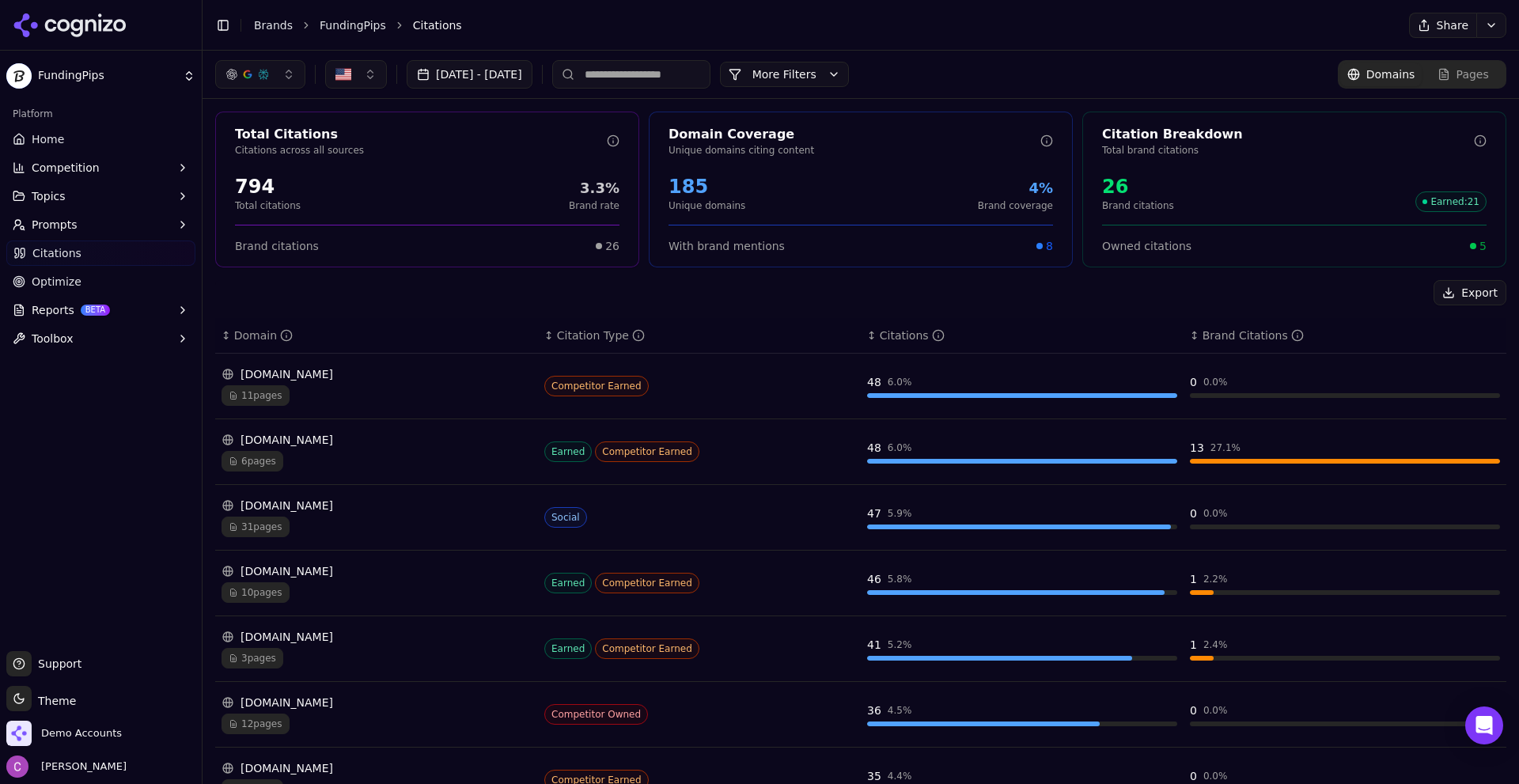
click at [129, 222] on button "Prompts" at bounding box center [101, 224] width 189 height 25
click at [77, 261] on ul "Active Inactive Suggestions" at bounding box center [102, 275] width 167 height 76
click at [64, 257] on span "Active" at bounding box center [101, 250] width 138 height 16
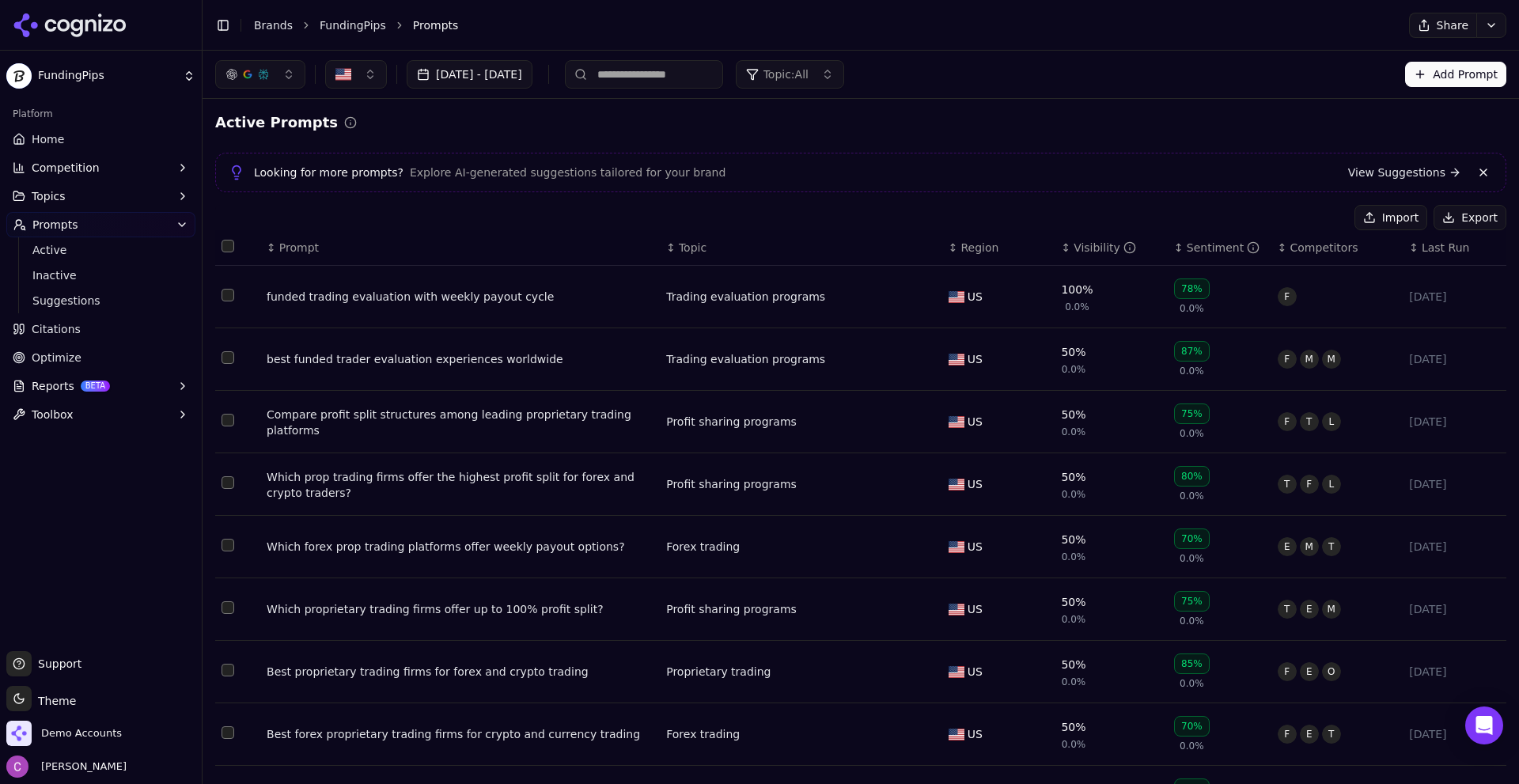
click at [515, 300] on div "funded trading evaluation with weekly payout cycle" at bounding box center [460, 297] width 387 height 16
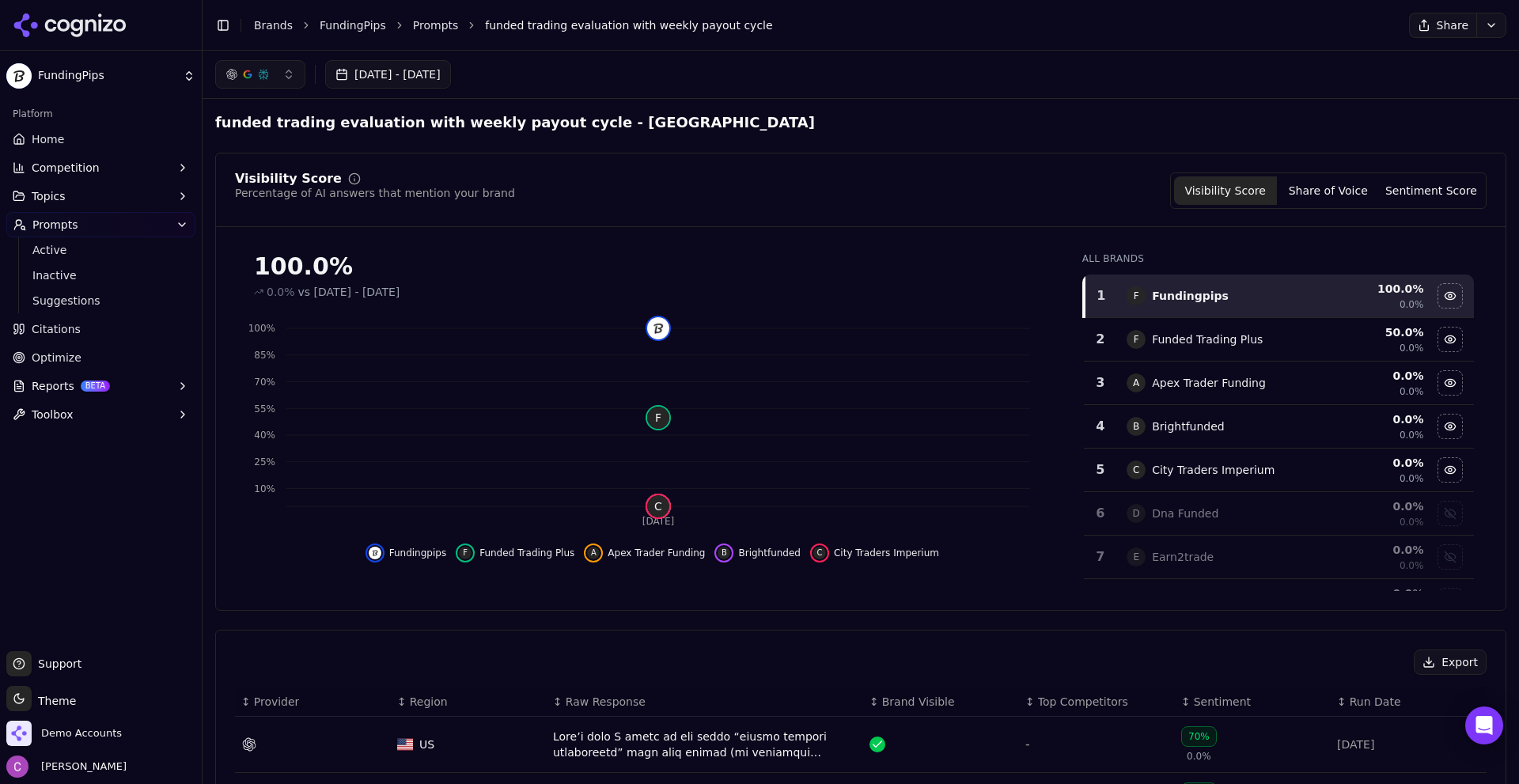
click at [849, 191] on div "Visibility Score Percentage of AI answers that mention your brand Visibility Sc…" at bounding box center [860, 190] width 1252 height 36
click at [96, 733] on span "Demo Accounts" at bounding box center [81, 733] width 80 height 14
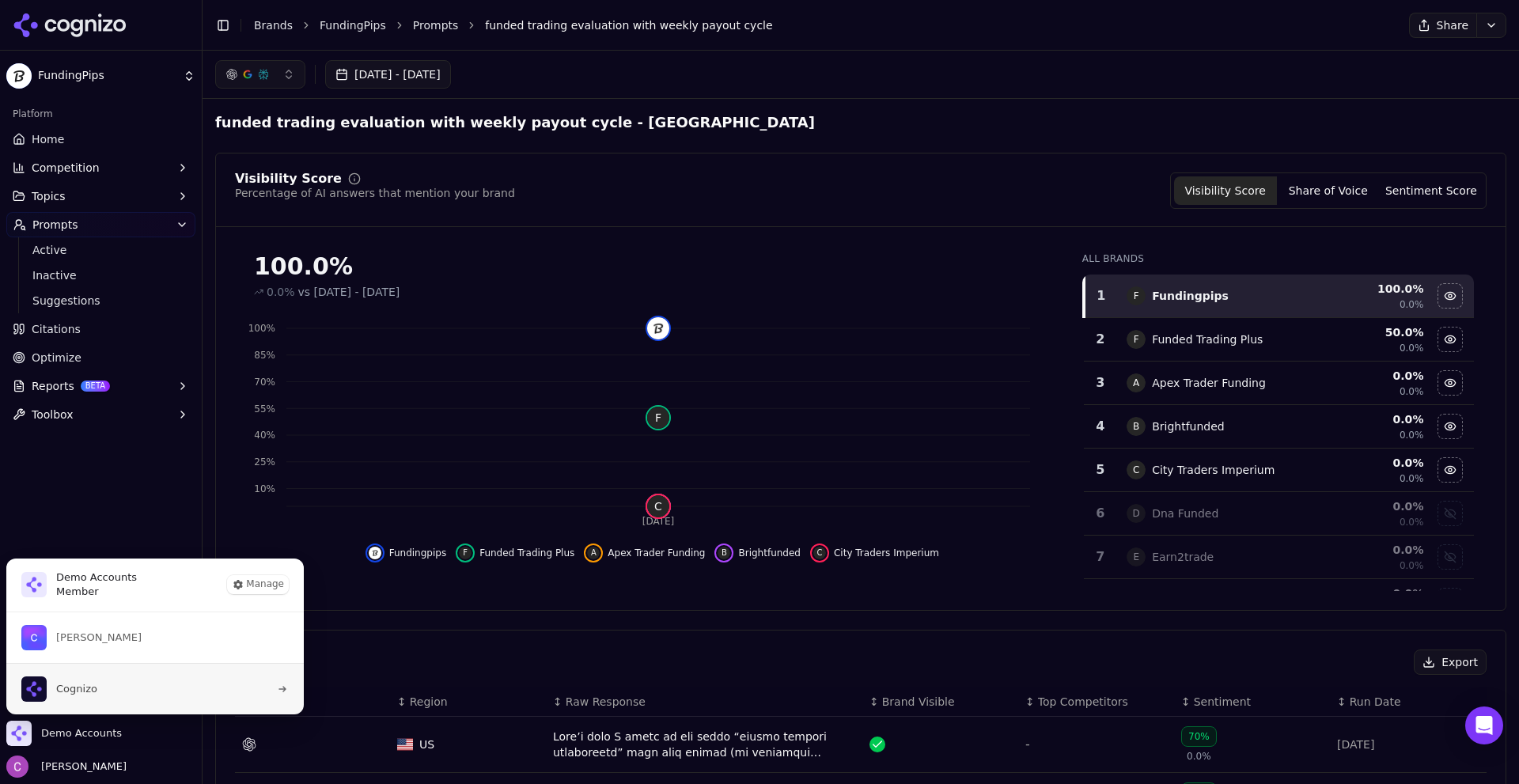
click at [125, 686] on button "Cognizo" at bounding box center [155, 689] width 299 height 51
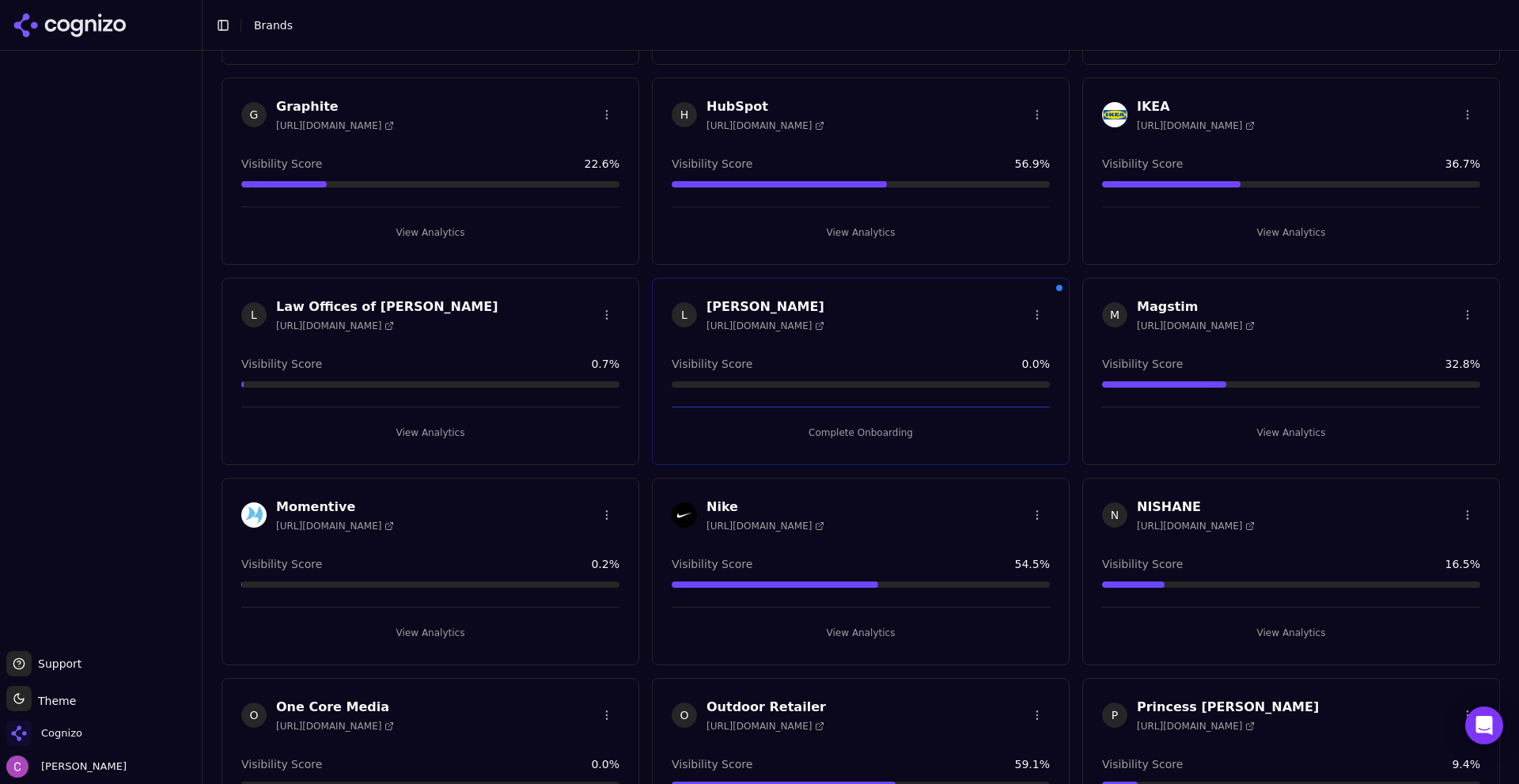
scroll to position [1108, 0]
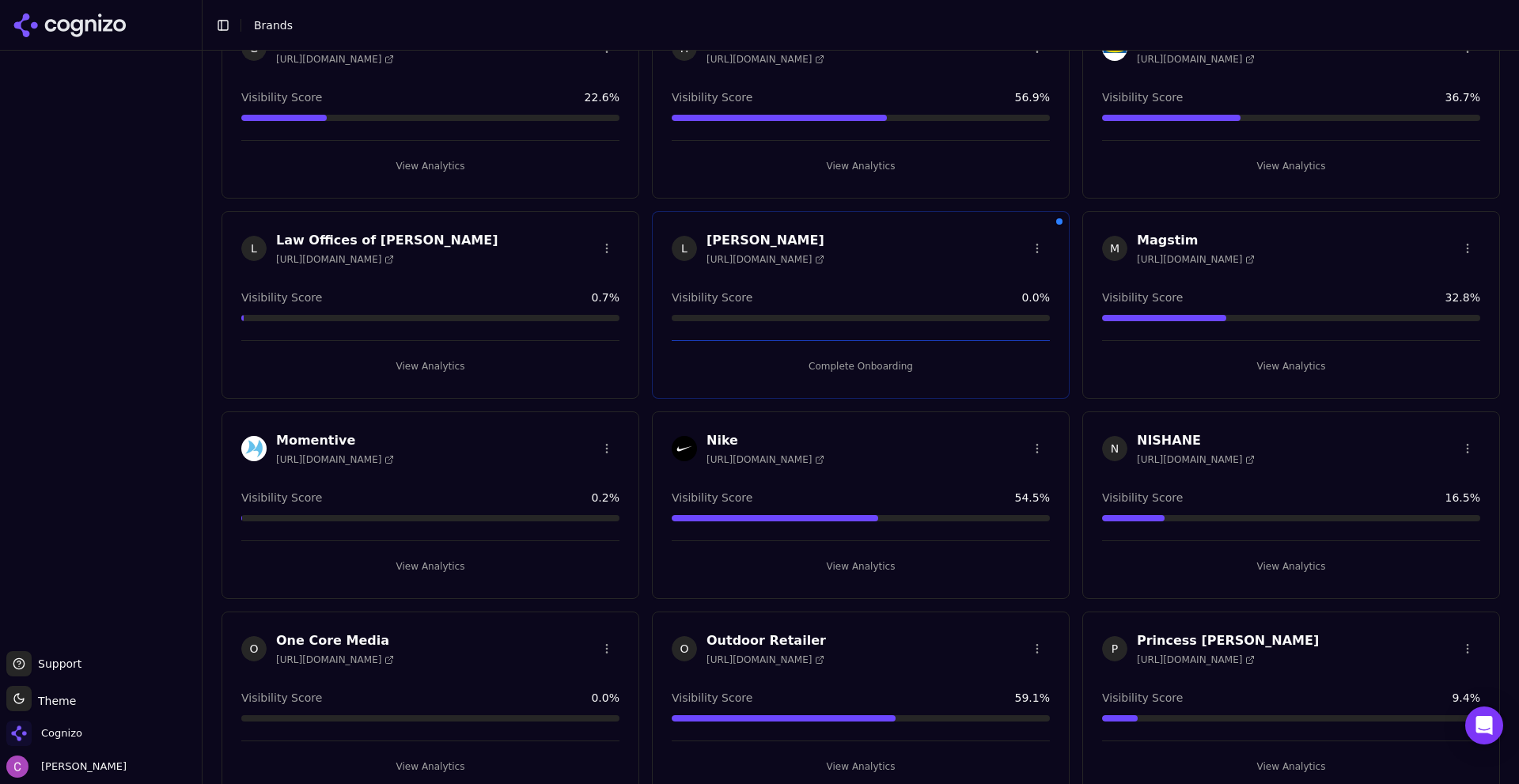
click at [835, 154] on button "View Analytics" at bounding box center [860, 166] width 378 height 25
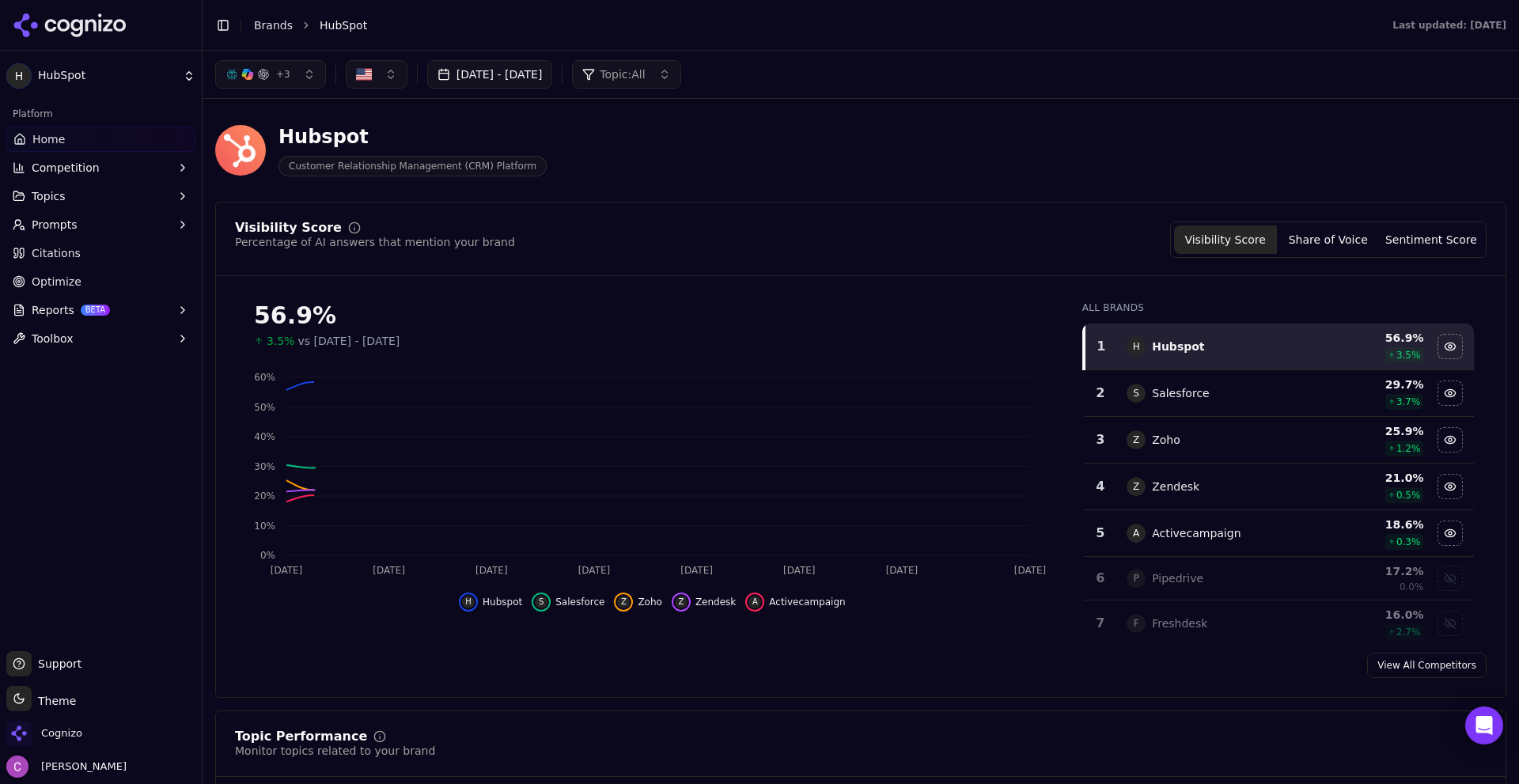
click at [93, 221] on button "Prompts" at bounding box center [101, 224] width 189 height 25
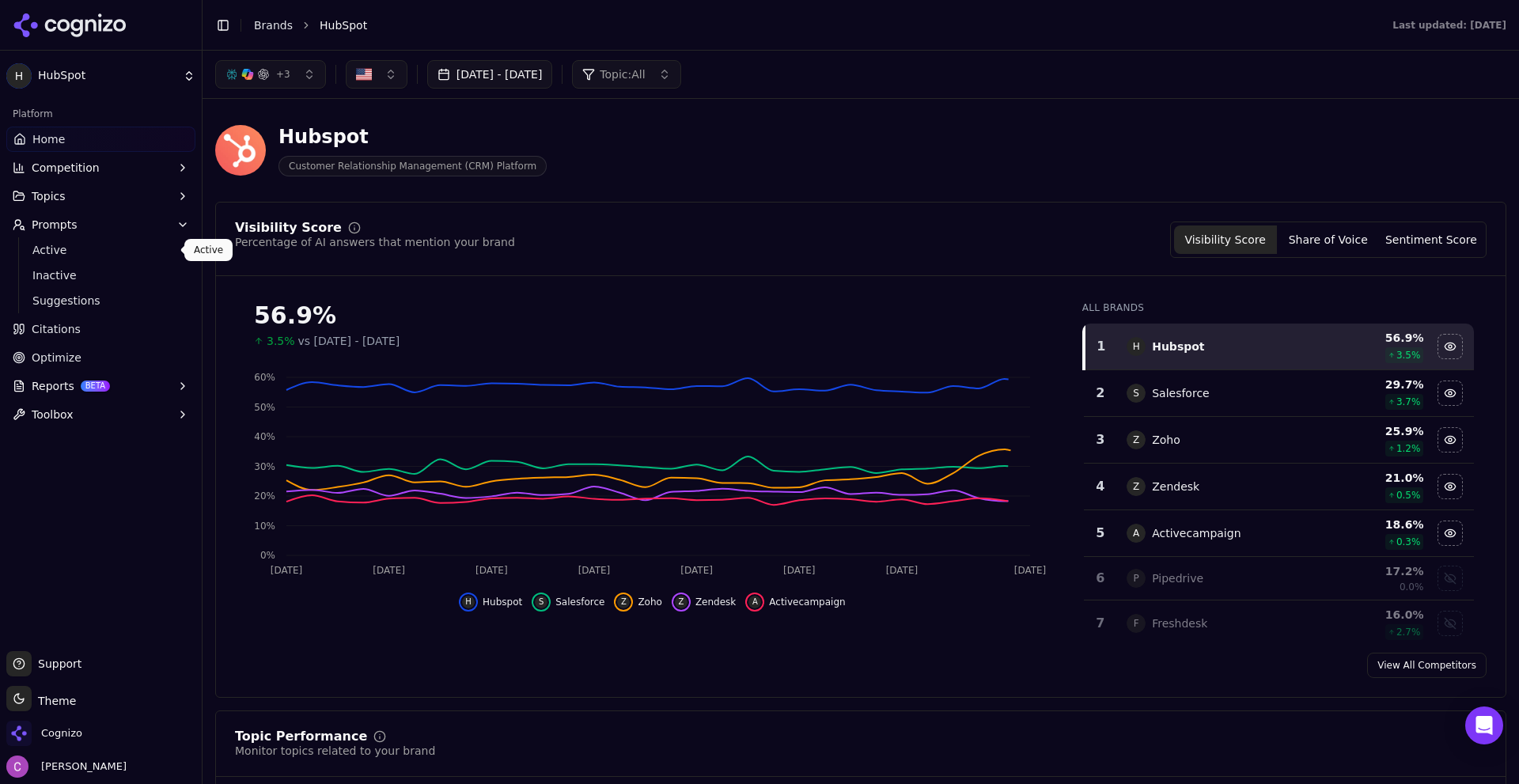
click at [125, 252] on span "Active" at bounding box center [101, 250] width 138 height 16
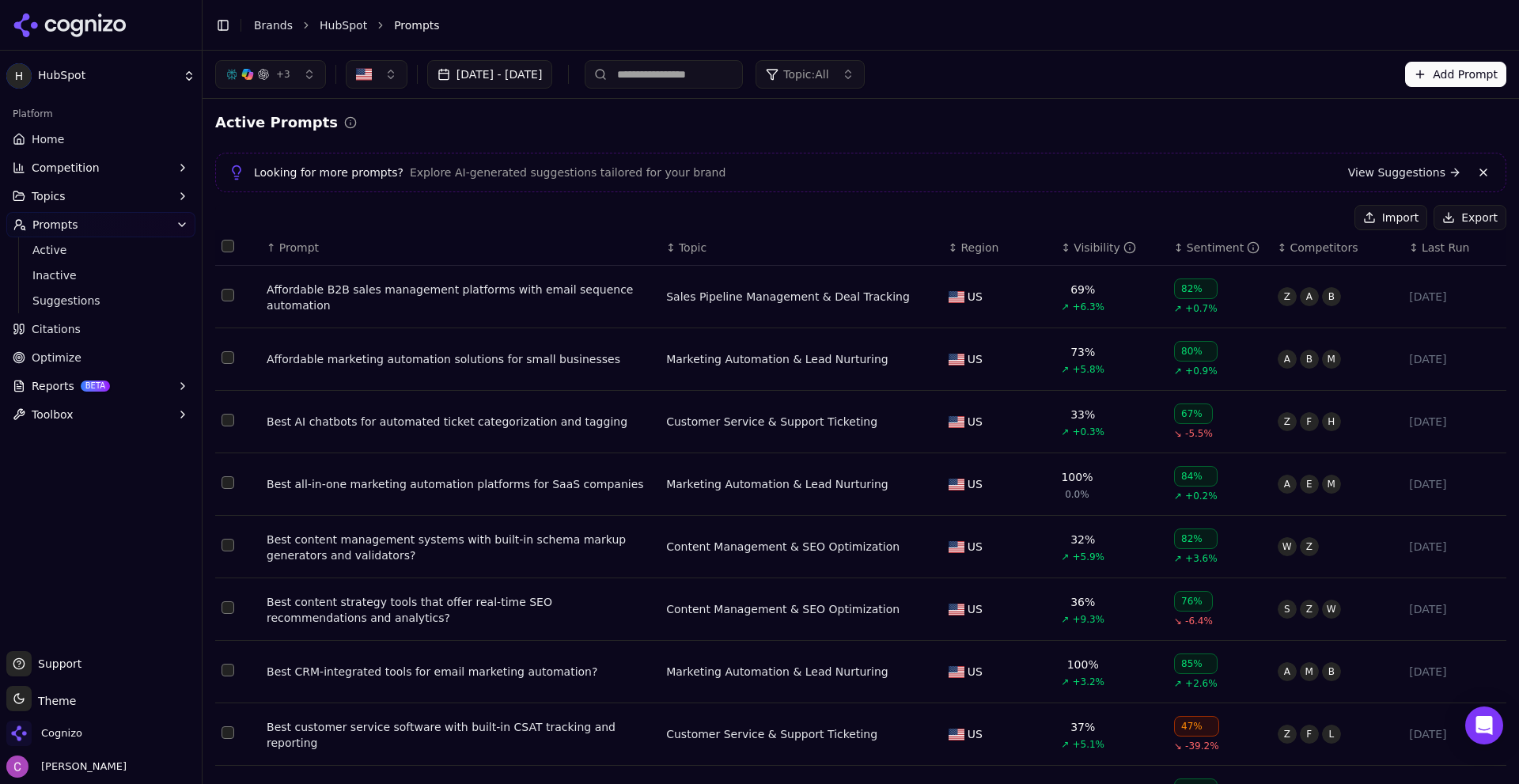
click at [463, 301] on div "Affordable B2B sales management platforms with email sequence automation" at bounding box center [460, 297] width 387 height 31
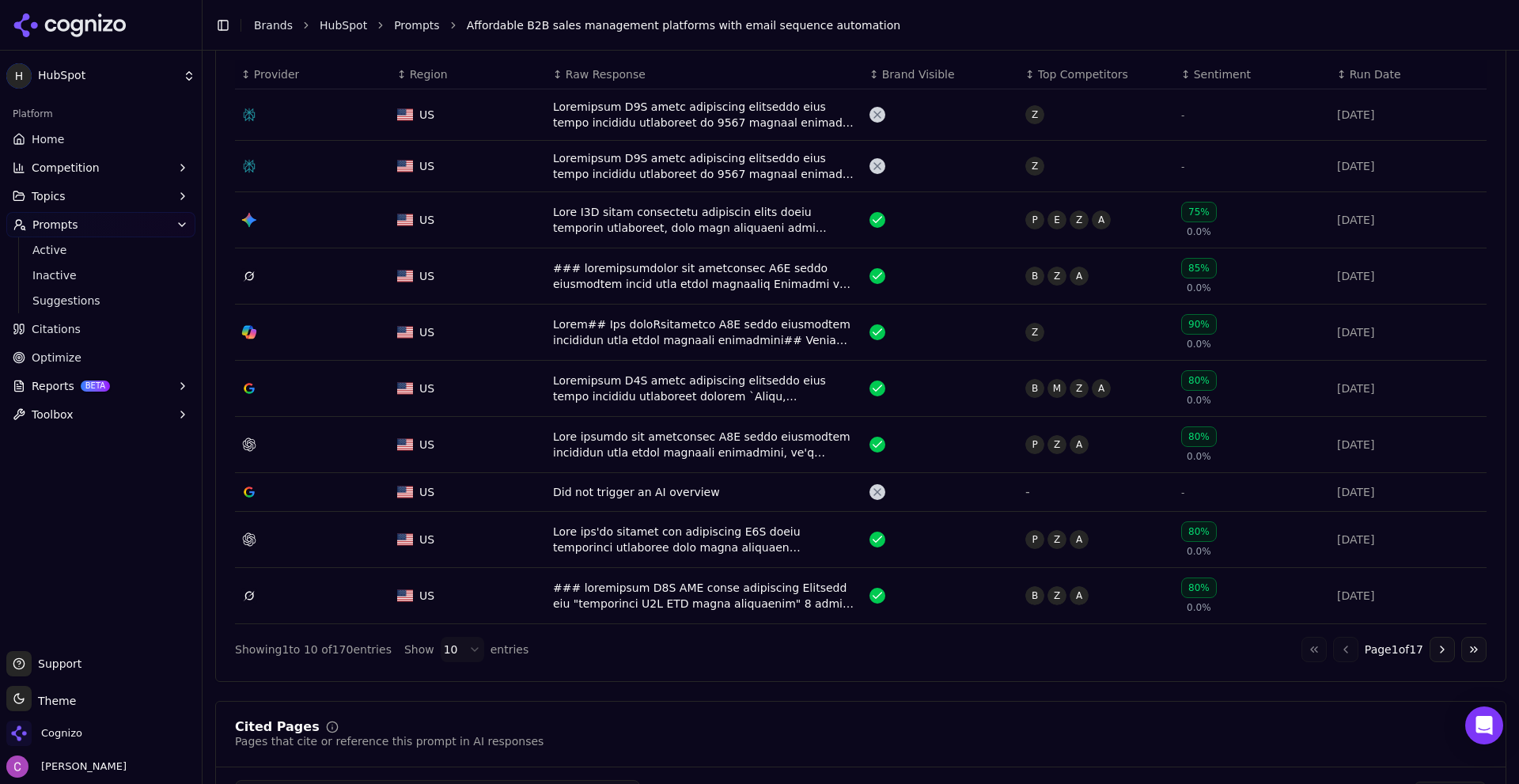
scroll to position [870, 0]
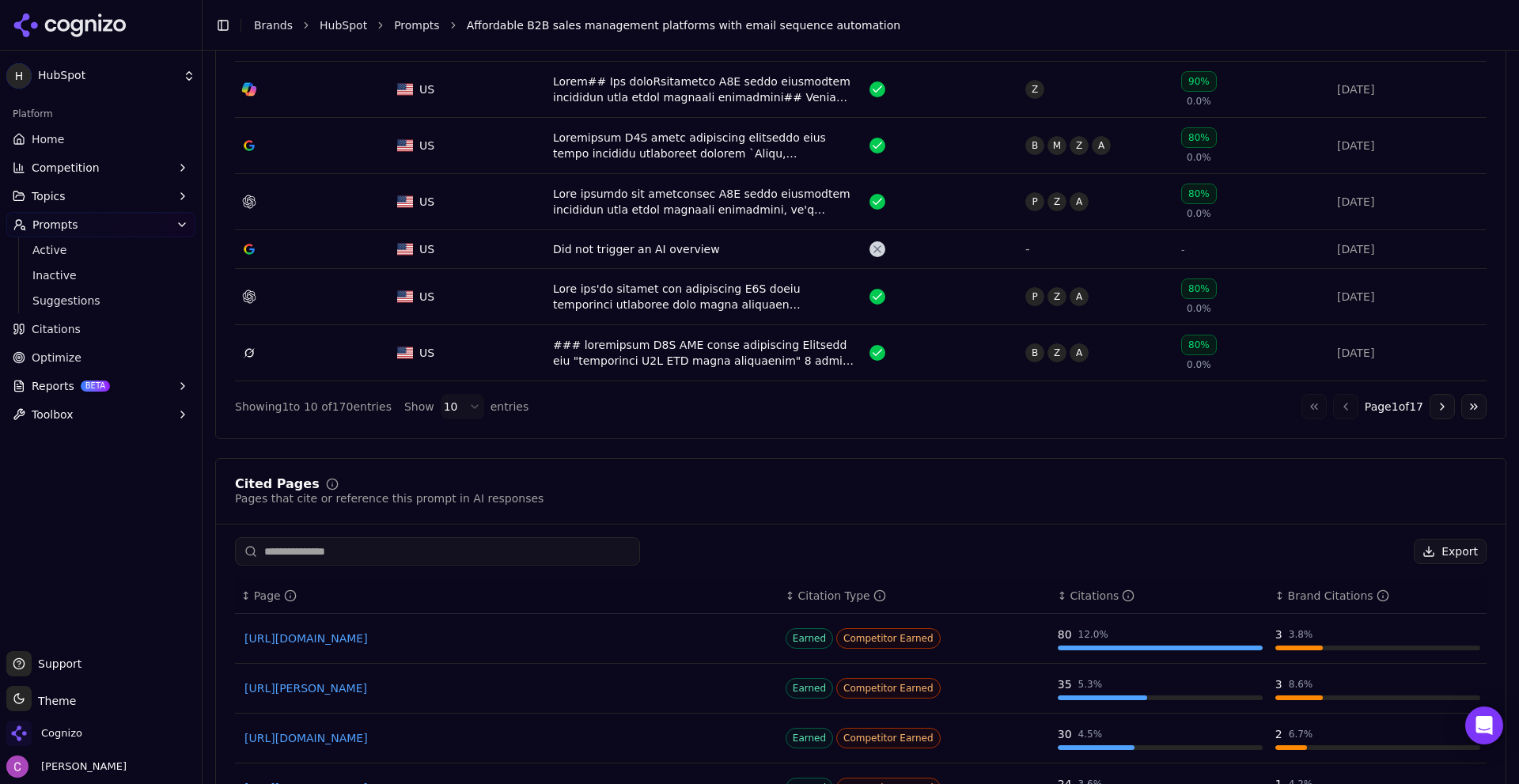
click at [447, 411] on html "H HubSpot Platform Home Competition Topics Prompts Active Inactive Suggestions …" at bounding box center [759, 392] width 1519 height 784
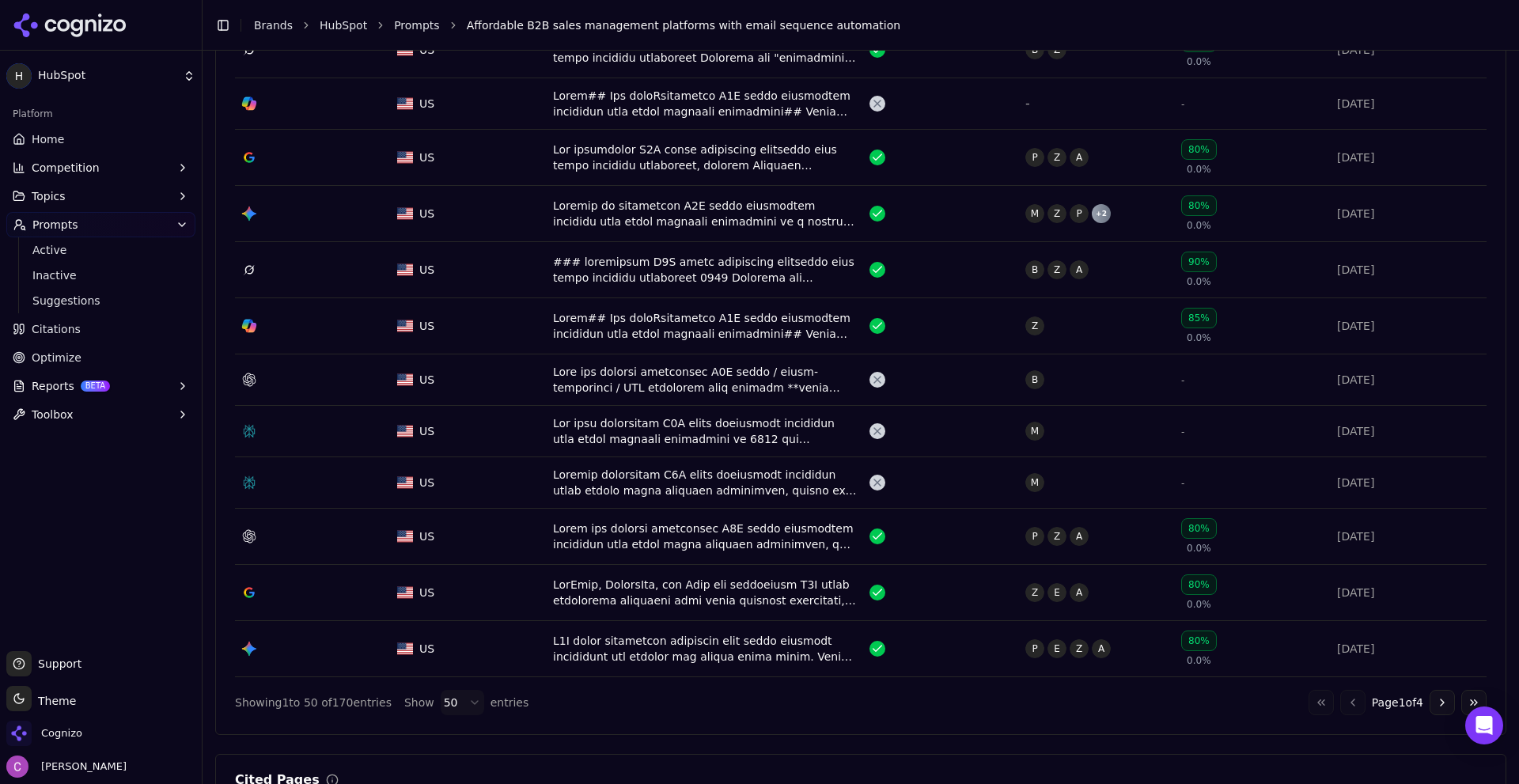
scroll to position [3165, 0]
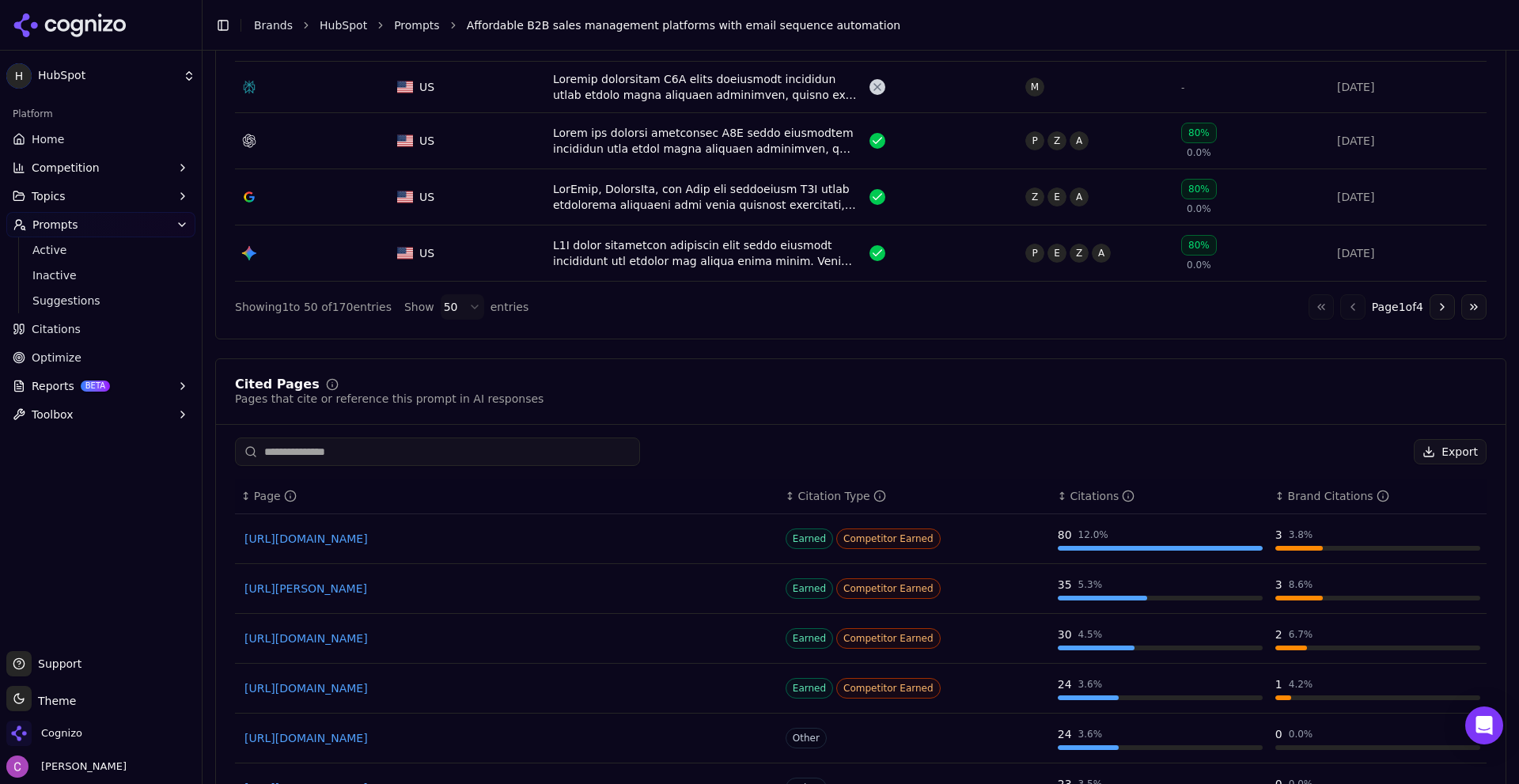
click at [1439, 301] on button "Go to next page" at bounding box center [1442, 306] width 25 height 25
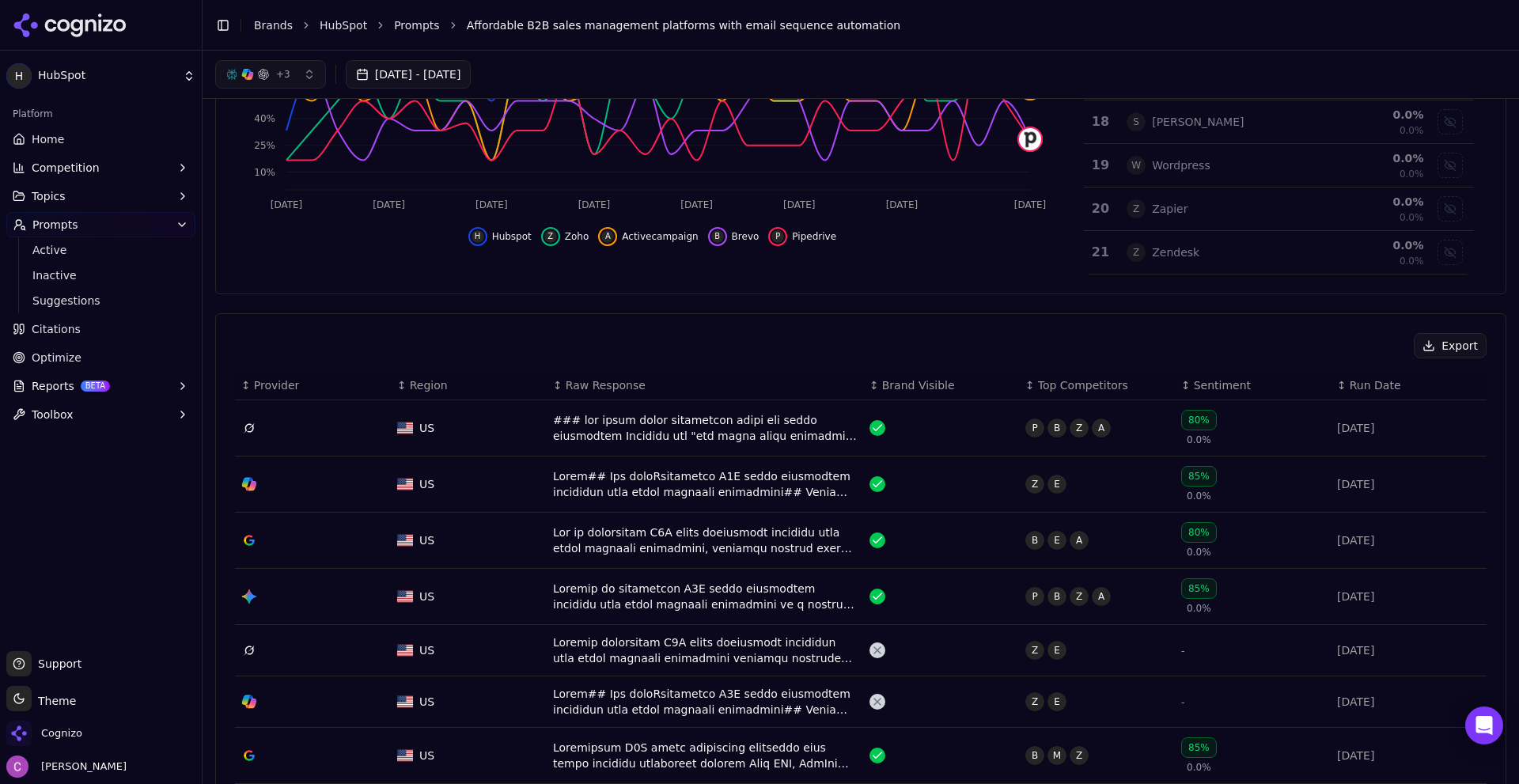
scroll to position [0, 0]
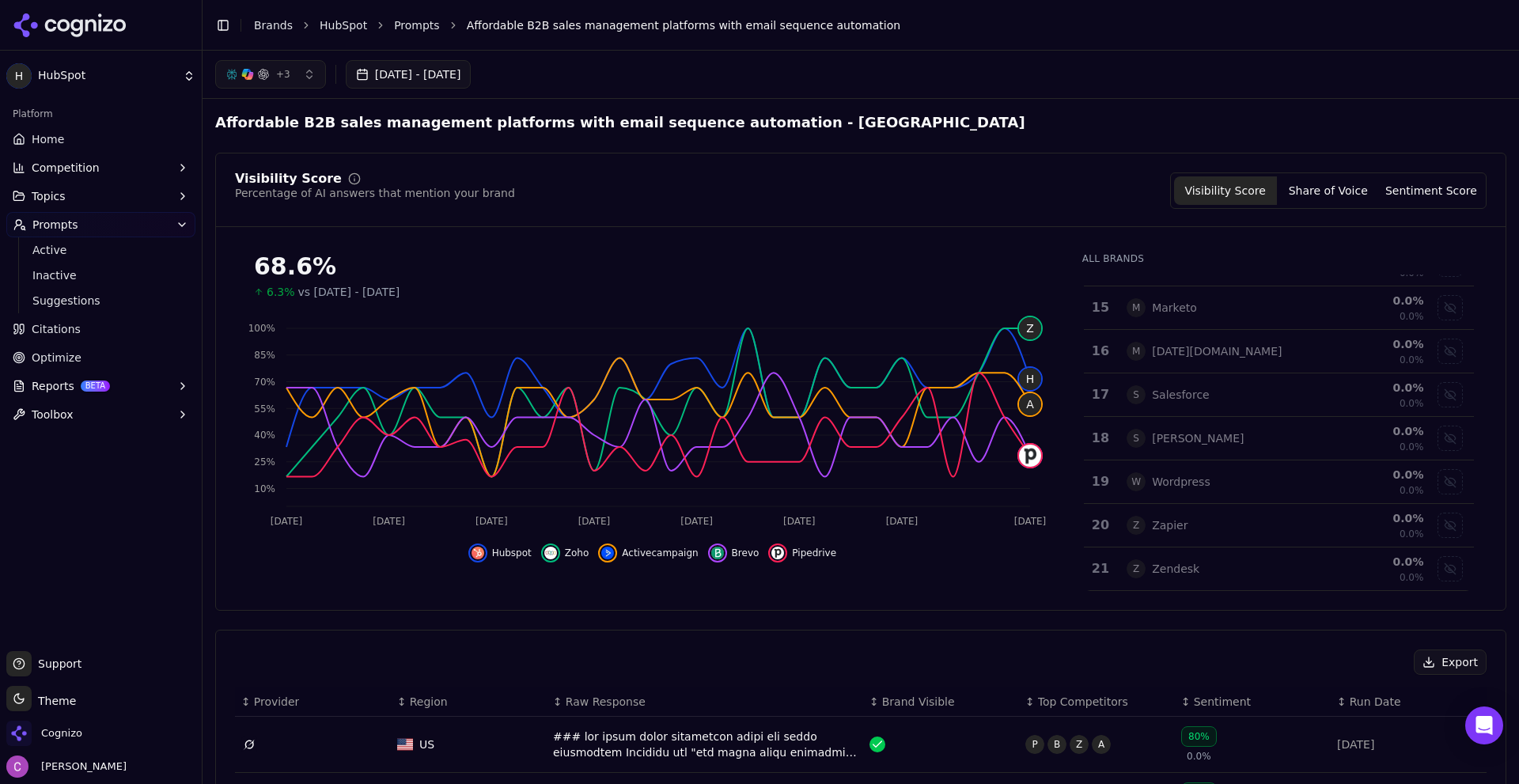
click at [899, 219] on div "Visibility Score Percentage of AI answers that mention your brand Visibility Sc…" at bounding box center [861, 199] width 1290 height 55
click at [84, 129] on link "Home" at bounding box center [101, 138] width 189 height 25
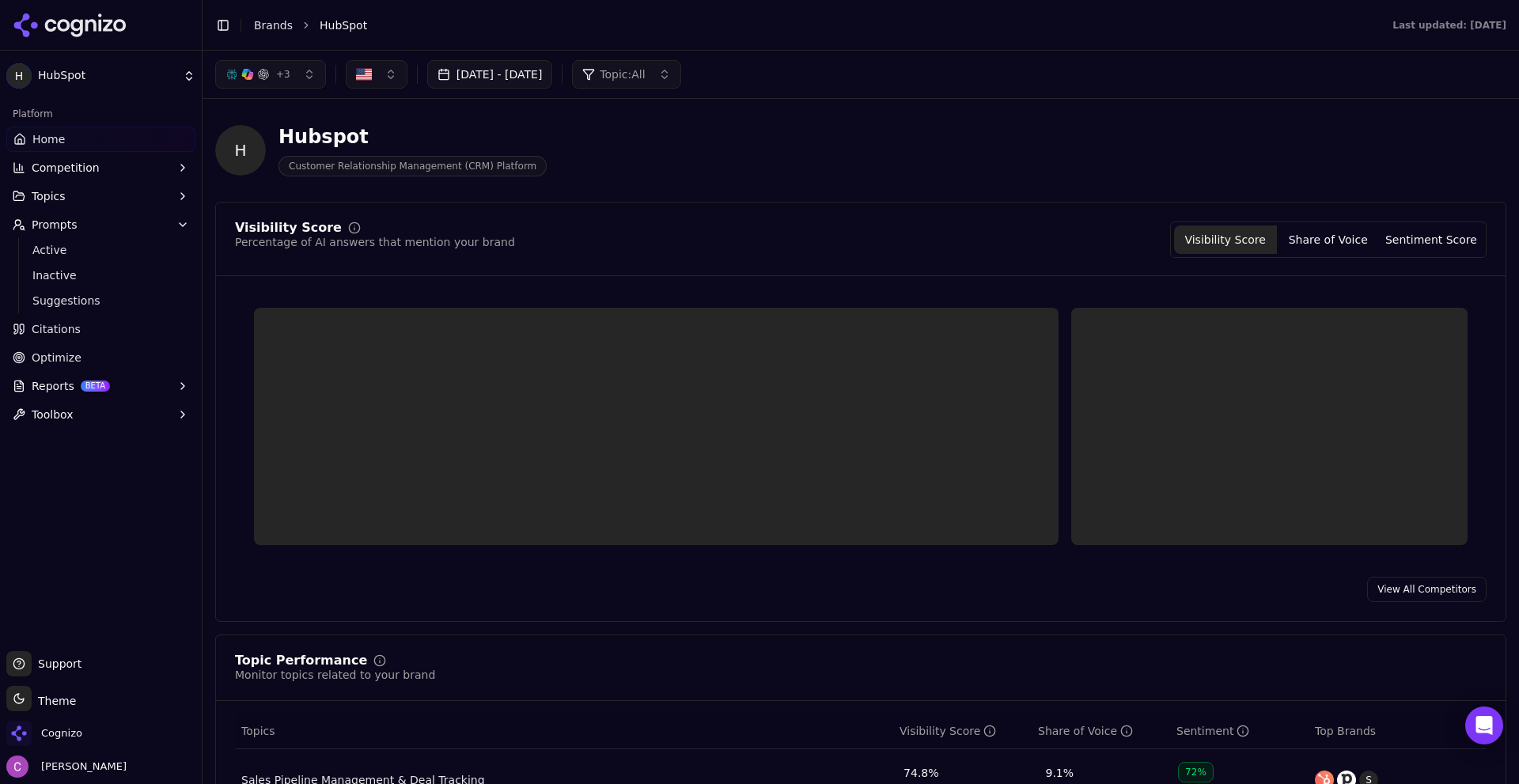
click at [657, 174] on div "H Hubspot Customer Relationship Management (CRM) Platform" at bounding box center [570, 150] width 709 height 52
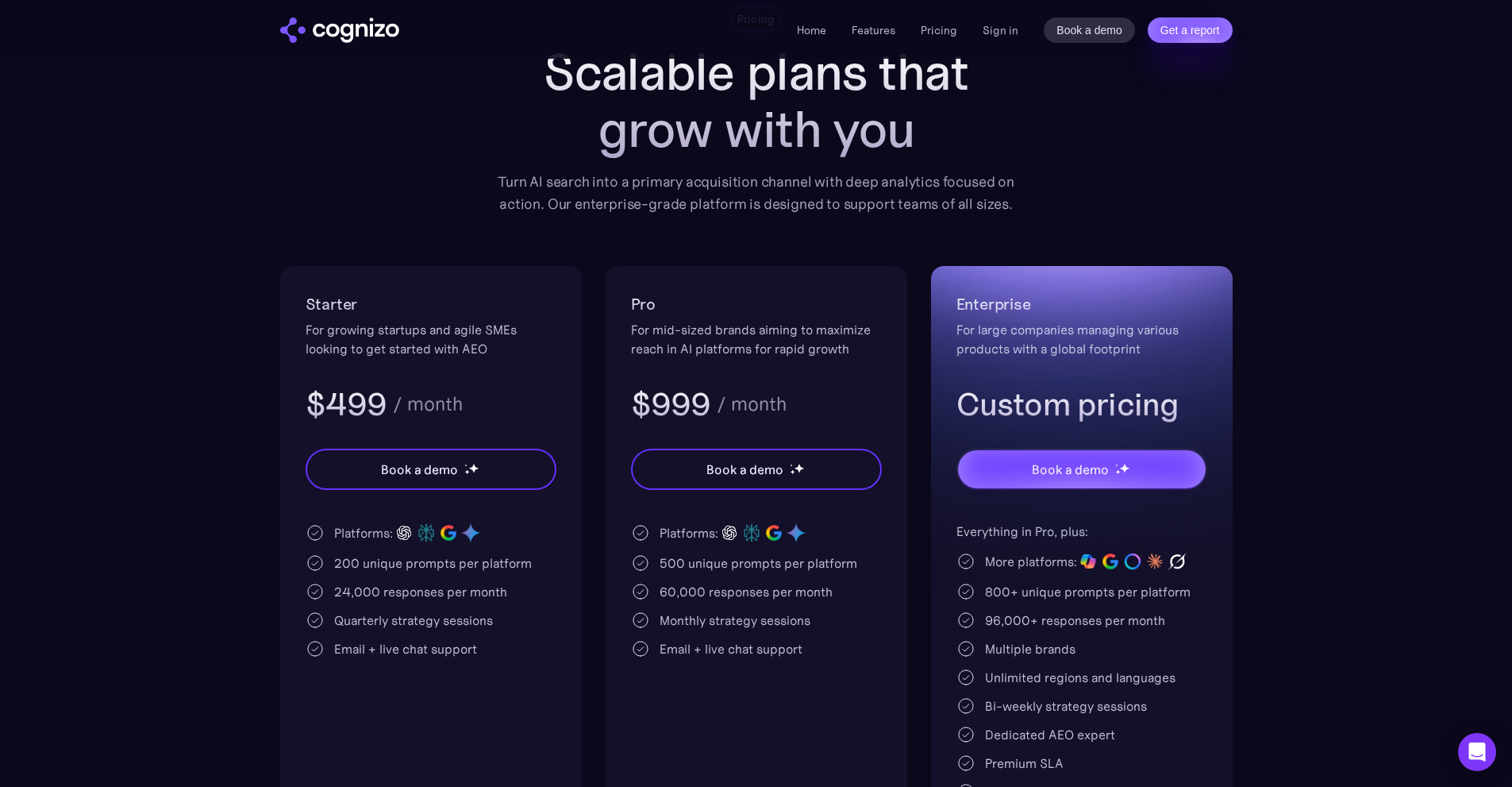
scroll to position [79, 0]
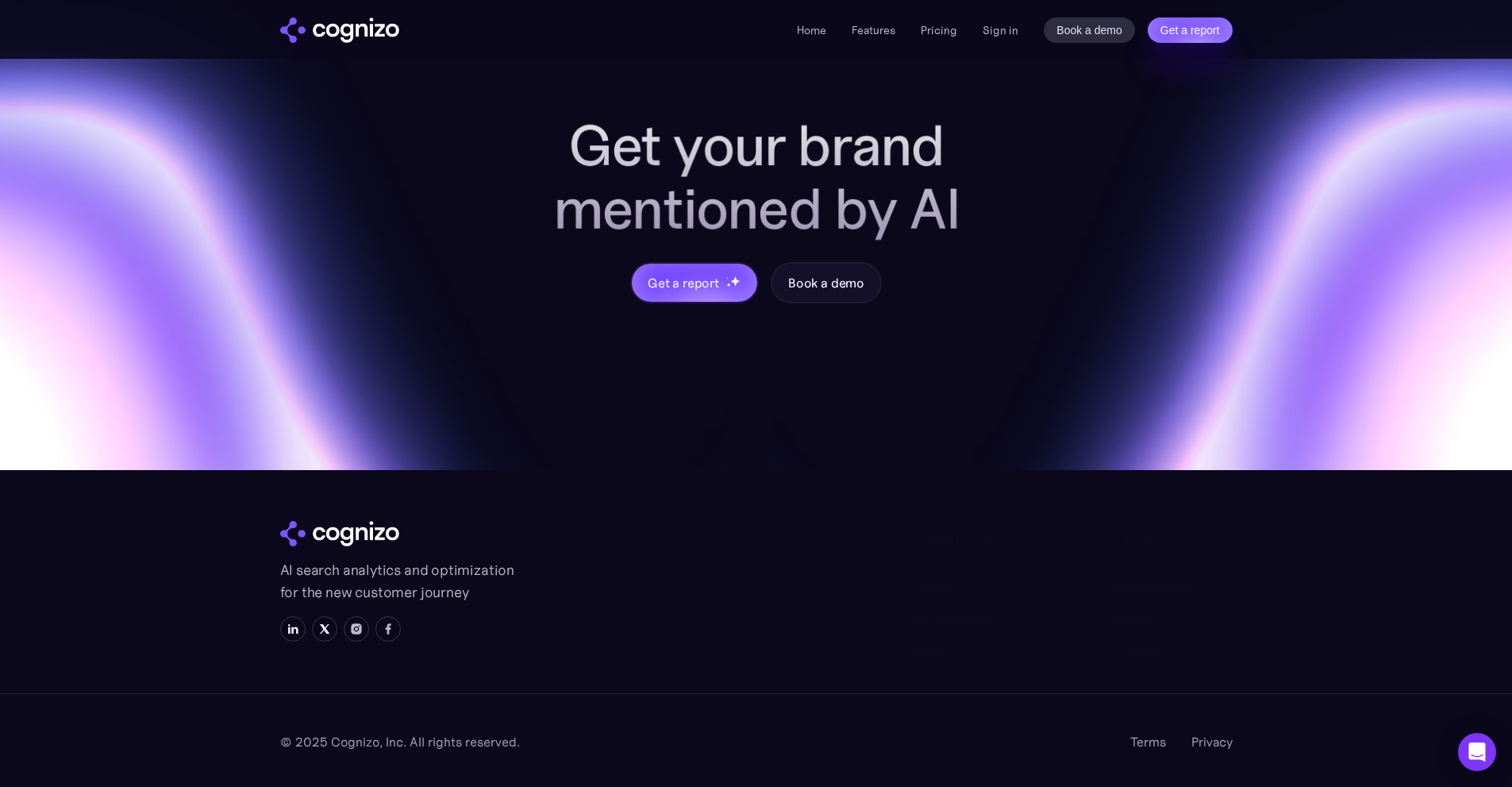
scroll to position [6203, 0]
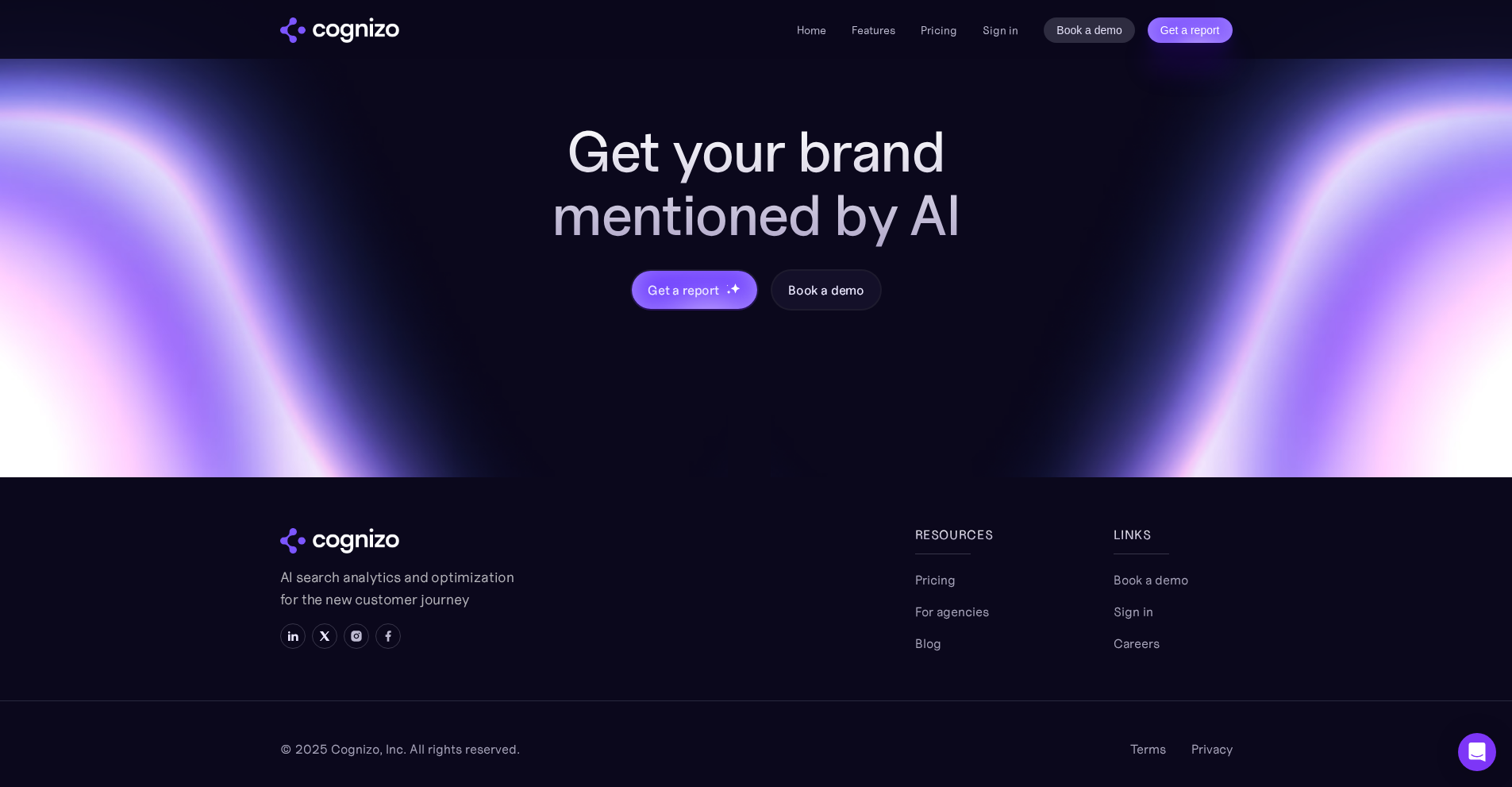
click at [374, 535] on img at bounding box center [340, 540] width 119 height 25
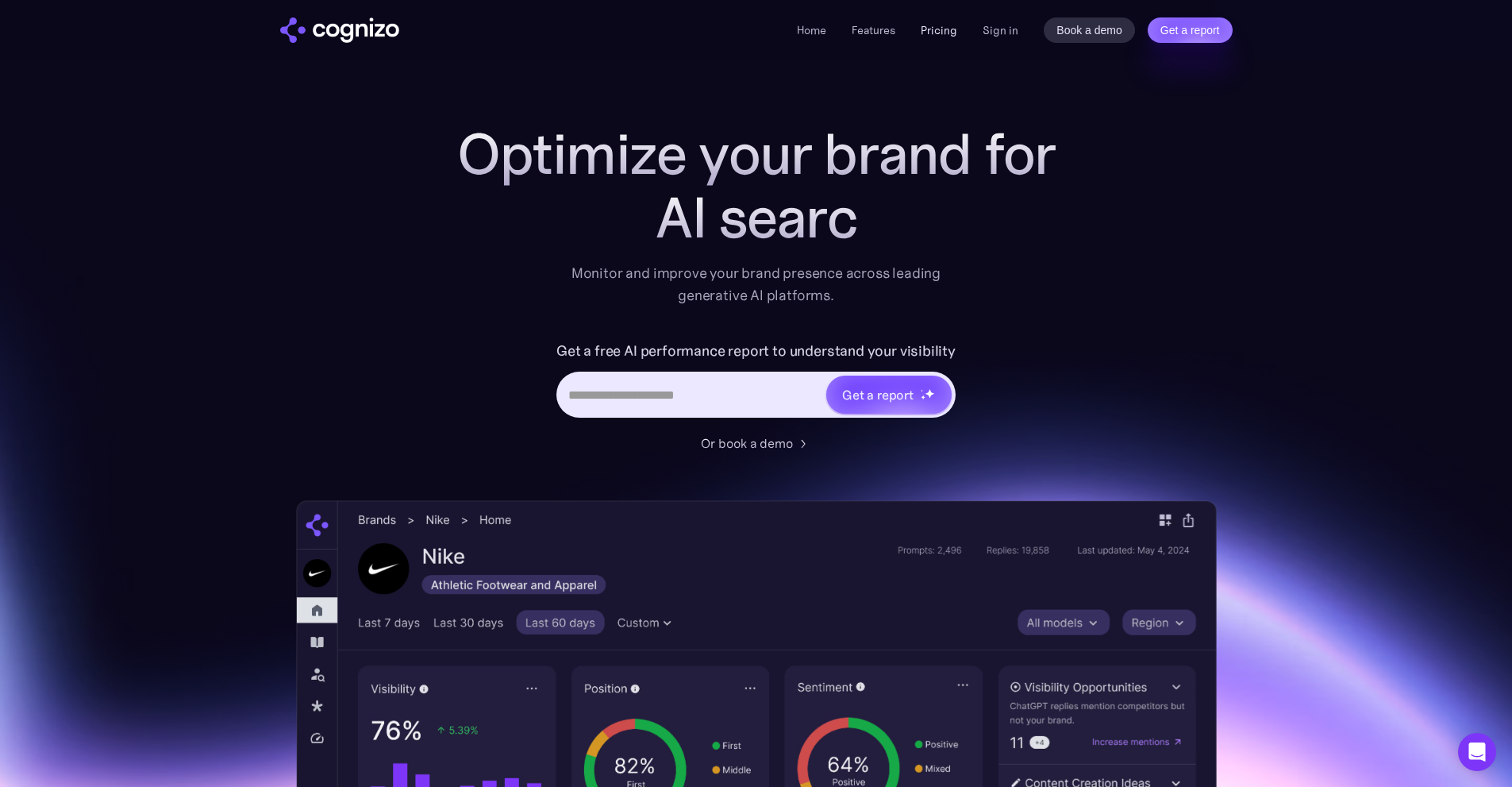
click at [951, 30] on link "Pricing" at bounding box center [938, 31] width 36 height 15
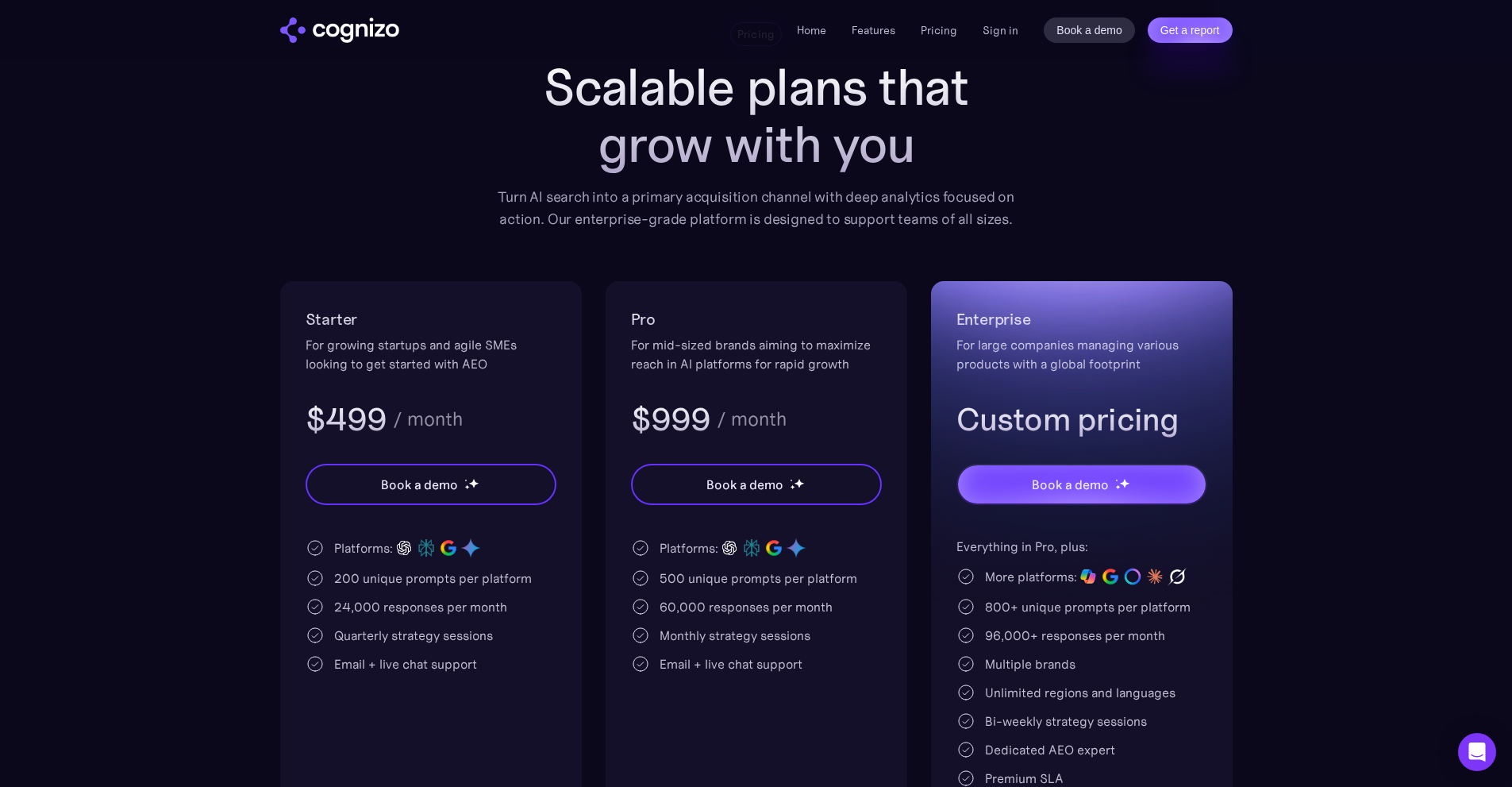
scroll to position [318, 0]
